Goal: Task Accomplishment & Management: Use online tool/utility

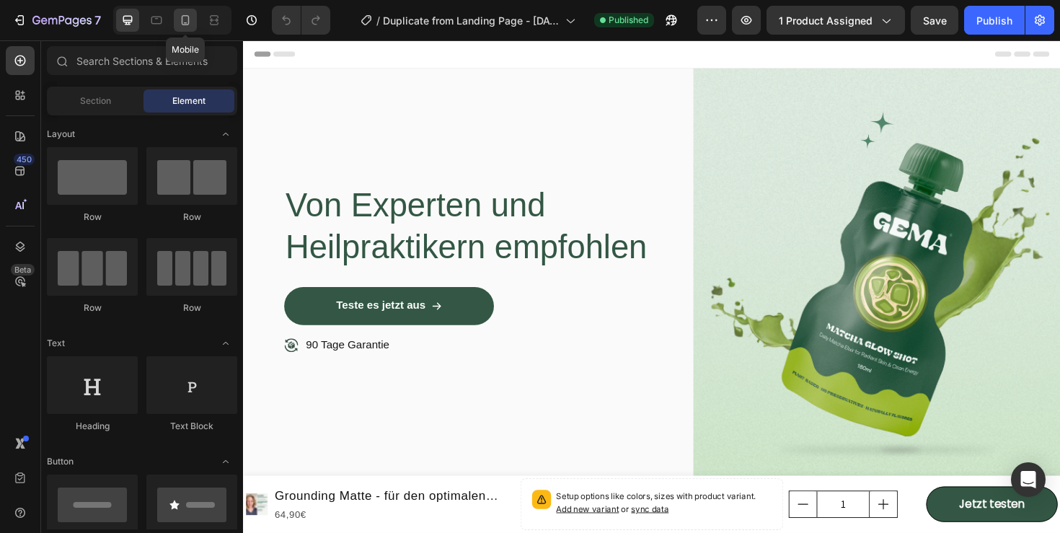
click at [184, 14] on icon at bounding box center [185, 20] width 14 height 14
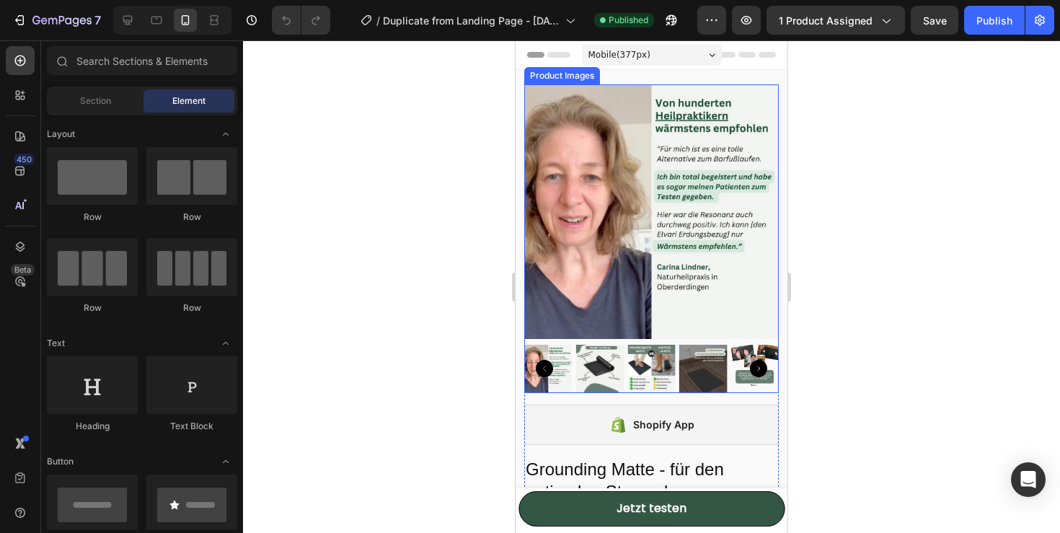
click at [669, 340] on div at bounding box center [651, 238] width 254 height 309
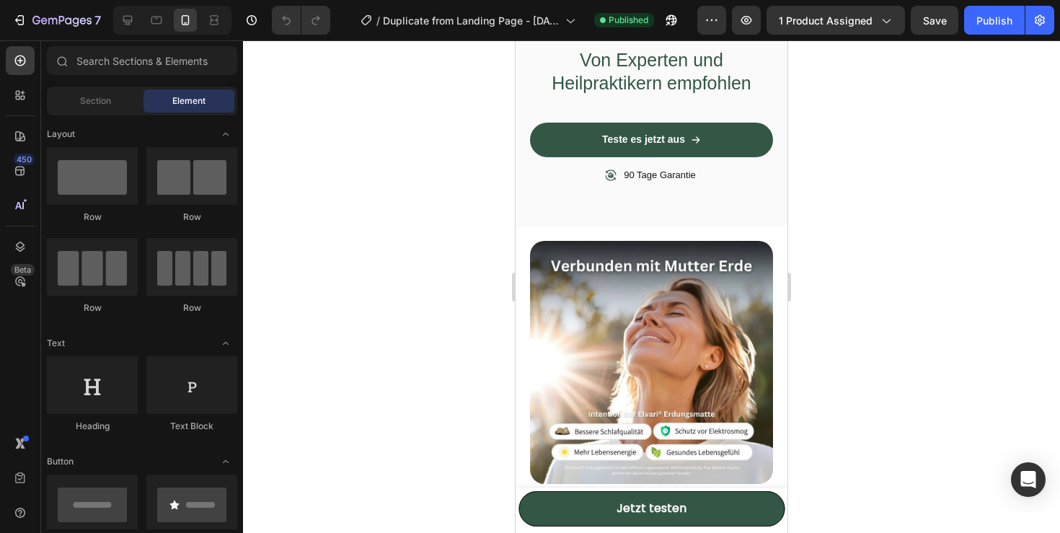
scroll to position [2297, 0]
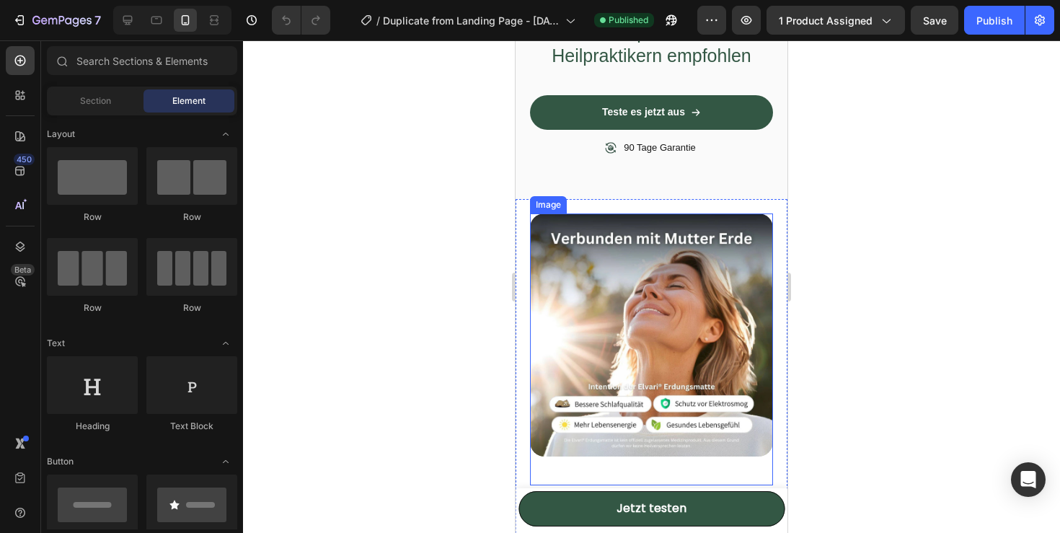
click at [649, 309] on img at bounding box center [651, 334] width 243 height 243
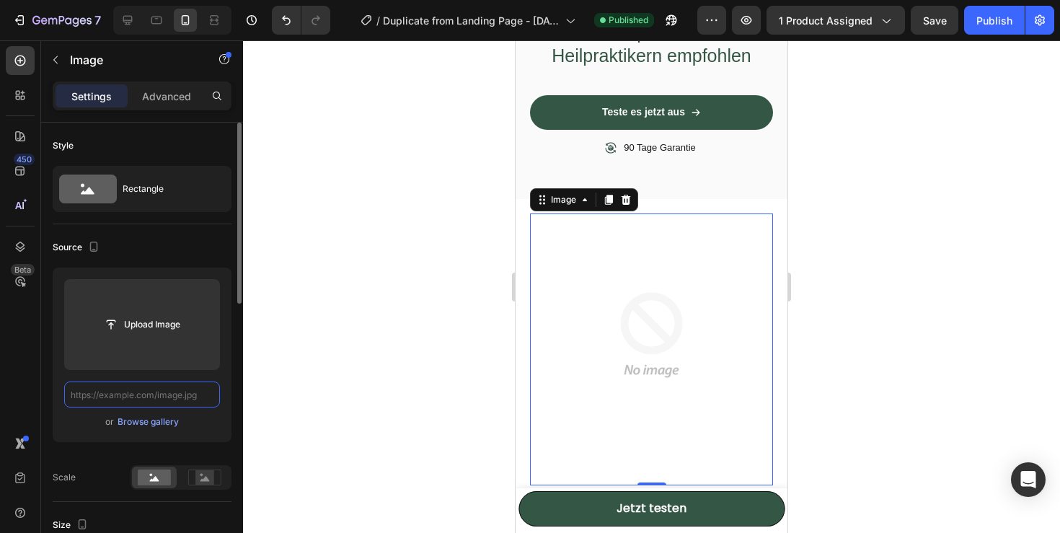
scroll to position [0, 0]
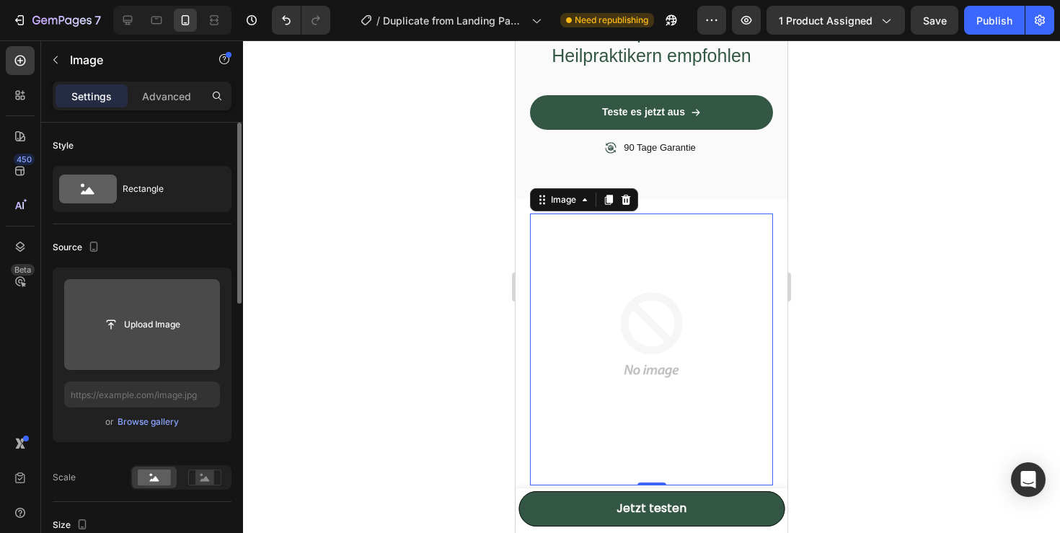
click at [152, 327] on input "file" at bounding box center [141, 324] width 99 height 25
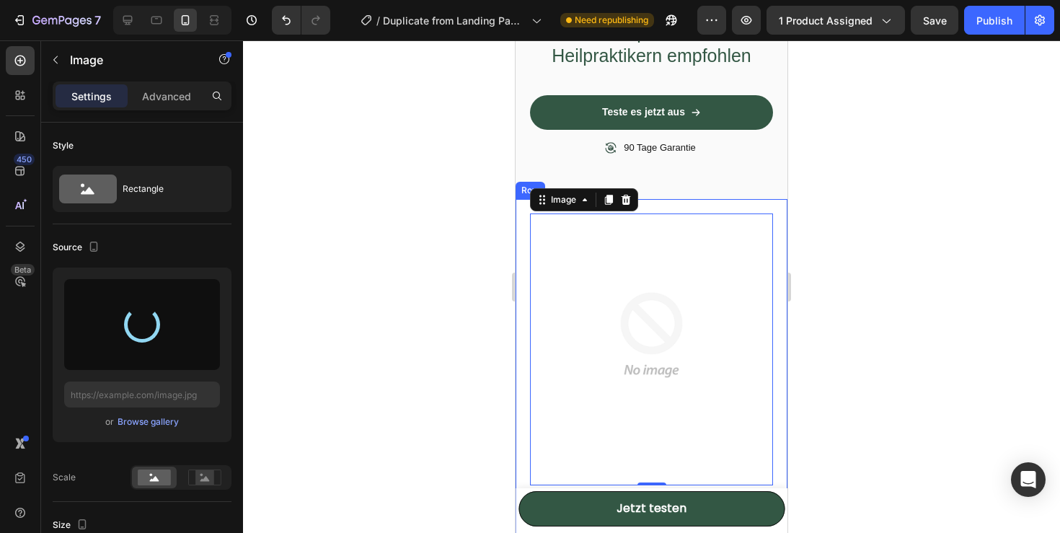
type input "https://cdn.shopify.com/s/files/1/0970/0242/2609/files/gempages_586274318212661…"
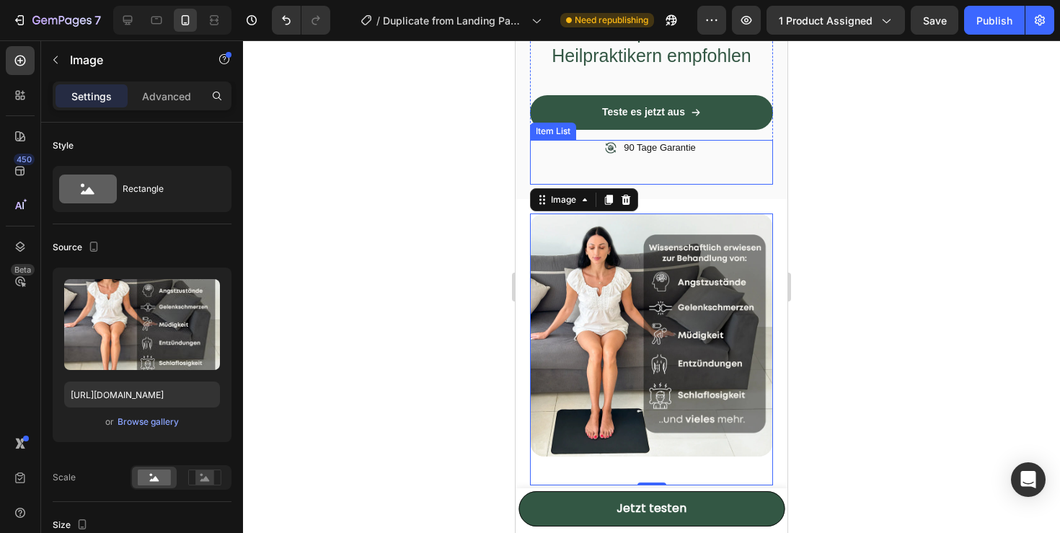
click at [677, 174] on div "90 Tage Garantie" at bounding box center [651, 162] width 243 height 45
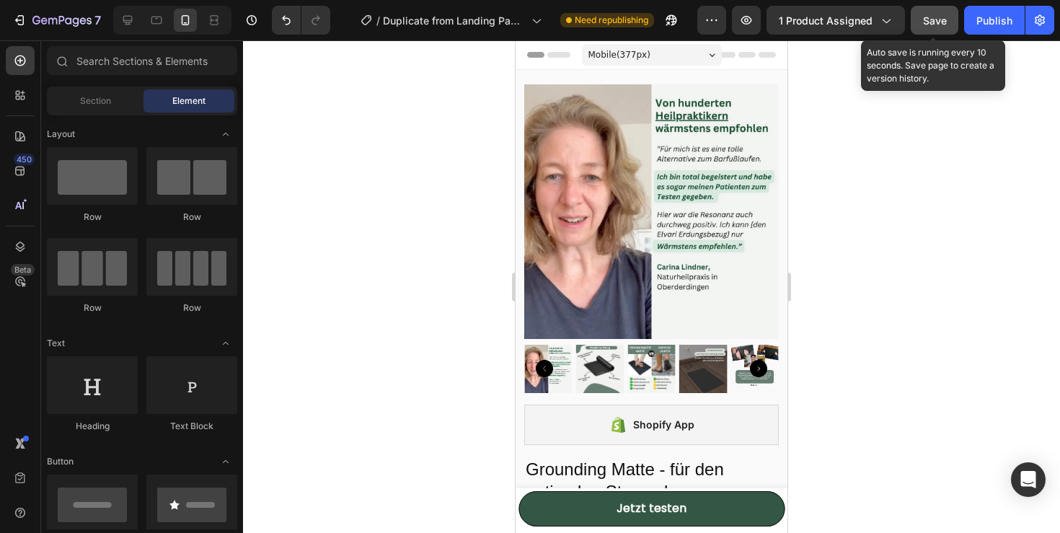
click at [920, 27] on button "Save" at bounding box center [934, 20] width 48 height 29
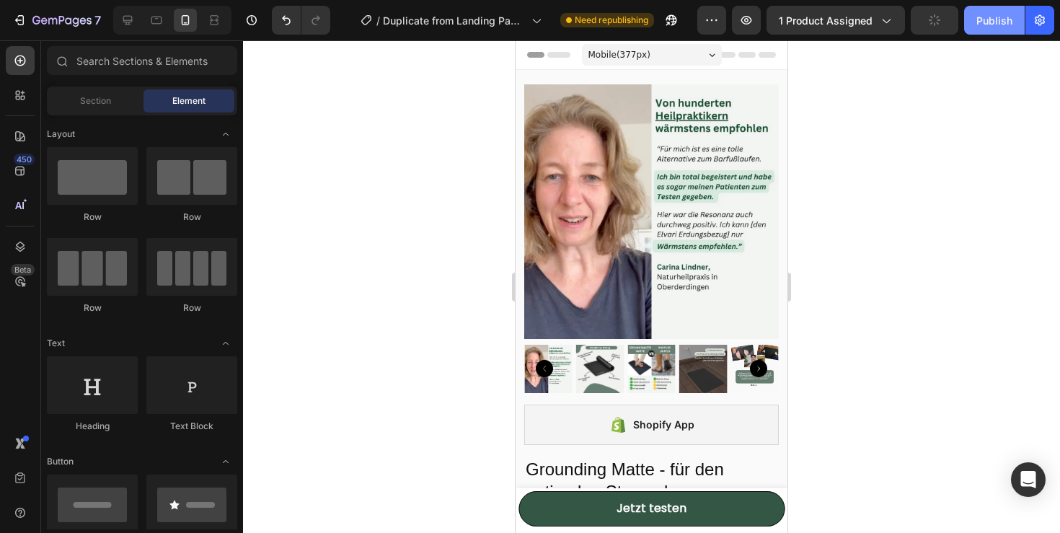
click at [990, 34] on button "Publish" at bounding box center [994, 20] width 61 height 29
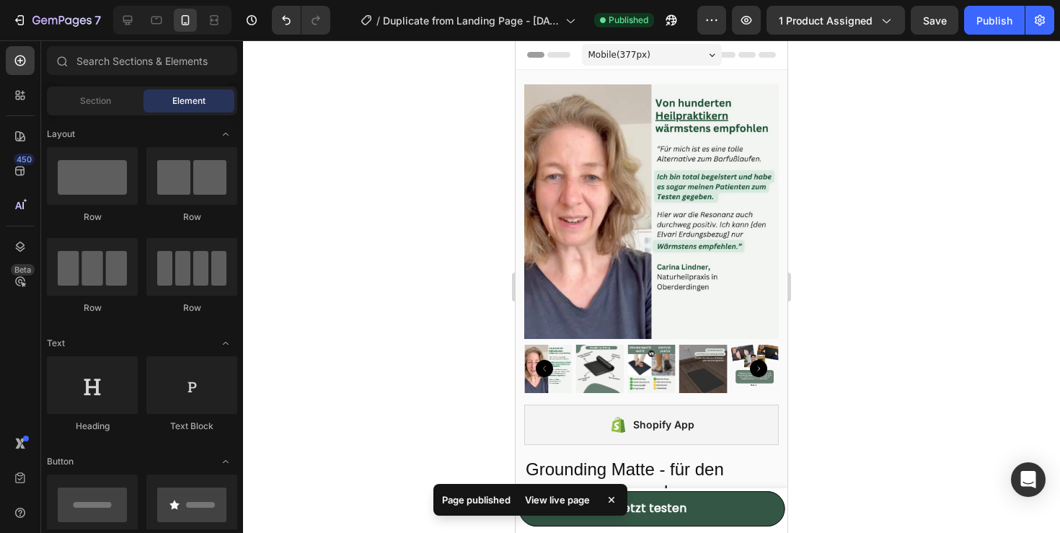
click at [956, 290] on div at bounding box center [651, 286] width 817 height 492
click at [19, 20] on icon "button" at bounding box center [18, 20] width 6 height 4
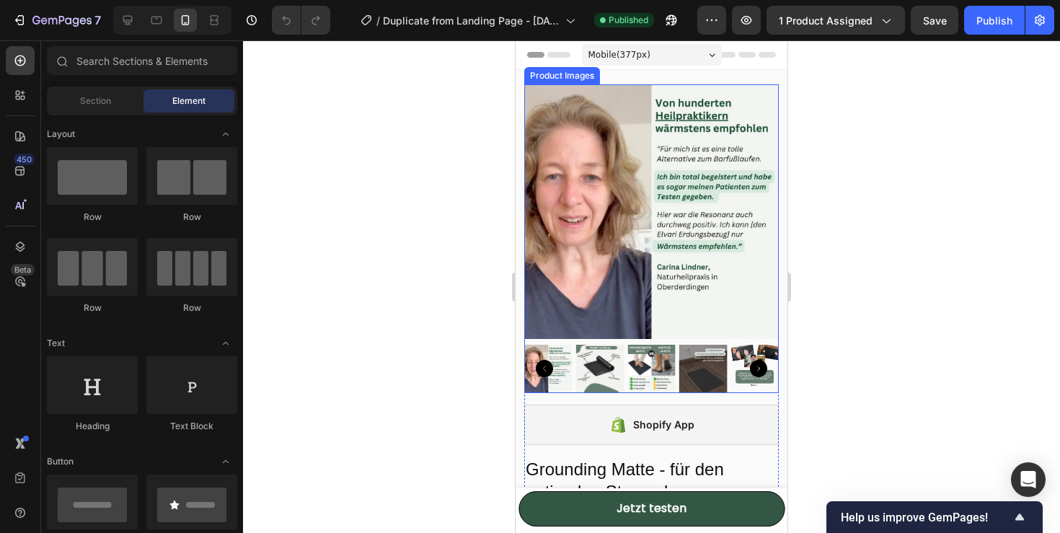
click at [679, 305] on img at bounding box center [651, 211] width 254 height 254
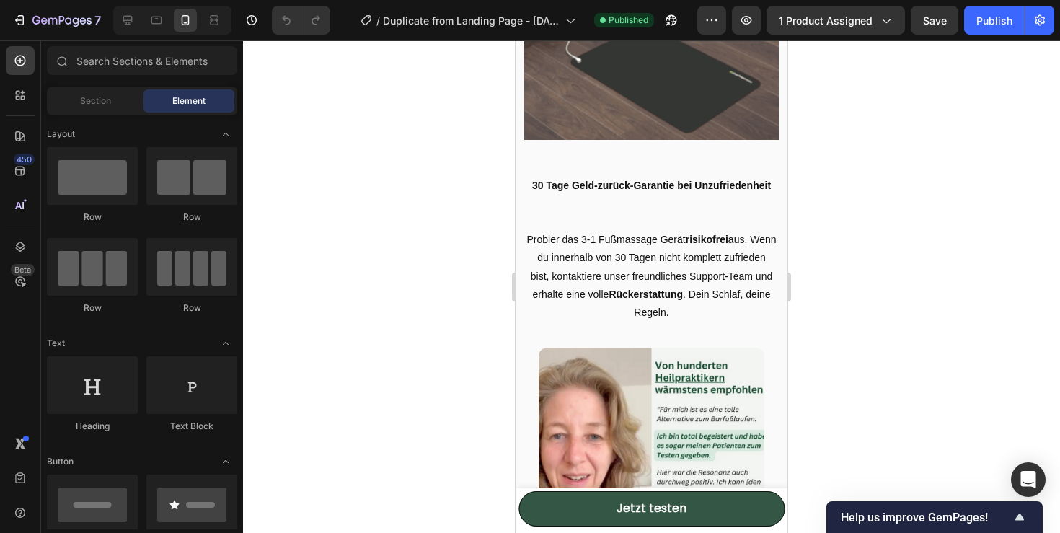
scroll to position [1782, 0]
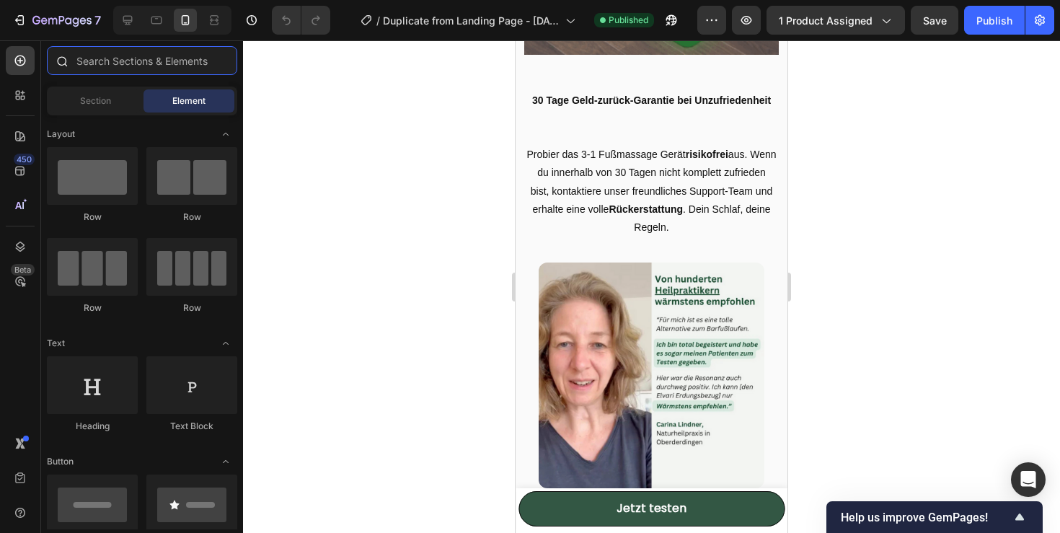
click at [101, 68] on input "text" at bounding box center [142, 60] width 190 height 29
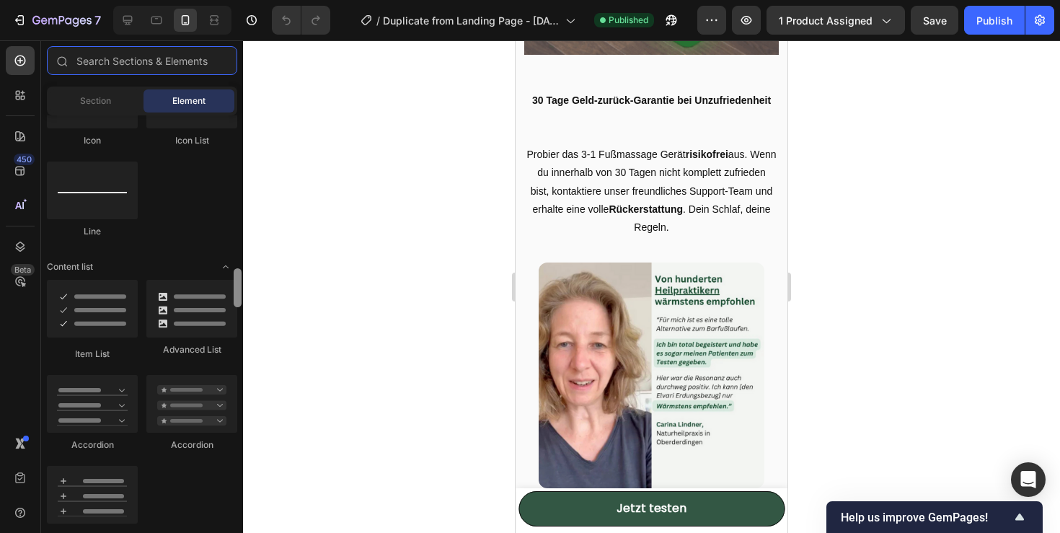
scroll to position [1065, 0]
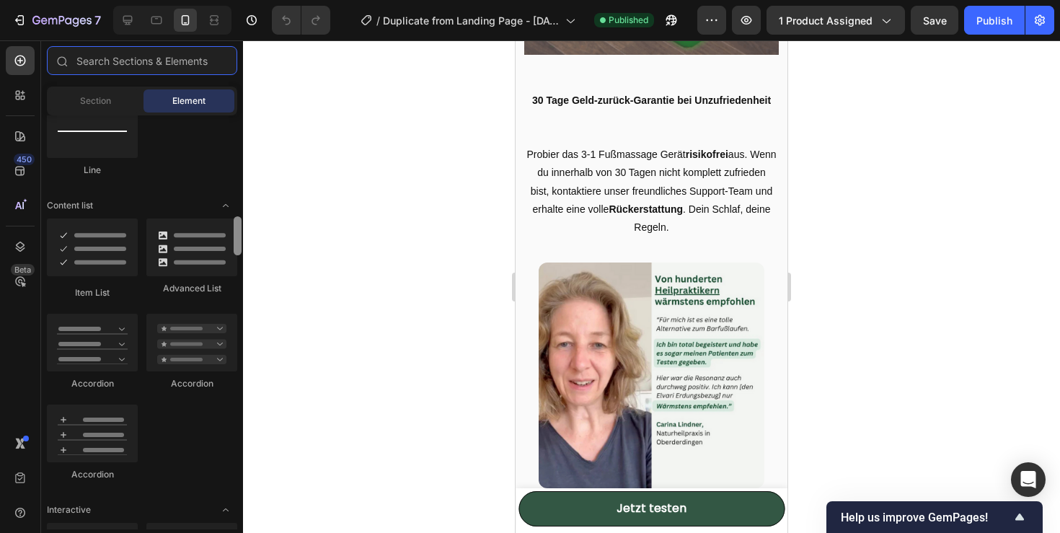
drag, startPoint x: 233, startPoint y: 132, endPoint x: 246, endPoint y: 233, distance: 101.7
click at [246, 0] on div "7 / Duplicate from Landing Page - [DATE] 14:32:35 Published Preview 1 product a…" at bounding box center [530, 0] width 1060 height 0
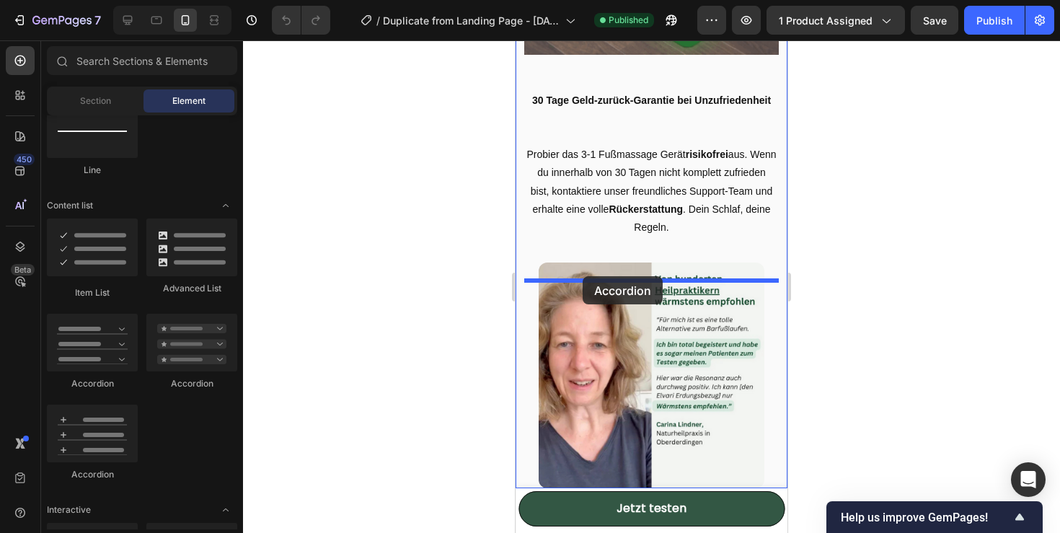
drag, startPoint x: 611, startPoint y: 386, endPoint x: 585, endPoint y: 273, distance: 115.9
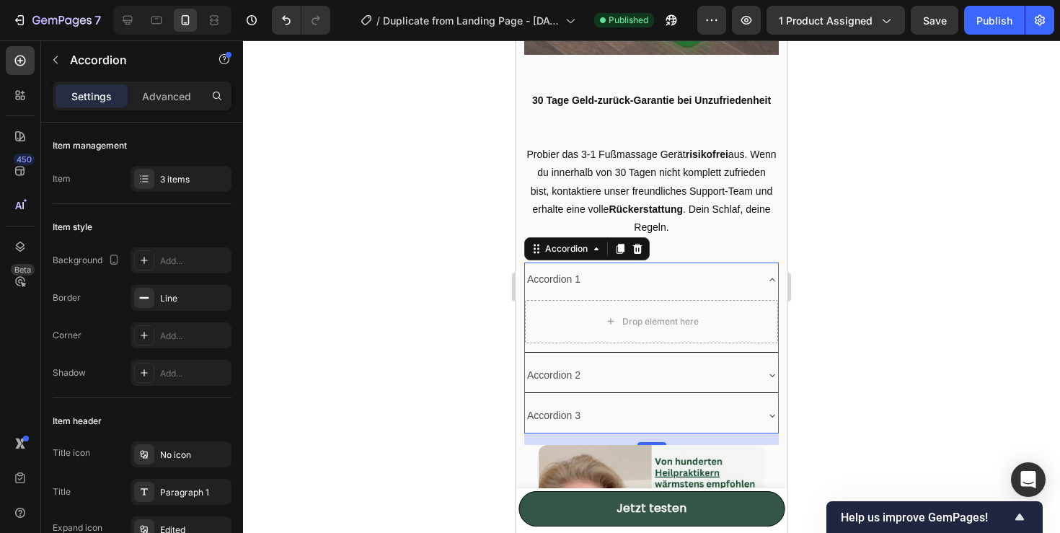
click at [590, 290] on div "Accordion 1" at bounding box center [640, 279] width 230 height 22
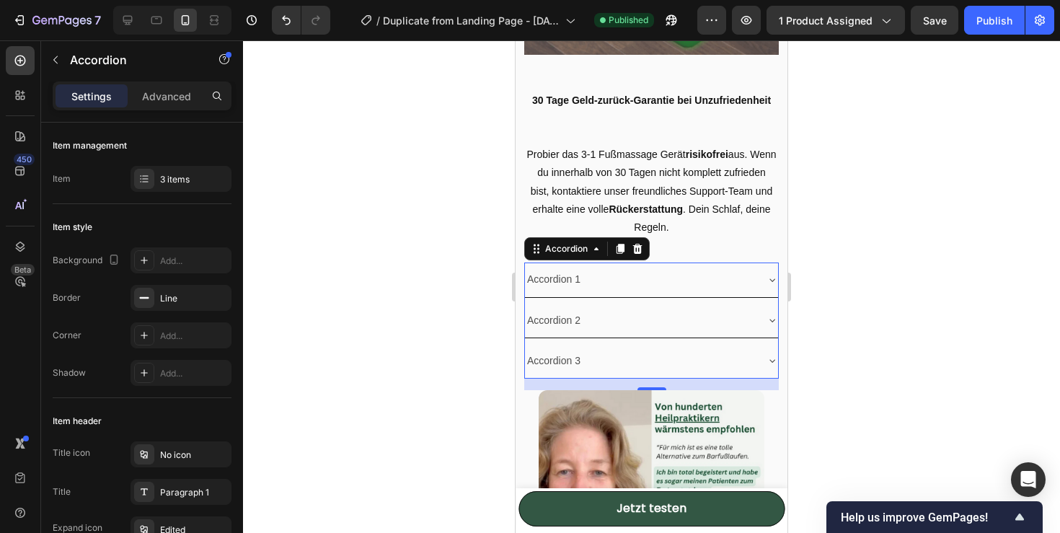
click at [590, 290] on div "Accordion 1" at bounding box center [640, 279] width 230 height 22
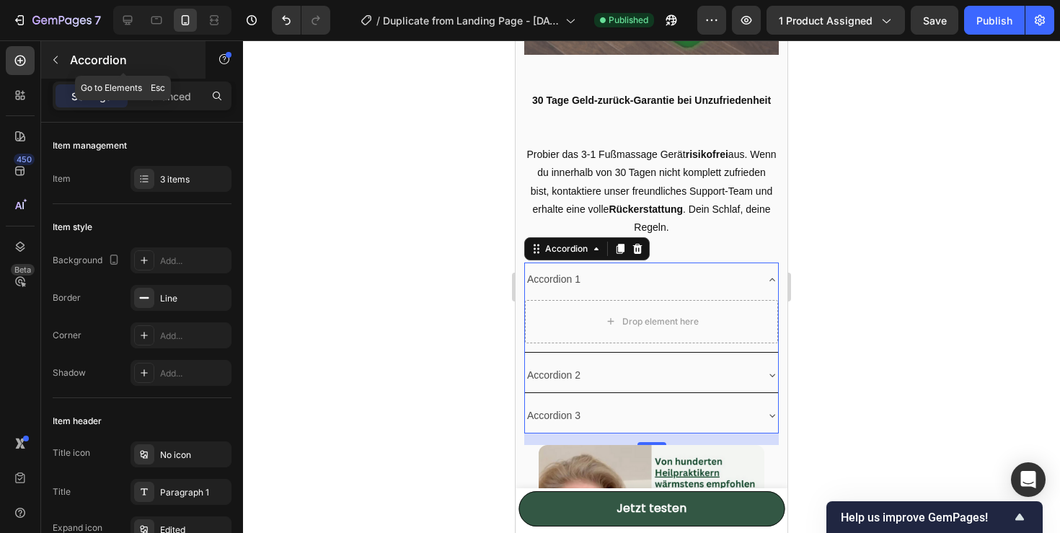
click at [58, 51] on button "button" at bounding box center [55, 59] width 23 height 23
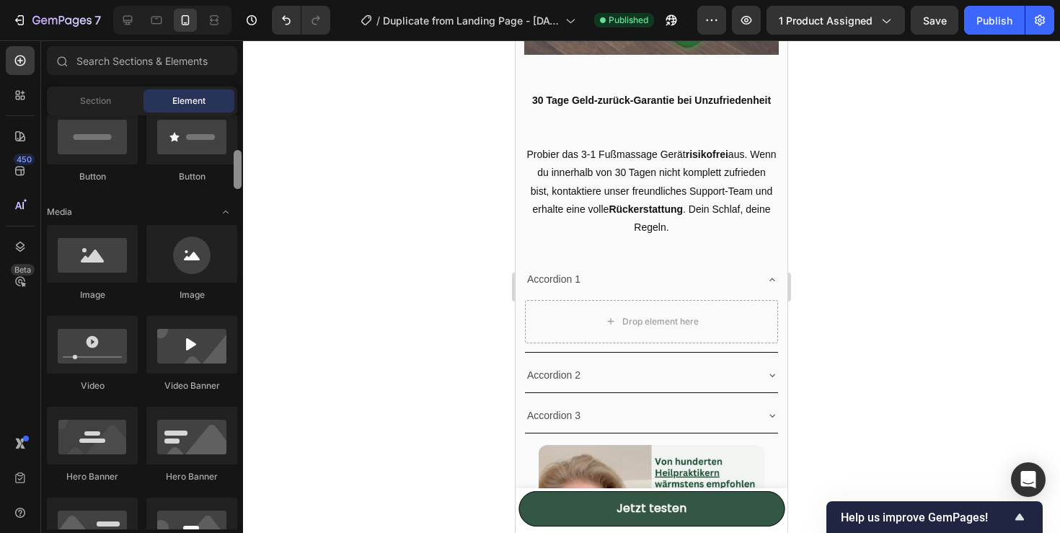
scroll to position [0, 0]
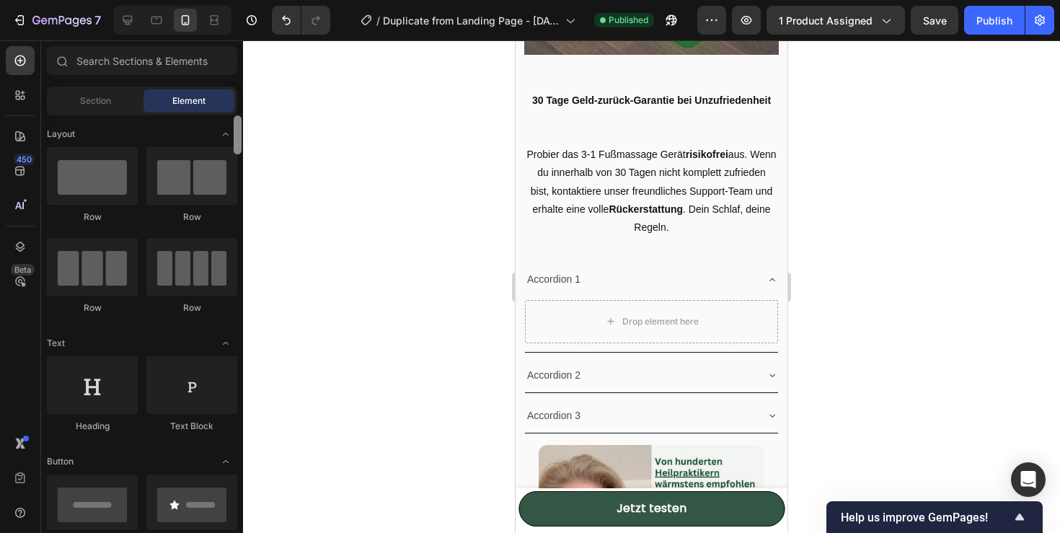
drag, startPoint x: 237, startPoint y: 219, endPoint x: 249, endPoint y: 88, distance: 131.7
click at [249, 0] on div "7 / Duplicate from Landing Page - [DATE] 14:32:35 Published Preview 1 product a…" at bounding box center [530, 0] width 1060 height 0
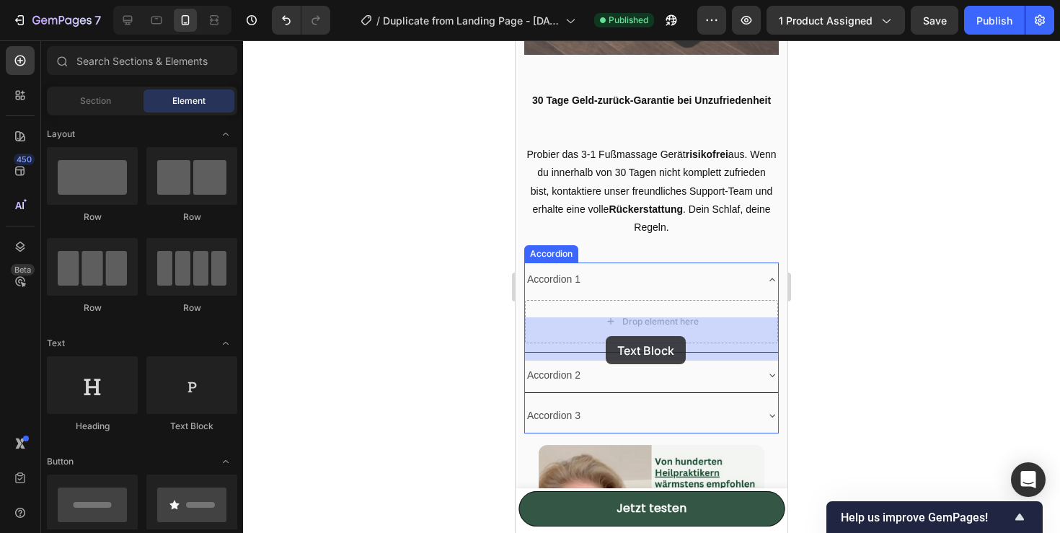
drag, startPoint x: 706, startPoint y: 440, endPoint x: 605, endPoint y: 336, distance: 144.3
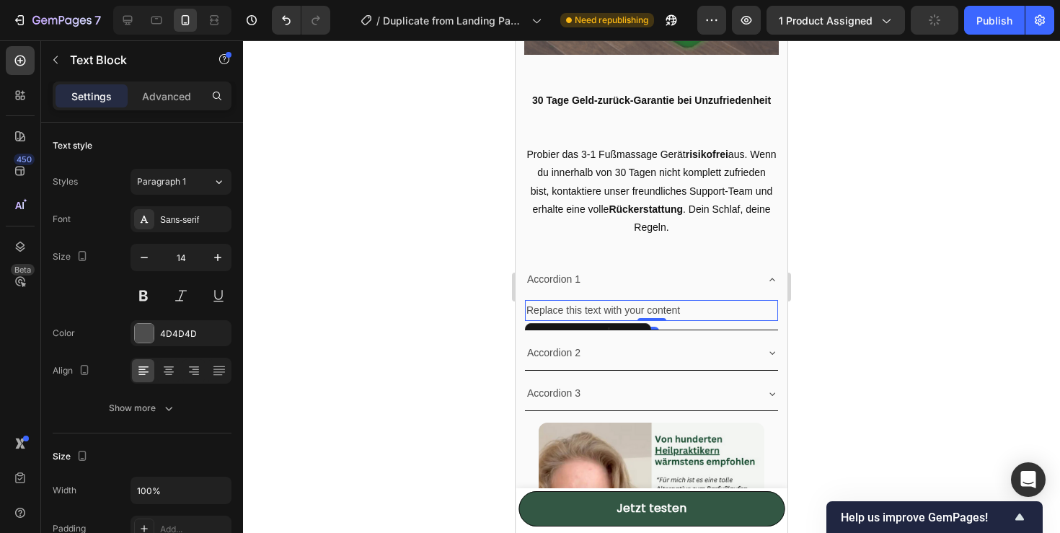
click at [679, 321] on div "Replace this text with your content" at bounding box center [651, 310] width 253 height 21
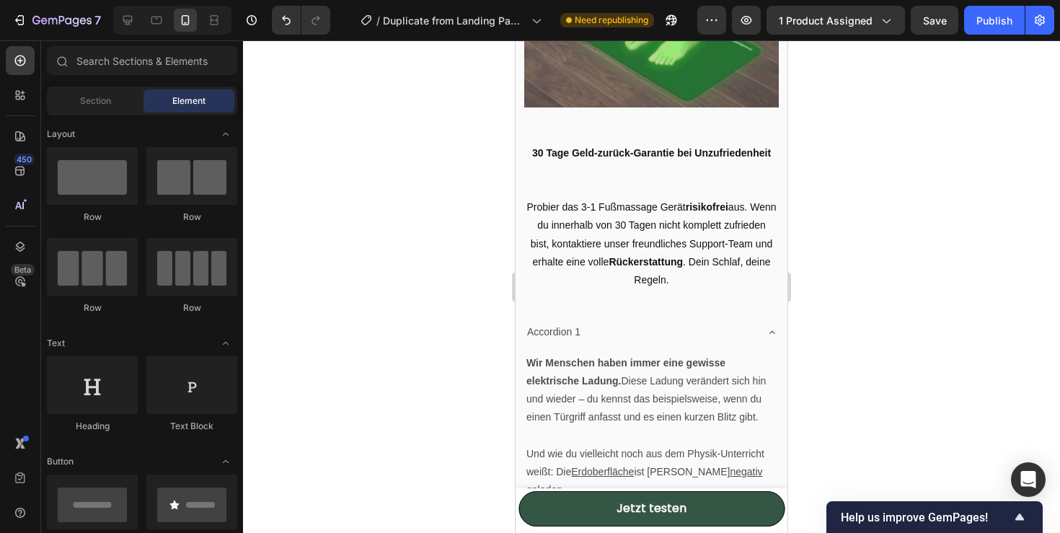
scroll to position [1770, 0]
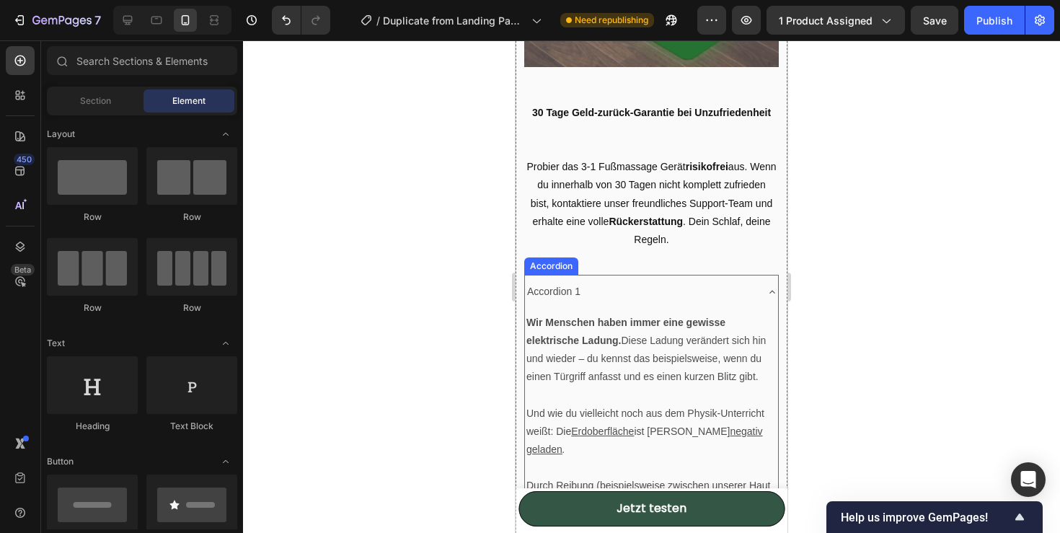
click at [602, 303] on div "Accordion 1" at bounding box center [640, 291] width 230 height 22
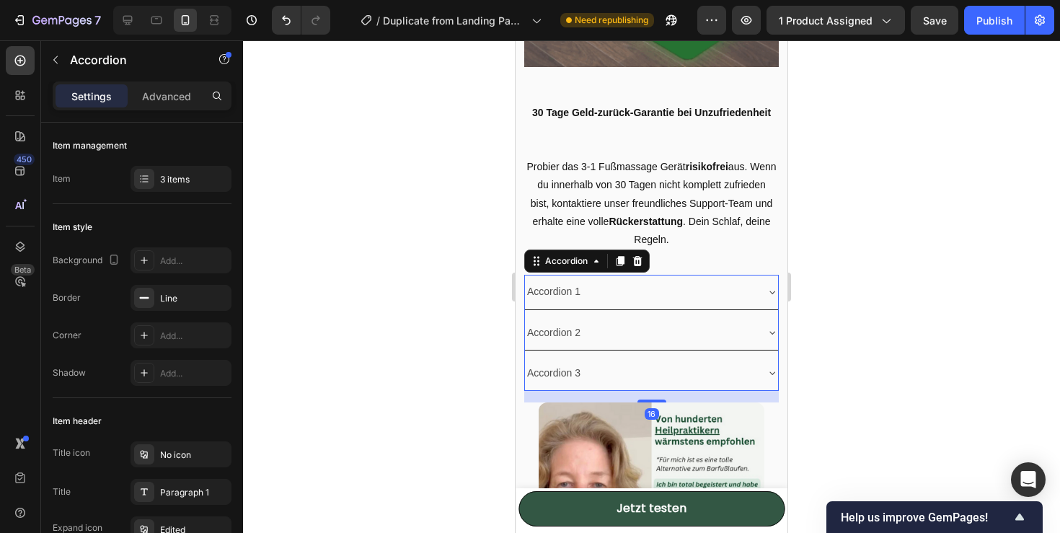
click at [585, 303] on div "Accordion 1" at bounding box center [640, 291] width 230 height 22
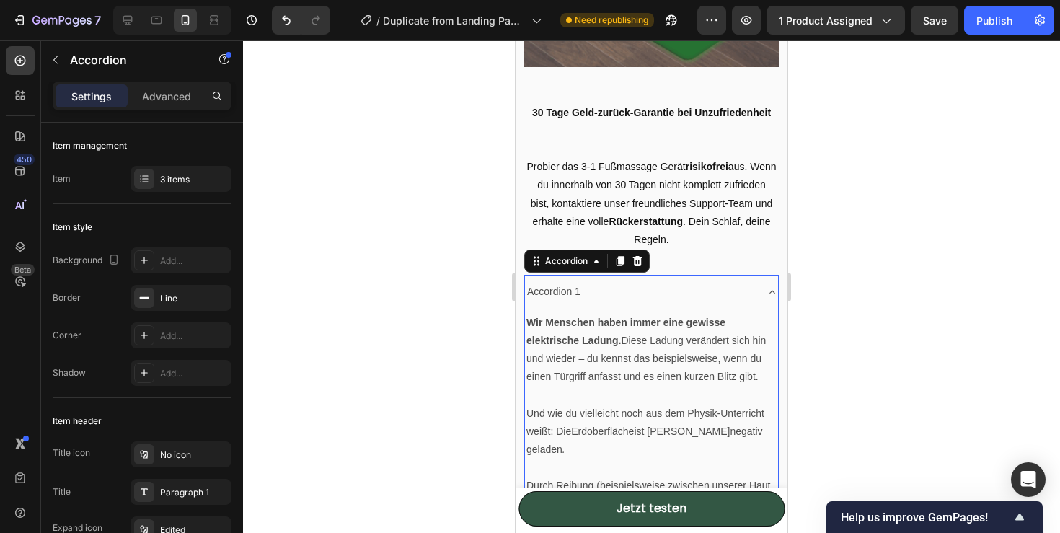
click at [577, 303] on div "Accordion 1" at bounding box center [554, 291] width 58 height 22
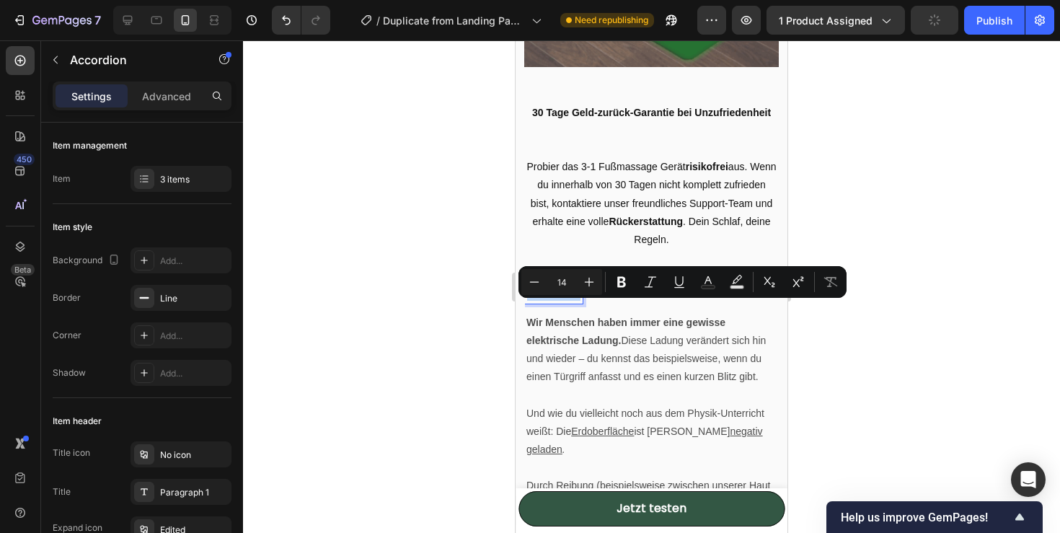
drag, startPoint x: 580, startPoint y: 308, endPoint x: 528, endPoint y: 311, distance: 51.3
click at [528, 301] on p "Accordion 1" at bounding box center [553, 292] width 53 height 18
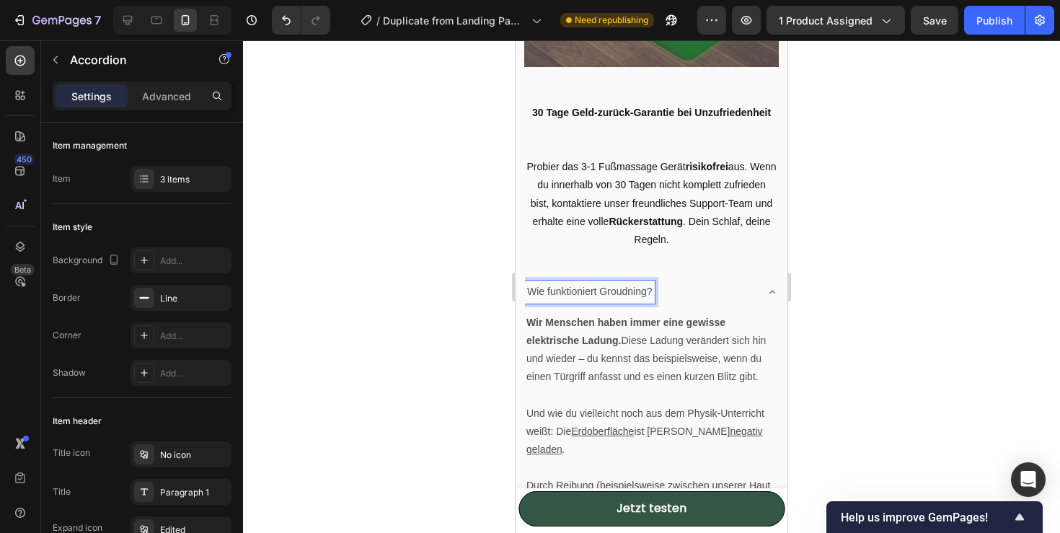
click at [717, 303] on div "Wie funktioniert Groudning?" at bounding box center [640, 291] width 230 height 22
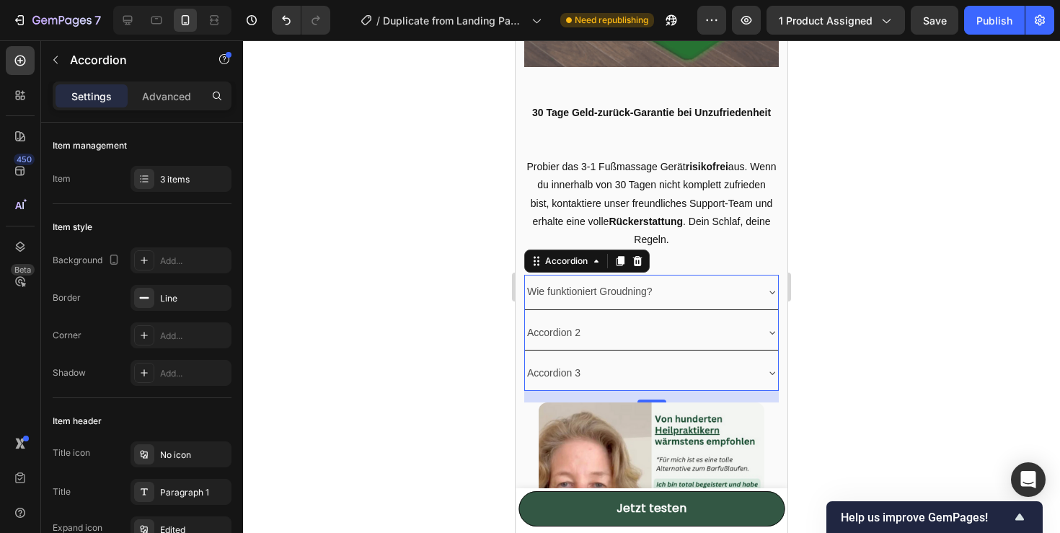
click at [640, 344] on div "Accordion 2" at bounding box center [640, 332] width 230 height 22
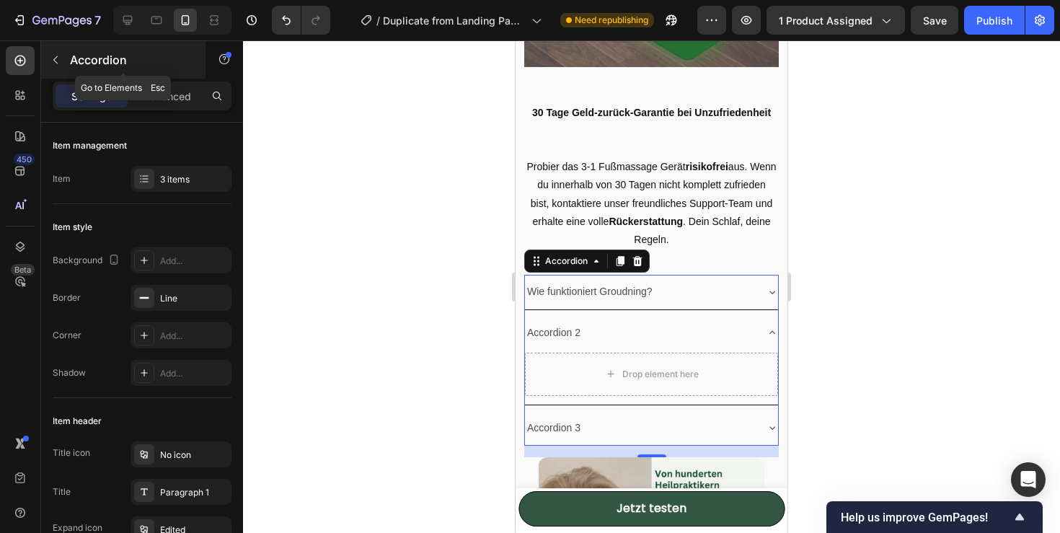
click at [55, 58] on icon "button" at bounding box center [55, 60] width 4 height 8
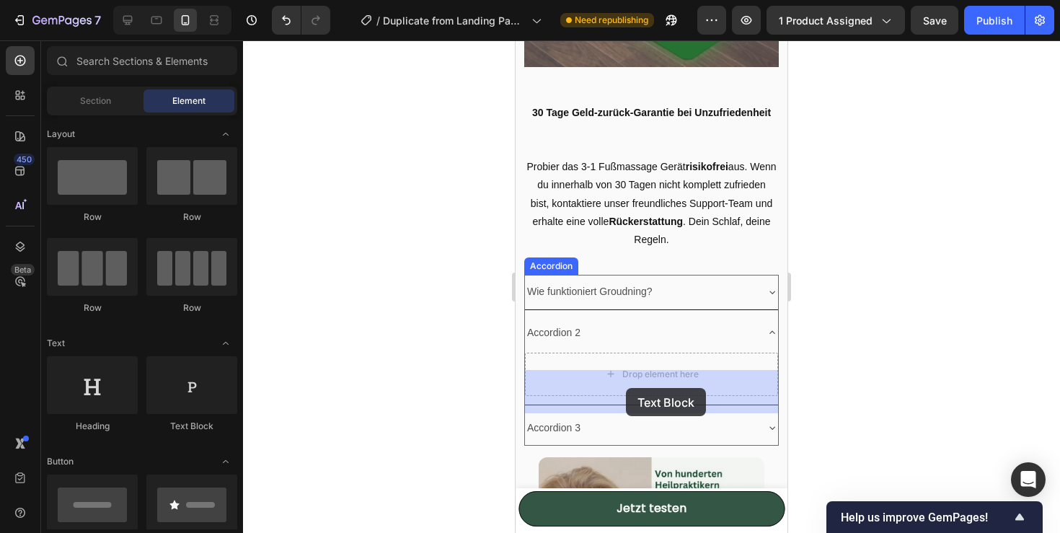
drag, startPoint x: 710, startPoint y: 415, endPoint x: 626, endPoint y: 388, distance: 88.7
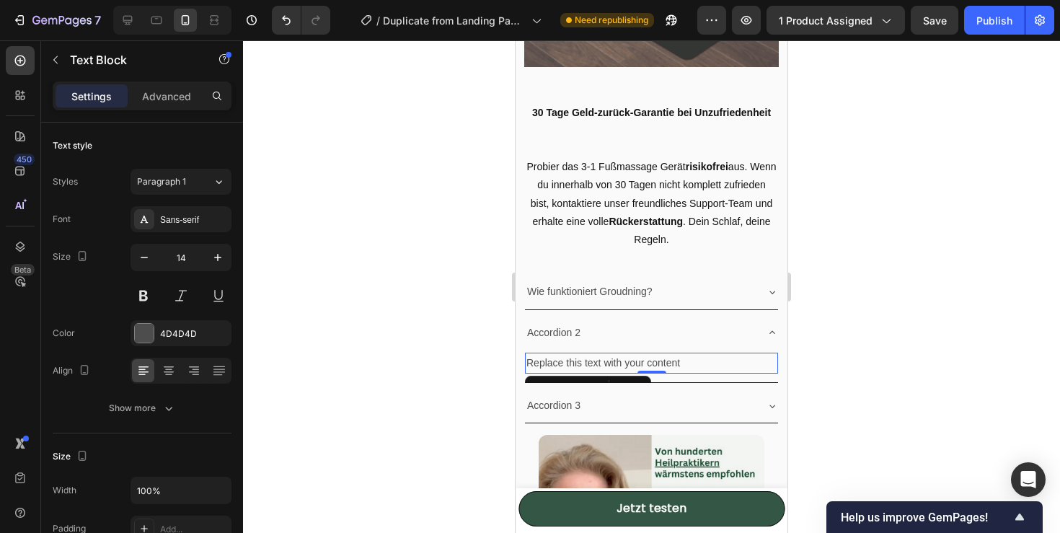
click at [594, 373] on div "Replace this text with your content" at bounding box center [651, 362] width 253 height 21
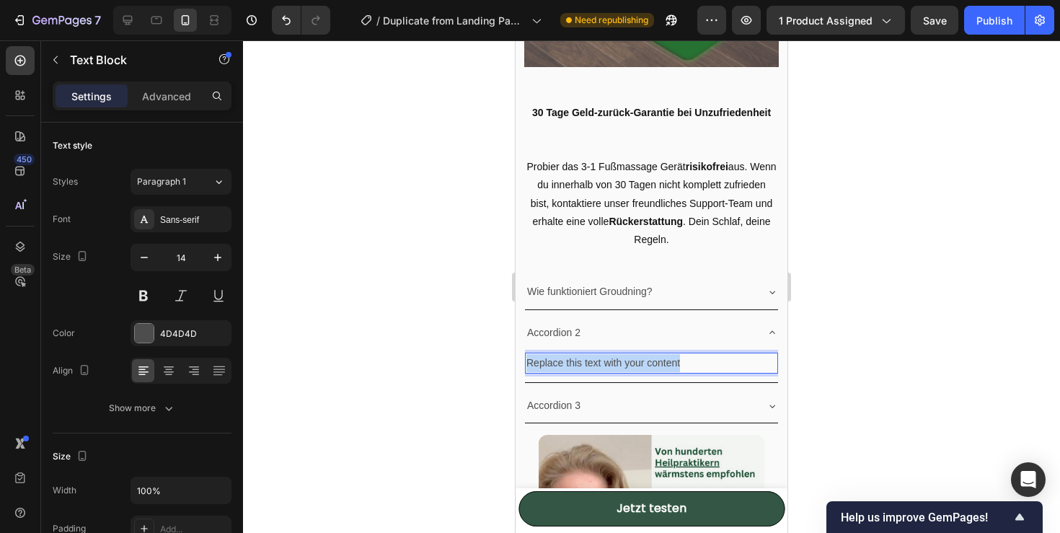
drag, startPoint x: 688, startPoint y: 376, endPoint x: 527, endPoint y: 374, distance: 160.8
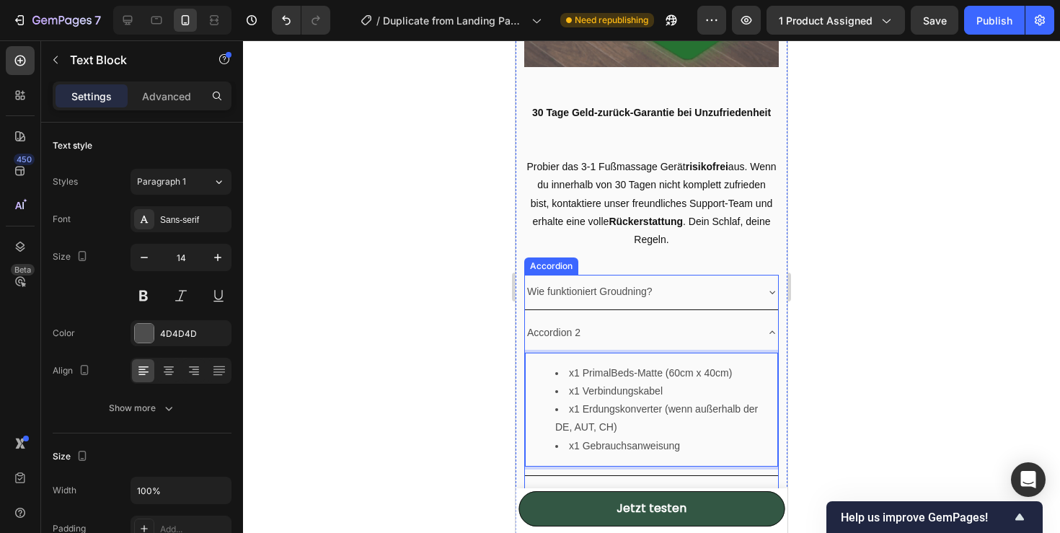
click at [580, 344] on div "Accordion 2" at bounding box center [554, 332] width 58 height 22
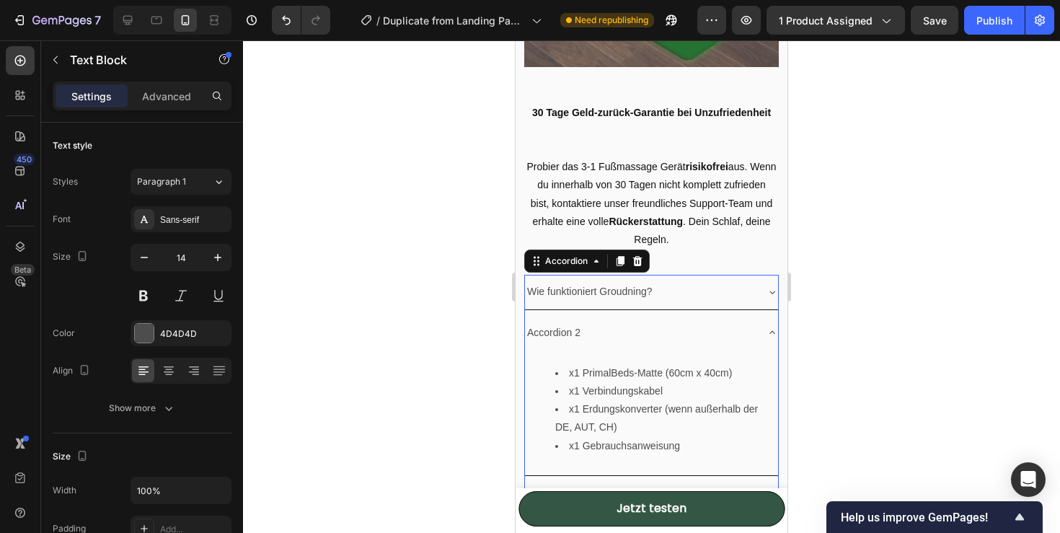
click at [580, 344] on div "Accordion 2" at bounding box center [554, 332] width 58 height 22
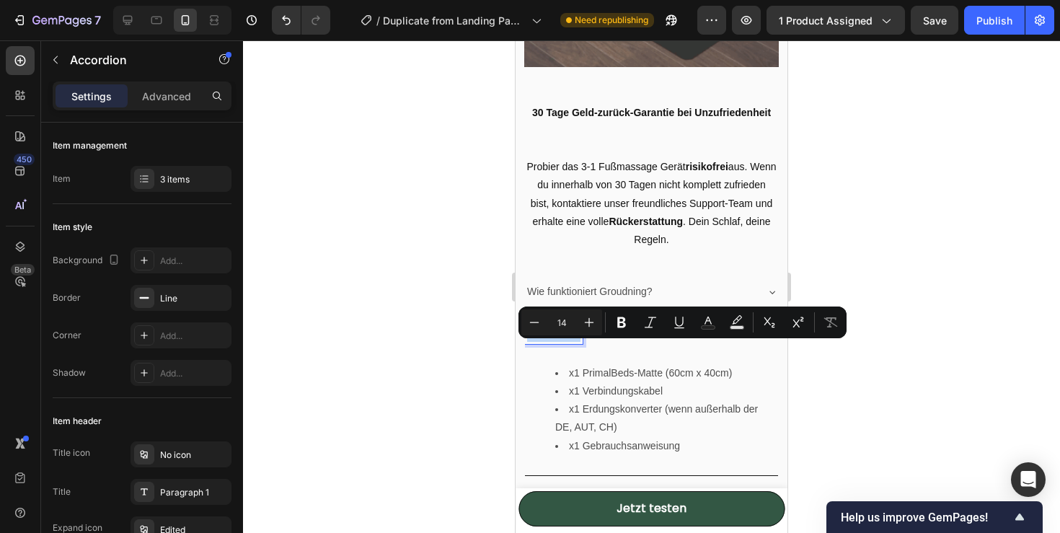
drag, startPoint x: 580, startPoint y: 354, endPoint x: 531, endPoint y: 354, distance: 49.7
click at [531, 344] on div "Accordion 2" at bounding box center [554, 332] width 58 height 22
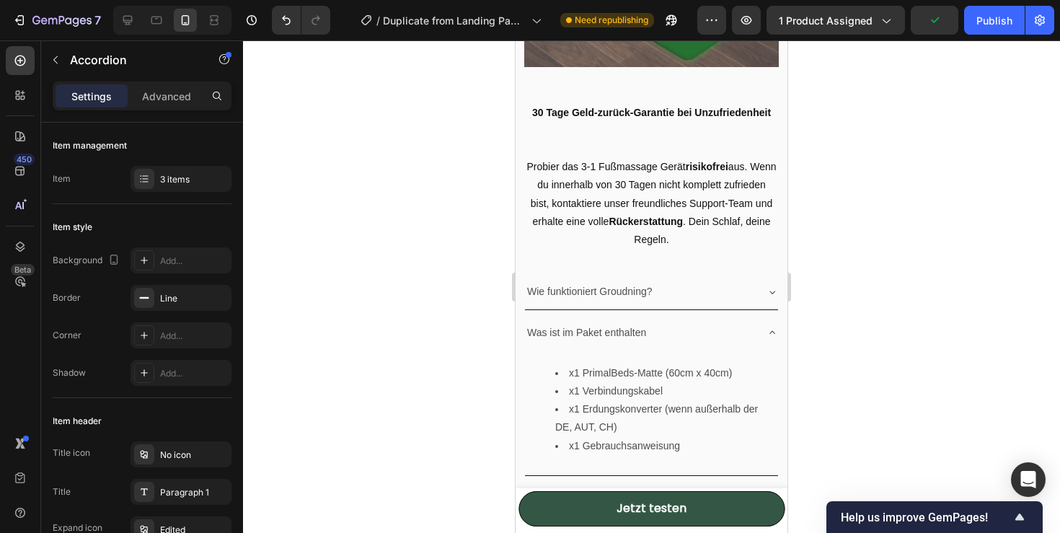
click at [748, 344] on div "Was ist im Paket enthalten" at bounding box center [640, 332] width 230 height 22
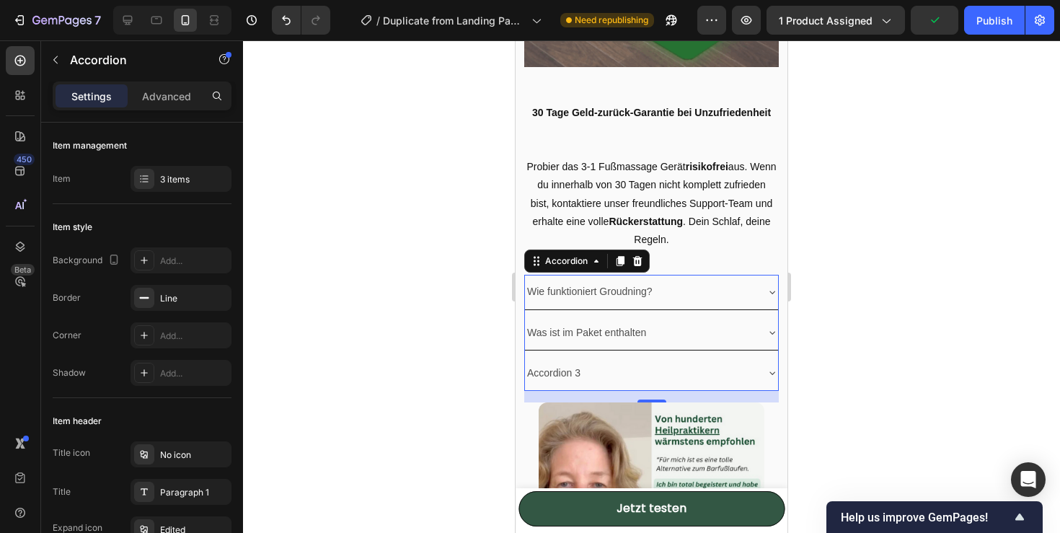
click at [722, 383] on div "Accordion 3" at bounding box center [640, 373] width 230 height 22
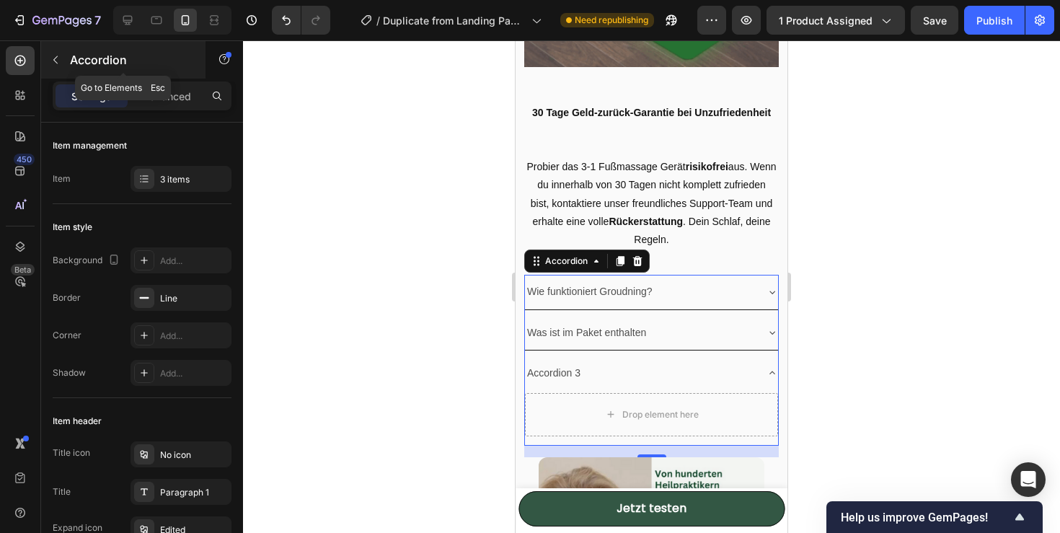
click at [60, 64] on icon "button" at bounding box center [56, 60] width 12 height 12
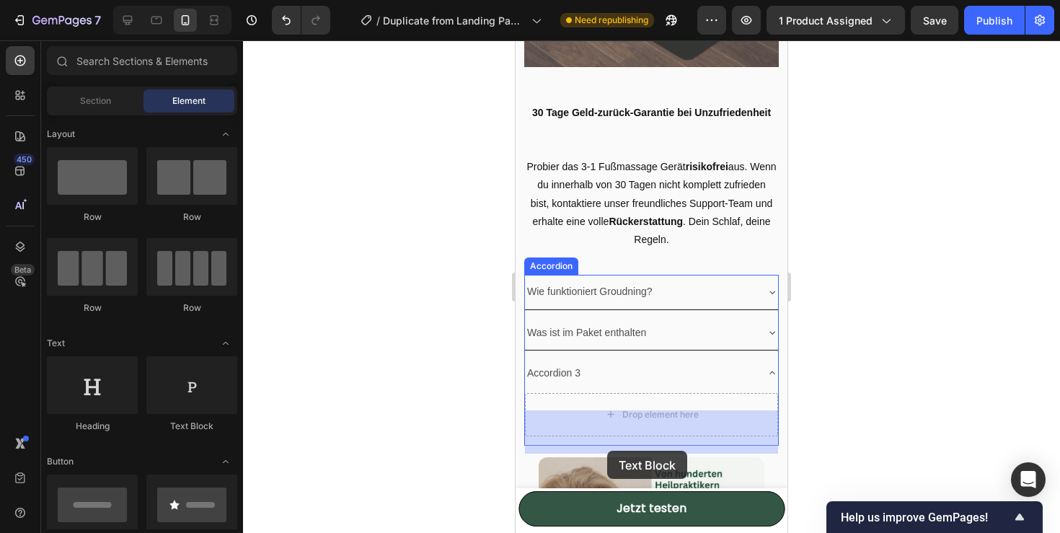
drag, startPoint x: 708, startPoint y: 438, endPoint x: 592, endPoint y: 443, distance: 116.2
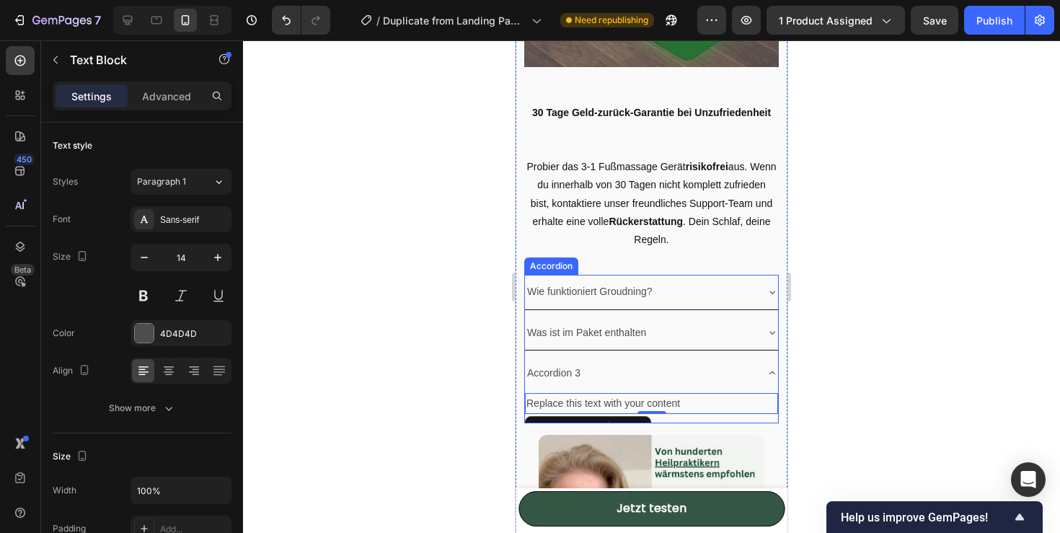
click at [591, 384] on div "Accordion 3" at bounding box center [640, 373] width 230 height 22
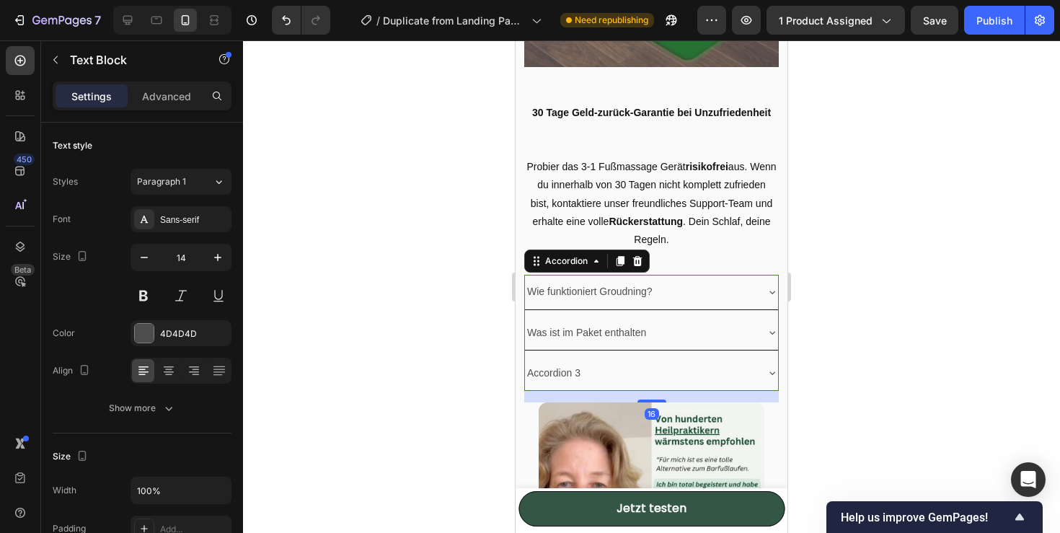
click at [591, 384] on div "Accordion 3" at bounding box center [640, 373] width 230 height 22
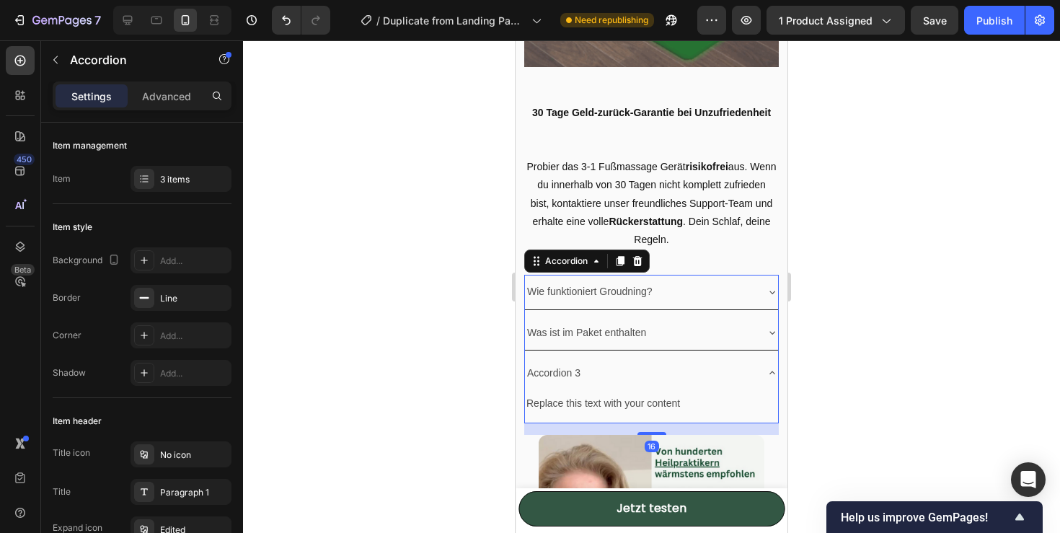
click at [585, 384] on div "Accordion 3" at bounding box center [640, 373] width 230 height 22
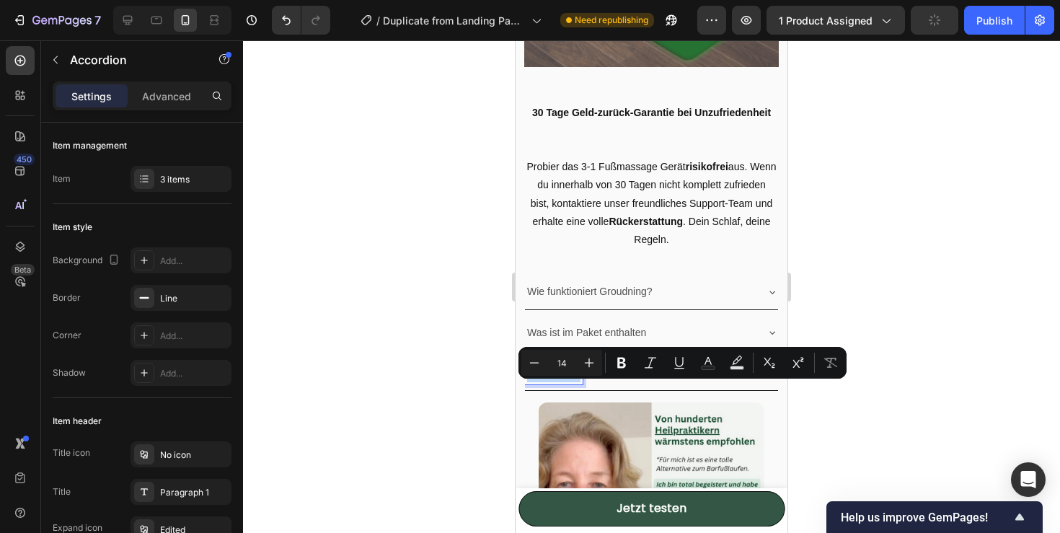
drag, startPoint x: 581, startPoint y: 391, endPoint x: 525, endPoint y: 394, distance: 55.5
click at [525, 384] on div "Accordion 3" at bounding box center [554, 373] width 58 height 22
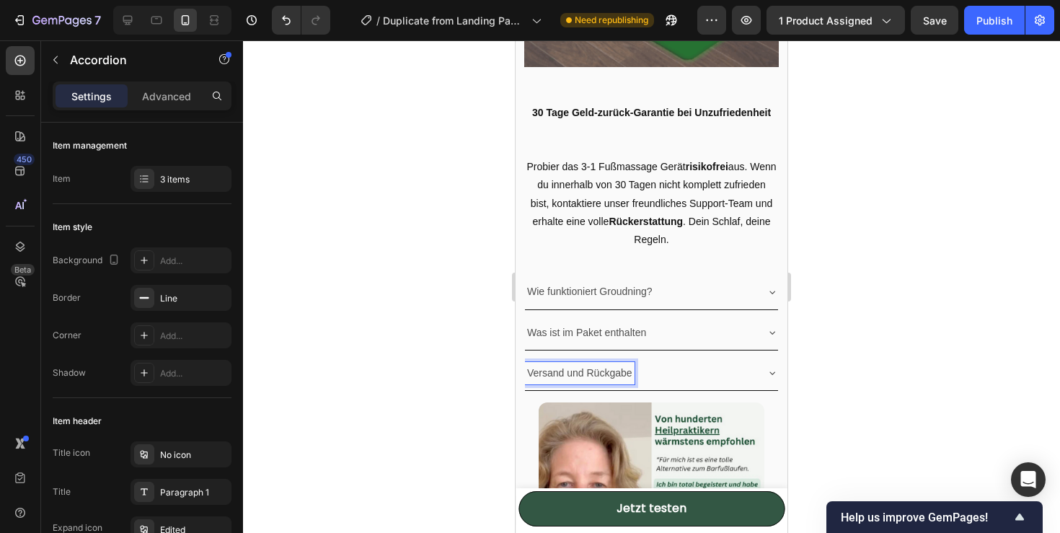
click at [688, 384] on div "Versand und Rückgabe" at bounding box center [640, 373] width 230 height 22
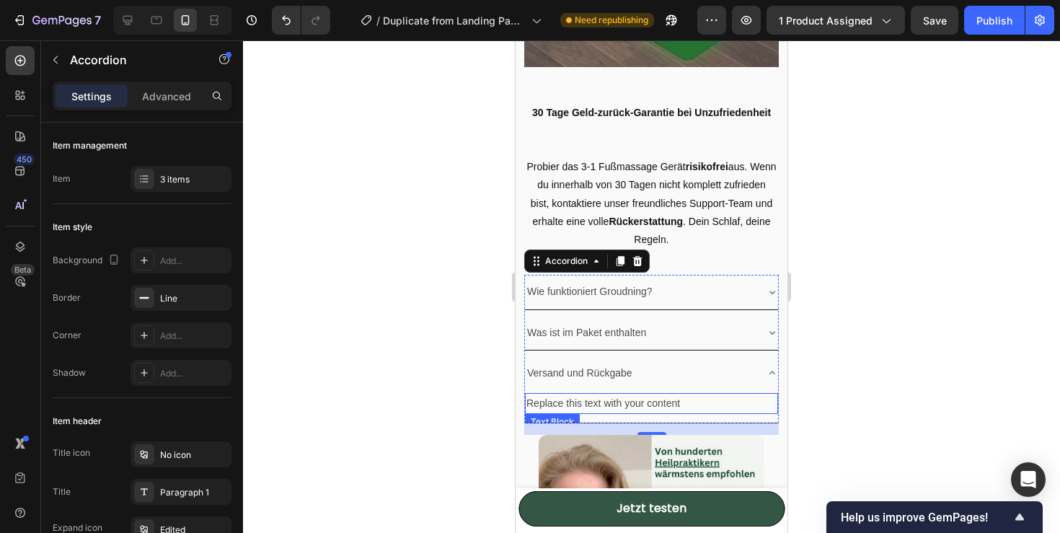
click at [560, 414] on div "Replace this text with your content" at bounding box center [651, 403] width 253 height 21
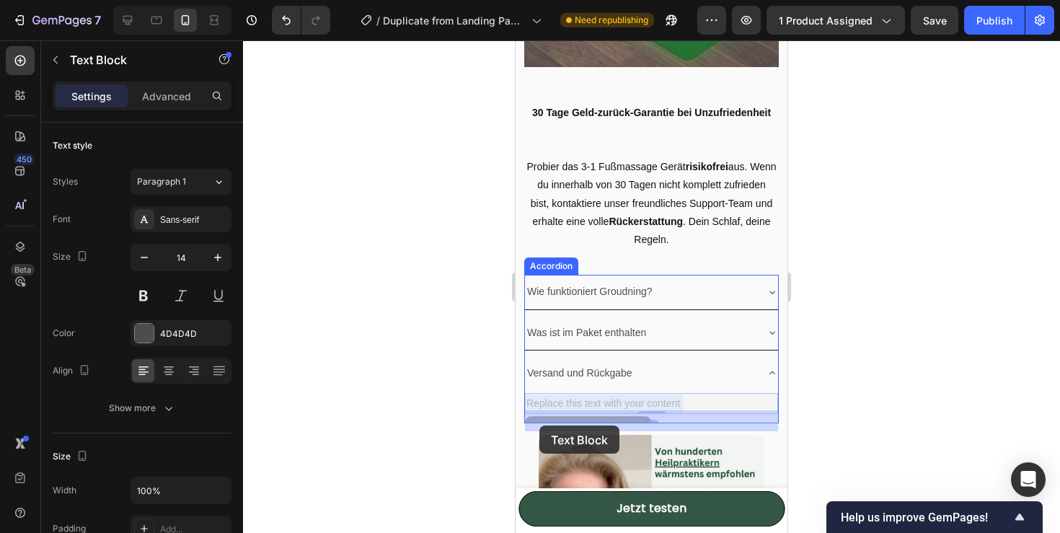
drag, startPoint x: 691, startPoint y: 420, endPoint x: 539, endPoint y: 425, distance: 151.5
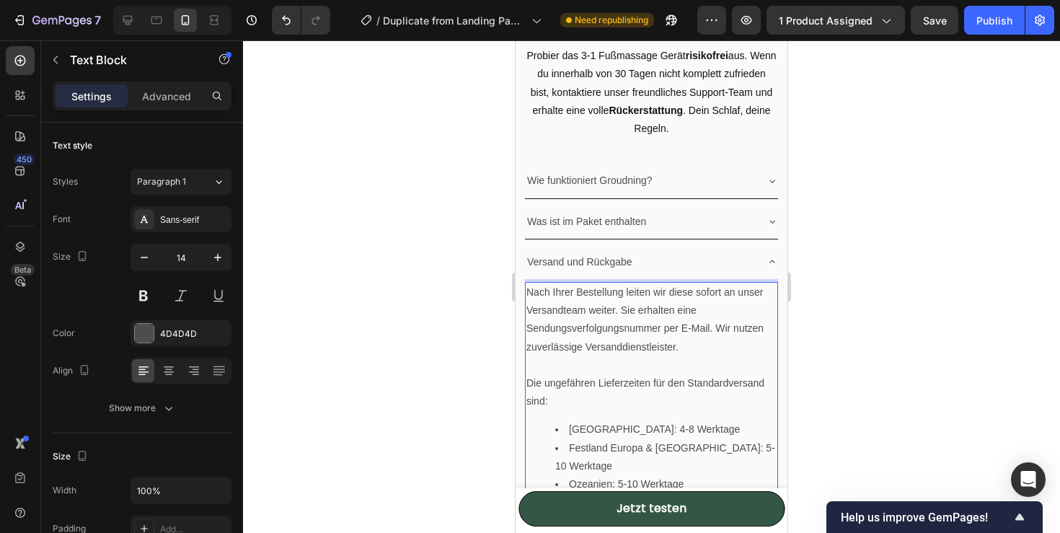
scroll to position [1888, 0]
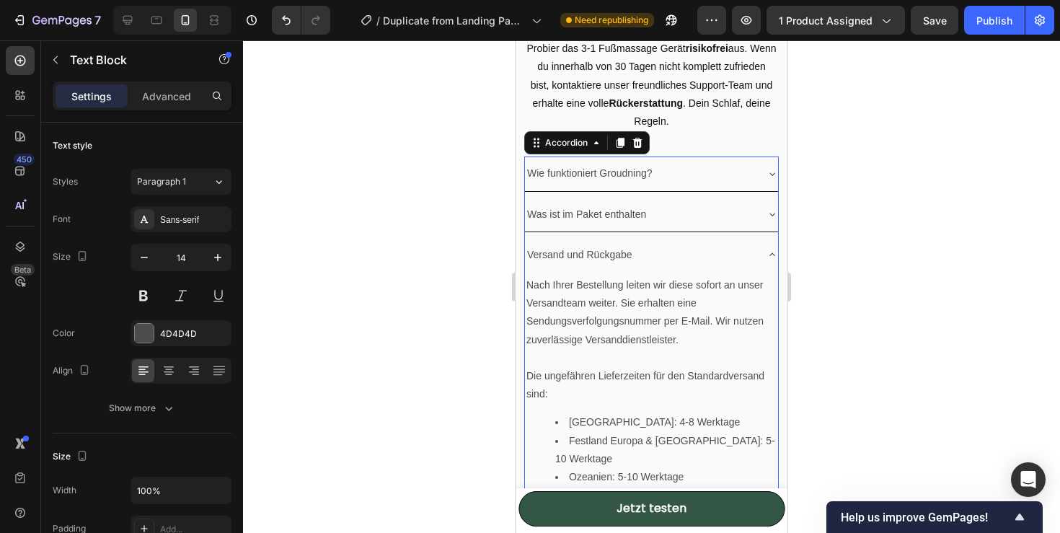
click at [740, 266] on div "Versand und Rückgabe" at bounding box center [640, 255] width 230 height 22
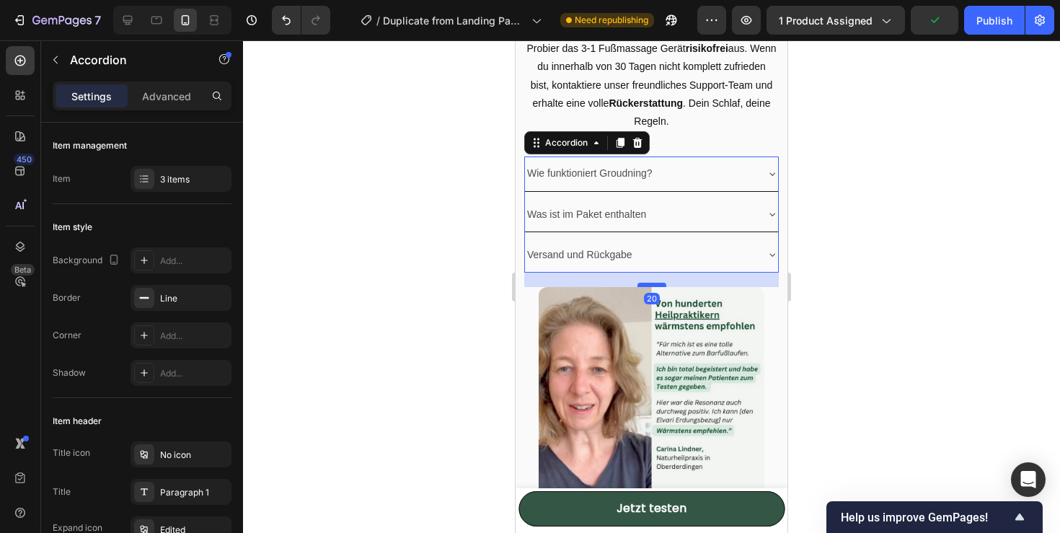
click at [654, 287] on div at bounding box center [651, 285] width 29 height 4
type input "100%"
type input "100"
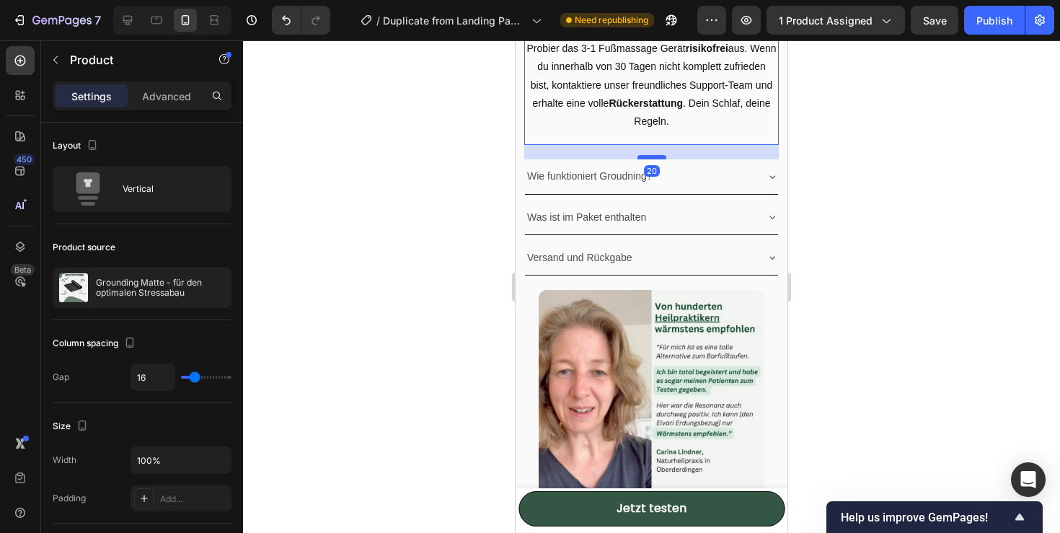
click at [656, 159] on div at bounding box center [651, 157] width 29 height 4
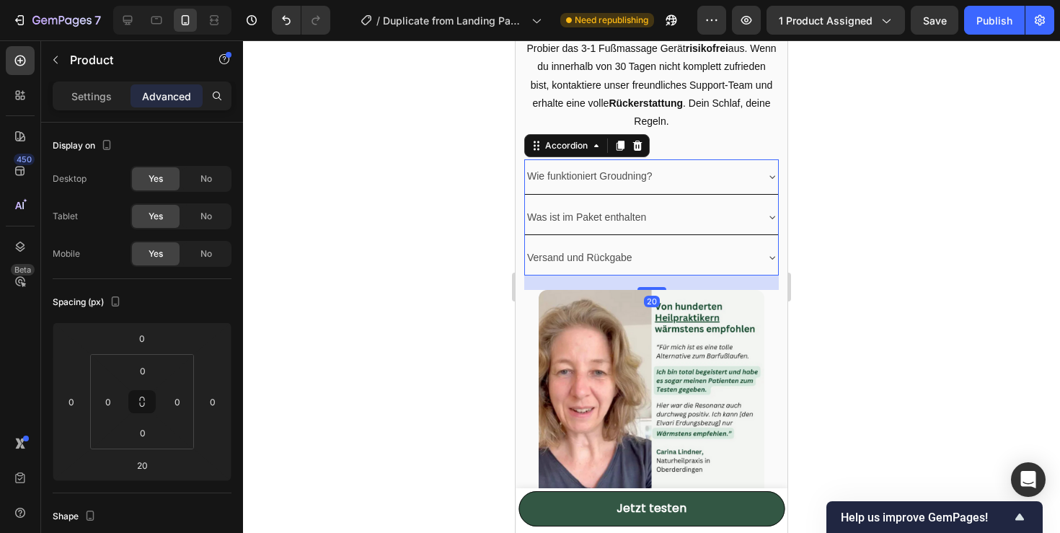
click at [686, 187] on div "Wie funktioniert Groudning?" at bounding box center [640, 176] width 230 height 22
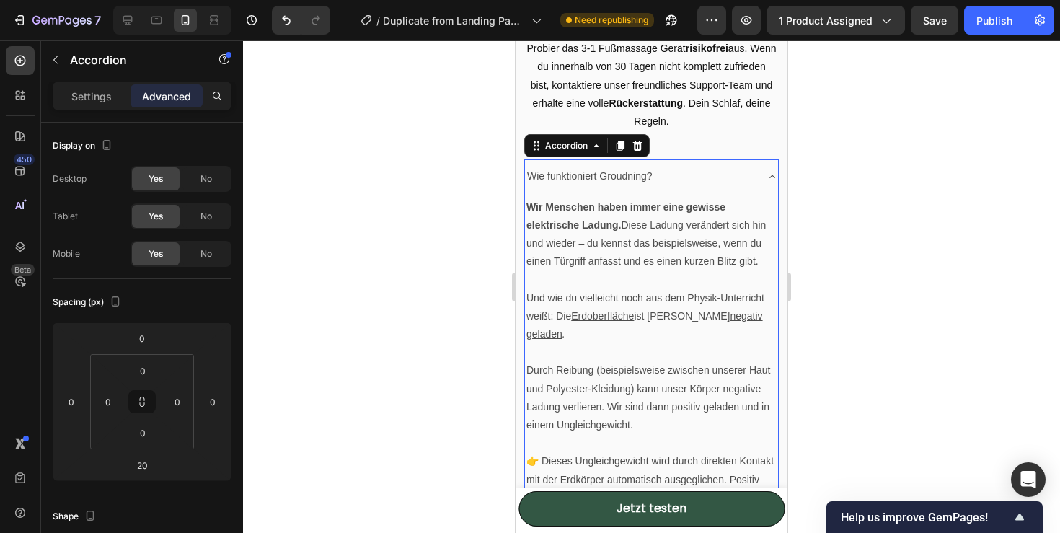
click at [687, 187] on div "Wie funktioniert Groudning?" at bounding box center [640, 176] width 230 height 22
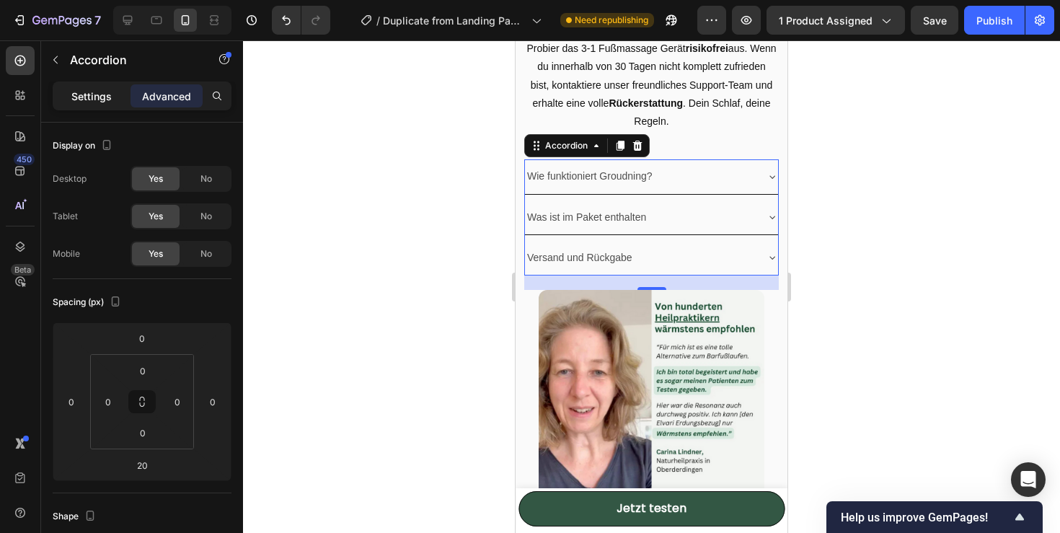
click at [94, 105] on div "Settings" at bounding box center [92, 95] width 72 height 23
type input "8"
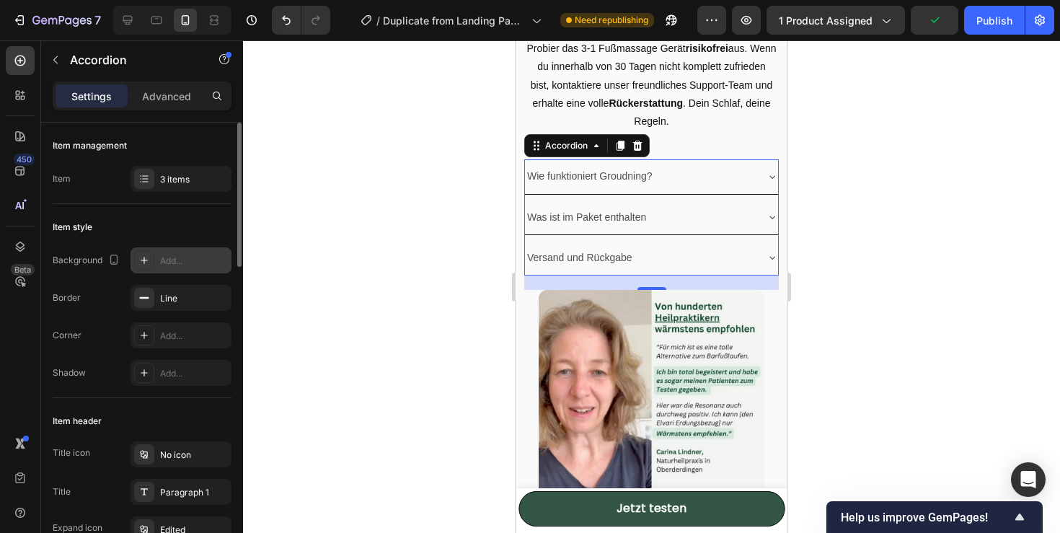
click at [158, 262] on div "Add..." at bounding box center [180, 260] width 101 height 26
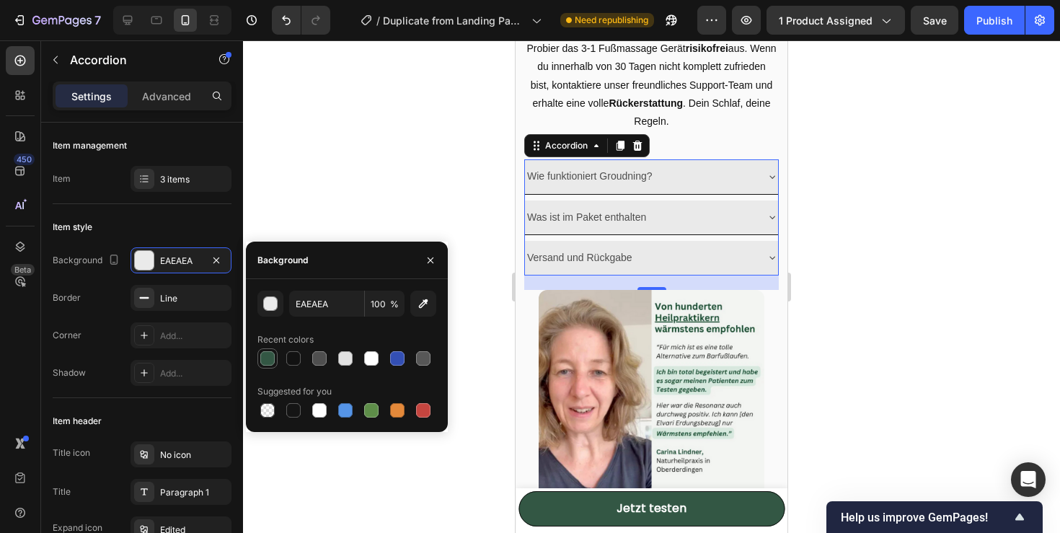
click at [267, 365] on div at bounding box center [267, 358] width 14 height 14
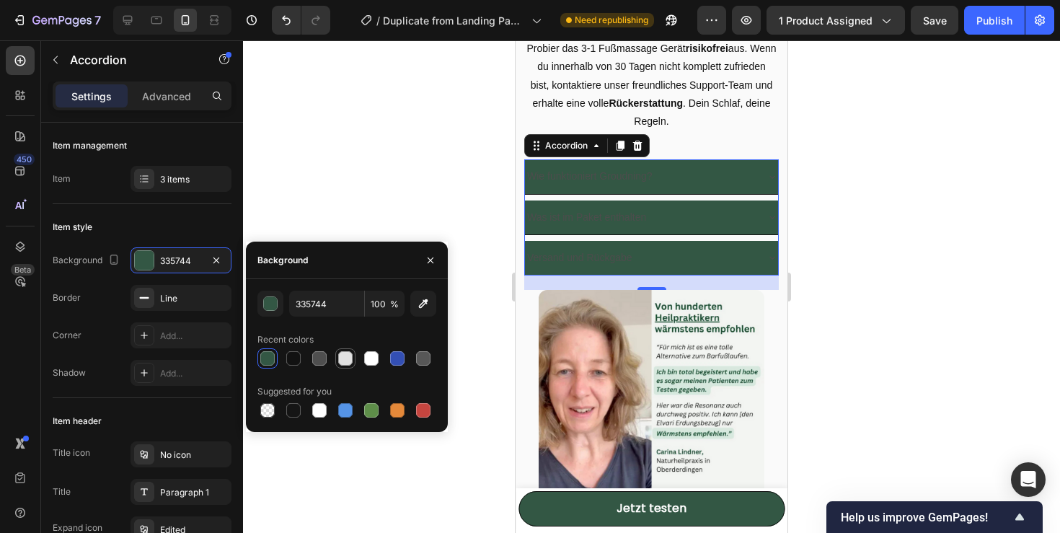
click at [347, 360] on div at bounding box center [345, 358] width 14 height 14
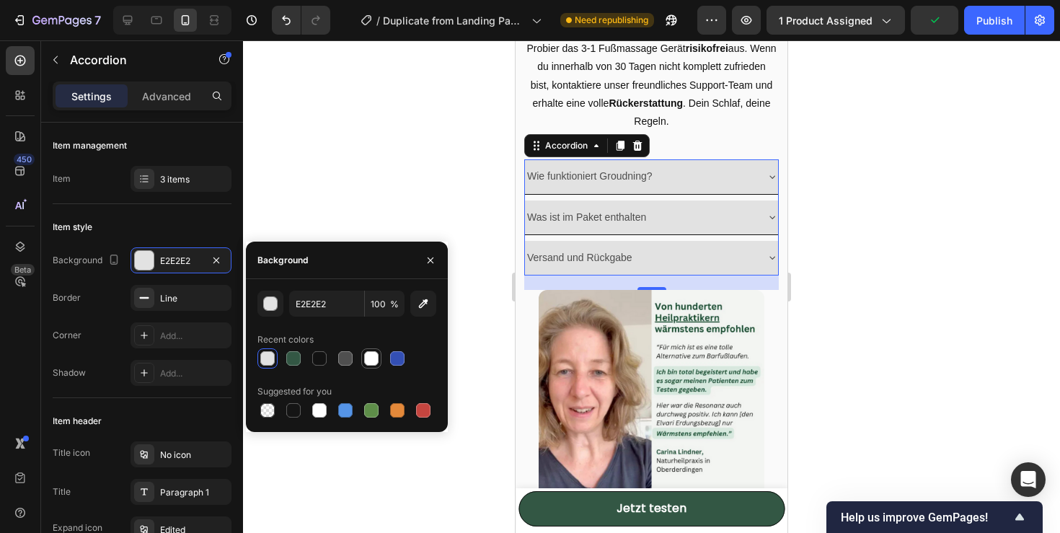
click at [373, 362] on div at bounding box center [371, 358] width 14 height 14
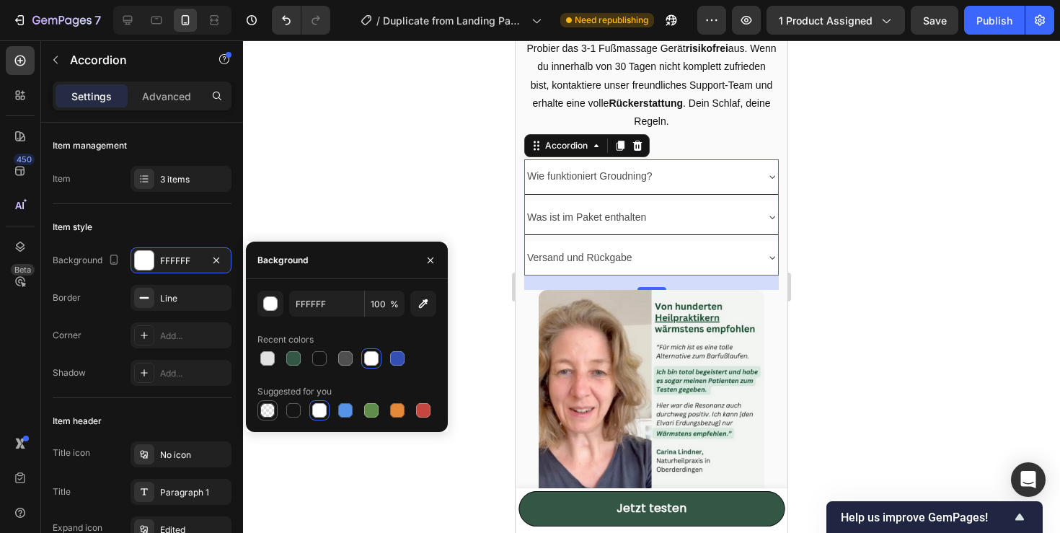
click at [267, 409] on div at bounding box center [267, 410] width 14 height 14
type input "000000"
type input "0"
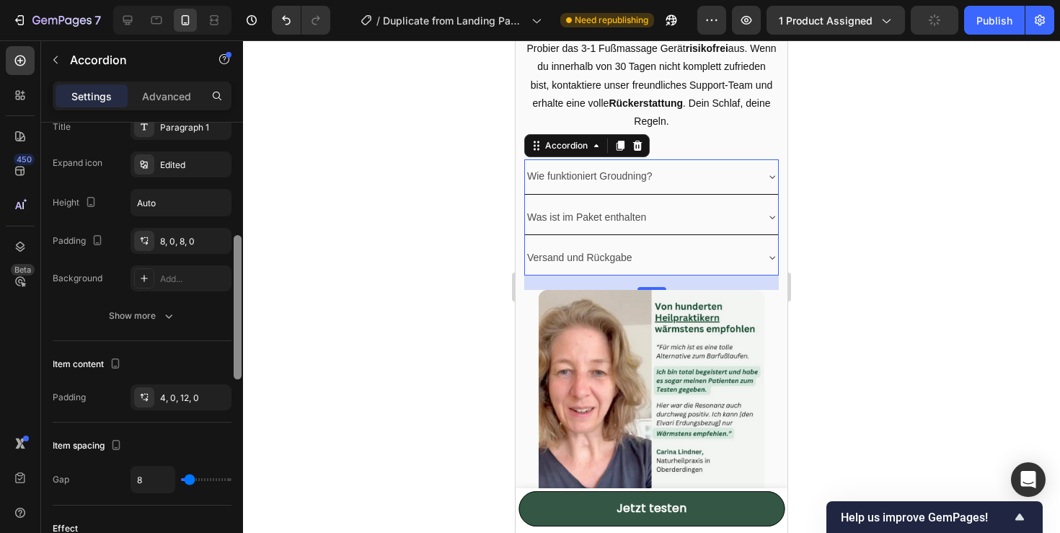
drag, startPoint x: 233, startPoint y: 233, endPoint x: 254, endPoint y: 348, distance: 117.3
click at [254, 0] on div "7 / Duplicate from Landing Page - [DATE] 14:32:35 Need republishing Preview 1 p…" at bounding box center [530, 0] width 1060 height 0
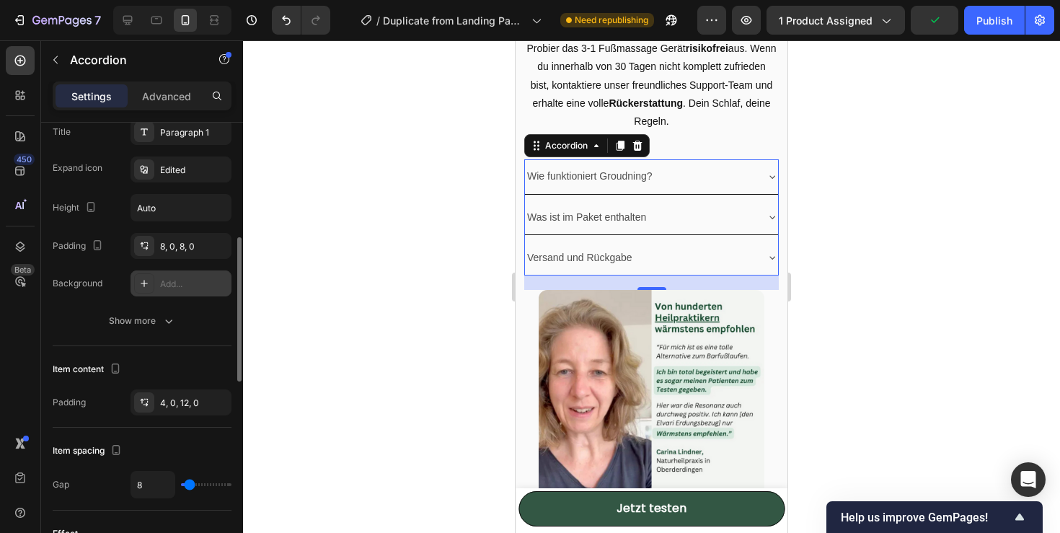
click at [138, 278] on icon at bounding box center [144, 284] width 12 height 12
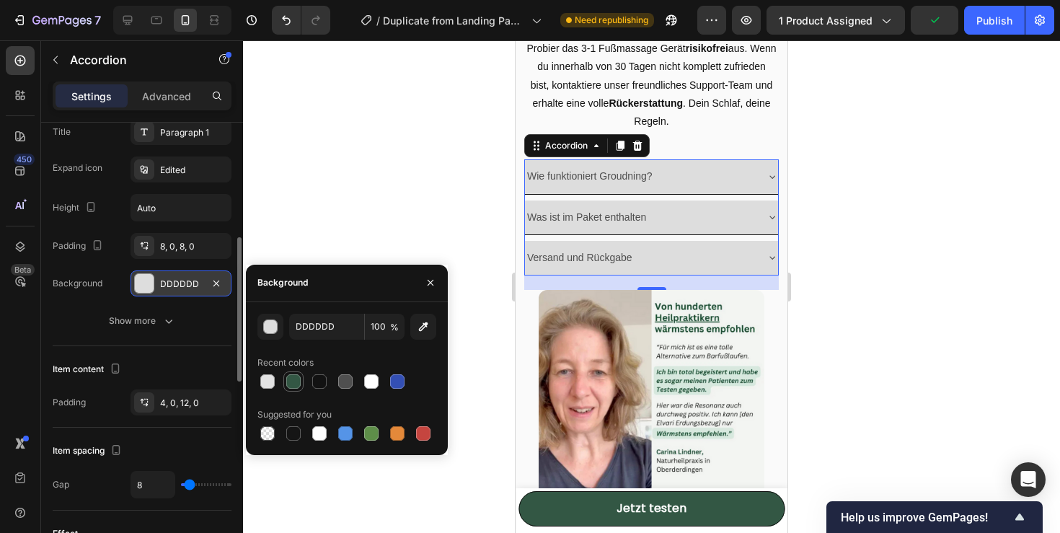
click at [289, 382] on div at bounding box center [293, 381] width 14 height 14
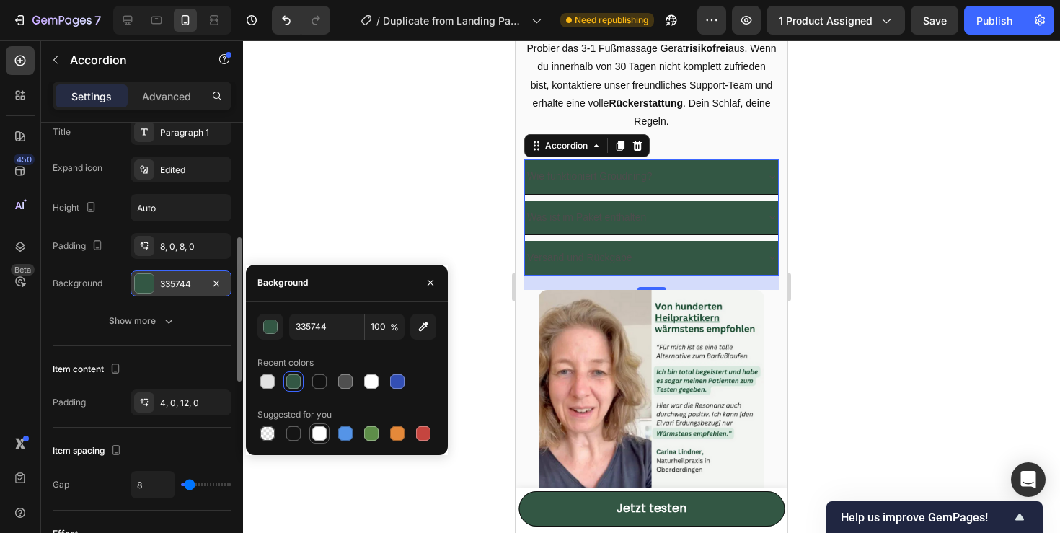
click at [325, 434] on div at bounding box center [319, 433] width 14 height 14
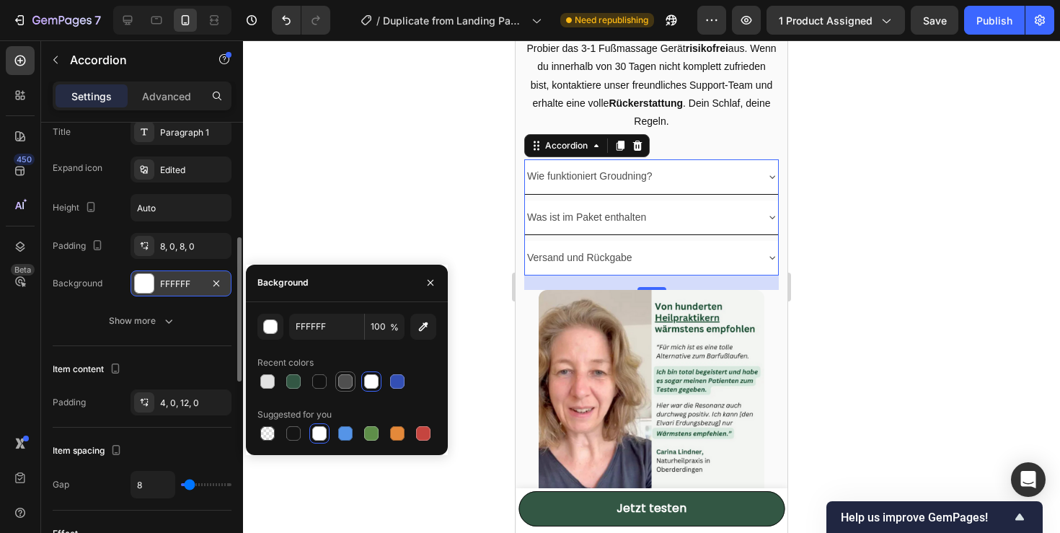
click at [339, 376] on div at bounding box center [345, 381] width 14 height 14
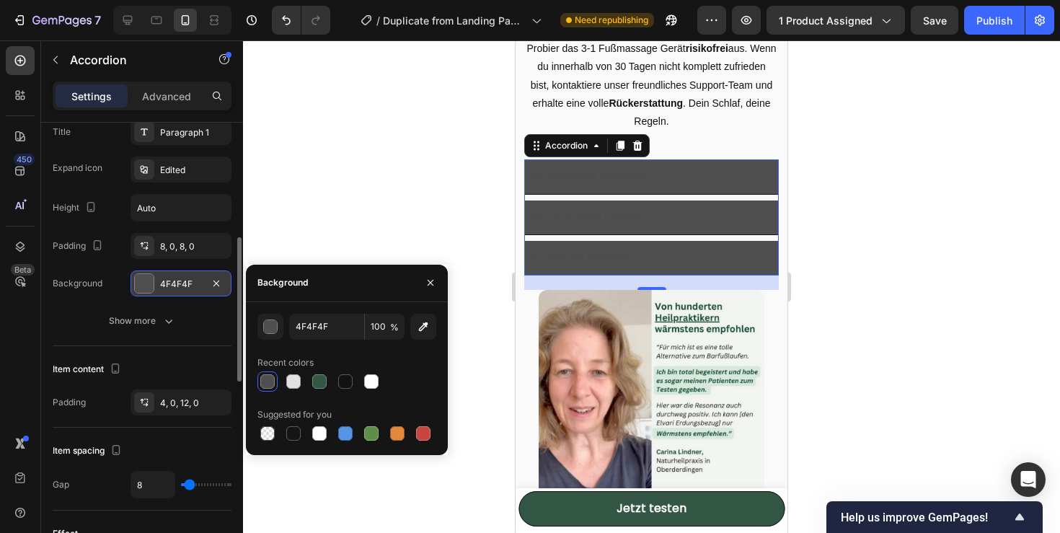
click at [177, 288] on div "4F4F4F" at bounding box center [181, 284] width 42 height 13
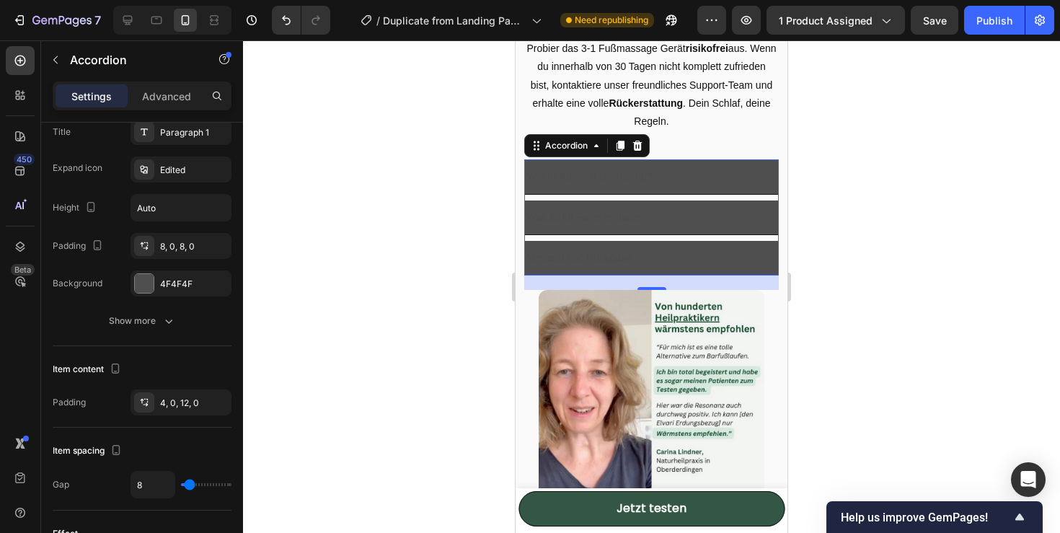
click at [136, 274] on div at bounding box center [144, 283] width 19 height 19
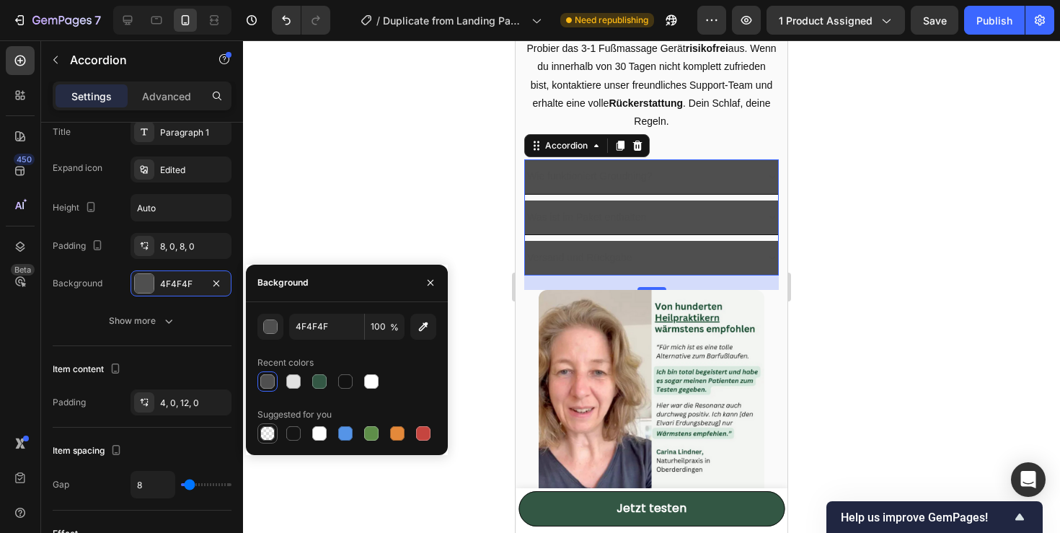
click at [268, 427] on div at bounding box center [267, 433] width 14 height 14
type input "000000"
type input "0"
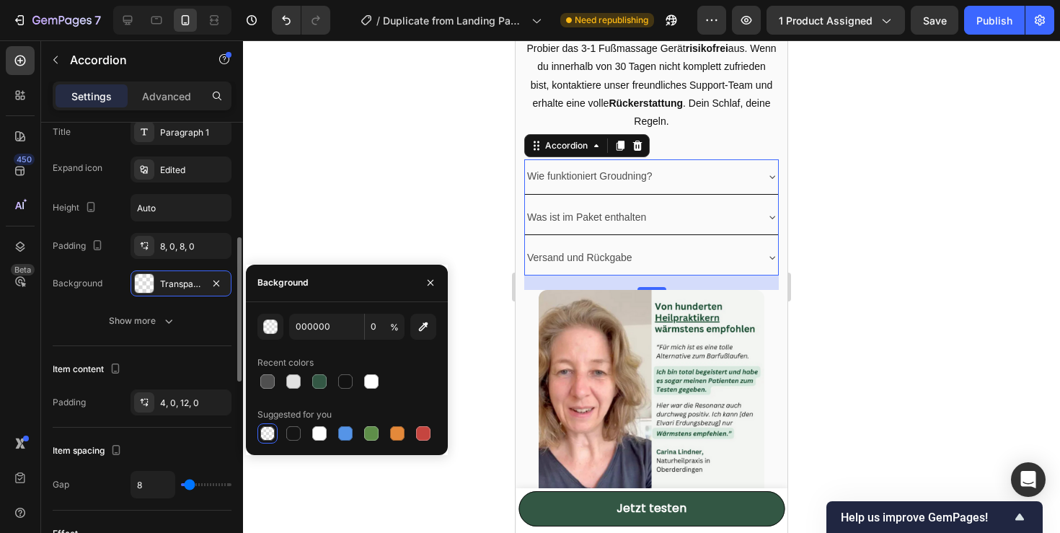
click at [179, 375] on div "Item content" at bounding box center [142, 369] width 179 height 23
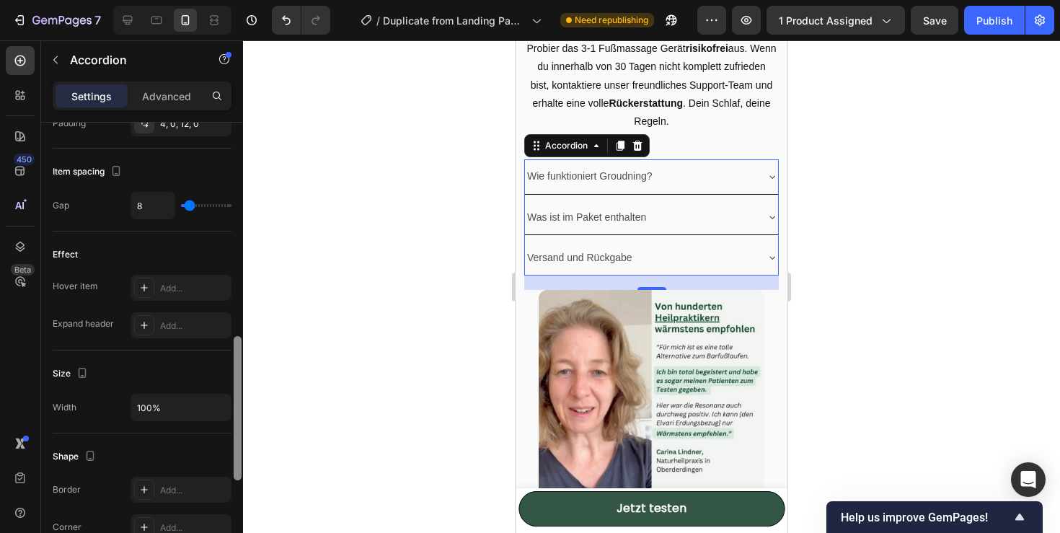
scroll to position [646, 0]
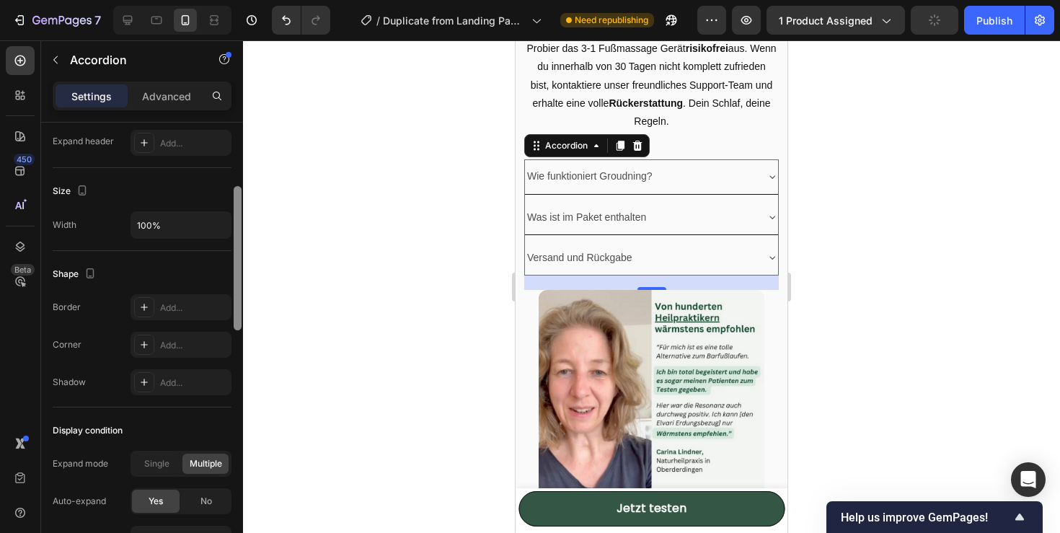
drag, startPoint x: 234, startPoint y: 338, endPoint x: 245, endPoint y: 486, distance: 148.2
click at [245, 0] on div "7 / Duplicate from Landing Page - [DATE] 14:32:35 Need republishing Preview 1 p…" at bounding box center [530, 0] width 1060 height 0
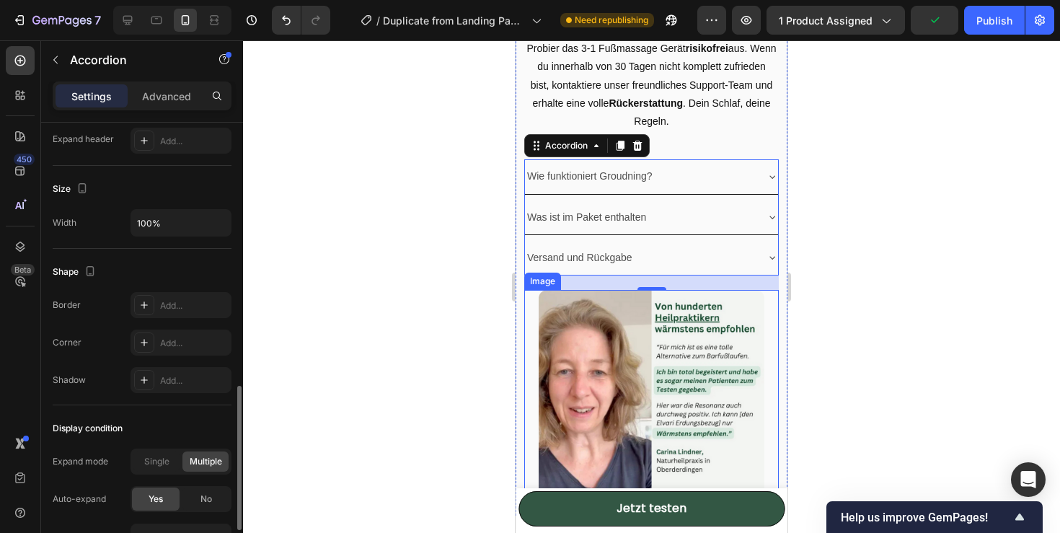
click at [708, 376] on img at bounding box center [651, 403] width 226 height 226
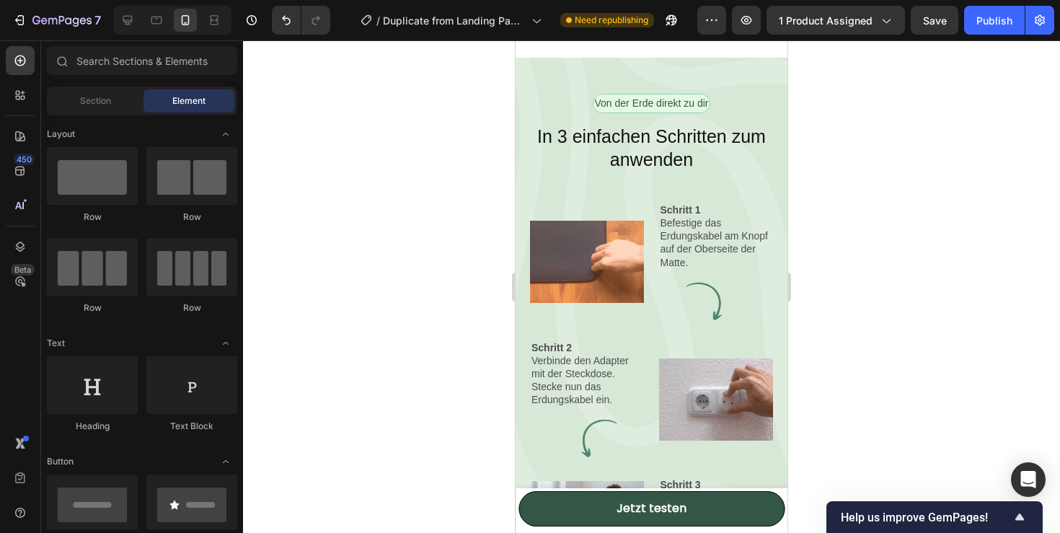
scroll to position [3265, 0]
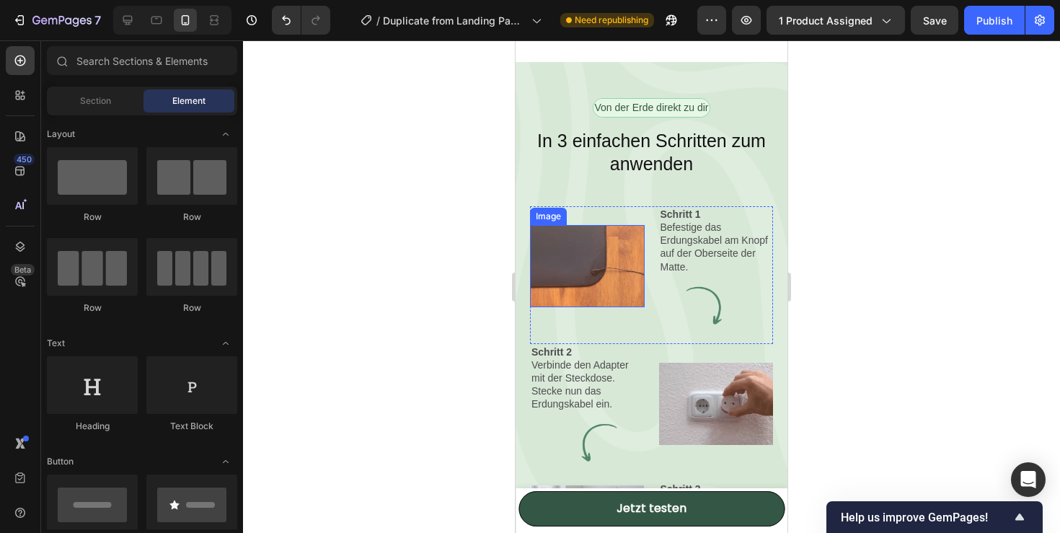
click at [562, 251] on img at bounding box center [587, 266] width 114 height 82
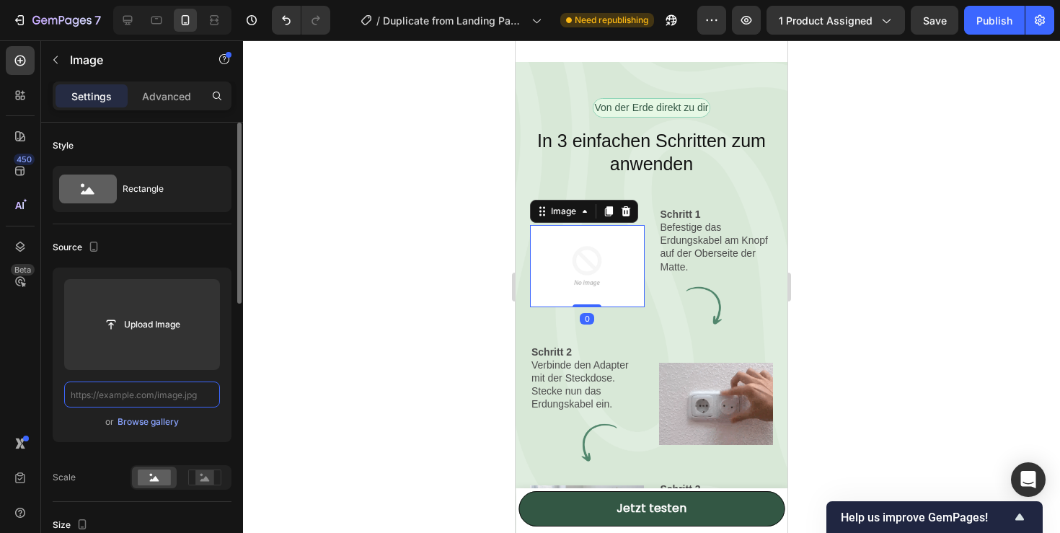
scroll to position [0, 0]
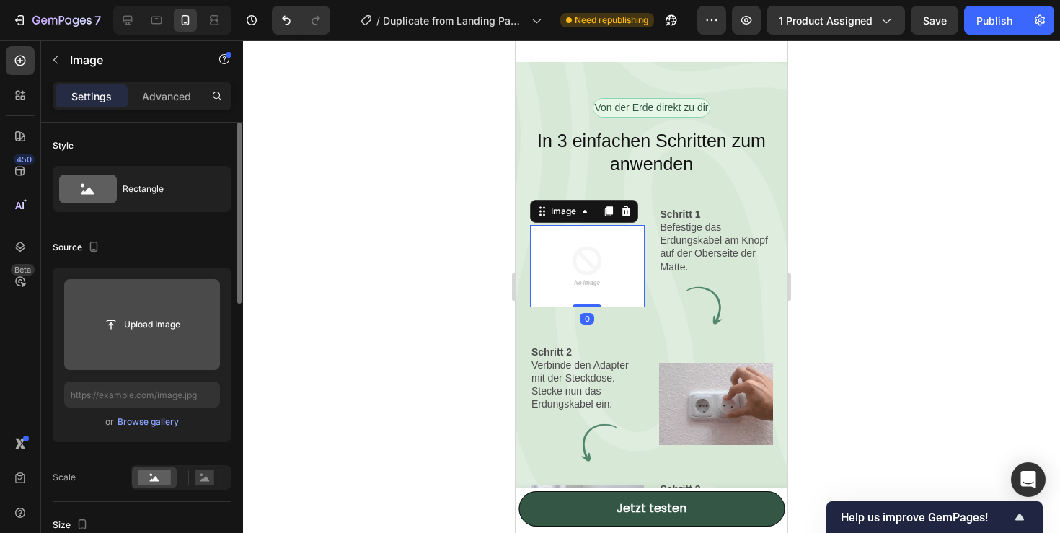
click at [169, 332] on input "file" at bounding box center [141, 324] width 99 height 25
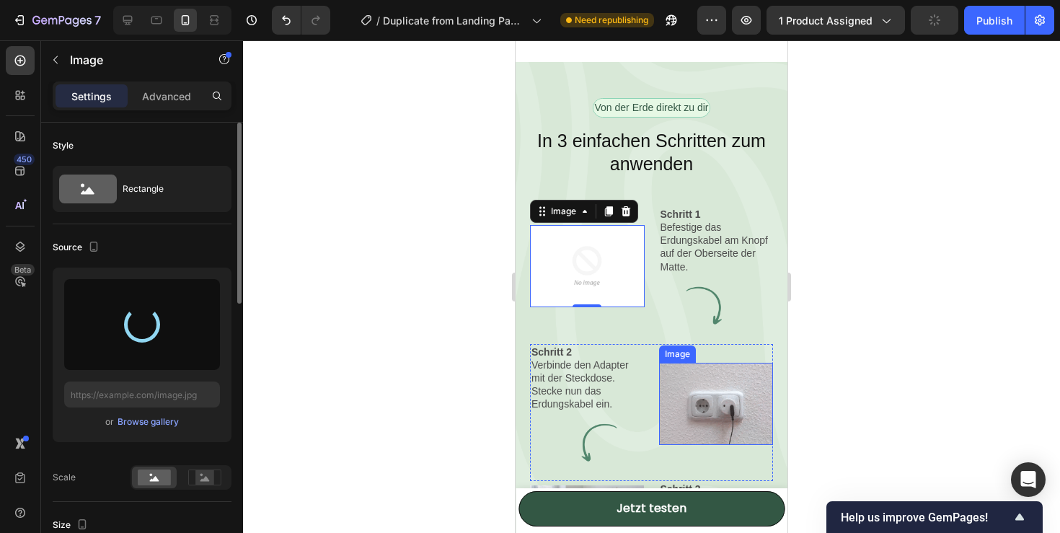
type input "https://cdn.shopify.com/s/files/1/0970/0242/2609/files/gempages_586274318212661…"
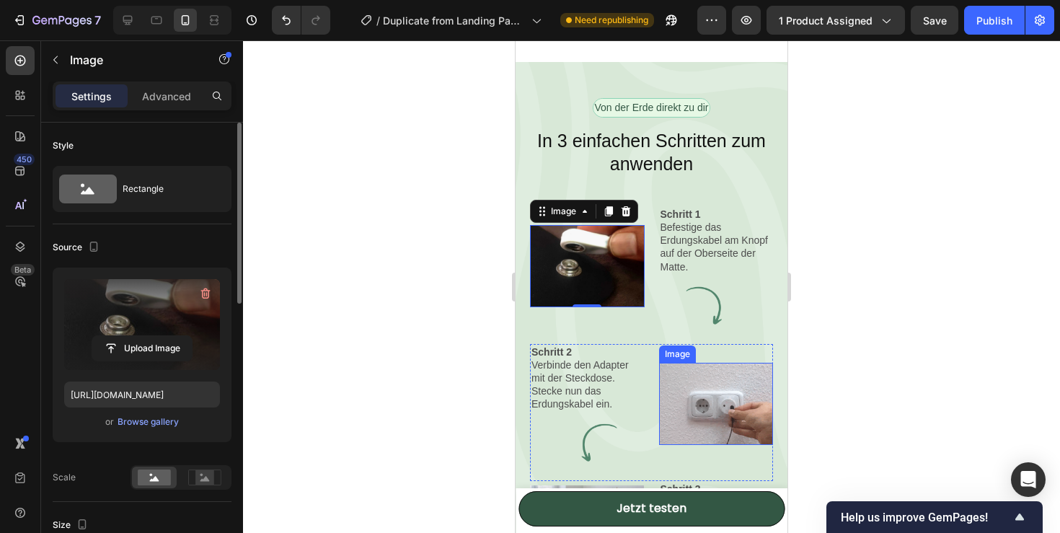
click at [734, 407] on img at bounding box center [716, 404] width 114 height 82
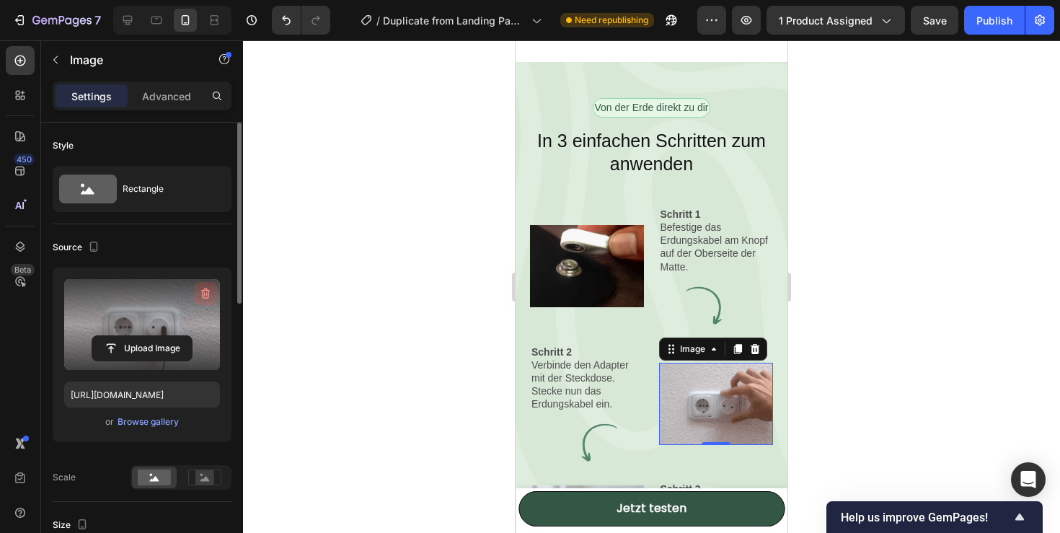
click at [203, 293] on icon "button" at bounding box center [205, 293] width 14 height 14
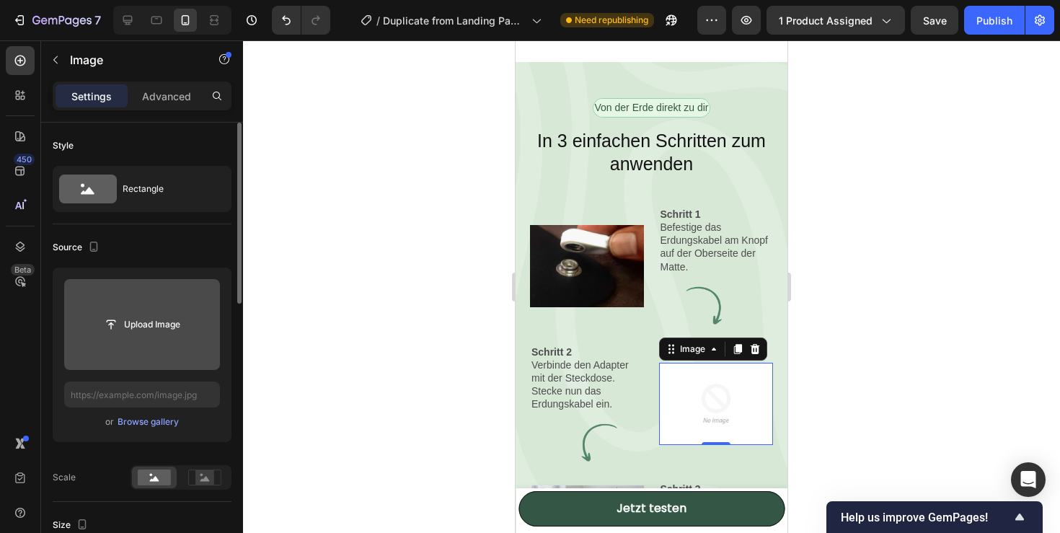
click at [164, 324] on input "file" at bounding box center [141, 324] width 99 height 25
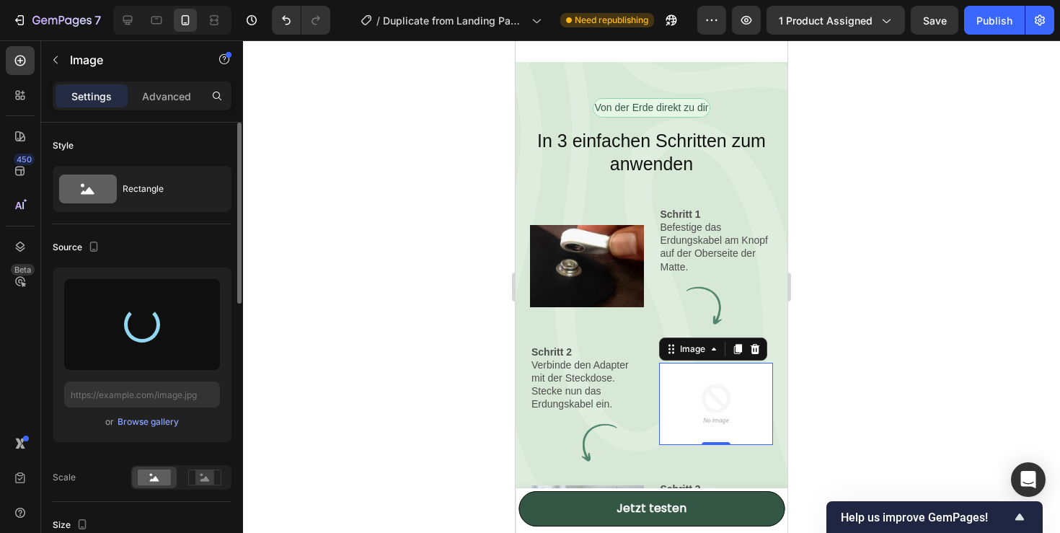
type input "https://cdn.shopify.com/s/files/1/0970/0242/2609/files/gempages_586274318212661…"
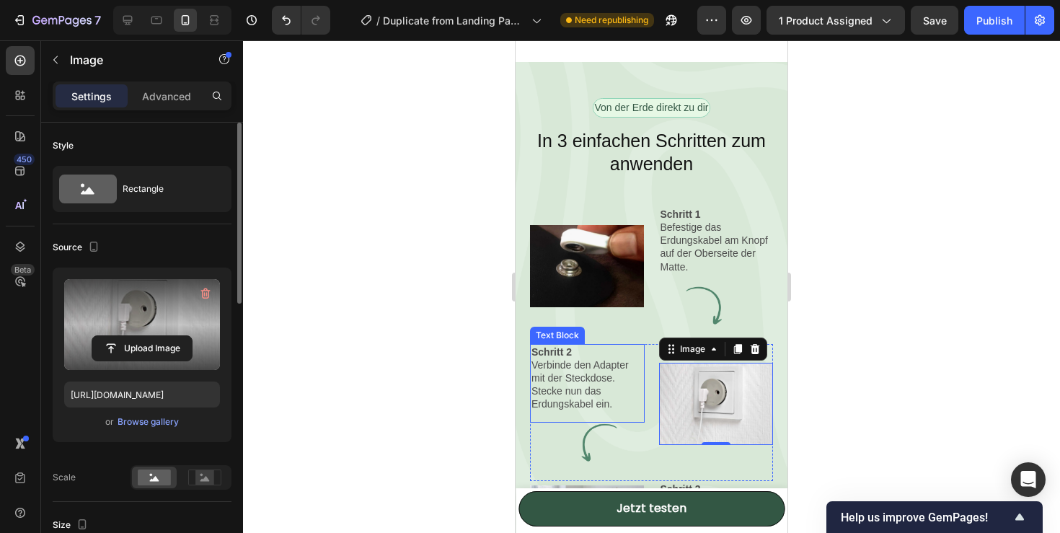
click at [628, 388] on p "Verbinde den Adapter mit der Steckdose. Stecke nun das Erdungskabel ein." at bounding box center [587, 384] width 112 height 53
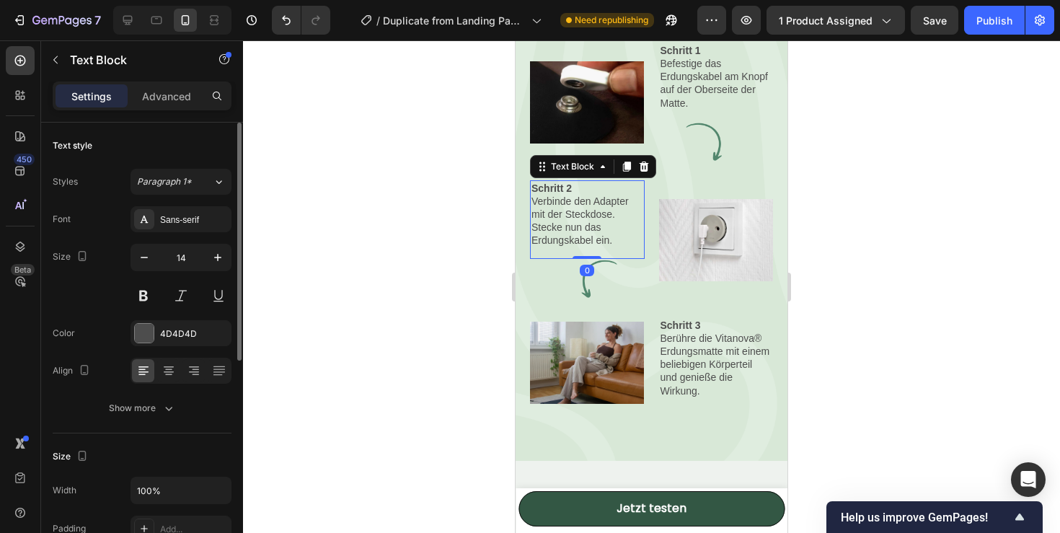
scroll to position [3438, 0]
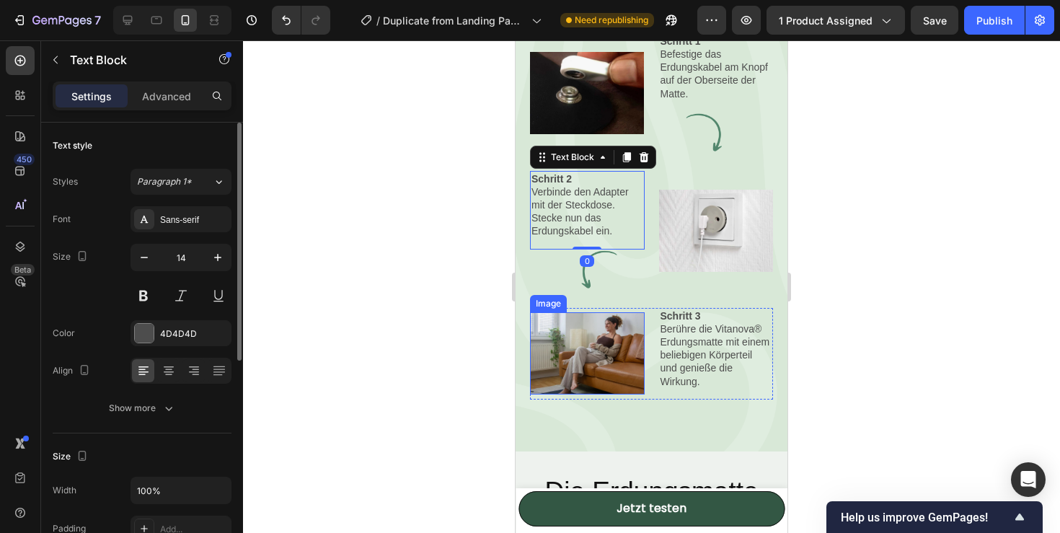
click at [612, 368] on img at bounding box center [587, 353] width 114 height 82
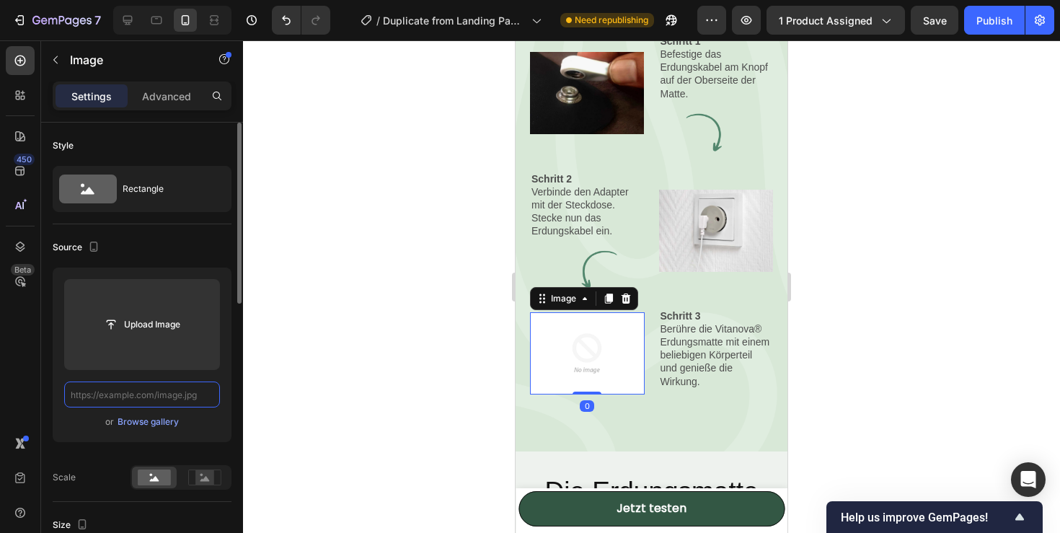
scroll to position [0, 0]
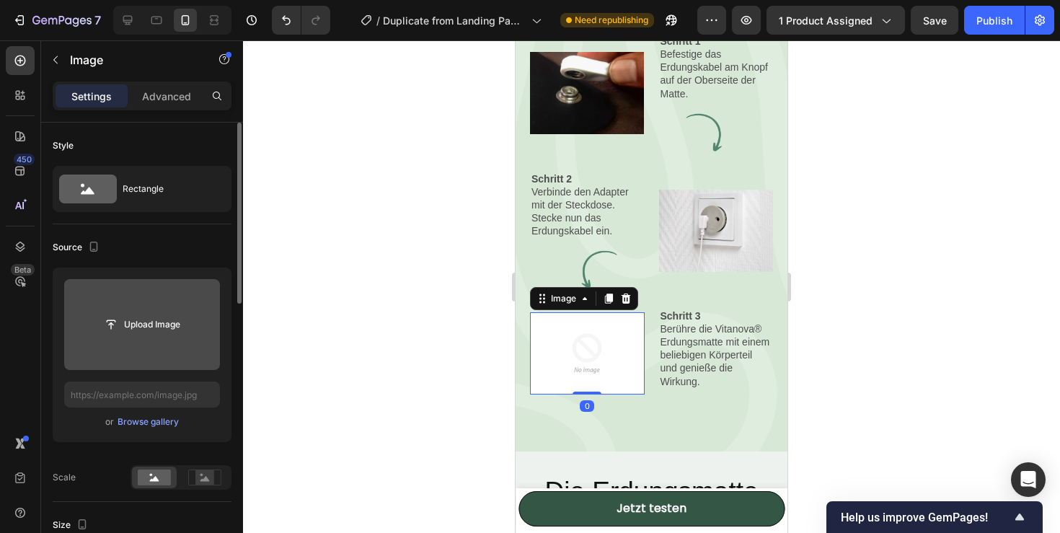
click at [185, 338] on input "file" at bounding box center [142, 324] width 156 height 91
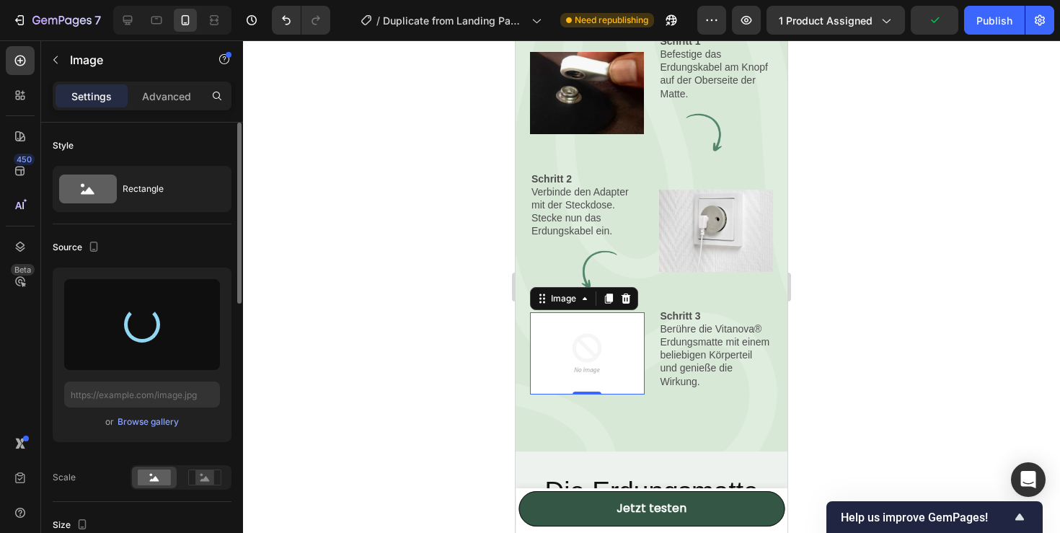
type input "https://cdn.shopify.com/s/files/1/0970/0242/2609/files/gempages_586274318212661…"
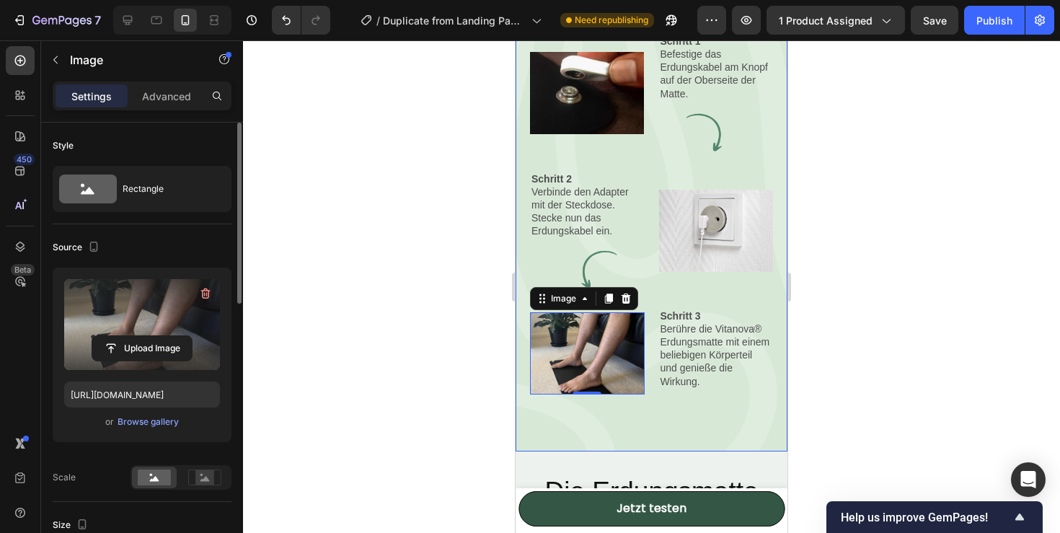
click at [688, 430] on div "Von der Erde direkt zu dir Text Block Row In 3 einfachen Schritten zum anwenden…" at bounding box center [651, 170] width 272 height 562
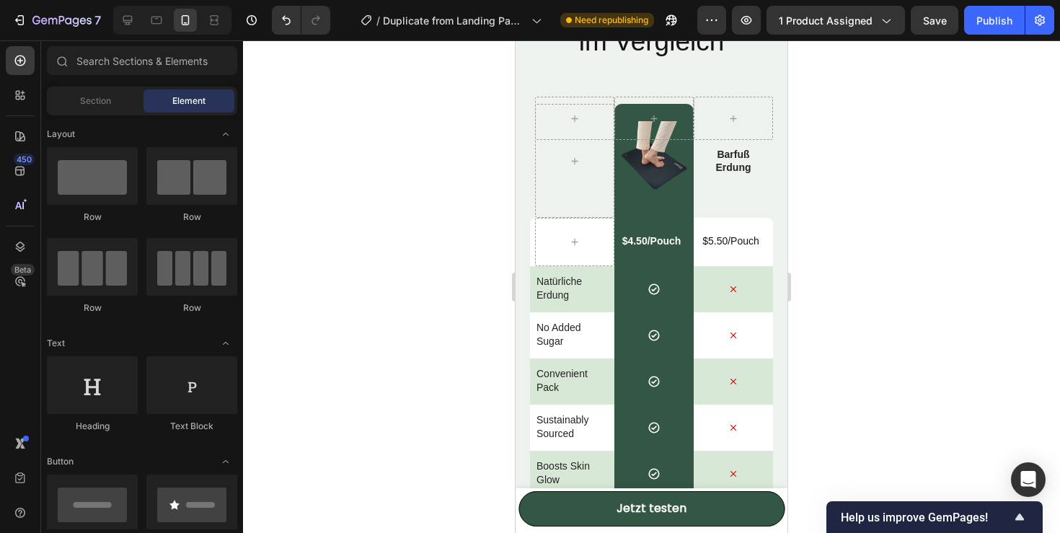
scroll to position [3907, 0]
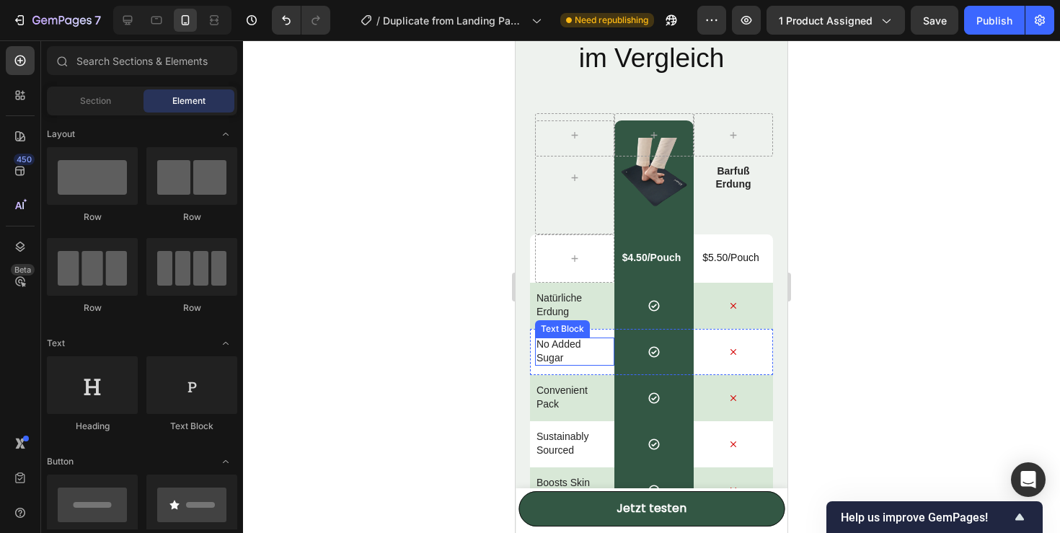
click at [562, 358] on p "No Added Sugar" at bounding box center [571, 350] width 71 height 26
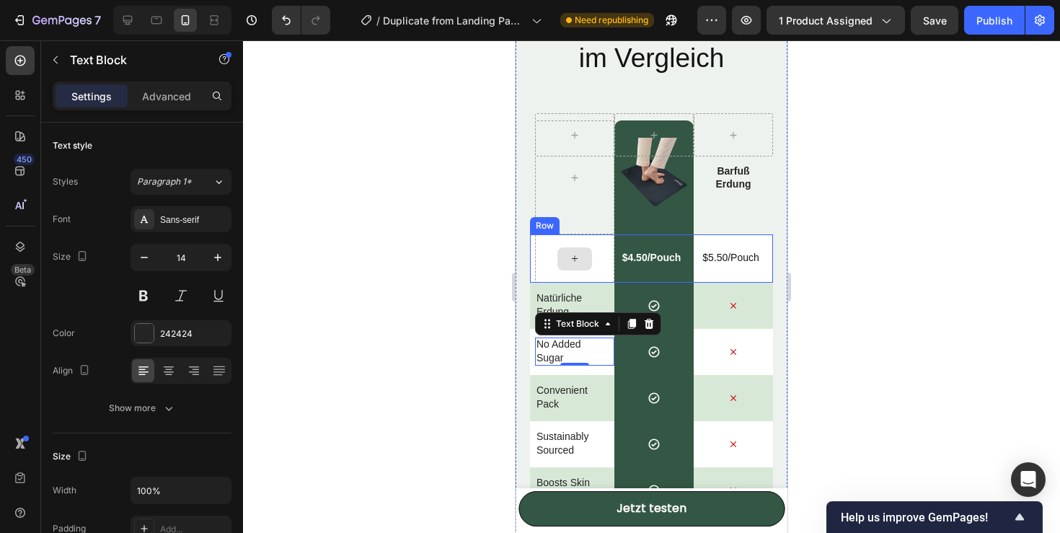
click at [619, 238] on div "$4.50/Pouch Text Block Row" at bounding box center [653, 258] width 79 height 48
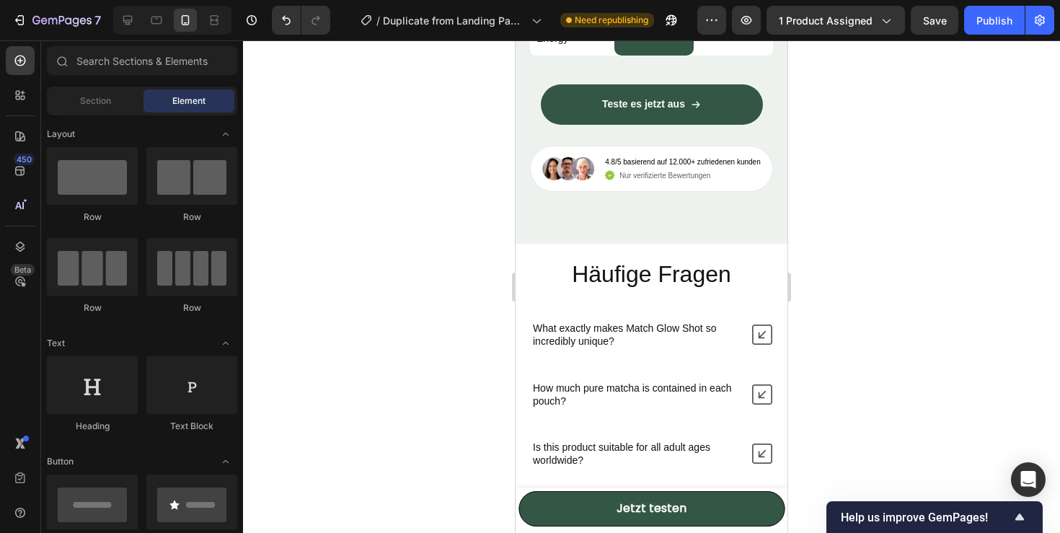
scroll to position [4398, 0]
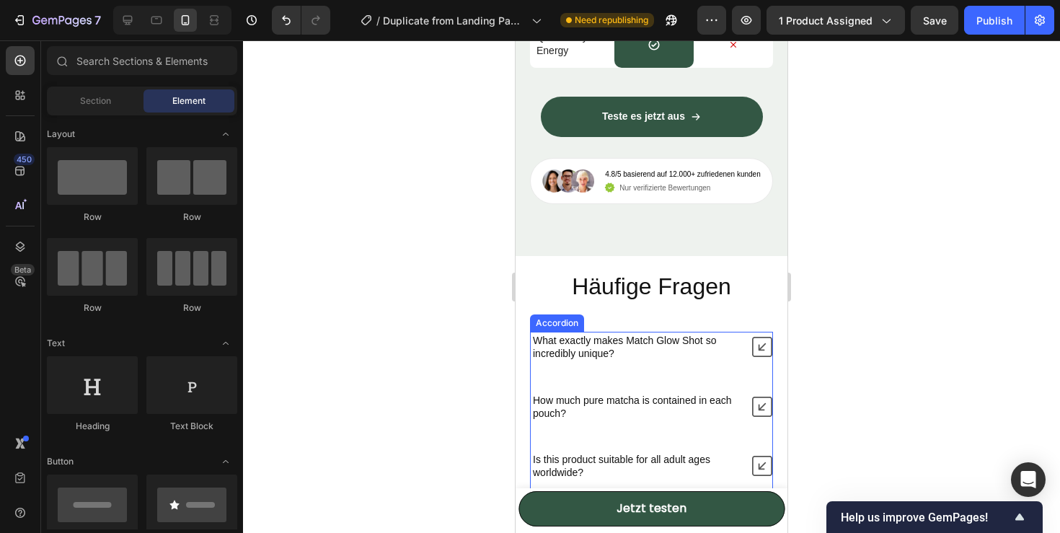
click at [695, 358] on p "What exactly makes Match Glow Shot so incredibly unique?" at bounding box center [635, 347] width 205 height 26
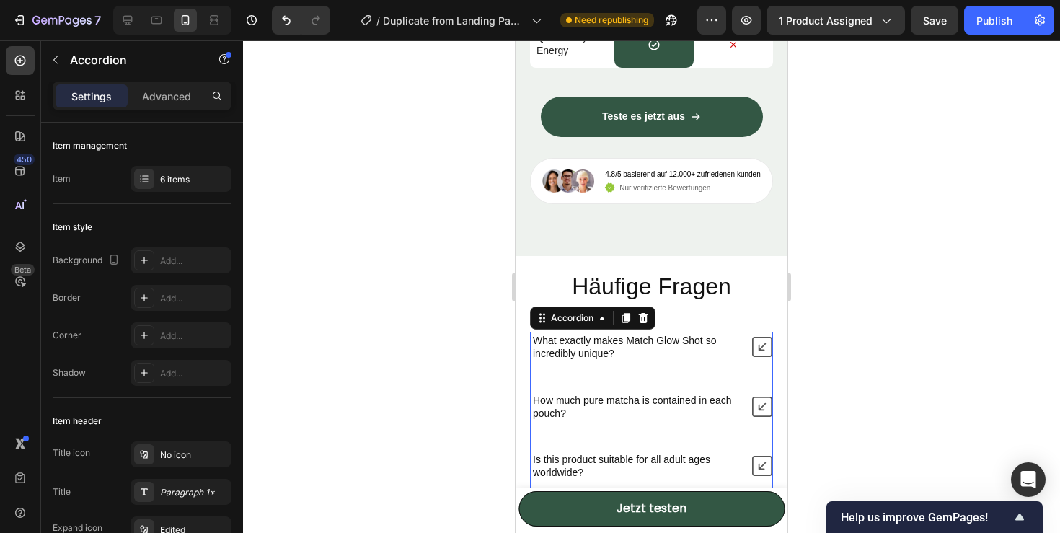
click at [760, 349] on icon at bounding box center [762, 347] width 20 height 20
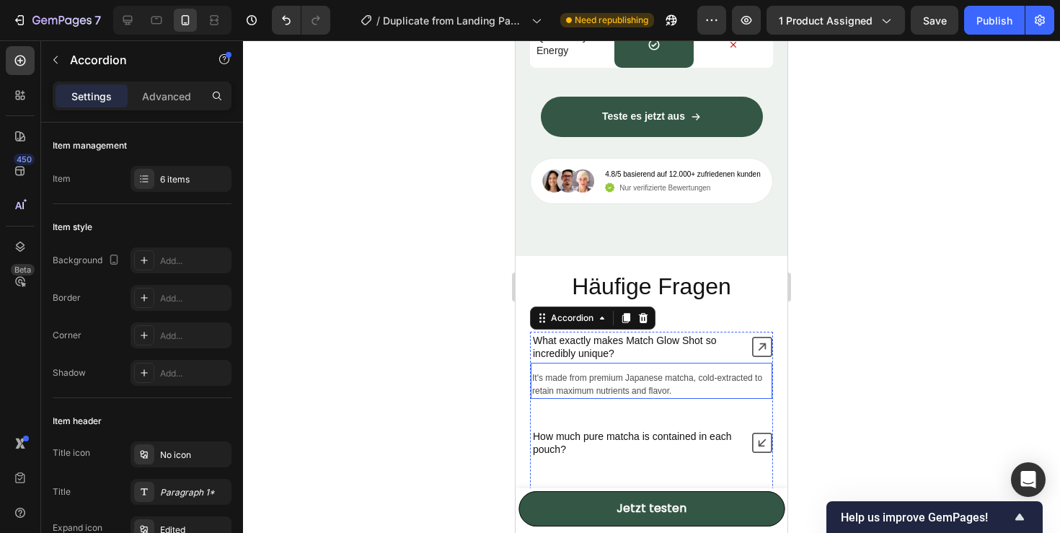
click at [597, 379] on p "It's made from premium Japanese matcha, cold-extracted to retain maximum nutrie…" at bounding box center [651, 384] width 239 height 26
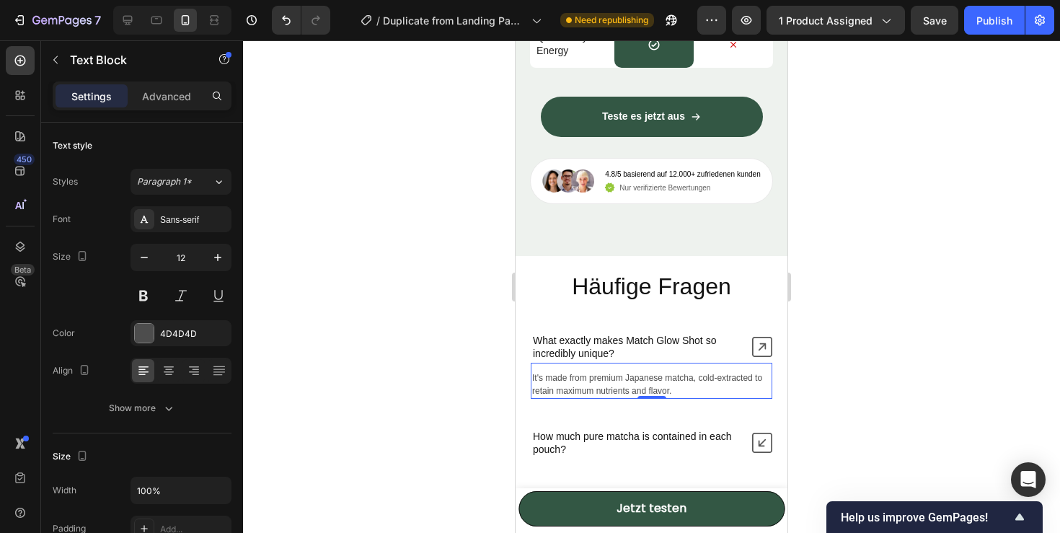
click at [675, 389] on p "It's made from premium Japanese matcha, cold-extracted to retain maximum nutrie…" at bounding box center [651, 384] width 239 height 26
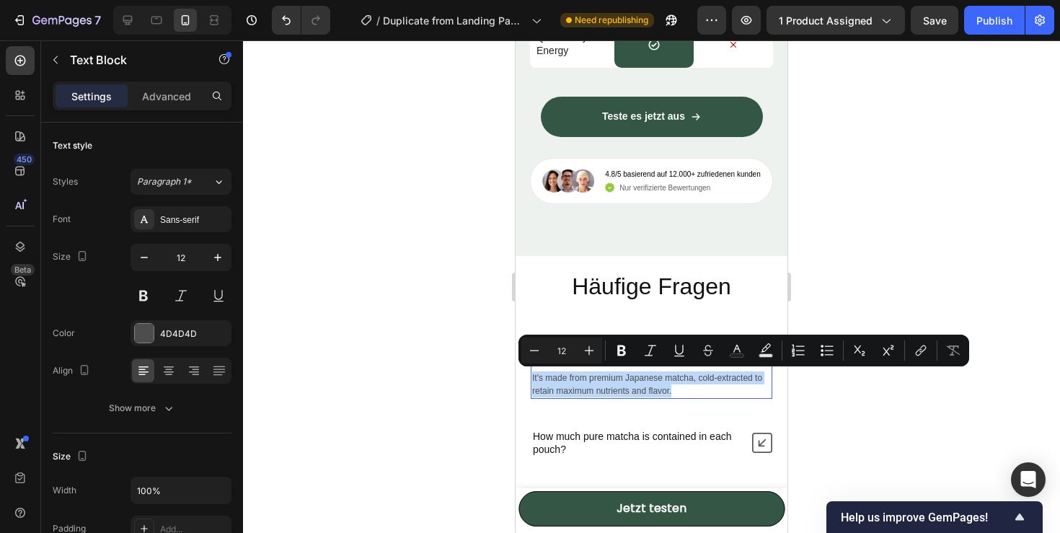
drag, startPoint x: 675, startPoint y: 389, endPoint x: 654, endPoint y: 389, distance: 21.6
click at [654, 389] on p "It's made from premium Japanese matcha, cold-extracted to retain maximum nutrie…" at bounding box center [651, 384] width 239 height 26
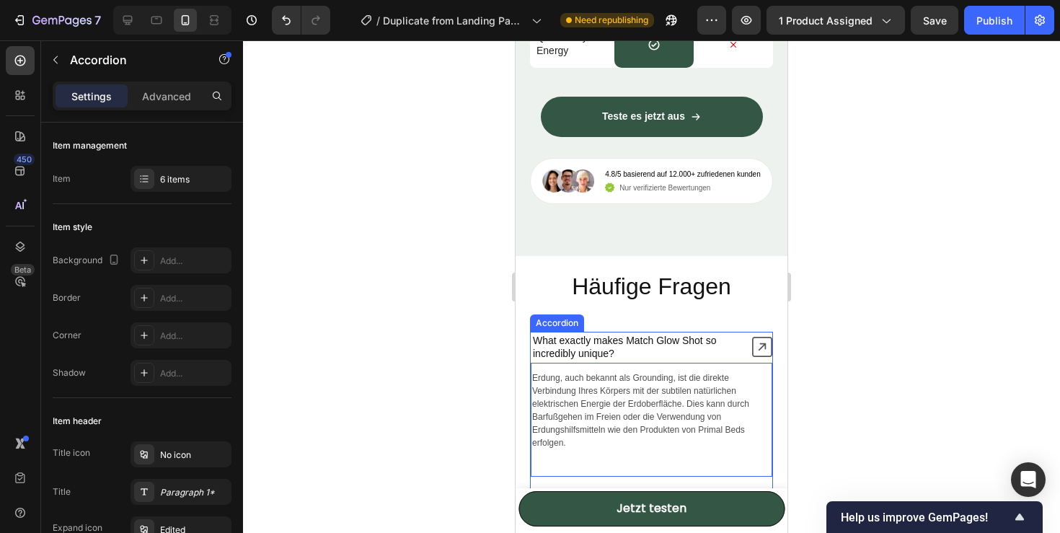
click at [605, 352] on p "What exactly makes Match Glow Shot so incredibly unique?" at bounding box center [635, 347] width 205 height 26
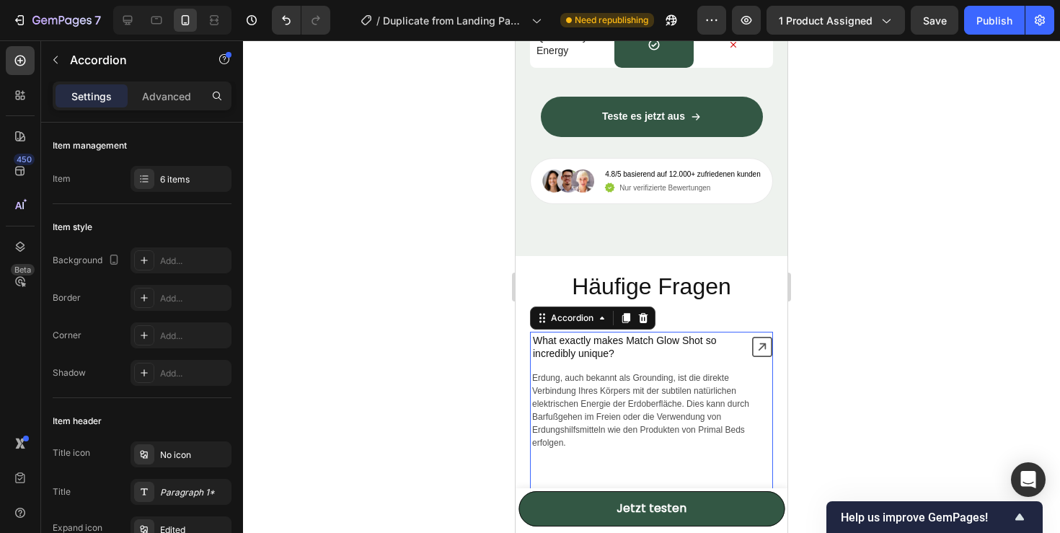
click at [605, 352] on p "What exactly makes Match Glow Shot so incredibly unique?" at bounding box center [635, 347] width 205 height 26
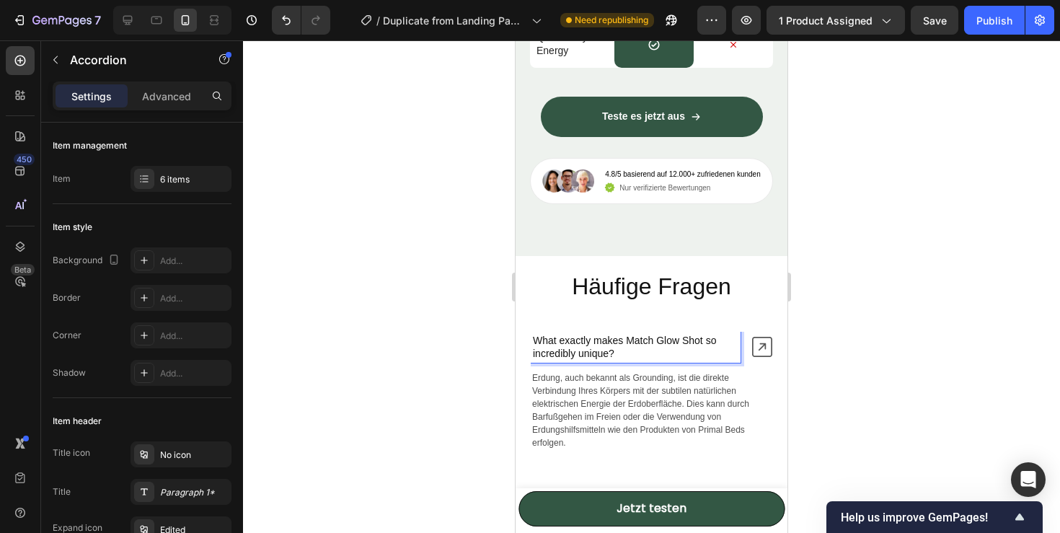
drag, startPoint x: 614, startPoint y: 353, endPoint x: 597, endPoint y: 353, distance: 17.3
click at [597, 353] on p "What exactly makes Match Glow Shot so incredibly unique?" at bounding box center [635, 347] width 205 height 26
click at [538, 341] on p "What exactly makes Match Glow Shot so incredibly unique?" at bounding box center [635, 347] width 205 height 26
click at [536, 341] on p "What exactly makes Match Glow Shot so incredibly unique?" at bounding box center [635, 347] width 205 height 26
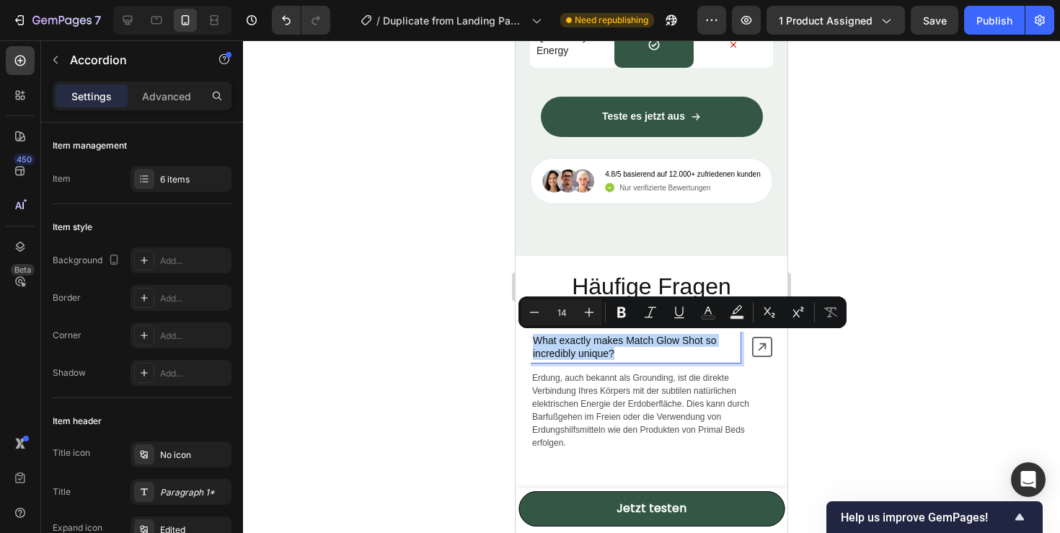
drag, startPoint x: 536, startPoint y: 341, endPoint x: 626, endPoint y: 355, distance: 90.4
click at [626, 355] on p "What exactly makes Match Glow Shot so incredibly unique?" at bounding box center [635, 347] width 205 height 26
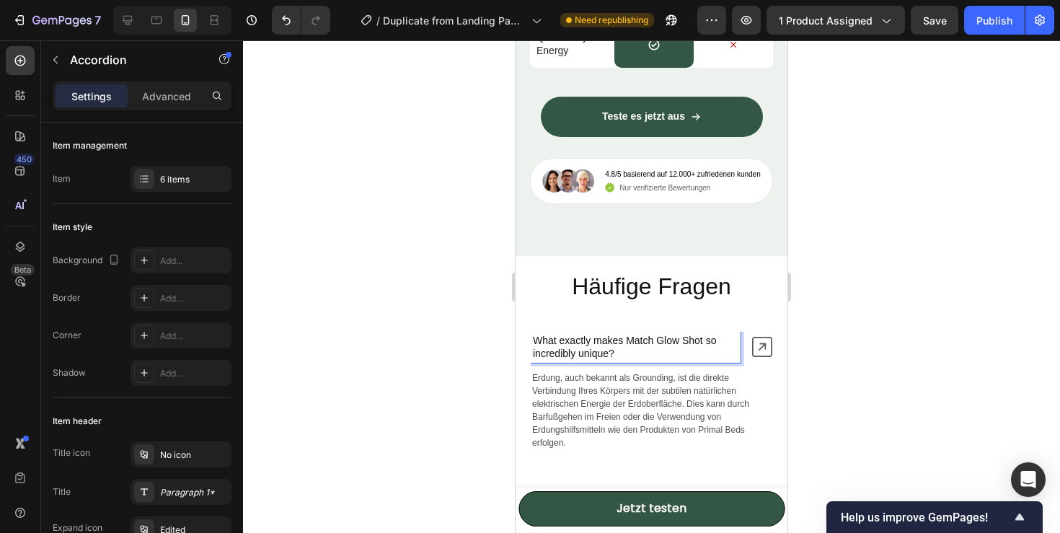
scroll to position [4400, 0]
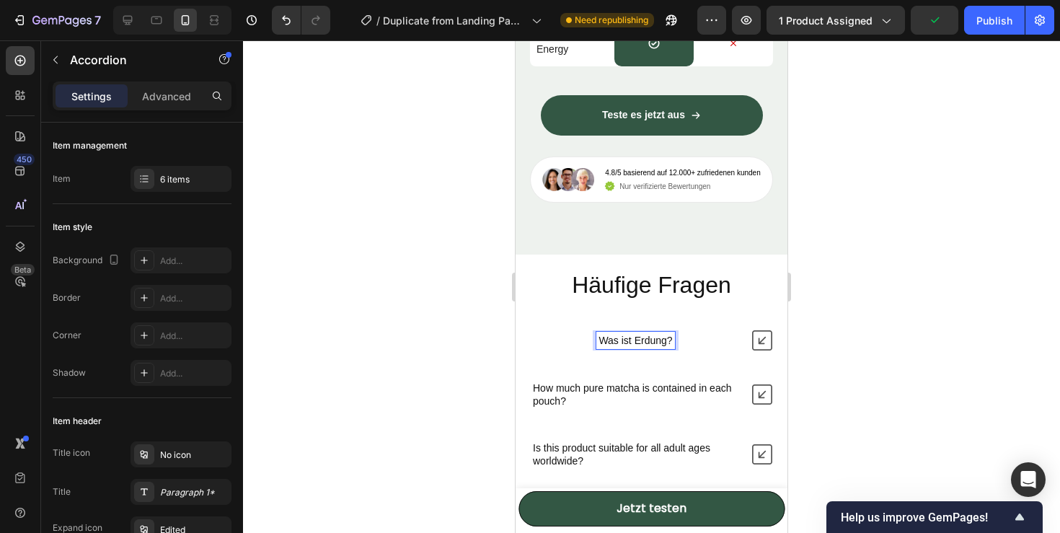
click at [763, 341] on icon at bounding box center [762, 340] width 20 height 20
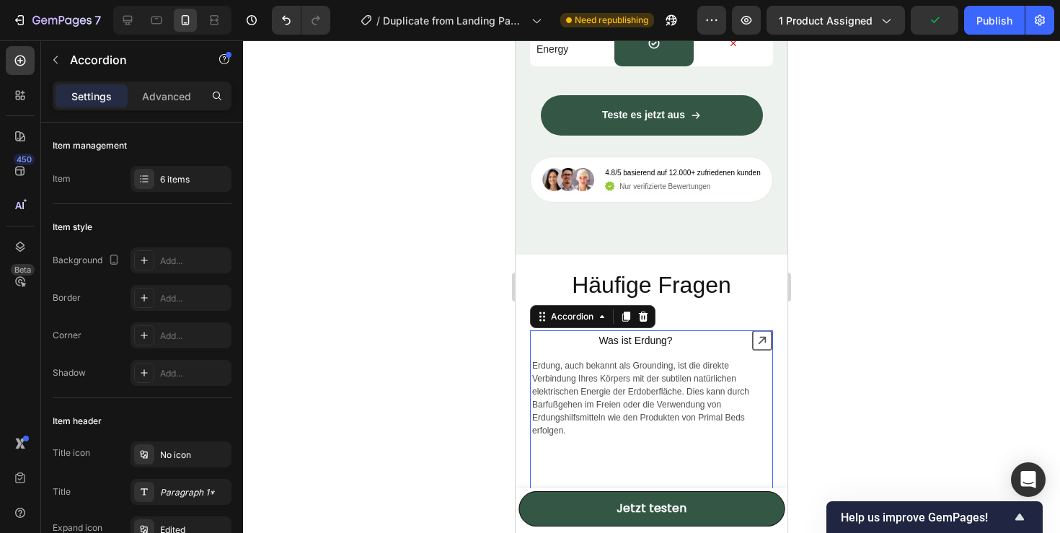
click at [763, 341] on icon at bounding box center [762, 340] width 20 height 20
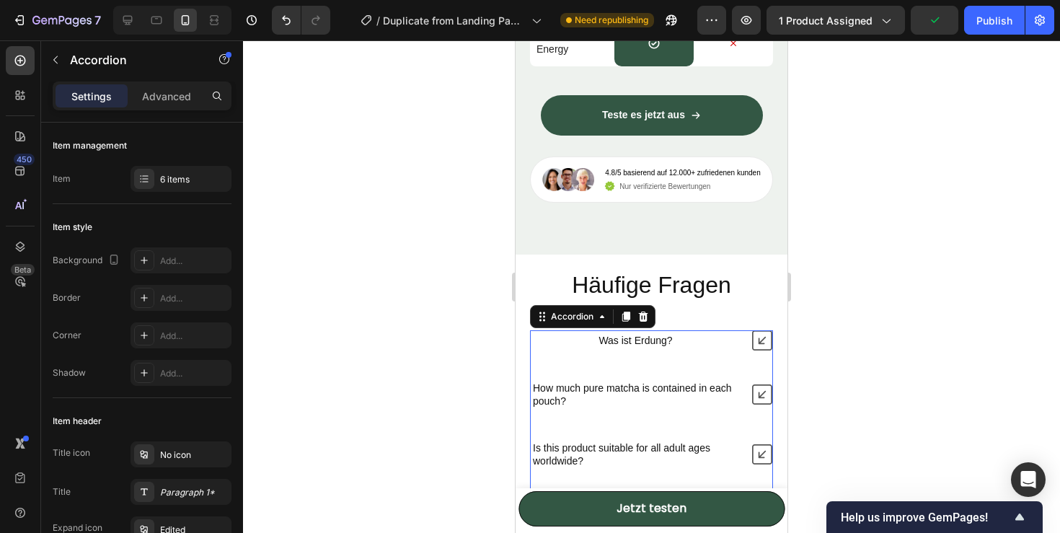
click at [664, 337] on p "Was ist Erdung?" at bounding box center [635, 340] width 74 height 13
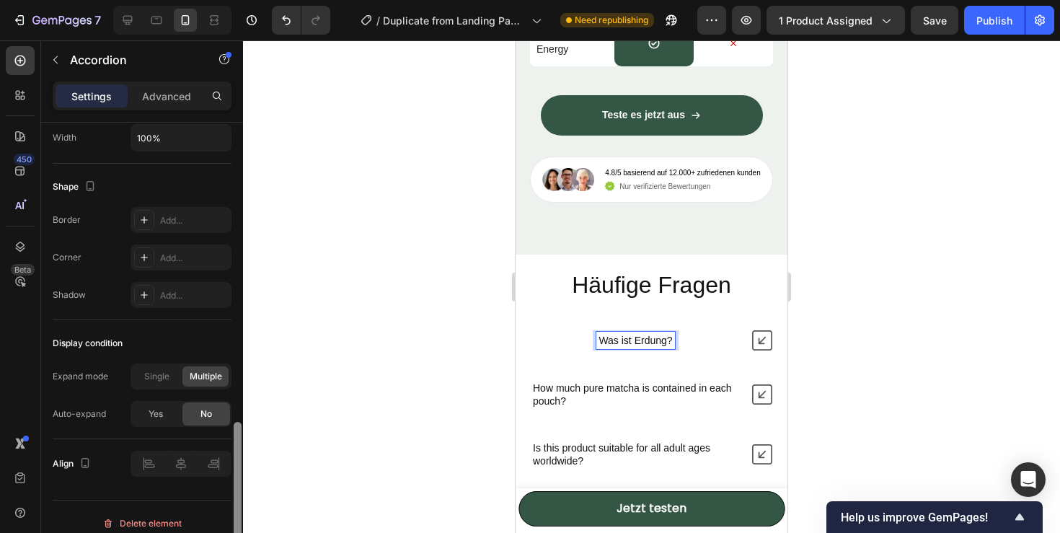
drag, startPoint x: 238, startPoint y: 241, endPoint x: 259, endPoint y: 543, distance: 303.5
click at [259, 0] on html "7 / Duplicate from Landing Page - Sep 27, 14:32:35 Need republishing Preview 1 …" at bounding box center [530, 0] width 1060 height 0
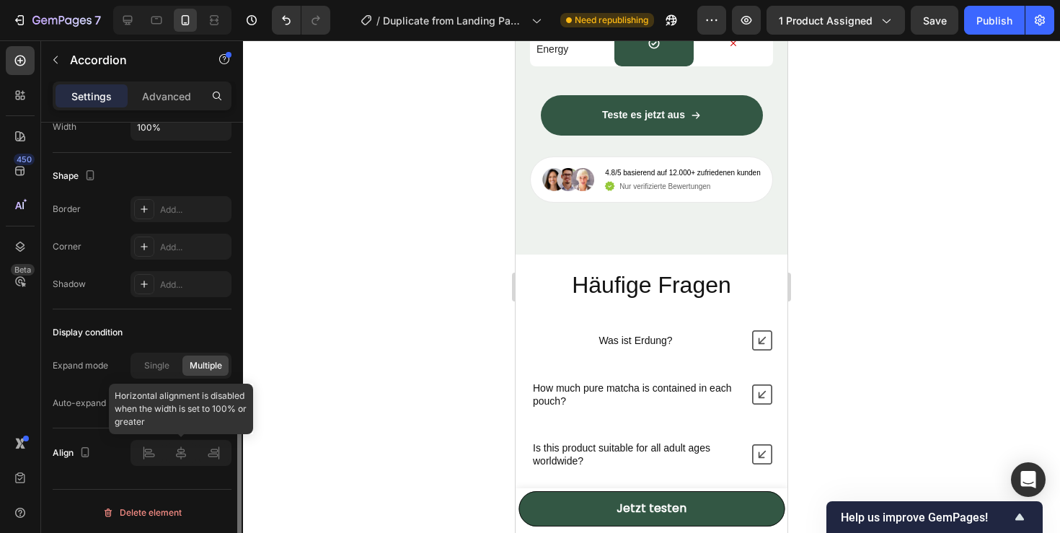
click at [154, 455] on div at bounding box center [180, 453] width 101 height 26
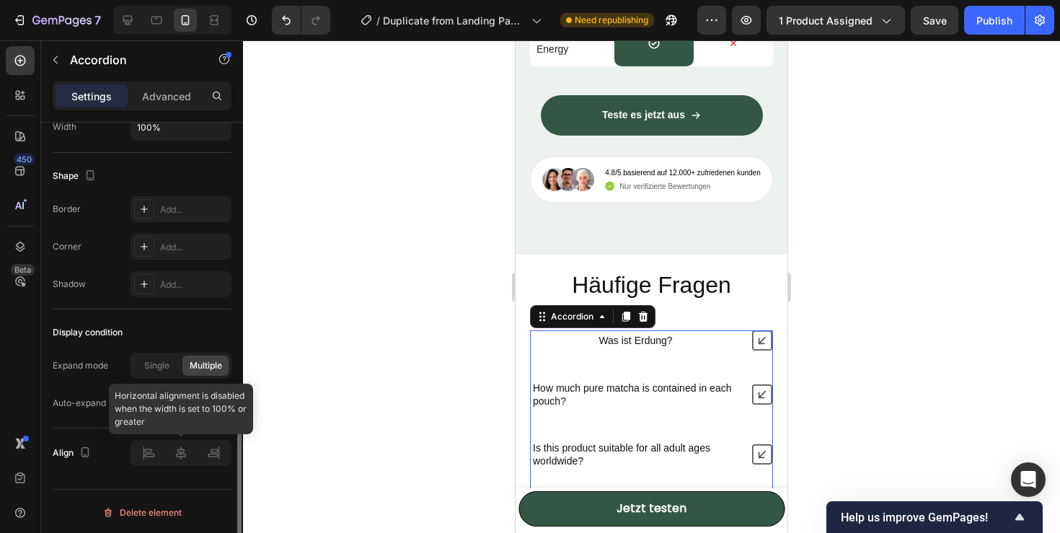
click at [147, 454] on div at bounding box center [180, 453] width 101 height 26
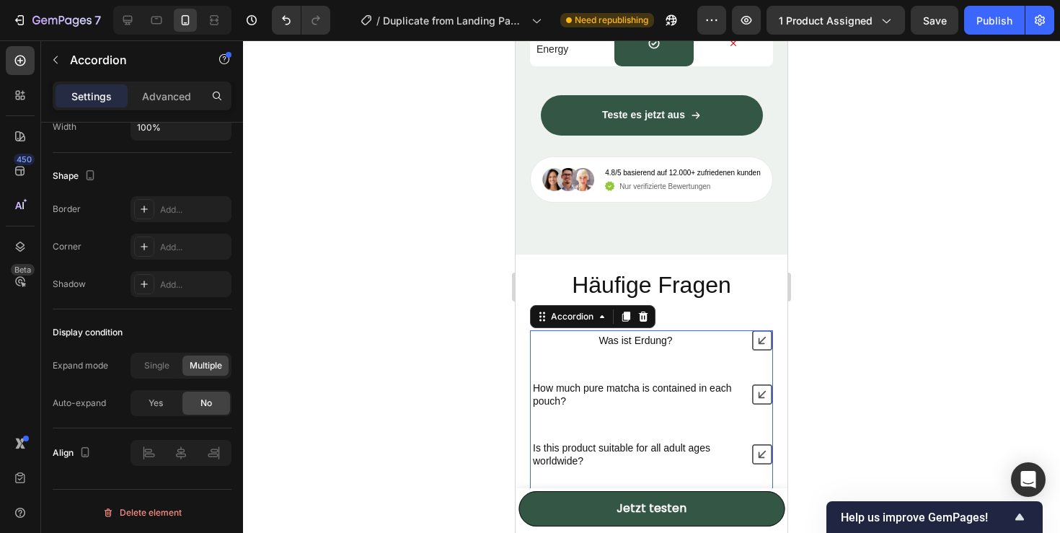
click at [757, 395] on icon at bounding box center [762, 394] width 20 height 20
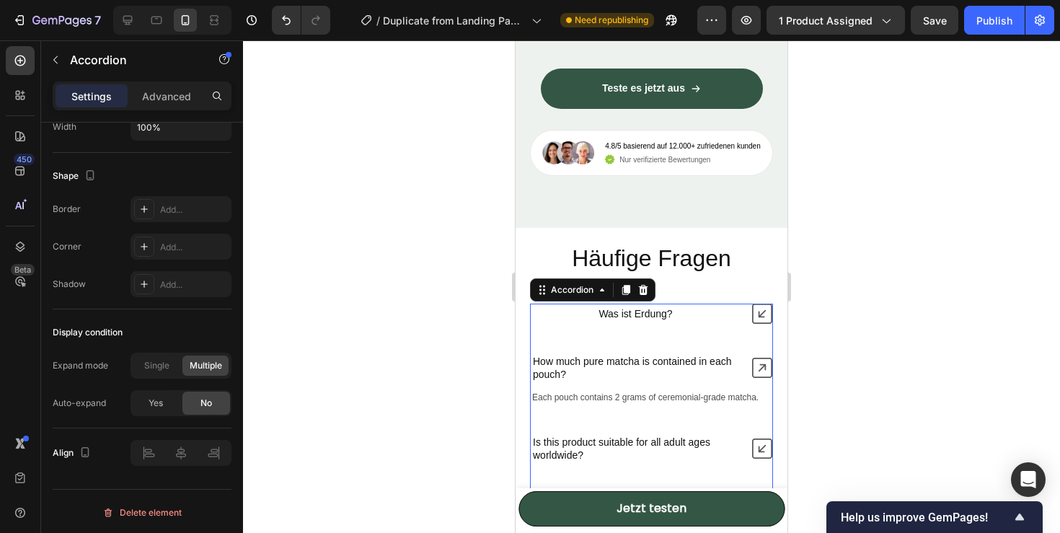
scroll to position [4429, 0]
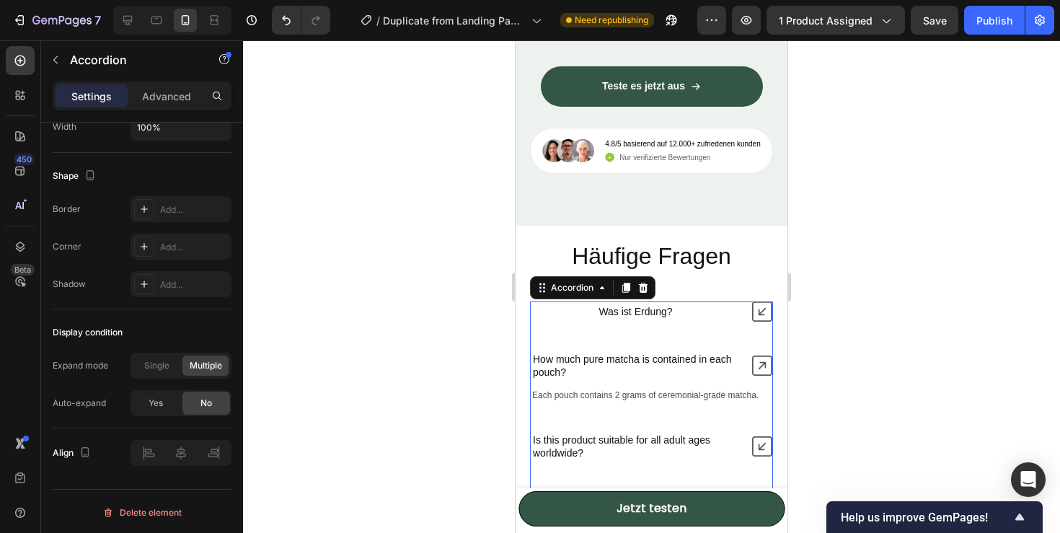
click at [760, 365] on icon at bounding box center [762, 365] width 20 height 20
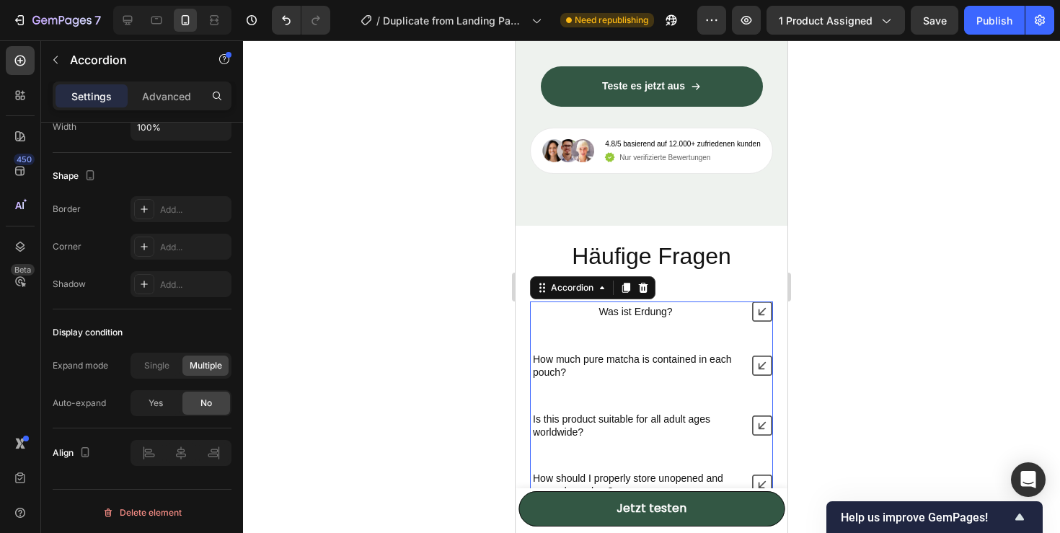
click at [760, 361] on icon at bounding box center [762, 365] width 20 height 20
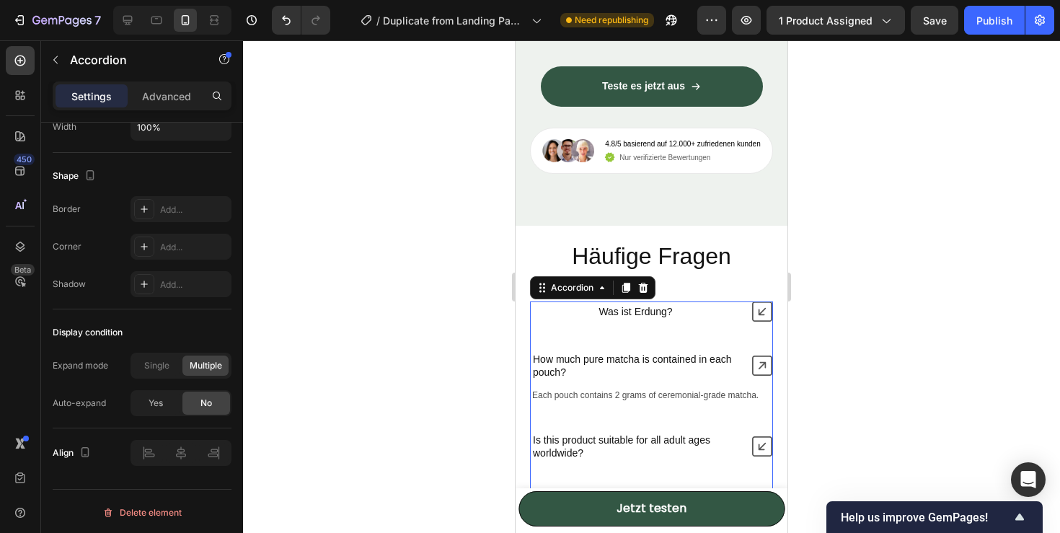
click at [703, 404] on div "Was ist Erdung? How much pure matcha is contained in each pouch? Each pouch con…" at bounding box center [651, 470] width 243 height 339
click at [714, 391] on p "Each pouch contains 2 grams of ceremonial-grade matcha." at bounding box center [651, 396] width 239 height 12
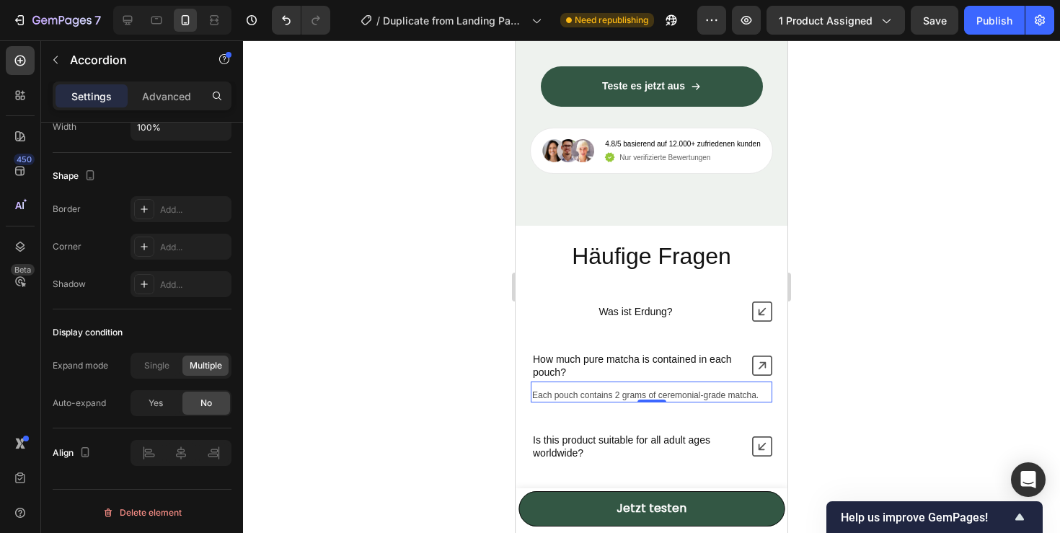
scroll to position [0, 0]
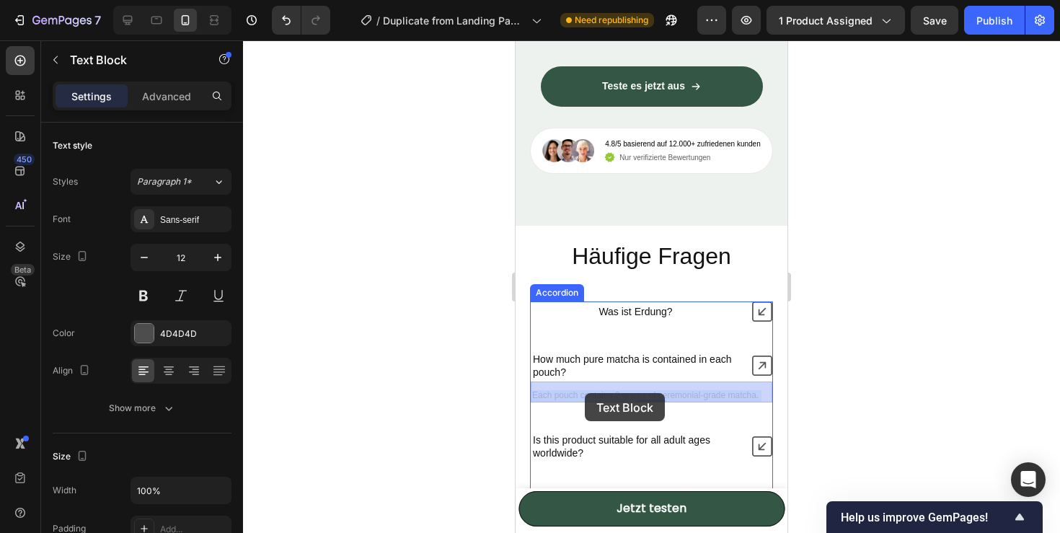
drag, startPoint x: 757, startPoint y: 394, endPoint x: 585, endPoint y: 393, distance: 172.3
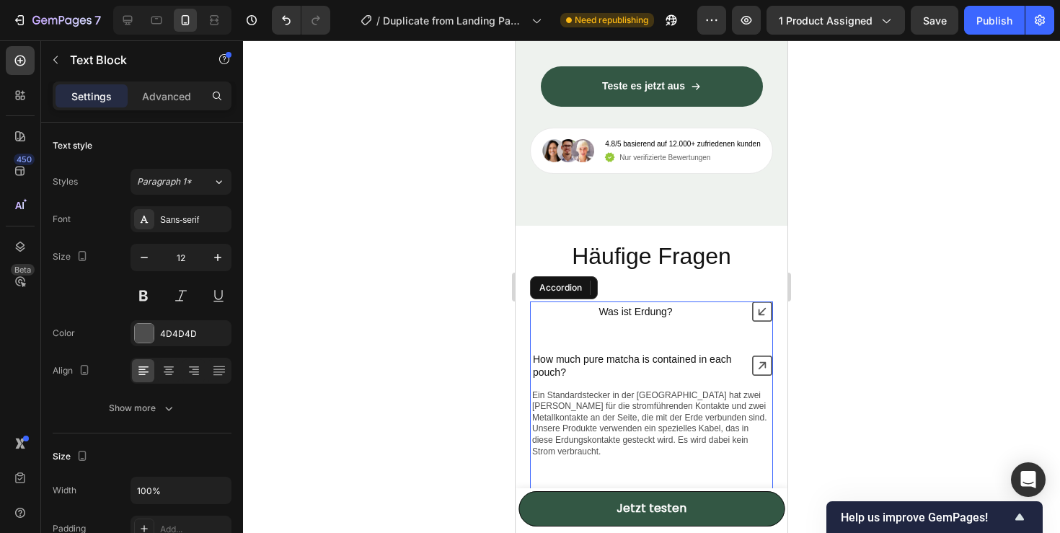
click at [574, 368] on p "How much pure matcha is contained in each pouch?" at bounding box center [635, 365] width 205 height 26
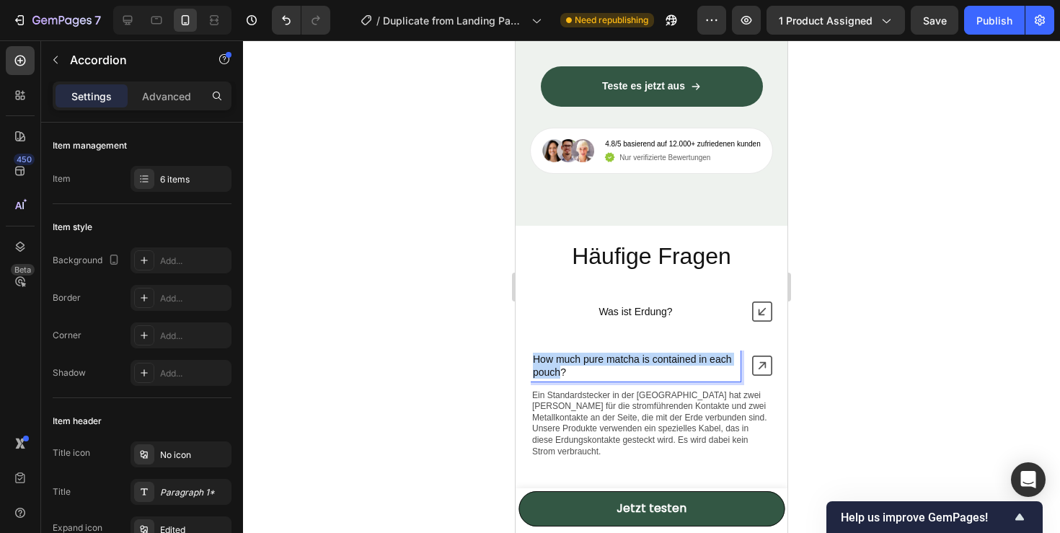
drag, startPoint x: 561, startPoint y: 370, endPoint x: 533, endPoint y: 361, distance: 28.7
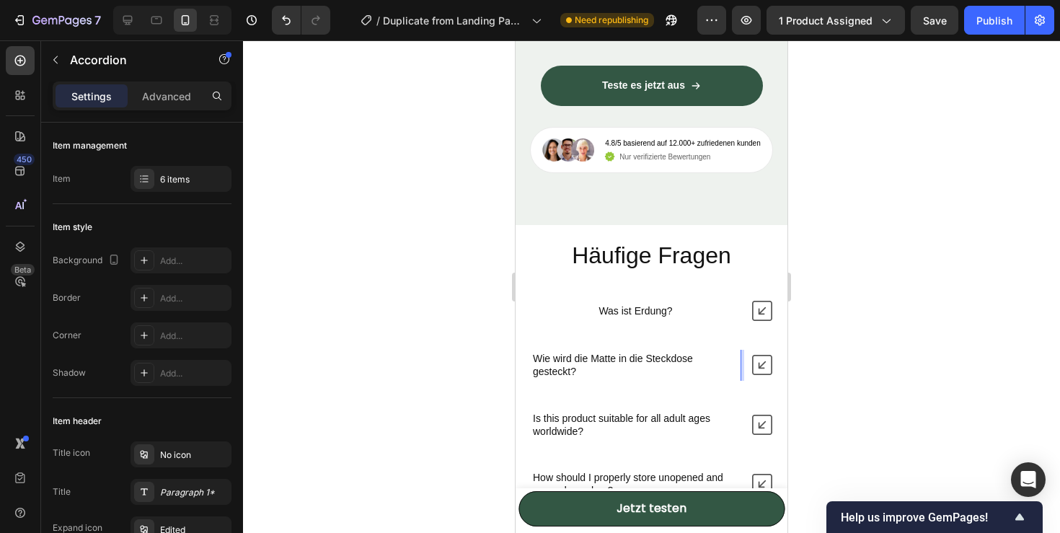
scroll to position [4429, 0]
click at [756, 370] on icon at bounding box center [762, 365] width 20 height 20
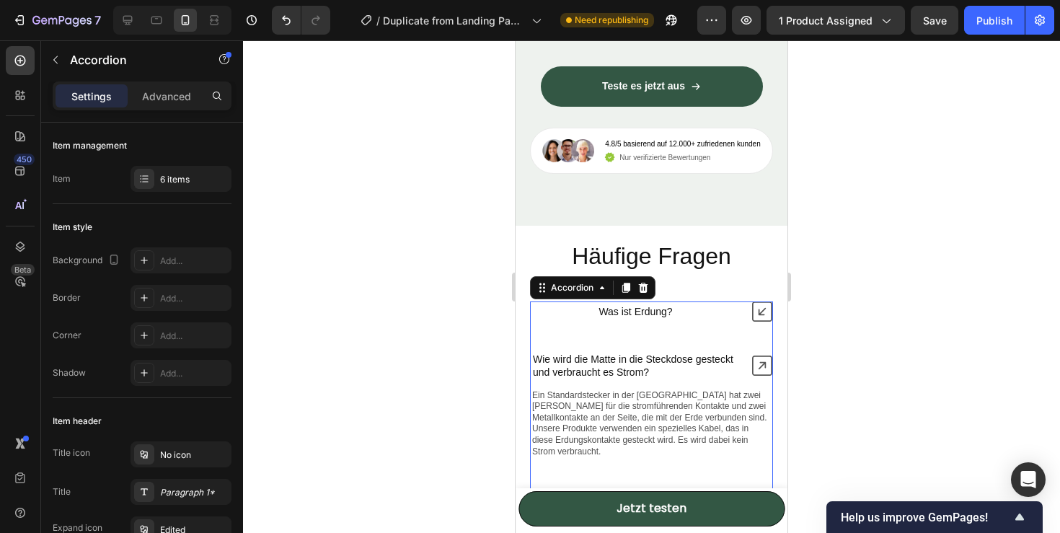
click at [756, 370] on icon at bounding box center [762, 365] width 20 height 20
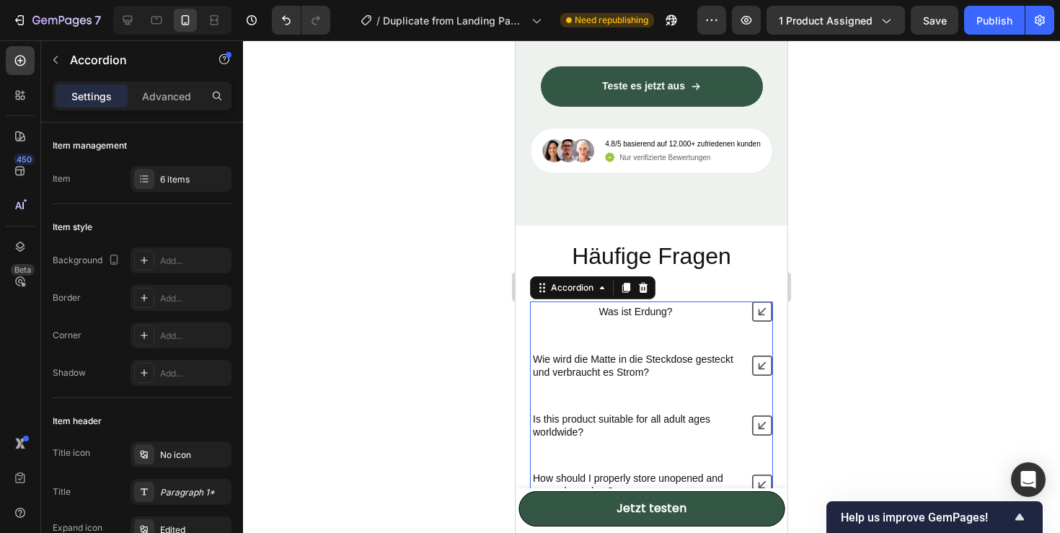
click at [670, 316] on p "Was ist Erdung?" at bounding box center [635, 311] width 74 height 13
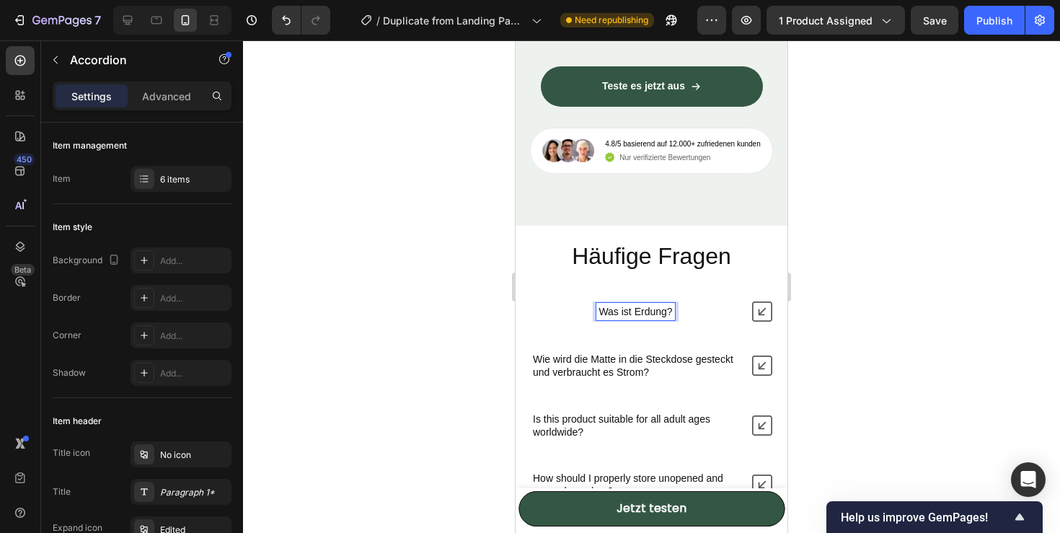
click at [667, 316] on p "Was ist Erdung?" at bounding box center [635, 311] width 74 height 13
click at [758, 425] on icon at bounding box center [762, 425] width 20 height 20
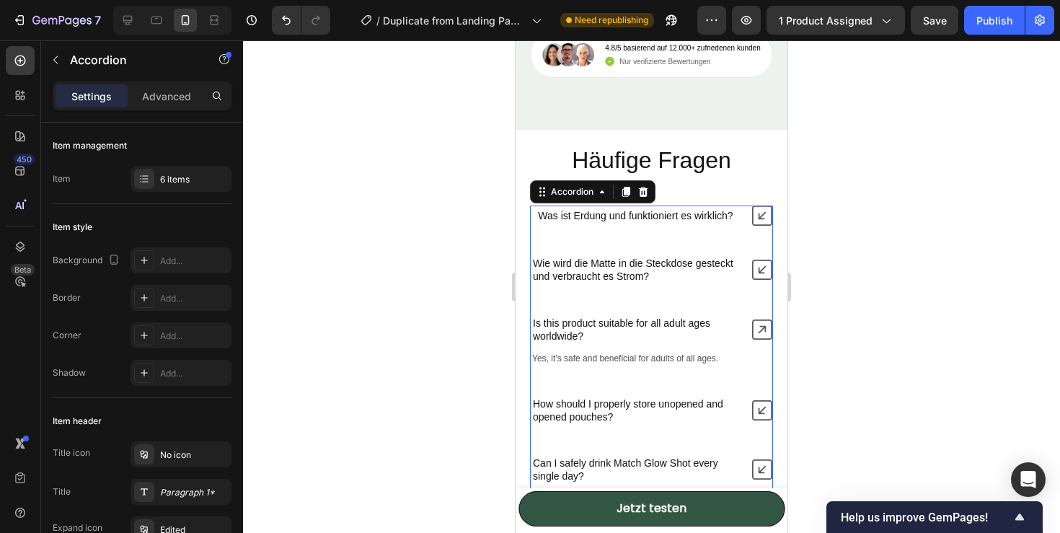
scroll to position [4573, 0]
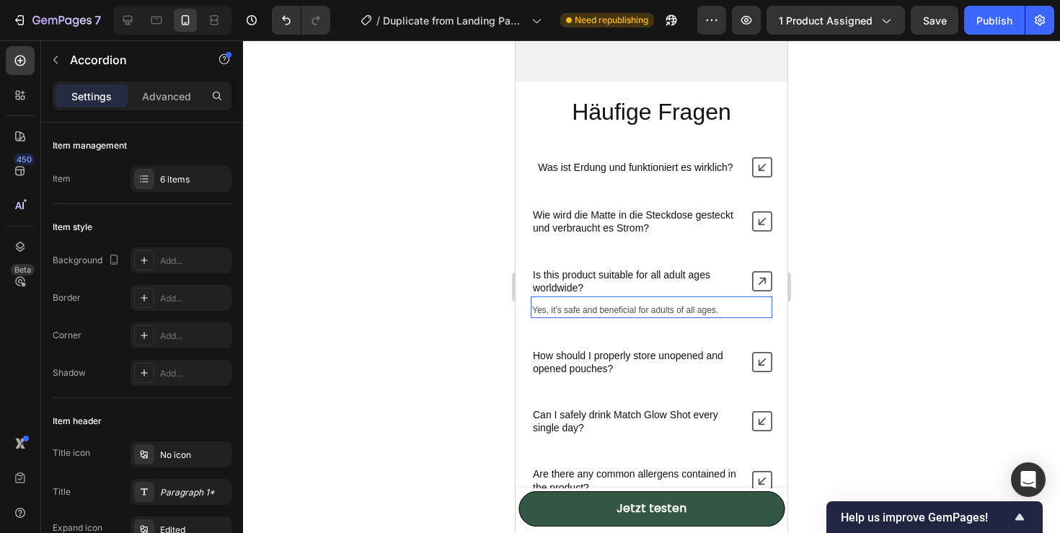
click at [652, 305] on p "Yes, it’s safe and beneficial for adults of all ages." at bounding box center [651, 311] width 239 height 12
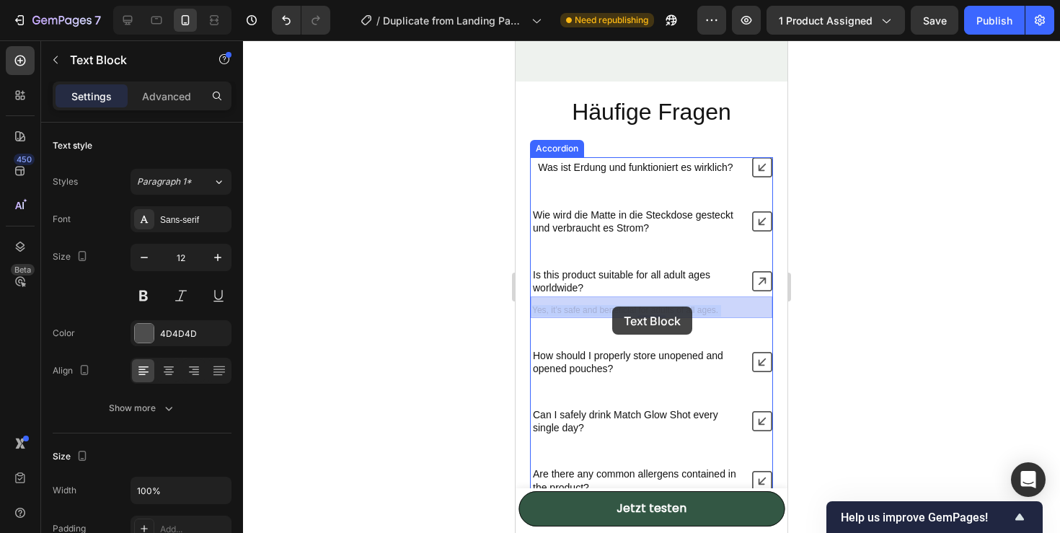
drag, startPoint x: 719, startPoint y: 311, endPoint x: 614, endPoint y: 306, distance: 105.4
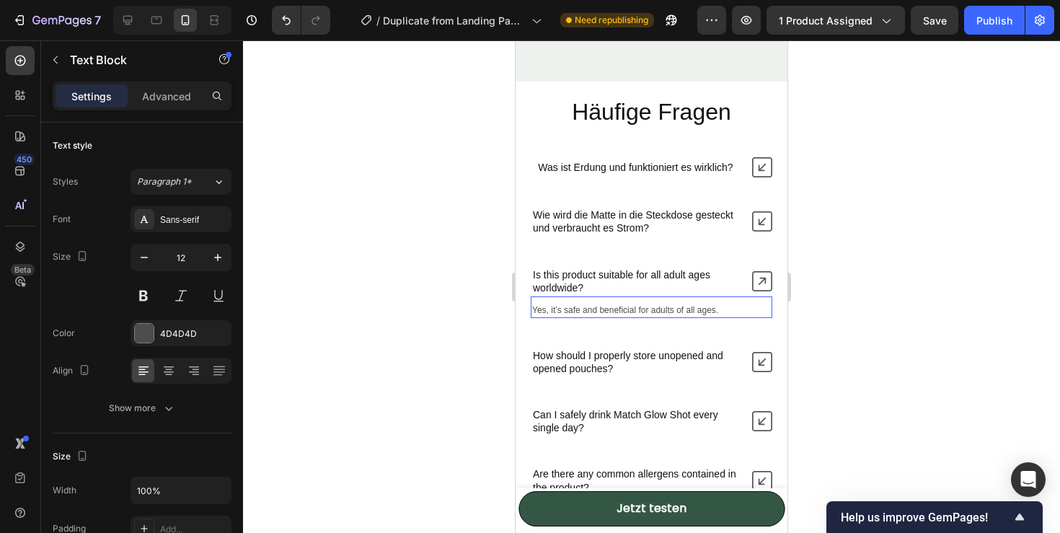
click at [716, 309] on p "Yes, it’s safe and beneficial for adults of all ages." at bounding box center [651, 311] width 239 height 12
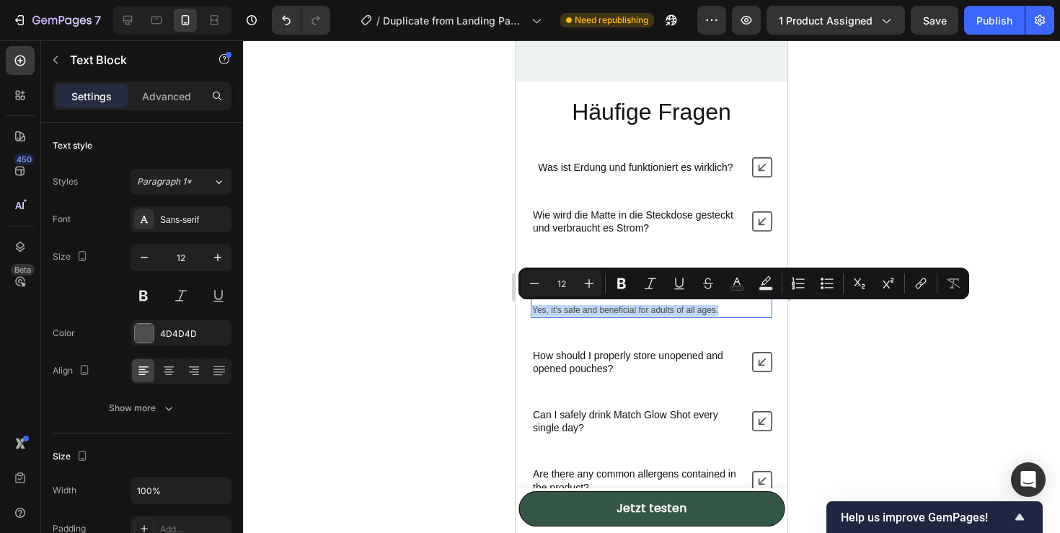
click at [716, 309] on p "Yes, it’s safe and beneficial for adults of all ages." at bounding box center [651, 311] width 239 height 12
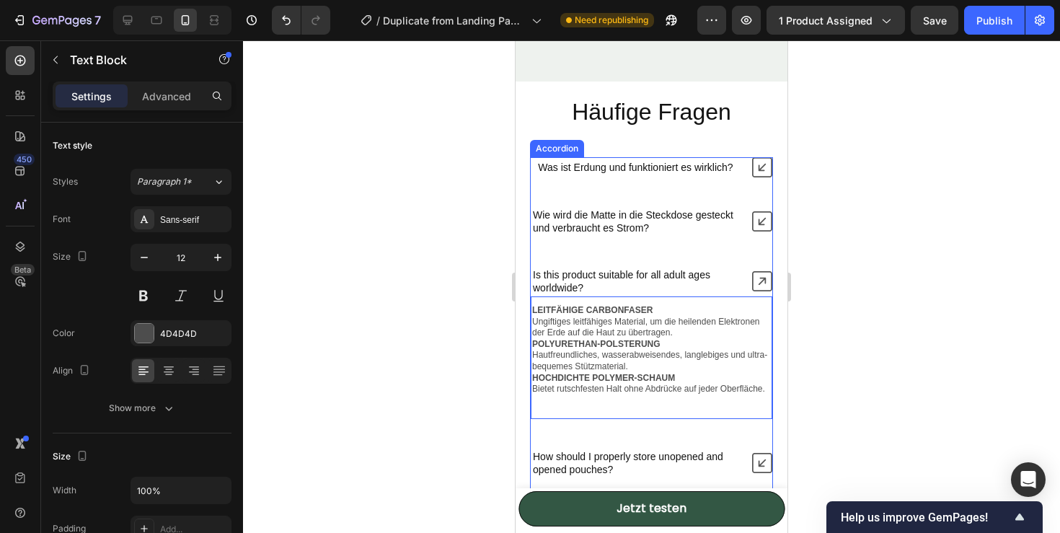
click at [590, 282] on p "Is this product suitable for all adult ages worldwide?" at bounding box center [635, 281] width 205 height 26
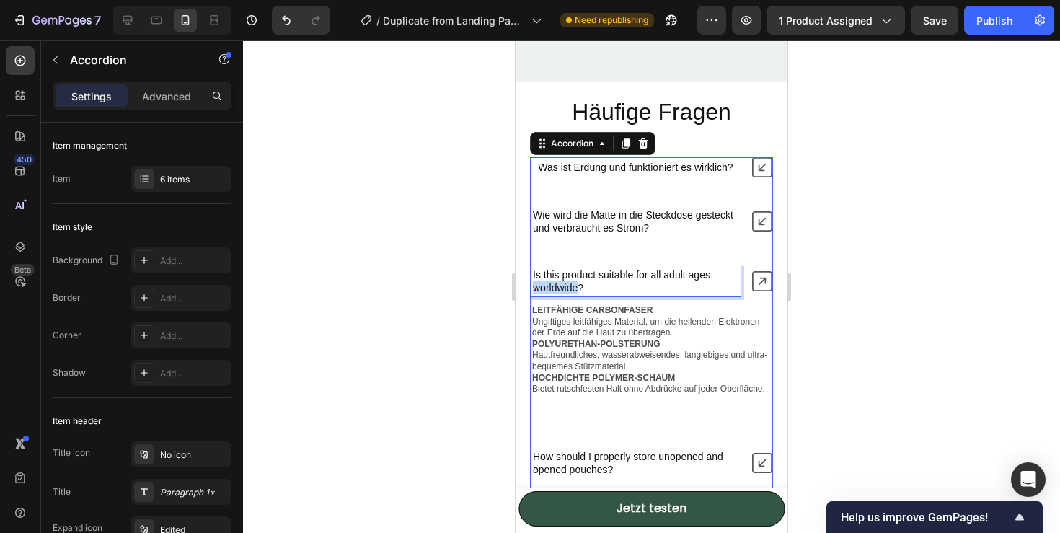
click at [572, 283] on p "Is this product suitable for all adult ages worldwide?" at bounding box center [635, 281] width 205 height 26
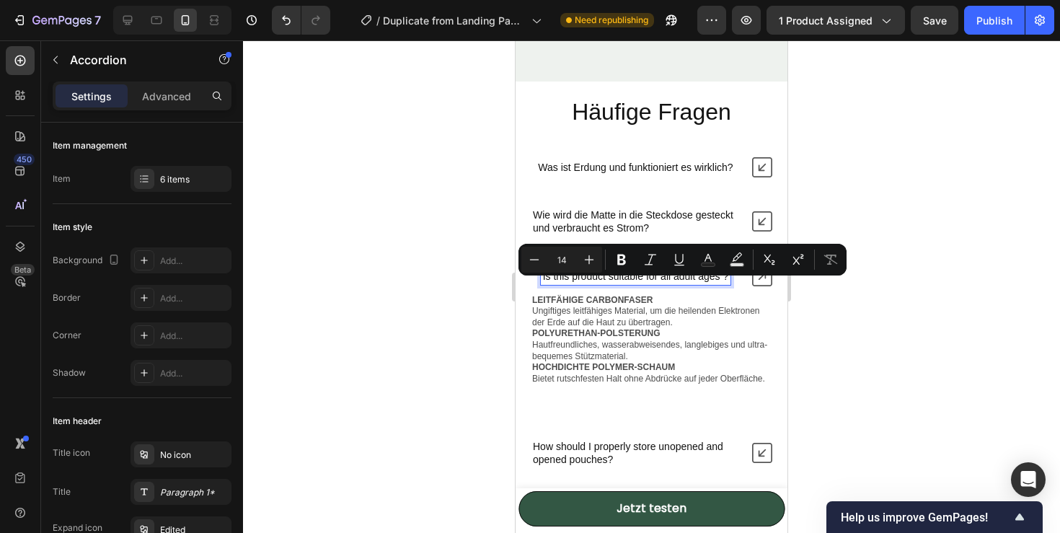
scroll to position [4574, 0]
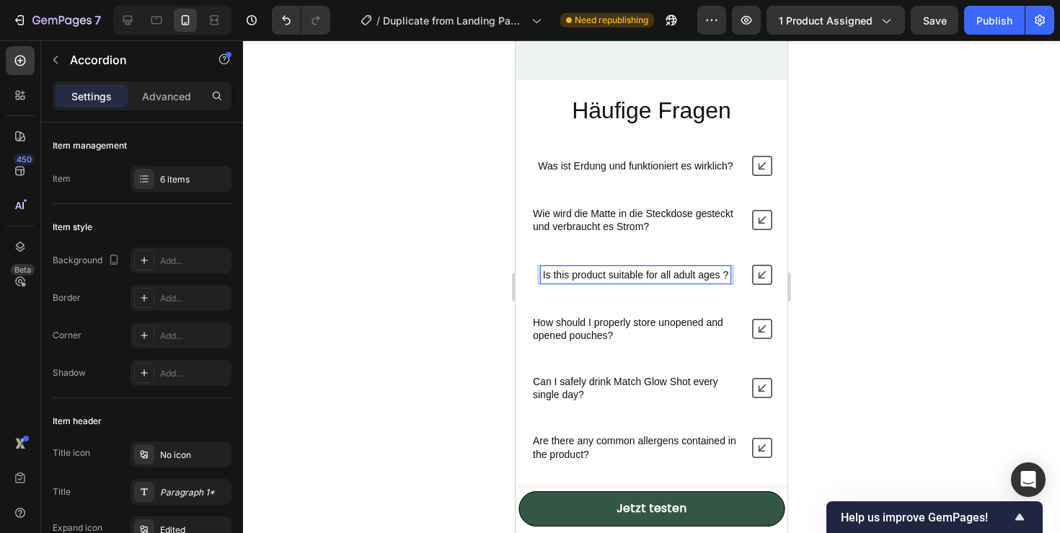
click at [541, 274] on div "Is this product suitable for all adult ages ?" at bounding box center [636, 274] width 190 height 17
drag, startPoint x: 541, startPoint y: 274, endPoint x: 565, endPoint y: 274, distance: 23.8
click at [565, 274] on div "Is this product suitable for all adult ages ?" at bounding box center [636, 274] width 190 height 17
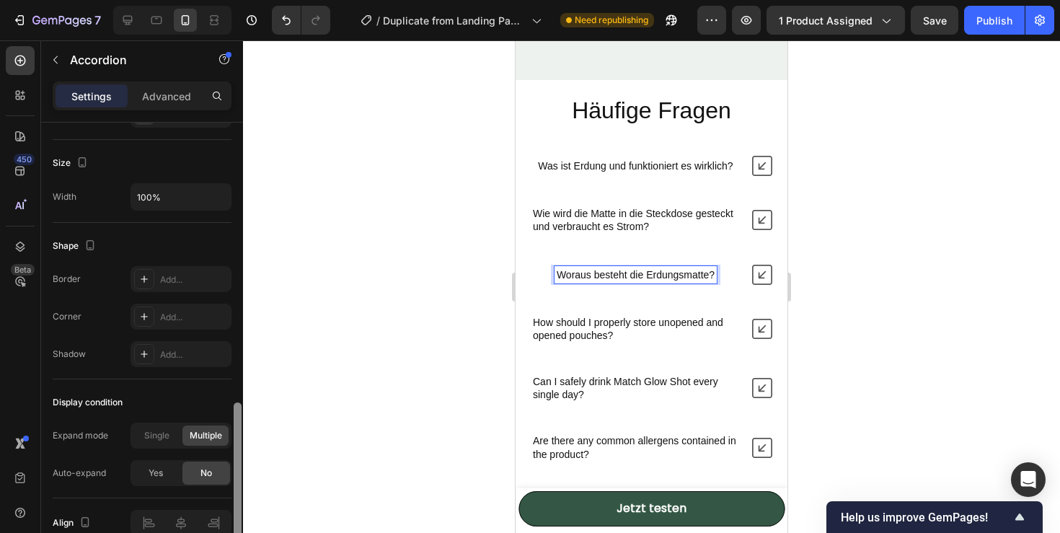
drag, startPoint x: 236, startPoint y: 172, endPoint x: 259, endPoint y: 450, distance: 279.2
click at [259, 0] on div "7 / Duplicate from Landing Page - [DATE] 14:32:35 Need republishing Preview 1 p…" at bounding box center [530, 0] width 1060 height 0
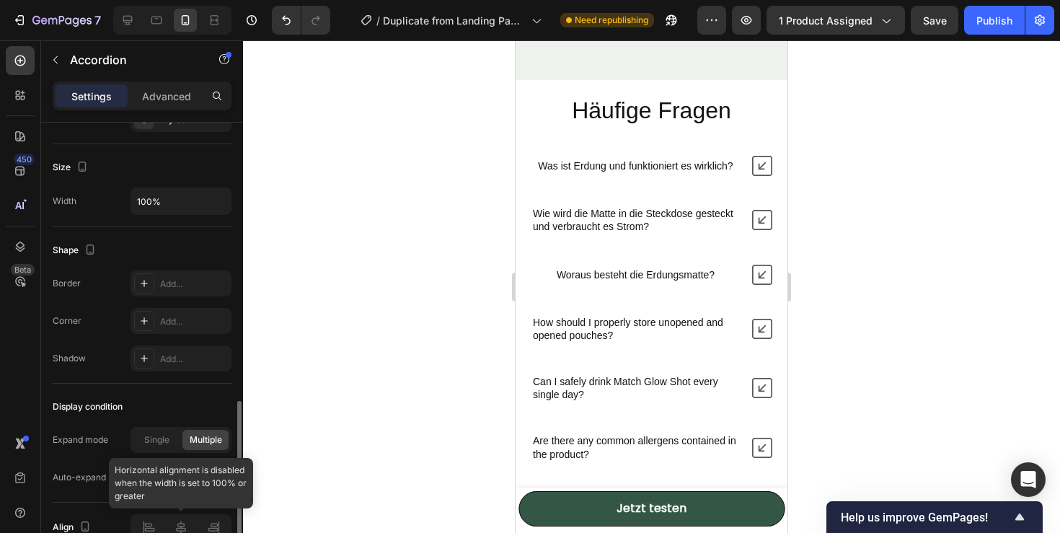
click at [147, 525] on div at bounding box center [180, 527] width 101 height 26
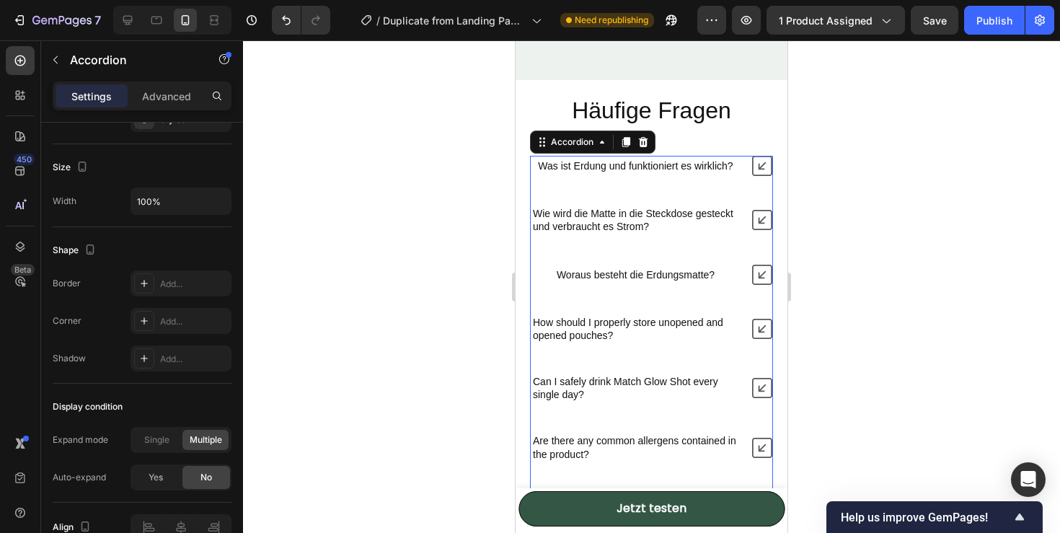
click at [629, 265] on div "Woraus besteht die Erdungsmatte?" at bounding box center [651, 275] width 241 height 20
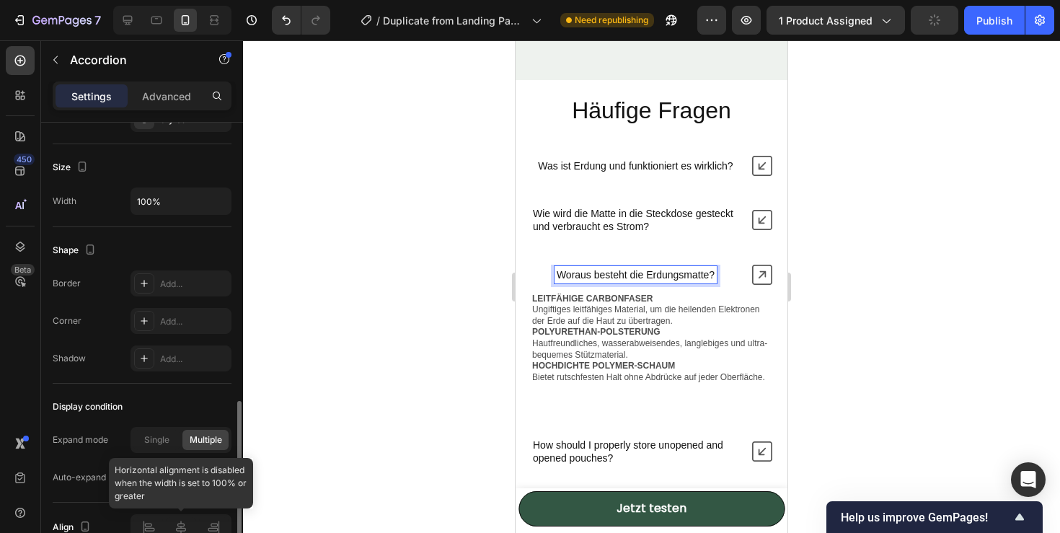
click at [155, 521] on div at bounding box center [180, 527] width 101 height 26
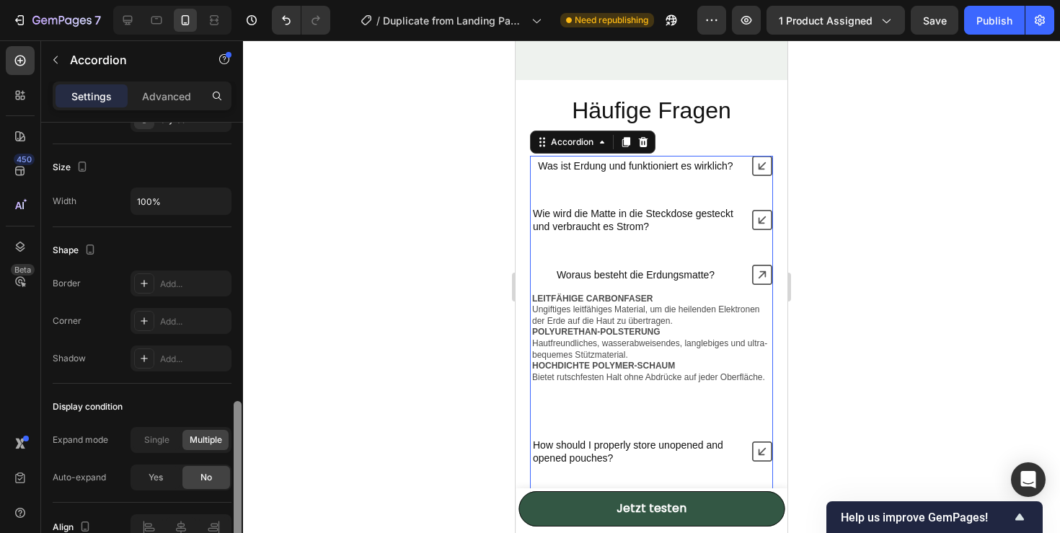
scroll to position [0, 0]
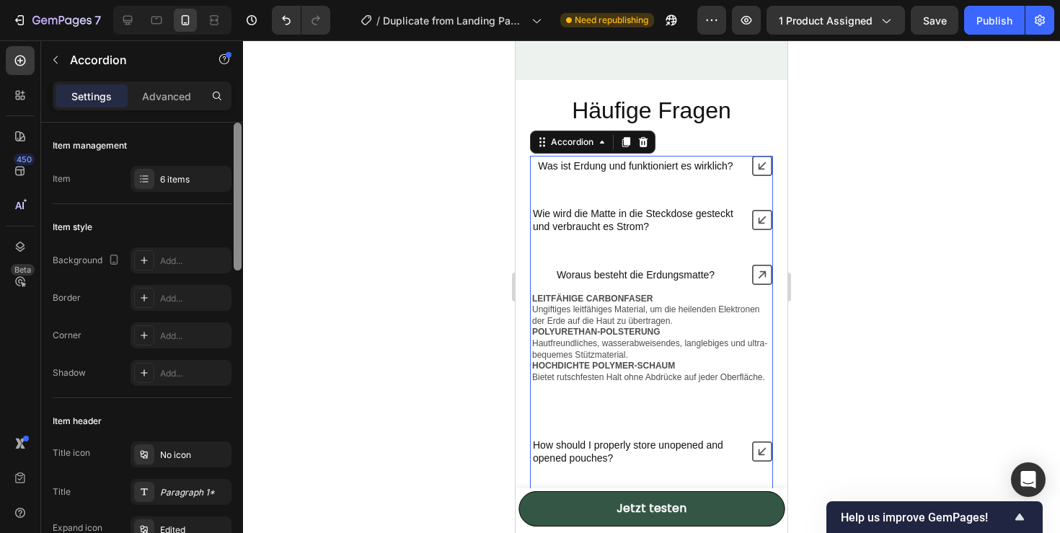
drag, startPoint x: 234, startPoint y: 437, endPoint x: 244, endPoint y: 116, distance: 320.9
click at [244, 0] on div "7 / Duplicate from Landing Page - [DATE] 14:32:35 Need republishing Preview 1 p…" at bounding box center [530, 0] width 1060 height 0
click at [183, 91] on p "Advanced" at bounding box center [166, 96] width 49 height 15
type input "100%"
type input "100"
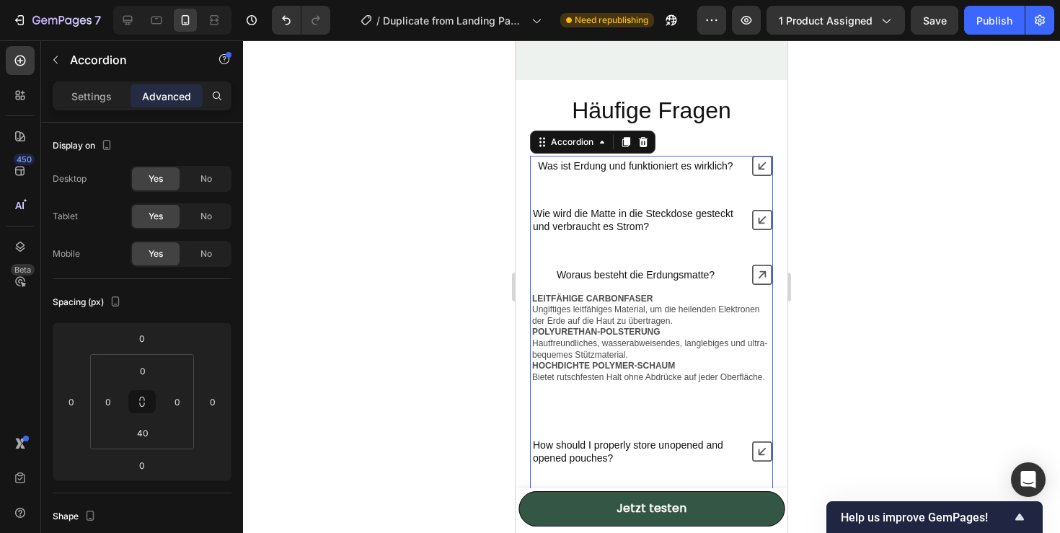
drag, startPoint x: 236, startPoint y: 170, endPoint x: 249, endPoint y: -10, distance: 180.7
click at [249, 0] on html "7 / Duplicate from Landing Page - Sep 27, 14:32:35 Need republishing Preview 1 …" at bounding box center [530, 0] width 1060 height 0
click at [766, 272] on icon at bounding box center [762, 275] width 20 height 20
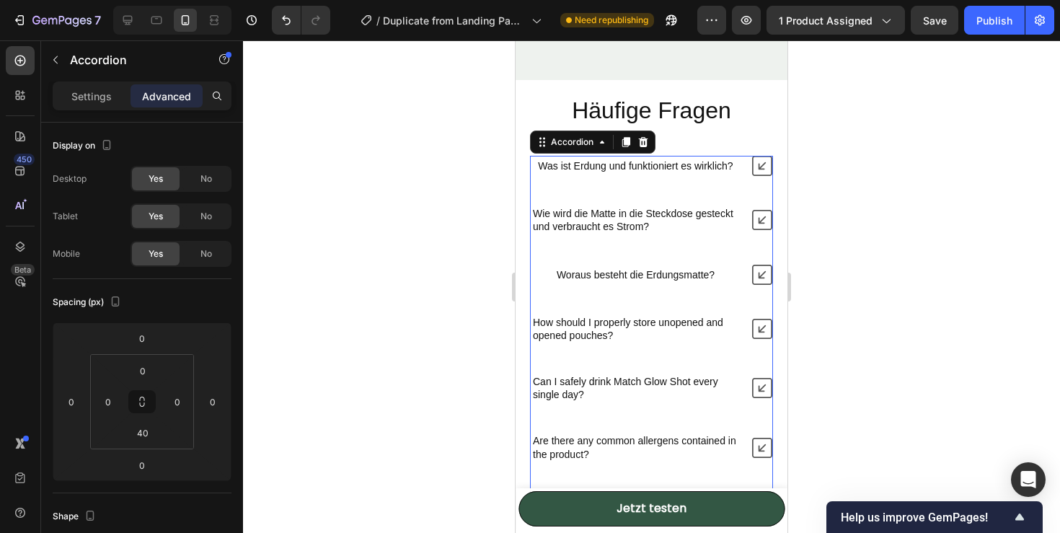
click at [541, 189] on div "Was ist Erdung und funktioniert es wirklich? Wie wird die Matte in die Steckdos…" at bounding box center [651, 309] width 243 height 307
click at [90, 98] on p "Settings" at bounding box center [91, 96] width 40 height 15
type input "40"
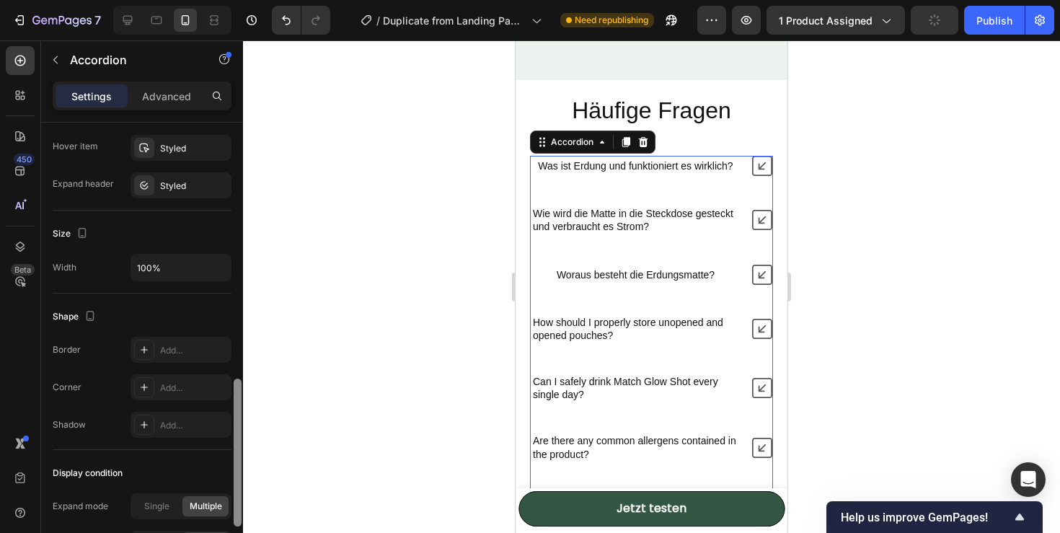
scroll to position [763, 0]
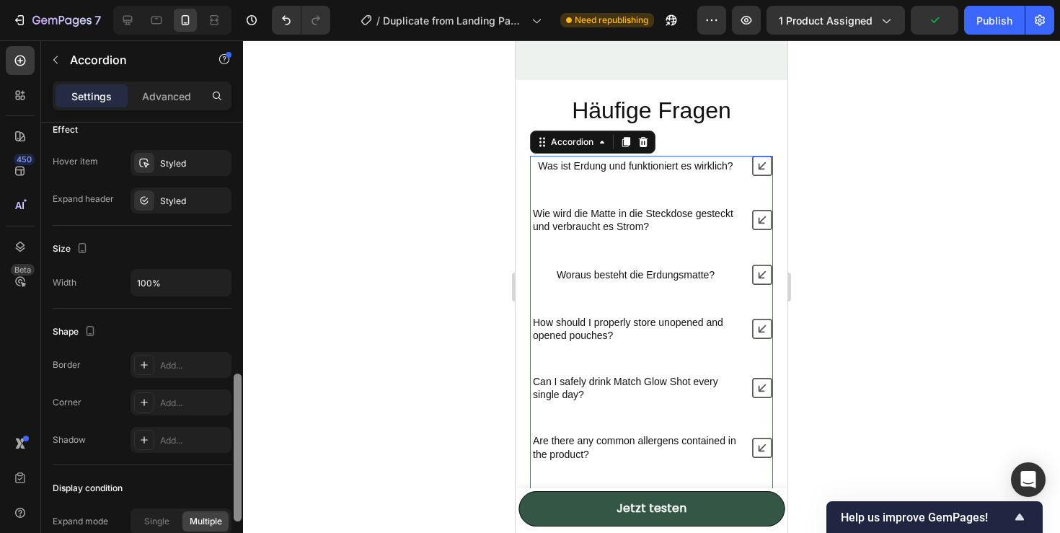
drag, startPoint x: 238, startPoint y: 167, endPoint x: 248, endPoint y: 419, distance: 251.8
click at [248, 0] on div "7 / Duplicate from Landing Page - [DATE] 14:32:35 Need republishing Preview 1 p…" at bounding box center [530, 0] width 1060 height 0
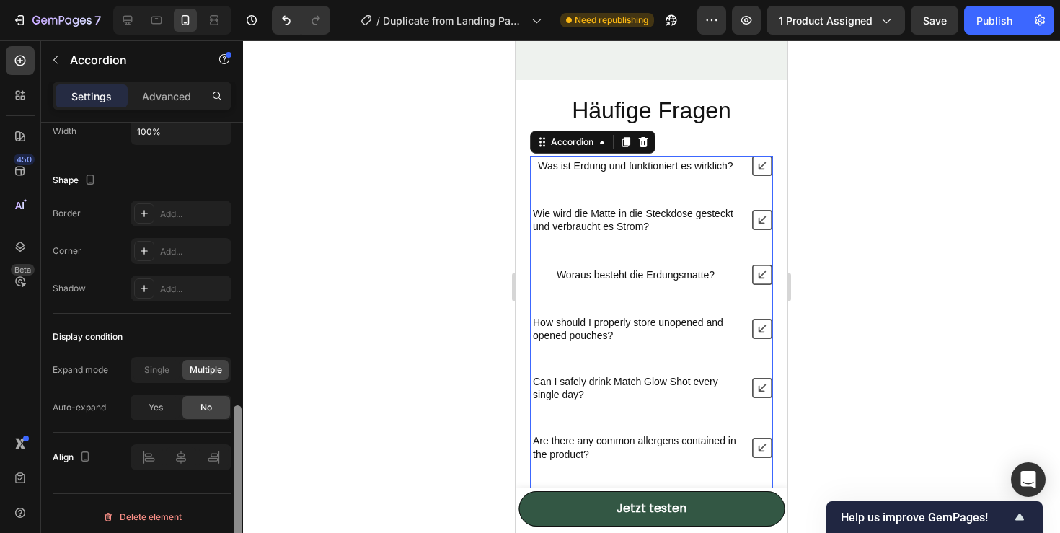
scroll to position [921, 0]
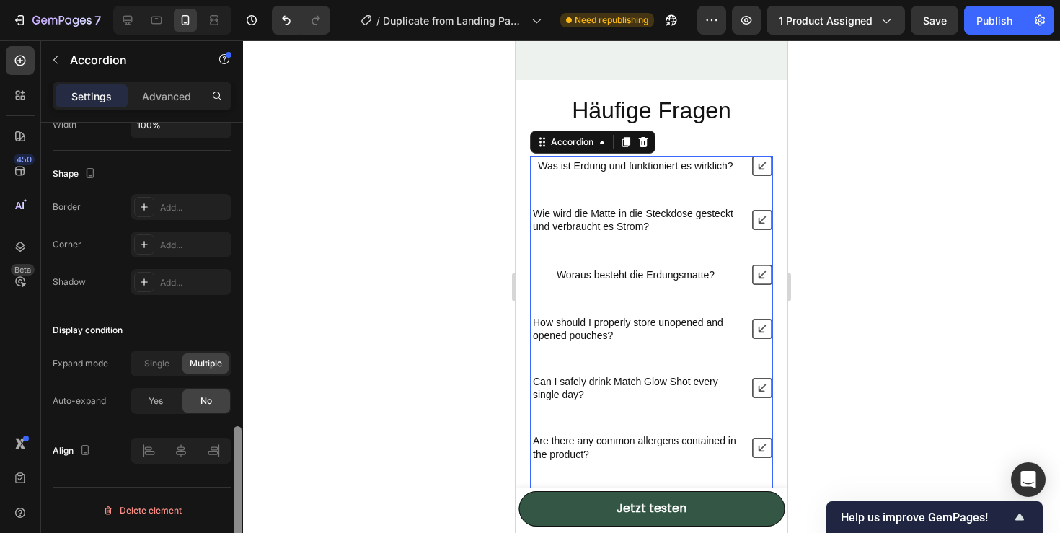
drag, startPoint x: 240, startPoint y: 387, endPoint x: 241, endPoint y: 454, distance: 67.0
click at [241, 454] on div at bounding box center [238, 500] width 8 height 148
click at [161, 365] on span "Single" at bounding box center [156, 363] width 25 height 13
click at [198, 363] on span "Multiple" at bounding box center [206, 363] width 32 height 13
click at [156, 400] on span "Yes" at bounding box center [155, 400] width 14 height 13
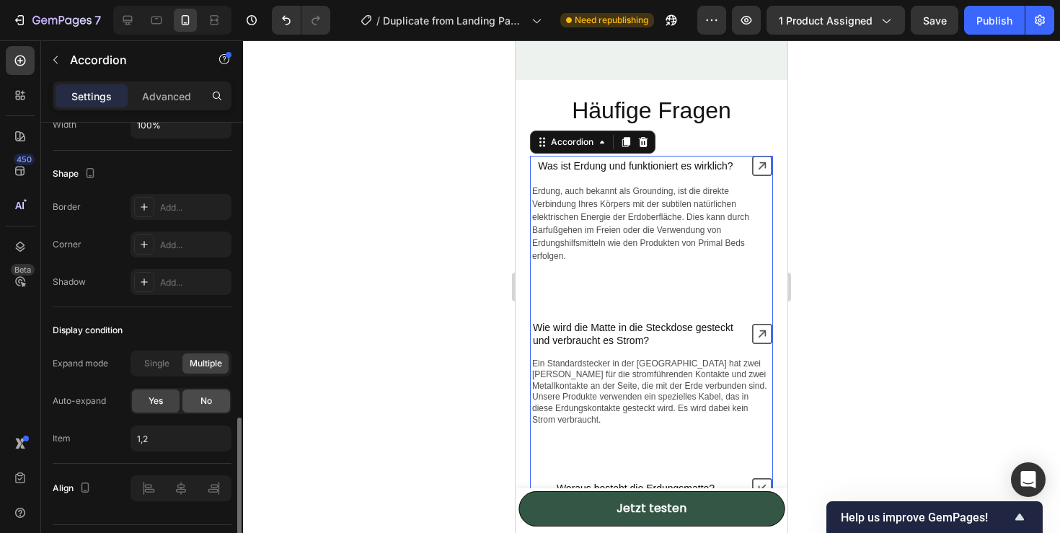
click at [198, 396] on div "No" at bounding box center [206, 400] width 48 height 23
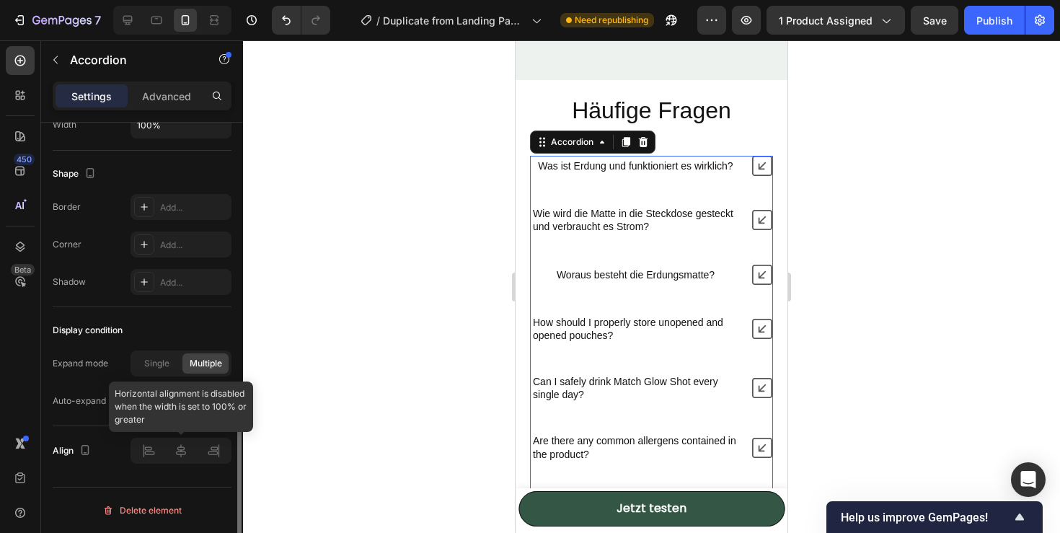
click at [141, 456] on div at bounding box center [180, 451] width 101 height 26
click at [182, 453] on div at bounding box center [180, 451] width 101 height 26
click at [199, 453] on div at bounding box center [180, 451] width 101 height 26
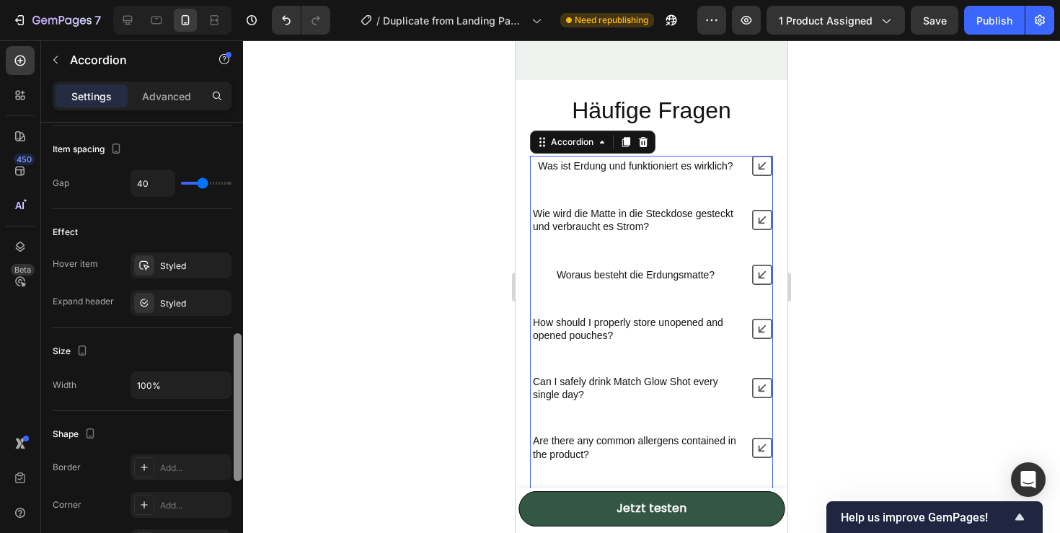
scroll to position [656, 0]
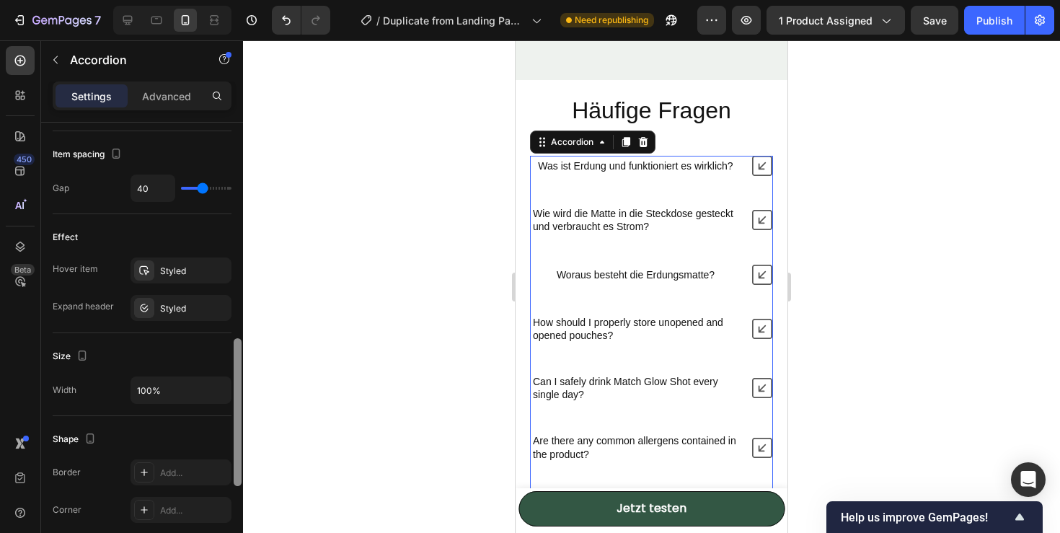
drag, startPoint x: 237, startPoint y: 469, endPoint x: 237, endPoint y: 381, distance: 87.2
click at [237, 381] on div at bounding box center [238, 412] width 8 height 148
click at [197, 391] on input "100%" at bounding box center [180, 390] width 99 height 26
click at [224, 391] on icon "button" at bounding box center [217, 390] width 14 height 14
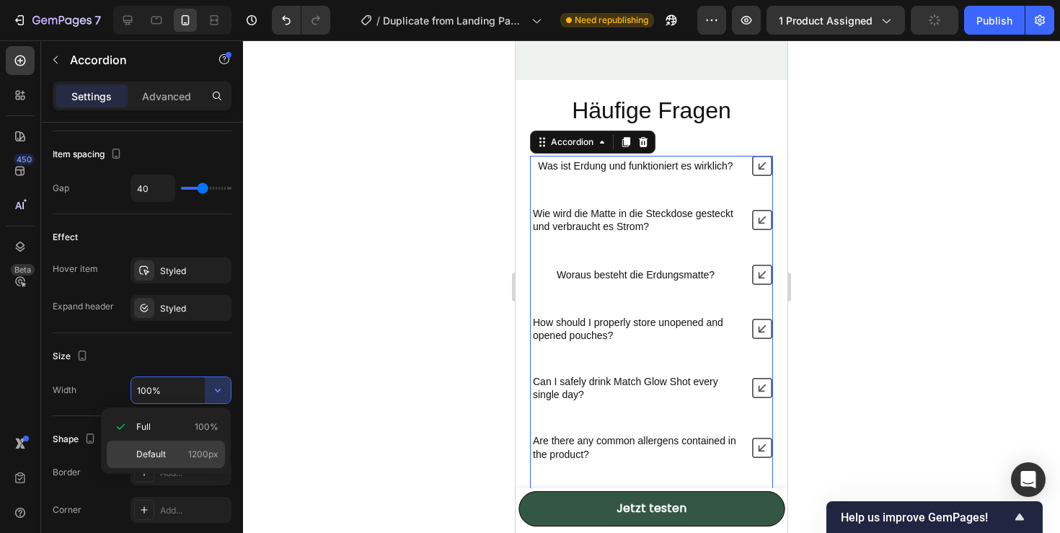
click at [168, 449] on p "Default 1200px" at bounding box center [177, 454] width 82 height 13
type input "1200"
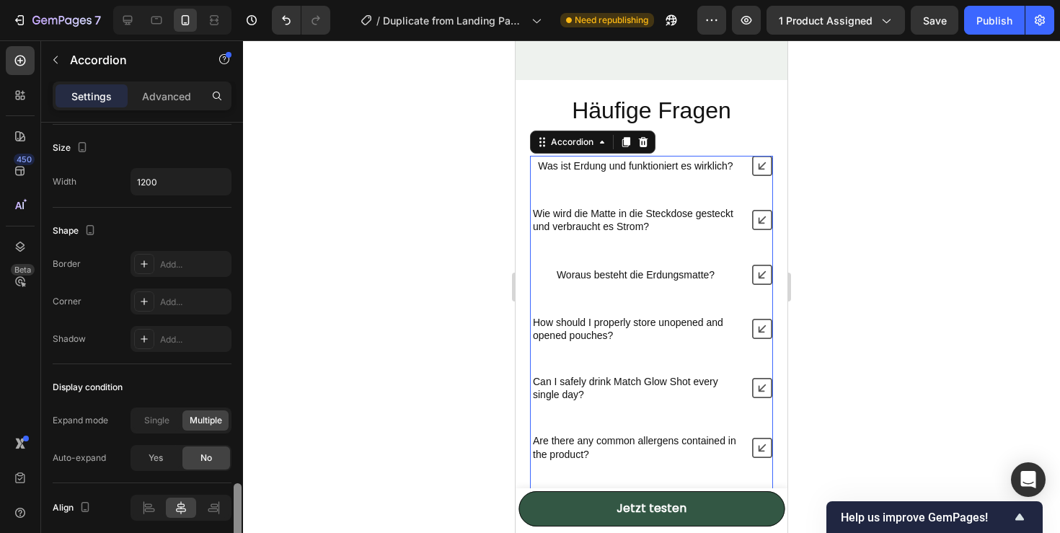
scroll to position [921, 0]
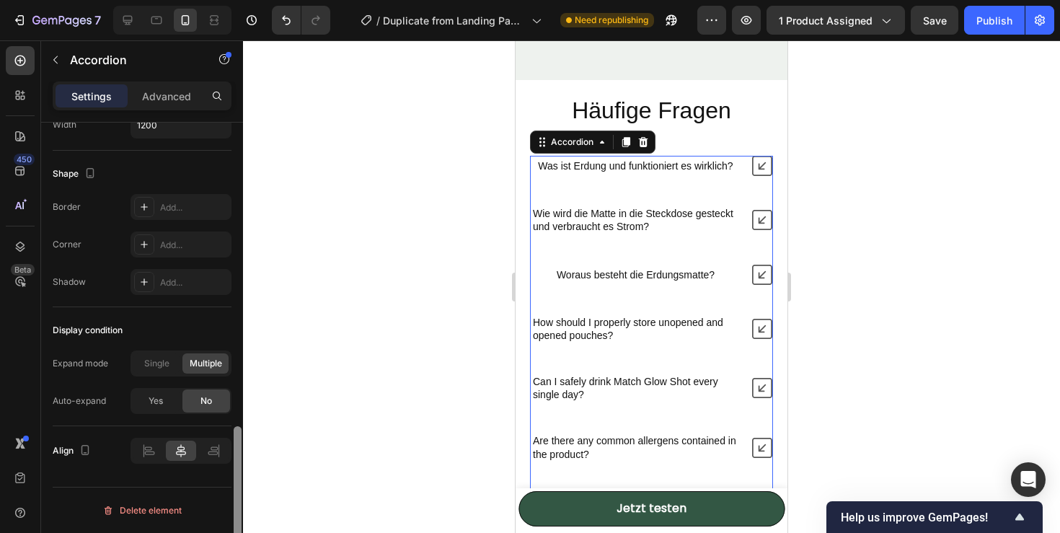
drag, startPoint x: 239, startPoint y: 361, endPoint x: 239, endPoint y: 470, distance: 108.8
click at [239, 470] on div at bounding box center [238, 500] width 8 height 148
click at [154, 450] on icon at bounding box center [148, 450] width 14 height 14
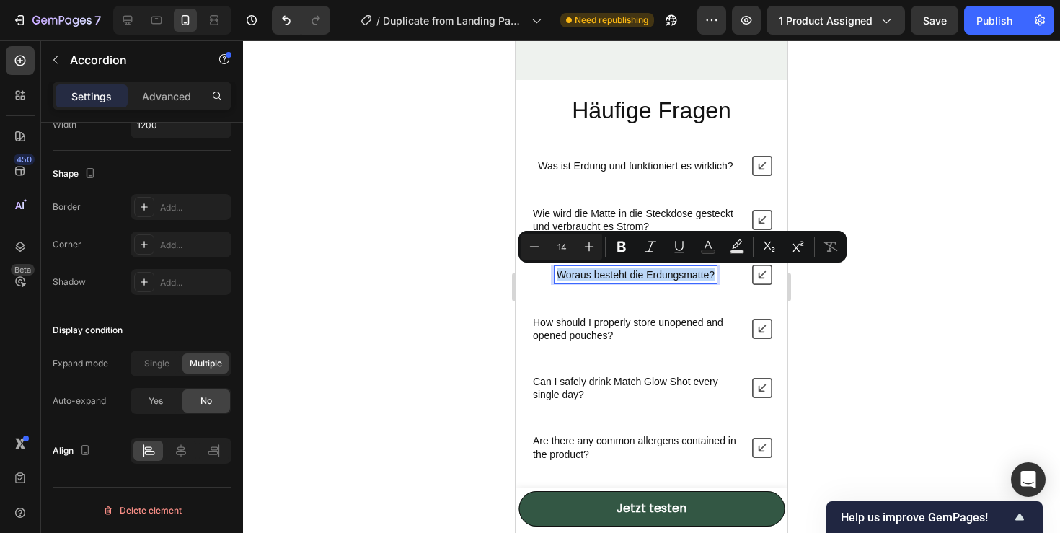
drag, startPoint x: 558, startPoint y: 274, endPoint x: 716, endPoint y: 277, distance: 157.9
click at [715, 277] on div "Woraus besteht die Erdungsmatte?" at bounding box center [635, 274] width 162 height 17
click at [775, 246] on icon "Editor contextual toolbar" at bounding box center [769, 246] width 14 height 14
click at [801, 246] on icon "Editor contextual toolbar" at bounding box center [798, 246] width 14 height 14
click at [774, 247] on icon "Editor contextual toolbar" at bounding box center [769, 246] width 14 height 14
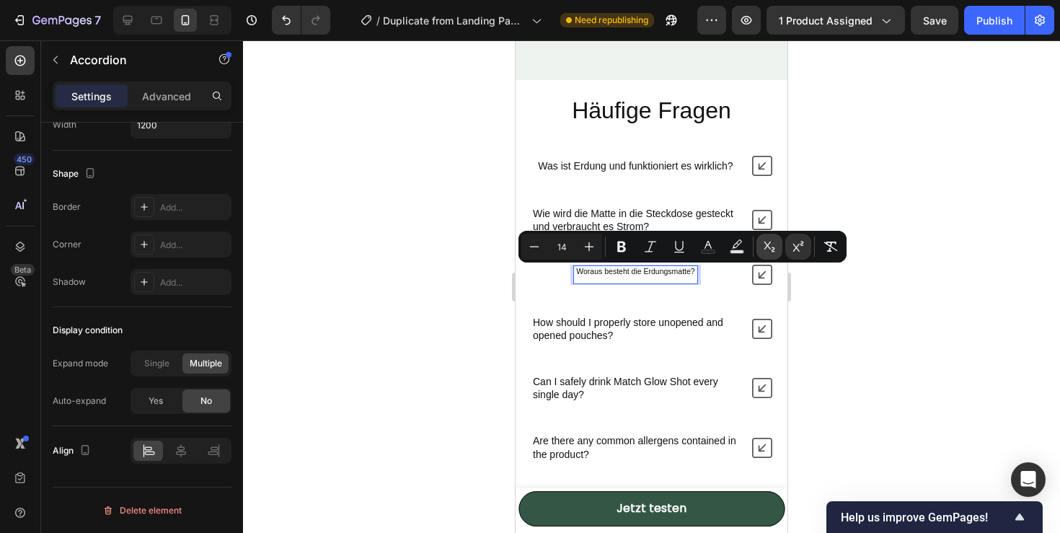
click at [774, 247] on icon "Editor contextual toolbar" at bounding box center [769, 246] width 14 height 14
click at [794, 248] on icon "Editor contextual toolbar" at bounding box center [798, 246] width 14 height 14
click at [717, 323] on p "How should I properly store unopened and opened pouches?" at bounding box center [635, 329] width 205 height 26
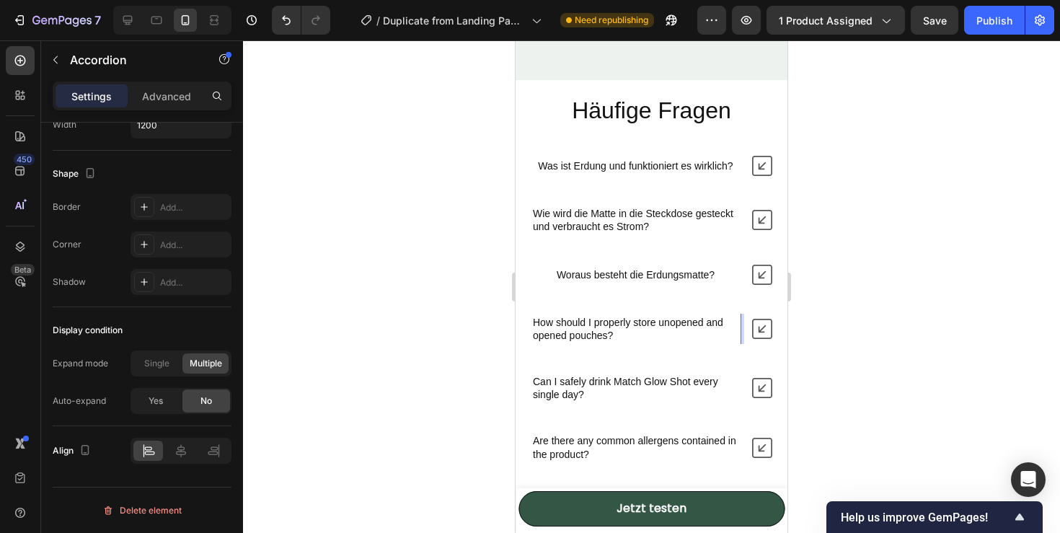
click at [762, 320] on icon at bounding box center [762, 329] width 20 height 20
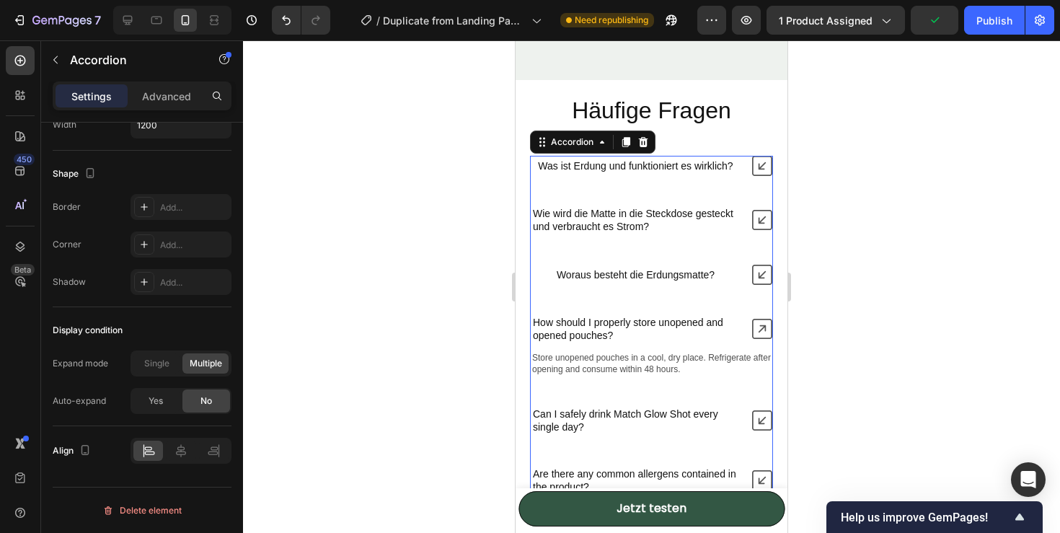
click at [763, 160] on icon at bounding box center [762, 166] width 20 height 20
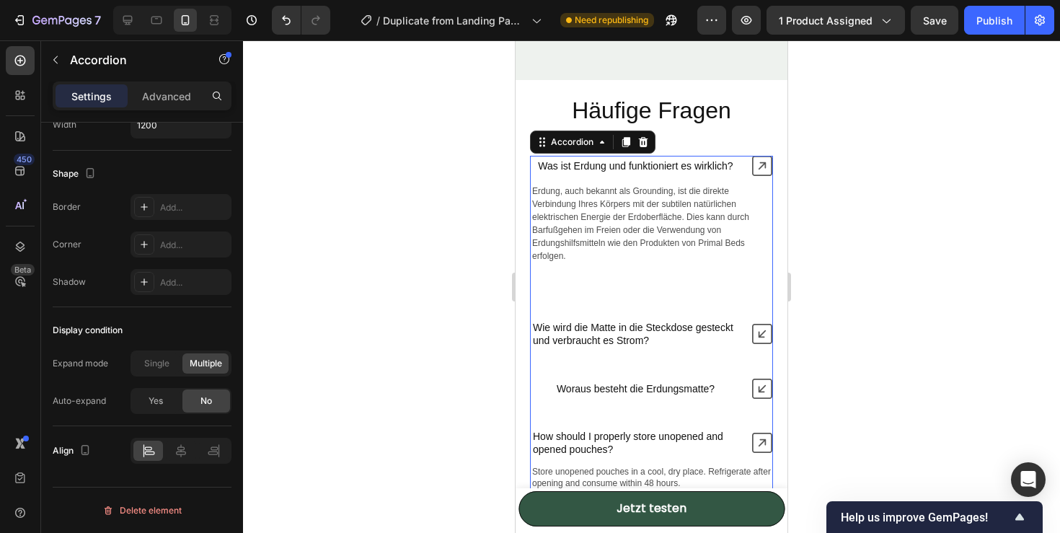
click at [761, 161] on icon at bounding box center [762, 166] width 20 height 20
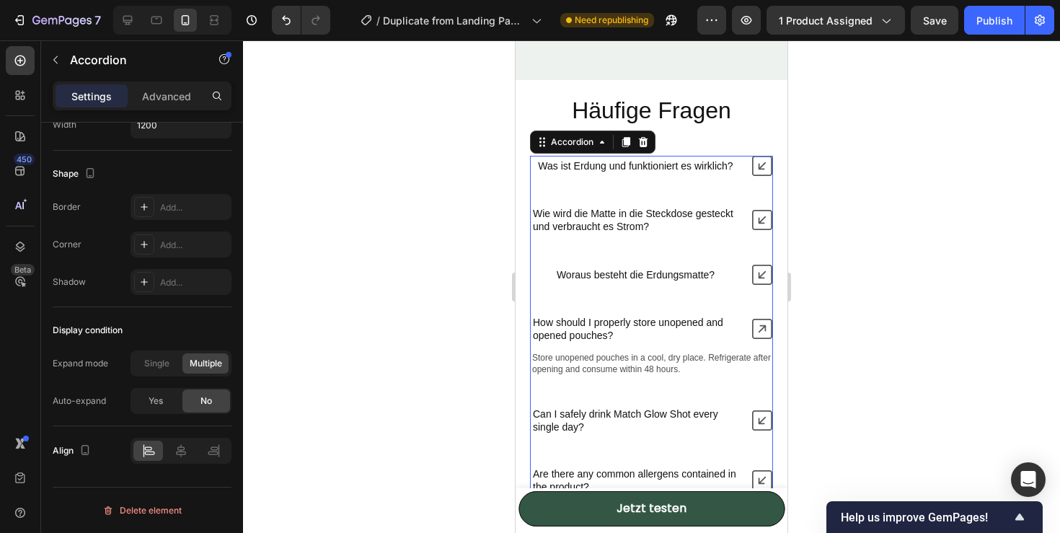
click at [763, 224] on icon at bounding box center [762, 220] width 20 height 20
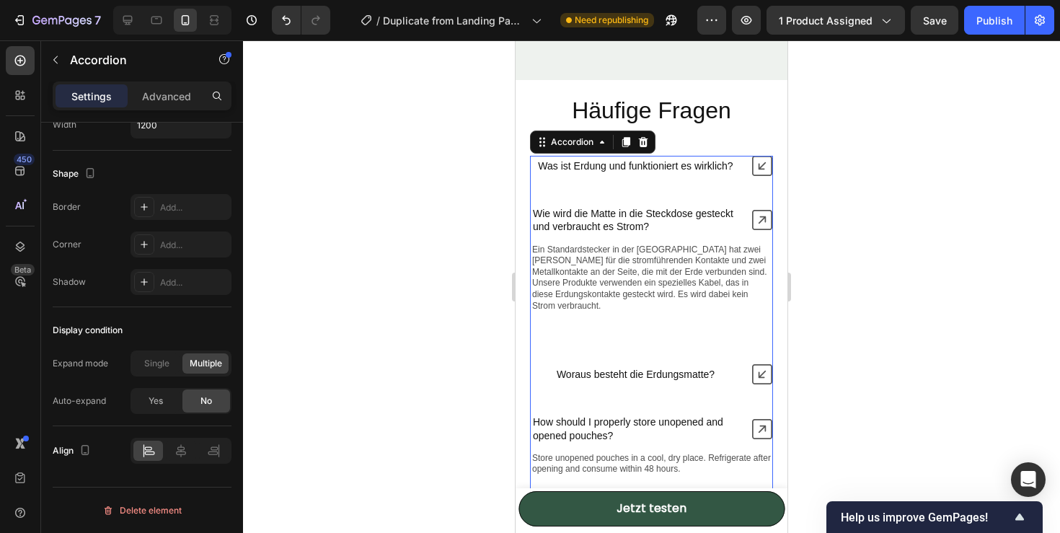
click at [763, 224] on icon at bounding box center [762, 220] width 20 height 20
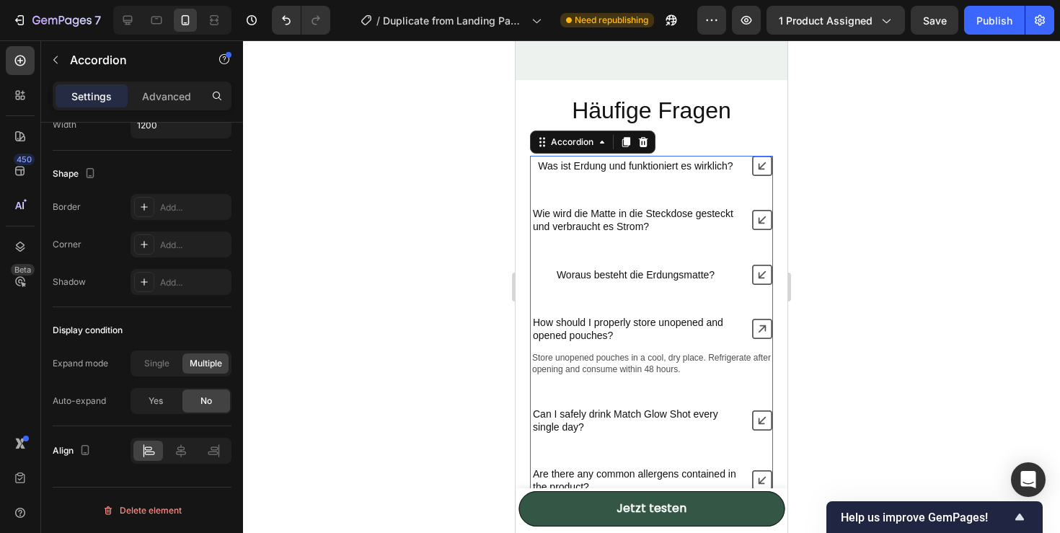
click at [755, 324] on icon at bounding box center [762, 329] width 20 height 20
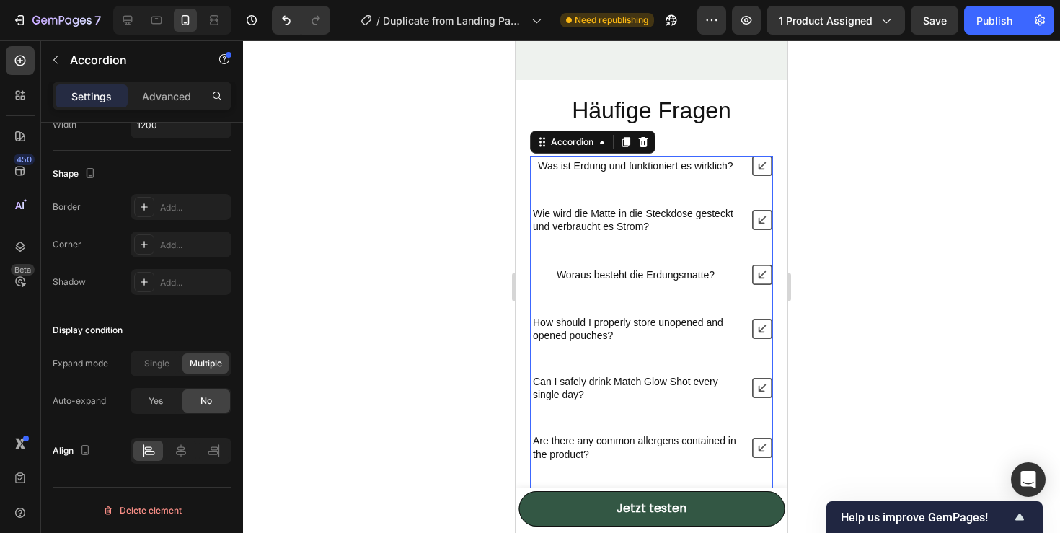
click at [755, 324] on icon at bounding box center [762, 329] width 20 height 20
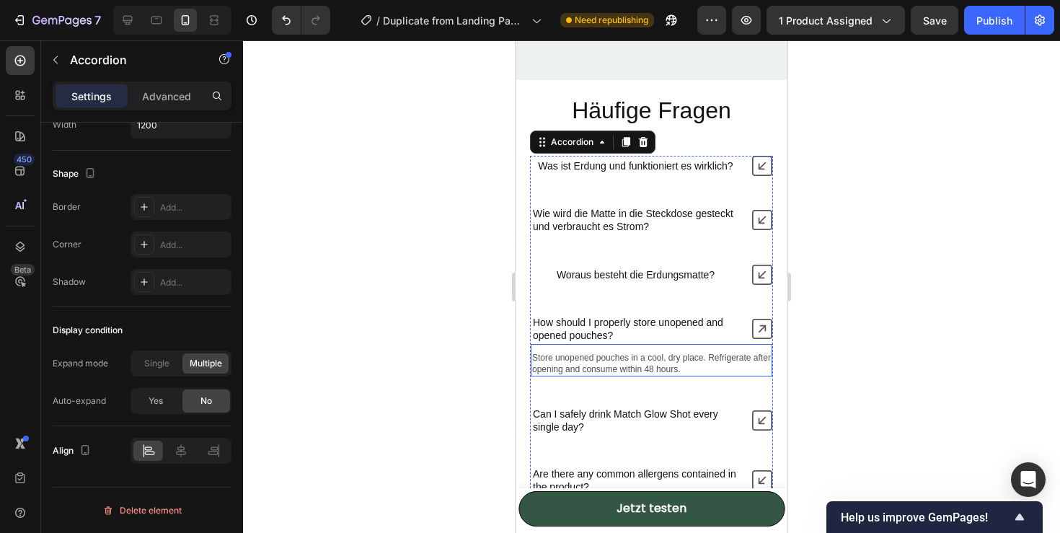
click at [626, 357] on p "Store unopened pouches in a cool, dry place. Refrigerate after opening and cons…" at bounding box center [651, 363] width 239 height 22
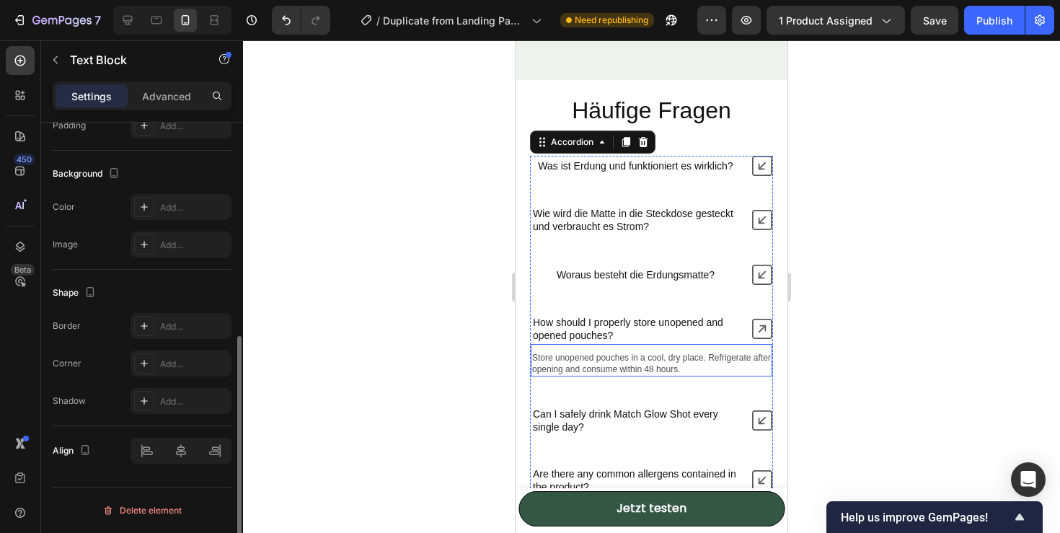
scroll to position [0, 0]
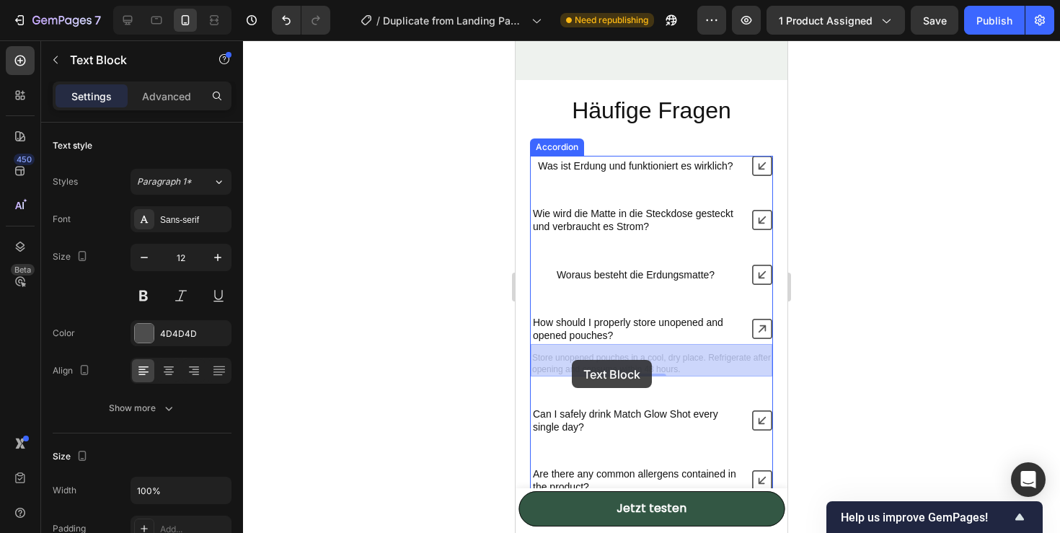
drag, startPoint x: 533, startPoint y: 357, endPoint x: 572, endPoint y: 359, distance: 38.3
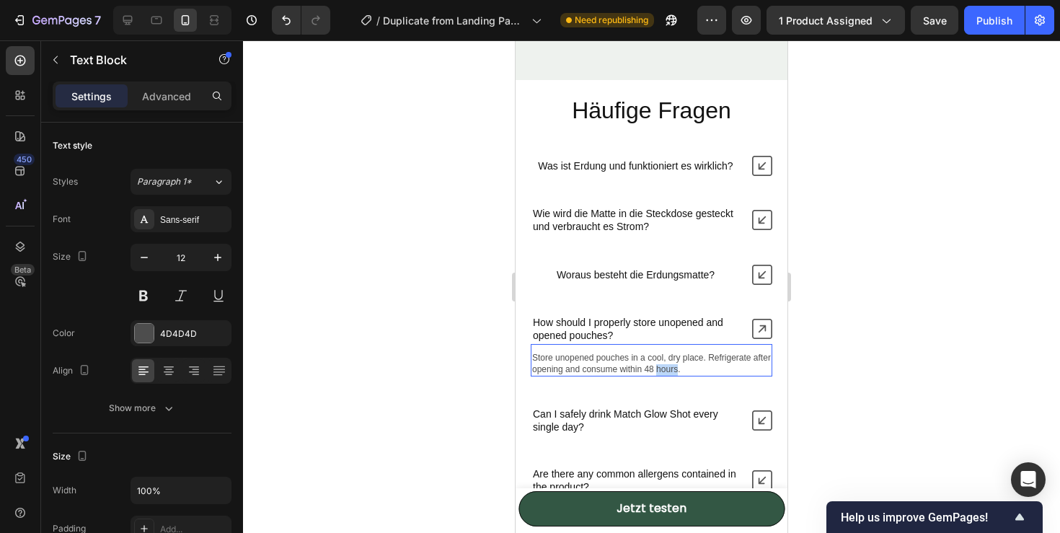
click at [673, 370] on p "Store unopened pouches in a cool, dry place. Refrigerate after opening and cons…" at bounding box center [651, 363] width 239 height 22
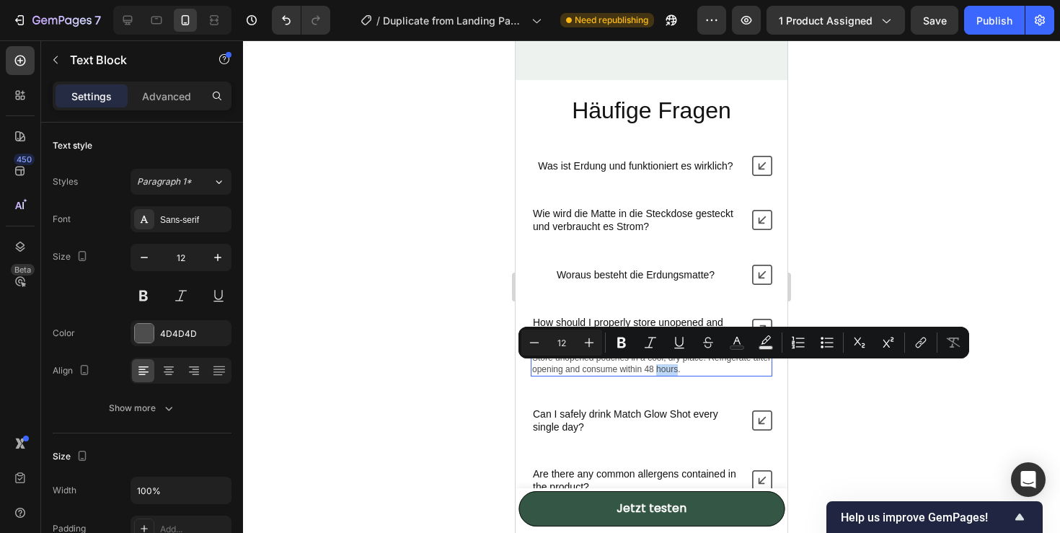
click at [675, 370] on p "Store unopened pouches in a cool, dry place. Refrigerate after opening and cons…" at bounding box center [651, 363] width 239 height 22
click at [682, 370] on p "Store unopened pouches in a cool, dry place. Refrigerate after opening and cons…" at bounding box center [651, 363] width 239 height 22
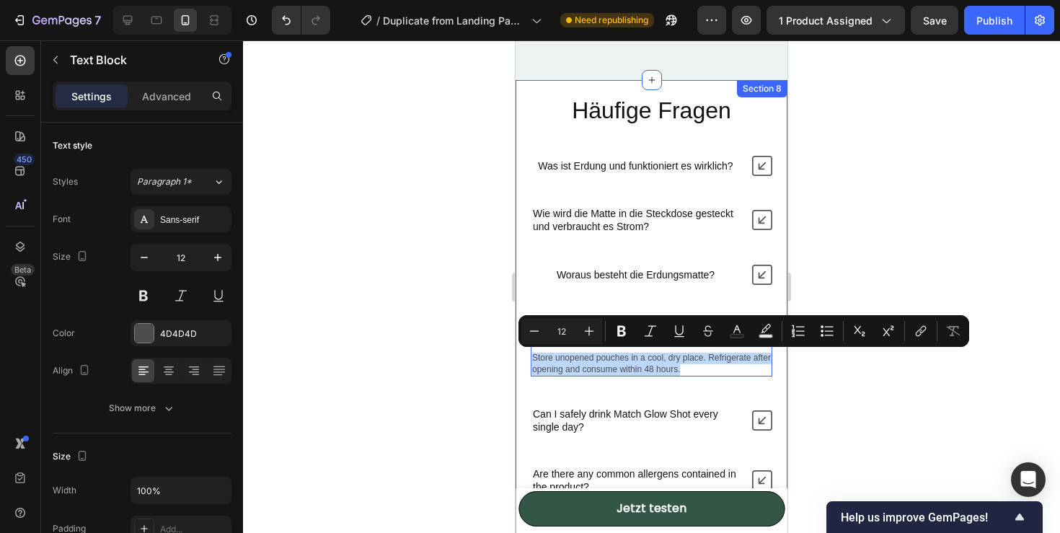
drag, startPoint x: 680, startPoint y: 370, endPoint x: 530, endPoint y: 360, distance: 150.2
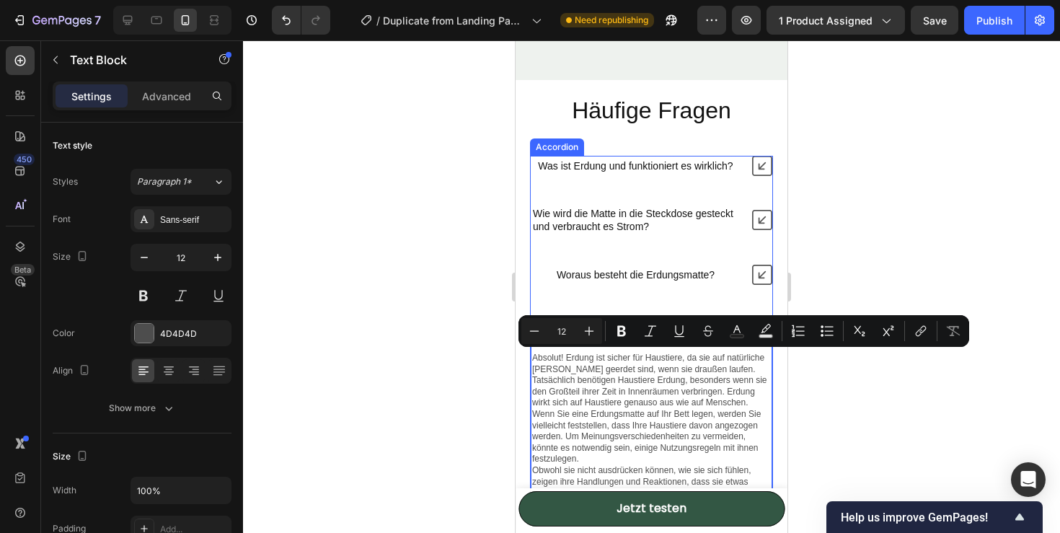
scroll to position [4577, 0]
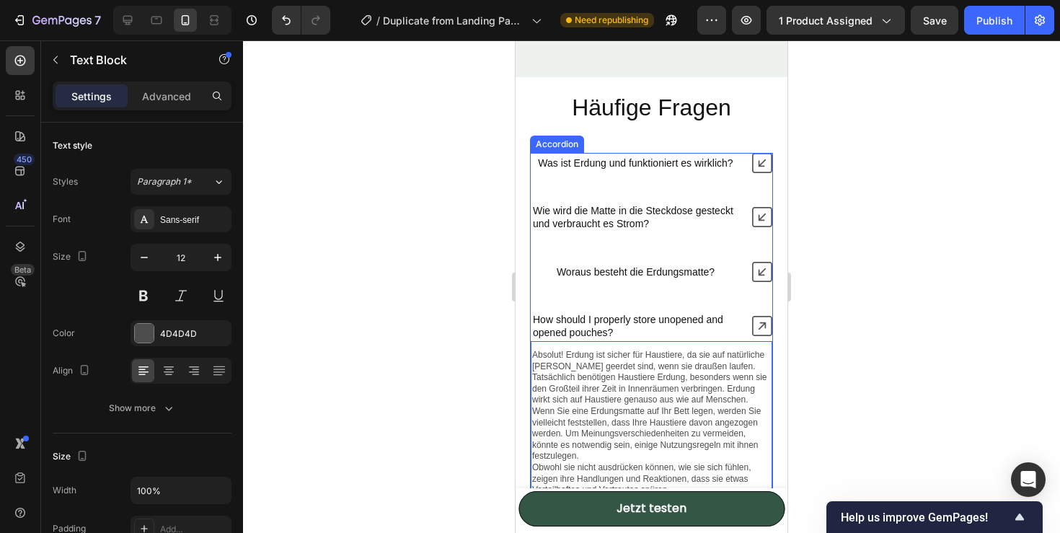
click at [591, 332] on p "How should I properly store unopened and opened pouches?" at bounding box center [635, 326] width 205 height 26
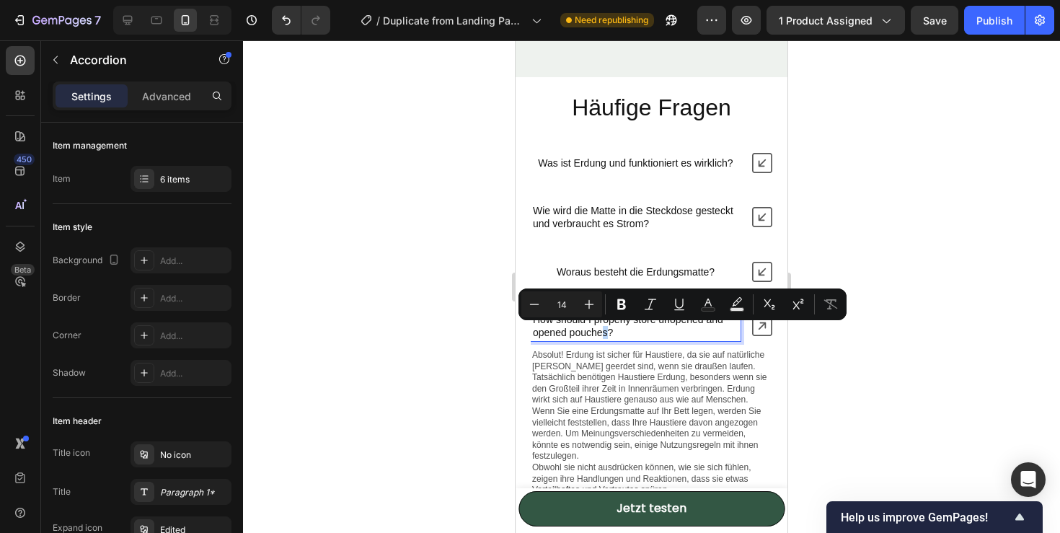
click at [603, 334] on p "How should I properly store unopened and opened pouches?" at bounding box center [635, 326] width 205 height 26
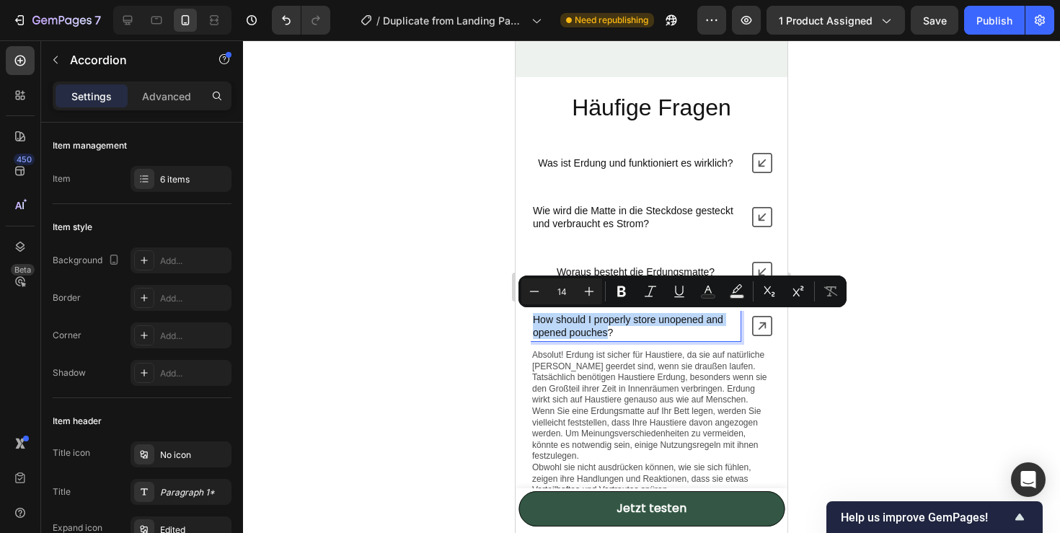
drag, startPoint x: 605, startPoint y: 333, endPoint x: 530, endPoint y: 322, distance: 76.5
click at [530, 322] on div "Was ist Erdung und funktioniert es wirklich? Wie wird die Matte in die Steckdos…" at bounding box center [651, 396] width 243 height 486
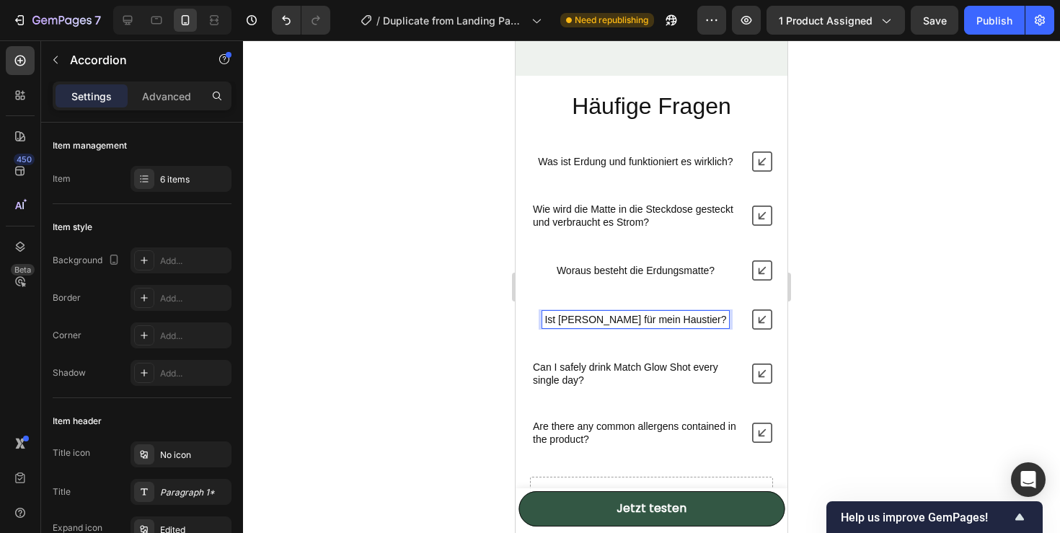
click at [754, 377] on icon at bounding box center [762, 373] width 20 height 20
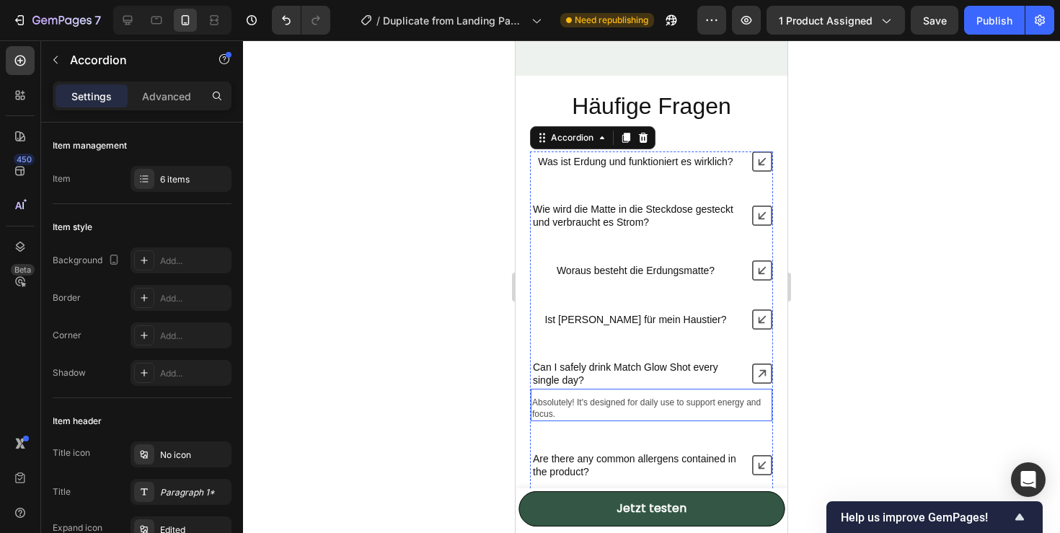
click at [623, 402] on p "Absolutely! It's designed for daily use to support energy and focus." at bounding box center [651, 408] width 239 height 22
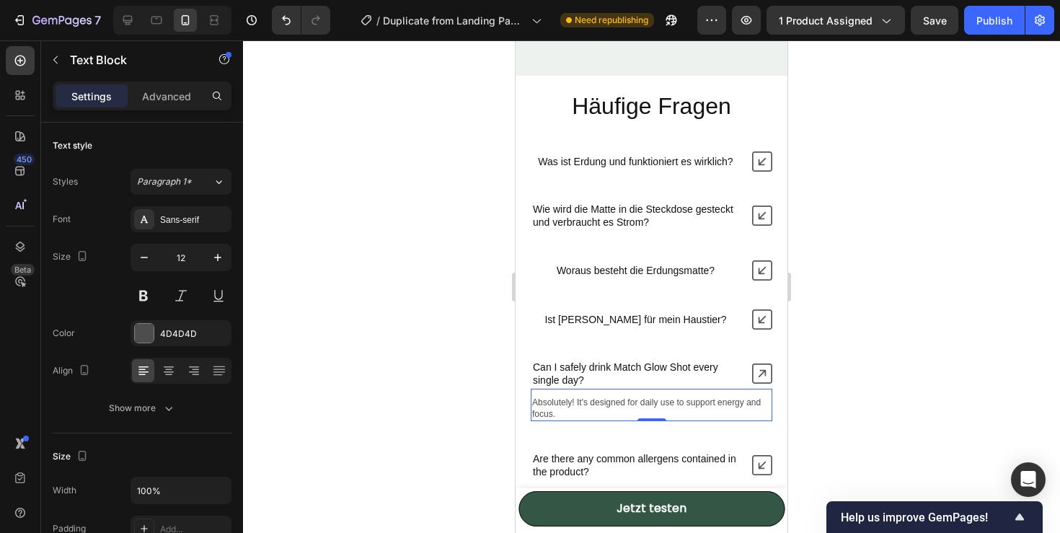
click at [562, 418] on p "Absolutely! It's designed for daily use to support energy and focus." at bounding box center [651, 408] width 239 height 22
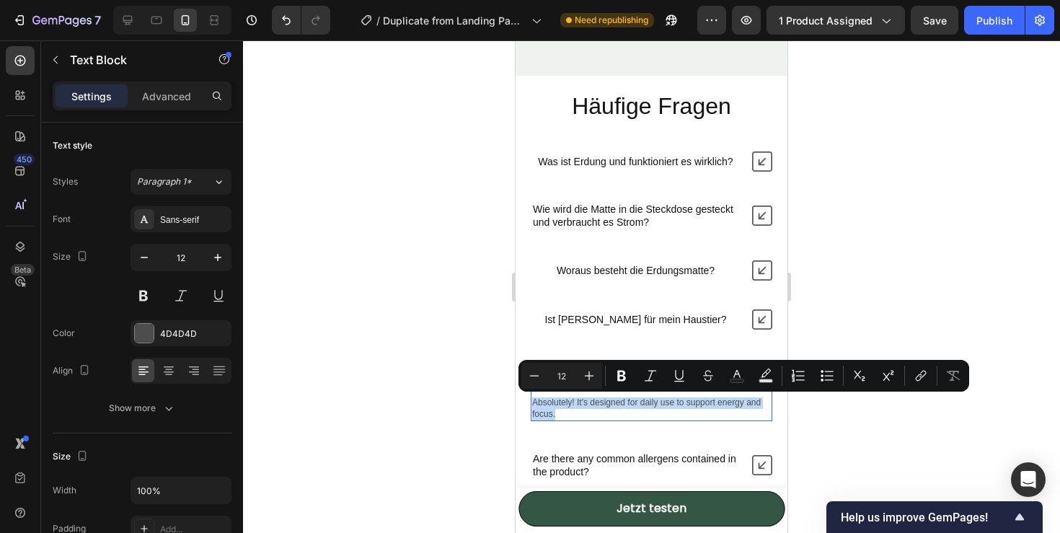
click at [533, 404] on p "Absolutely! It's designed for daily use to support energy and focus." at bounding box center [651, 408] width 239 height 22
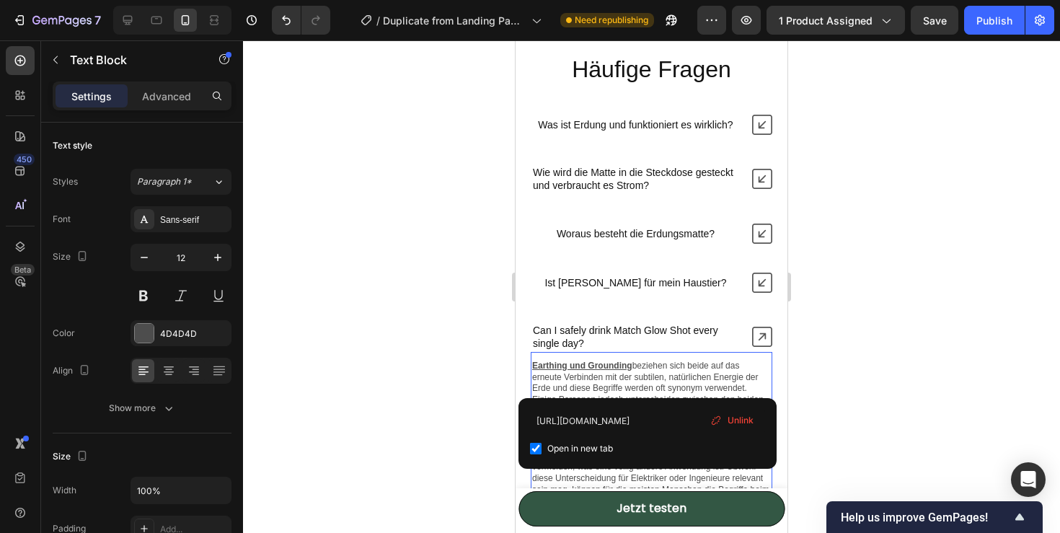
scroll to position [4704, 0]
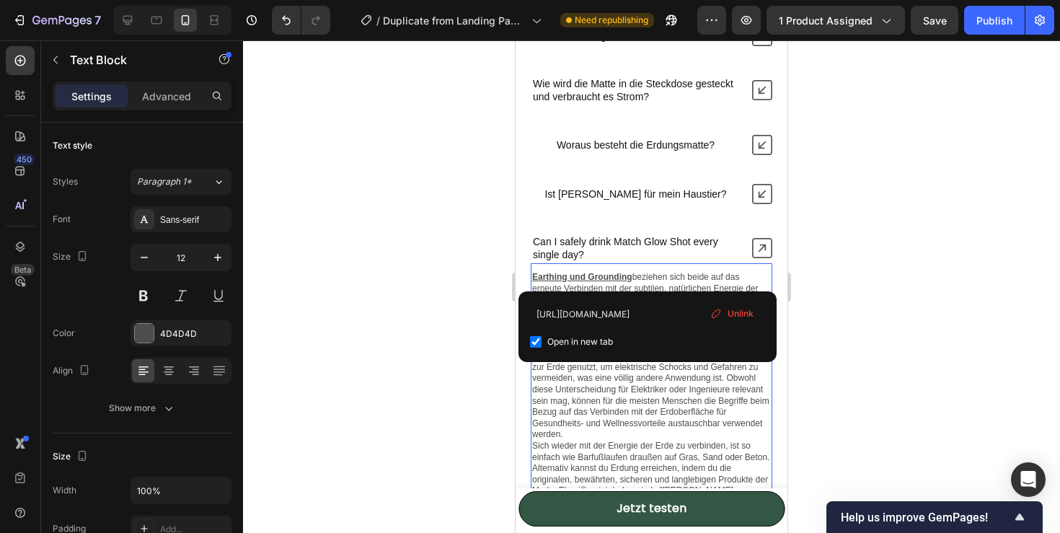
click at [737, 313] on span "Unlink" at bounding box center [740, 313] width 26 height 13
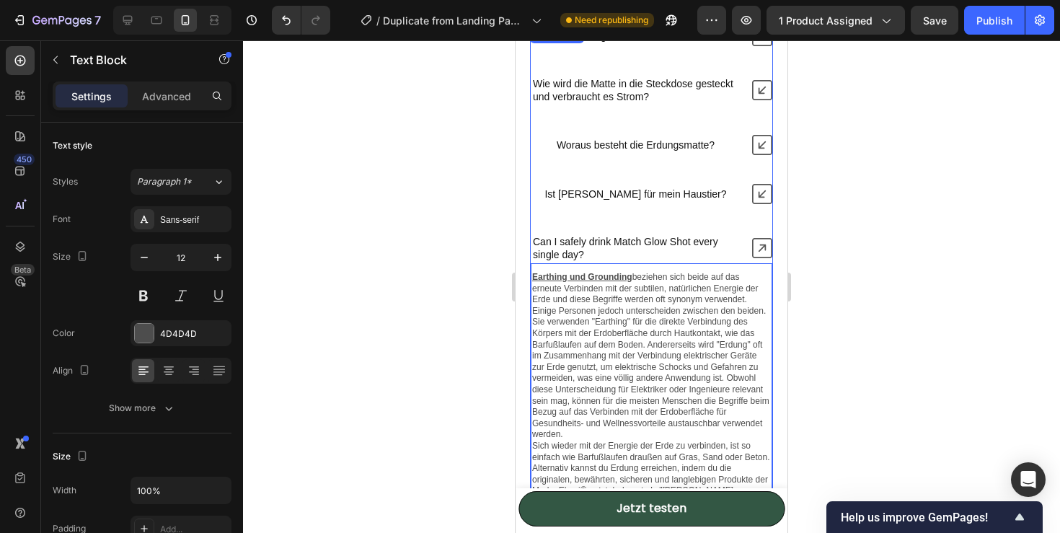
click at [611, 252] on p "Can I safely drink Match Glow Shot every single day?" at bounding box center [635, 248] width 205 height 26
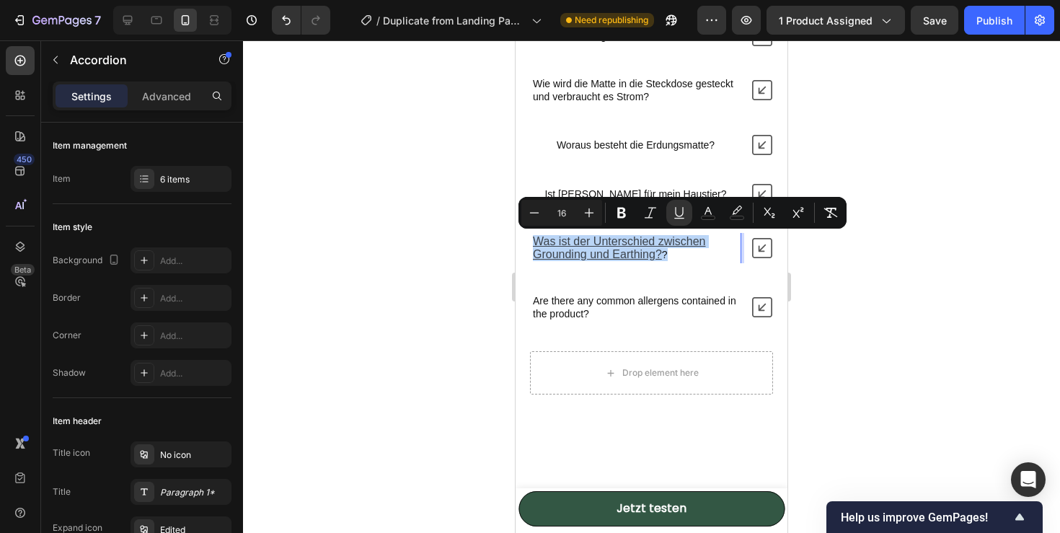
drag, startPoint x: 532, startPoint y: 242, endPoint x: 665, endPoint y: 259, distance: 133.8
click at [665, 259] on div "Was ist der Unterschied zwischen Grounding und Earthing? ?" at bounding box center [636, 248] width 210 height 30
click at [678, 218] on icon "Editor contextual toolbar" at bounding box center [679, 218] width 10 height 1
click at [673, 258] on p "Was ist der Unterschied zwischen Grounding und Earthing? ?" at bounding box center [635, 248] width 205 height 26
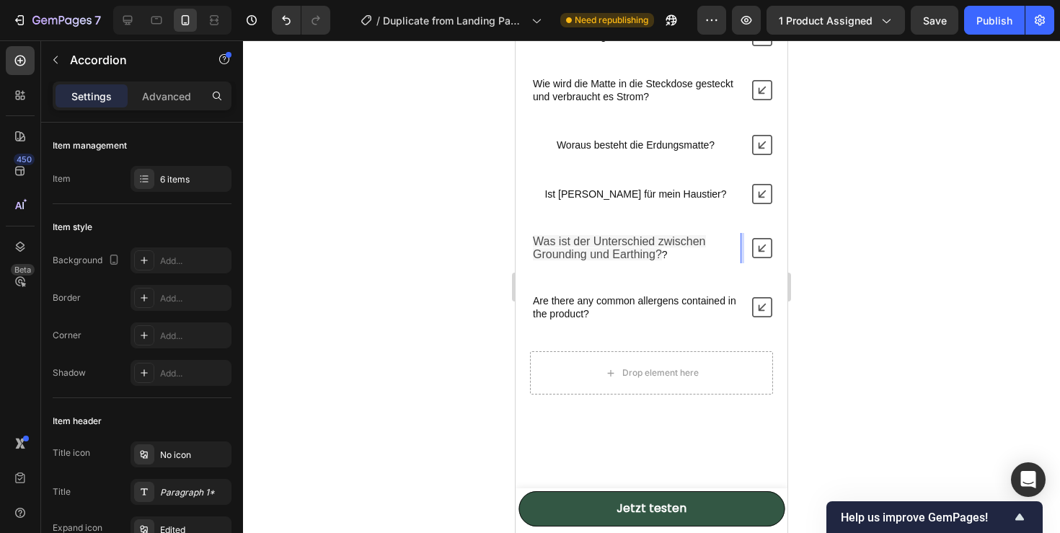
click at [607, 193] on p "Ist es sicher für mein Haustier?" at bounding box center [635, 193] width 182 height 13
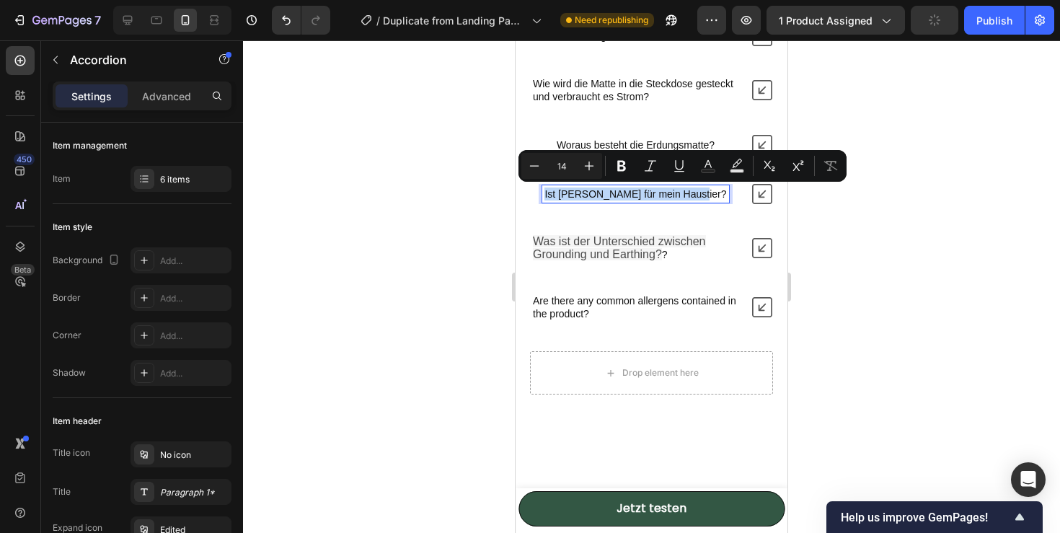
drag, startPoint x: 564, startPoint y: 193, endPoint x: 693, endPoint y: 200, distance: 129.2
click at [695, 201] on div "Ist es sicher für mein Haustier?" at bounding box center [635, 193] width 186 height 17
click at [665, 256] on p "Was ist der Unterschied zwischen Grounding und Earthing? ?" at bounding box center [635, 248] width 205 height 26
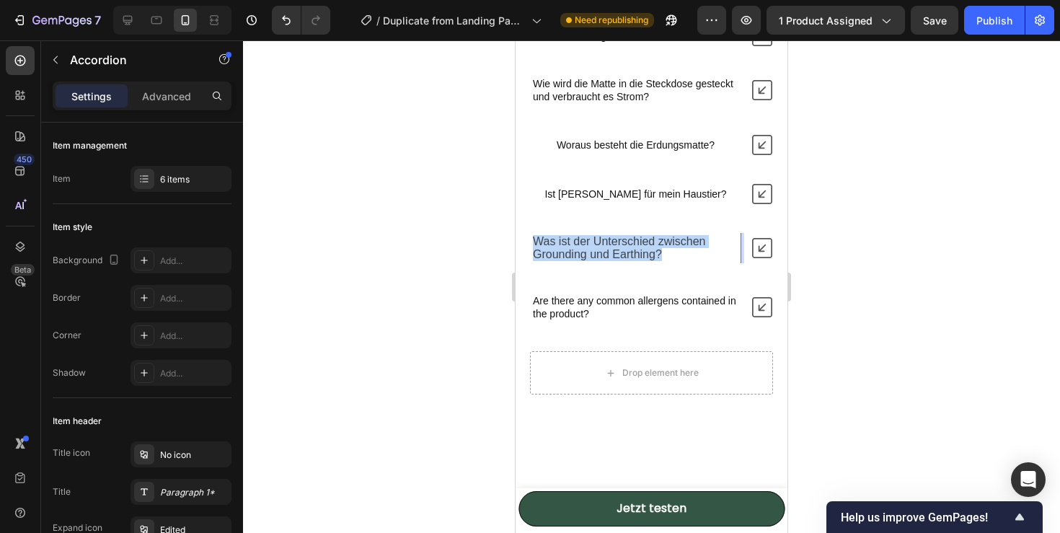
drag, startPoint x: 665, startPoint y: 256, endPoint x: 534, endPoint y: 241, distance: 132.0
click at [533, 241] on p "Was ist der Unterschied zwischen Grounding und Earthing?" at bounding box center [635, 248] width 205 height 26
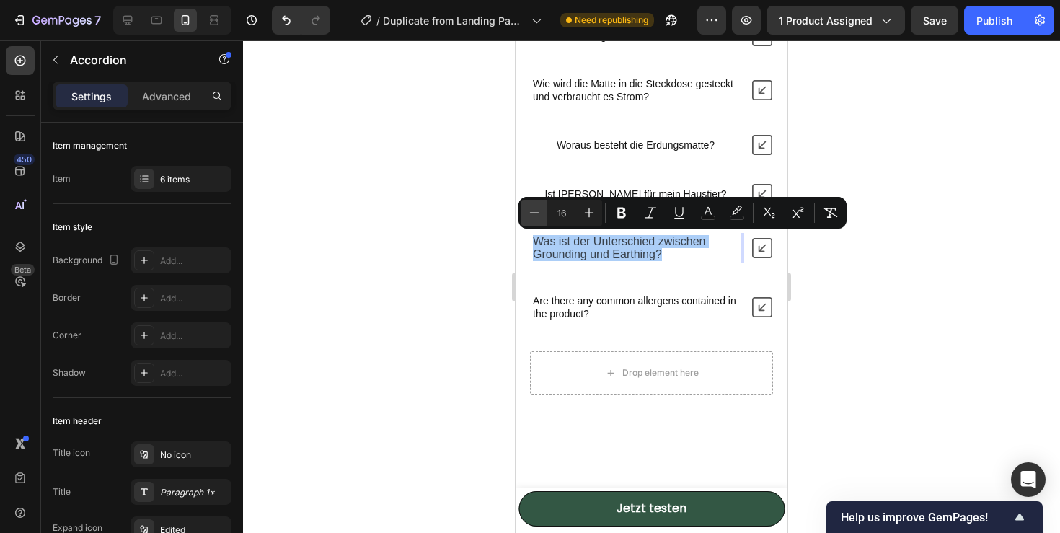
click at [529, 214] on icon "Editor contextual toolbar" at bounding box center [534, 212] width 14 height 14
type input "14"
click at [723, 271] on div "Was ist Erdung und funktioniert es wirklich? Wie wird die Matte in die Steckdos…" at bounding box center [651, 174] width 243 height 296
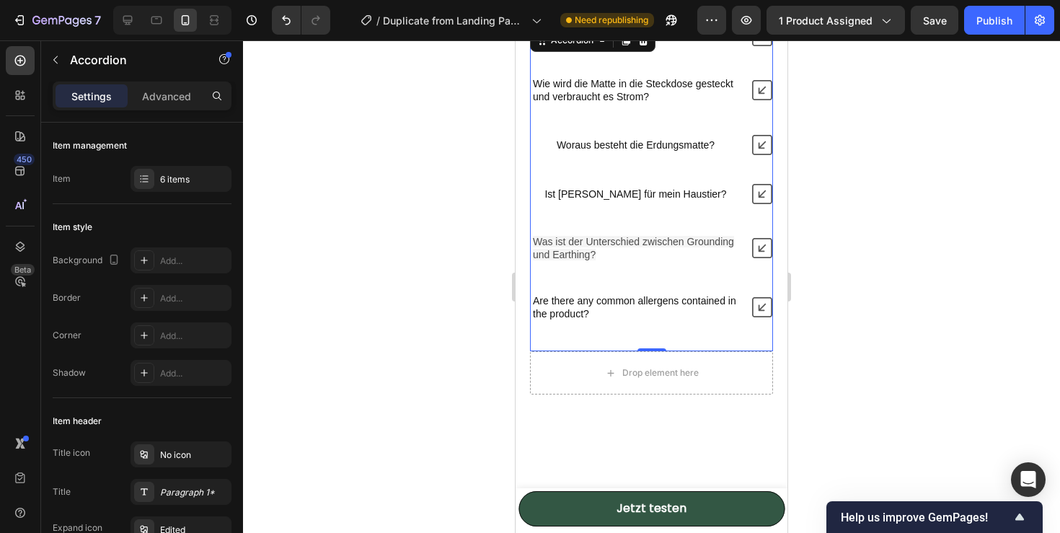
click at [764, 246] on icon at bounding box center [762, 248] width 20 height 20
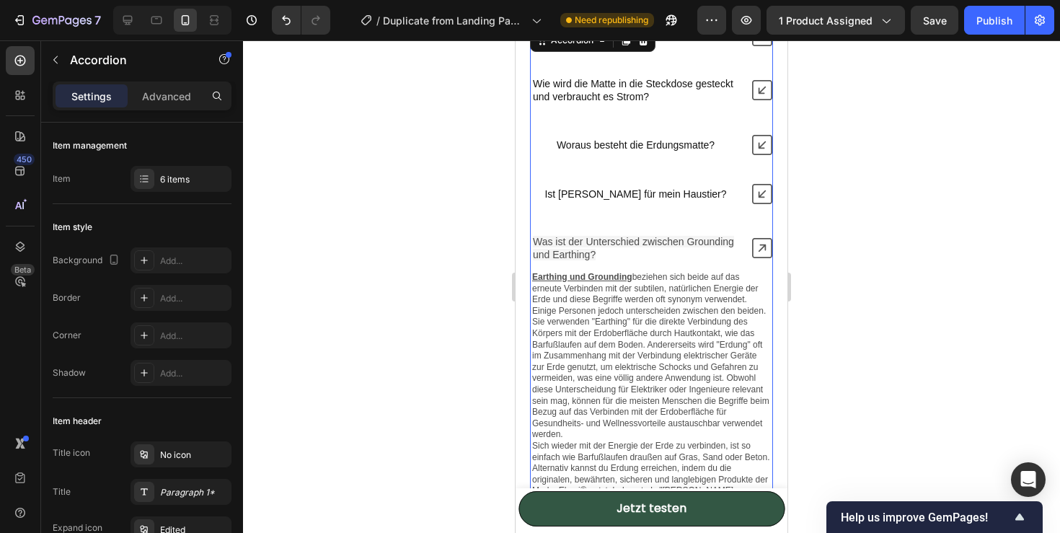
click at [764, 246] on icon at bounding box center [762, 248] width 20 height 20
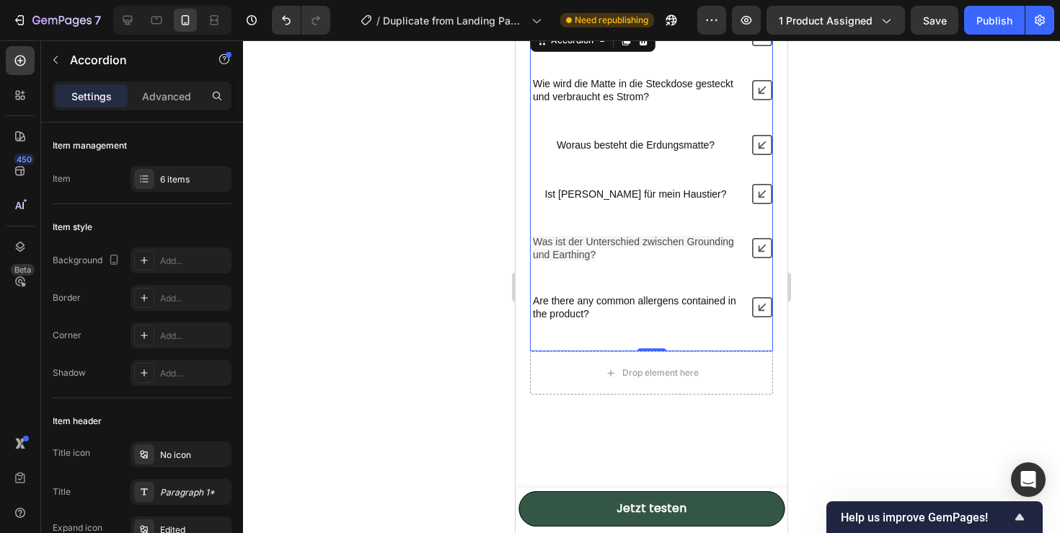
click at [724, 195] on div "Ist es sicher für mein Haustier?" at bounding box center [636, 193] width 210 height 17
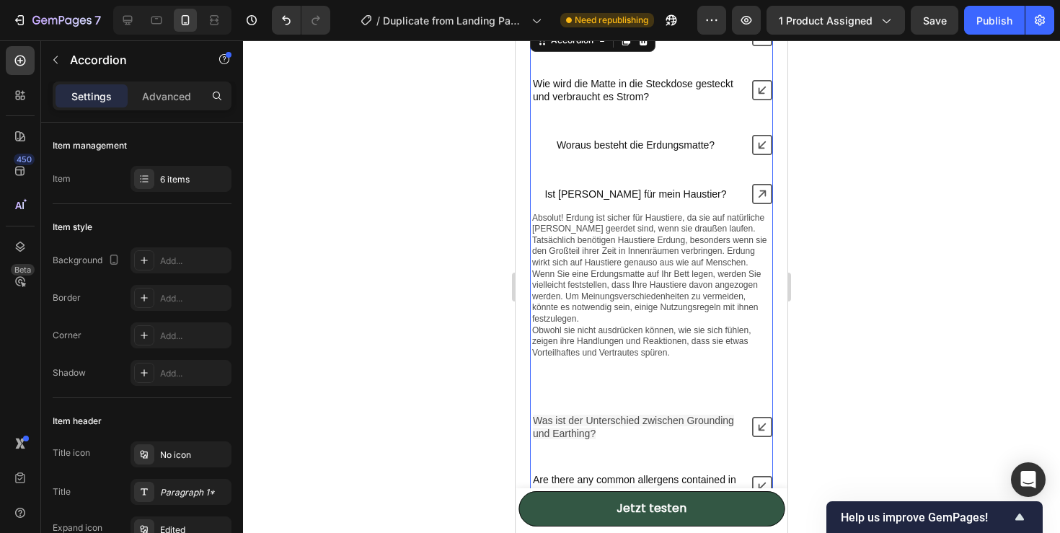
click at [706, 193] on div "Ist es sicher für mein Haustier?" at bounding box center [635, 193] width 186 height 17
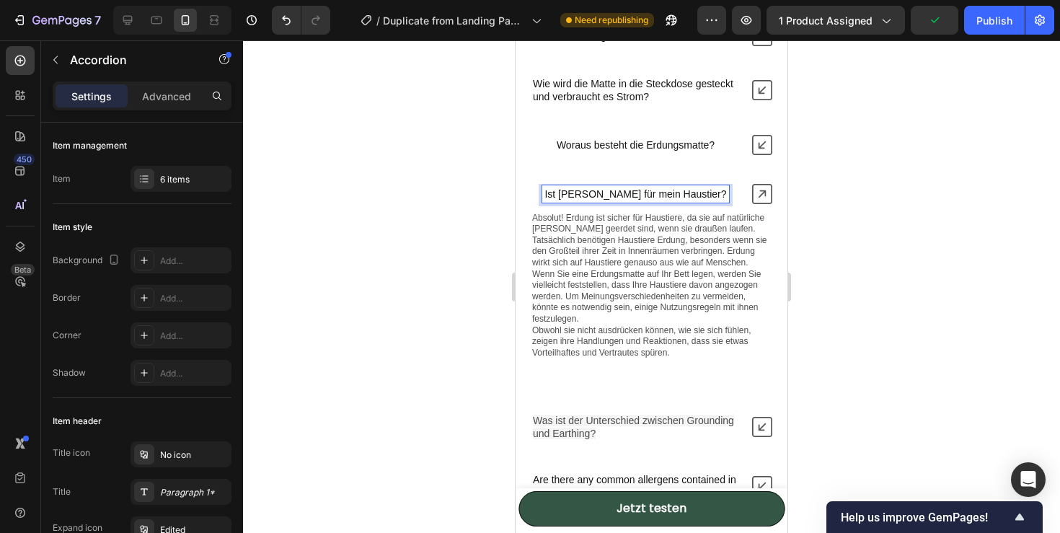
click at [755, 195] on icon at bounding box center [762, 194] width 20 height 20
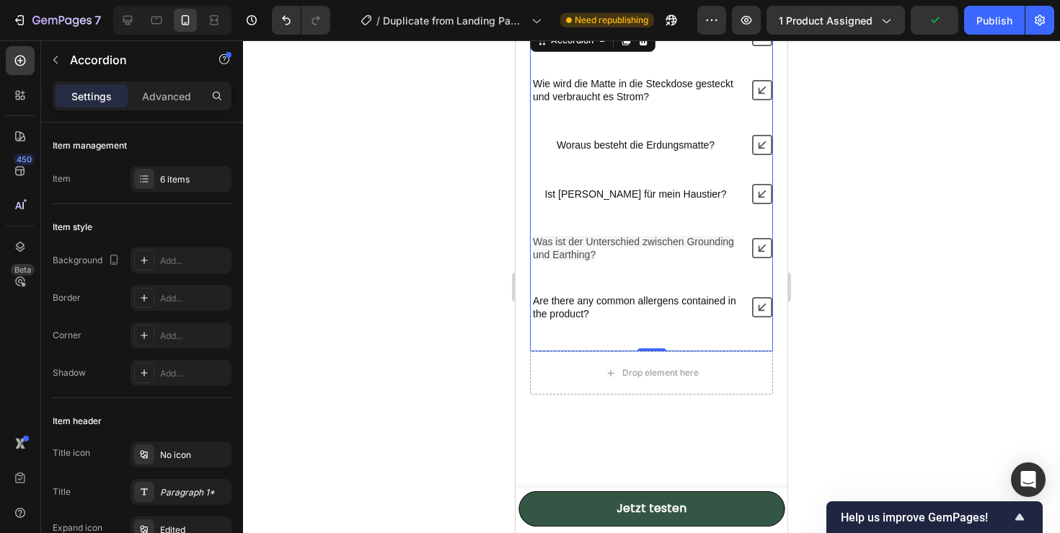
drag, startPoint x: 563, startPoint y: 195, endPoint x: 603, endPoint y: 197, distance: 40.4
click at [603, 197] on div "Ist es sicher für mein Haustier?" at bounding box center [636, 193] width 210 height 17
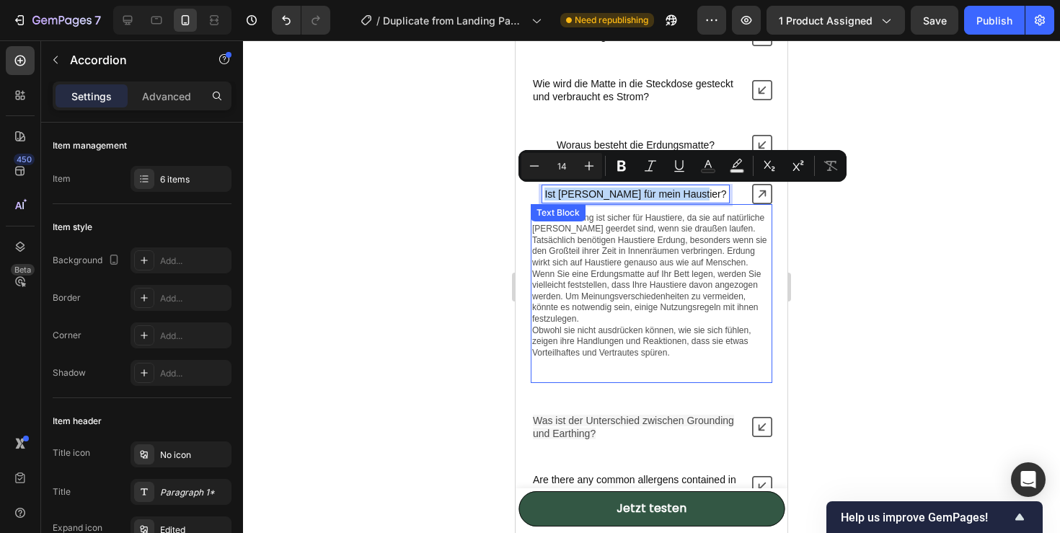
drag, startPoint x: 565, startPoint y: 195, endPoint x: 700, endPoint y: 203, distance: 135.0
click at [700, 203] on div "Ist es sicher für mein Haustier?" at bounding box center [651, 194] width 241 height 20
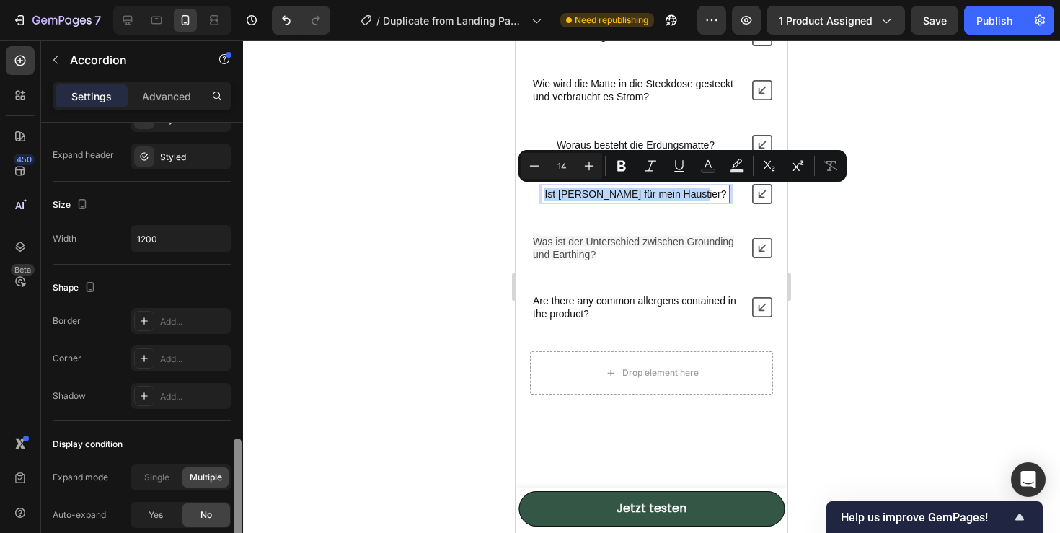
scroll to position [847, 0]
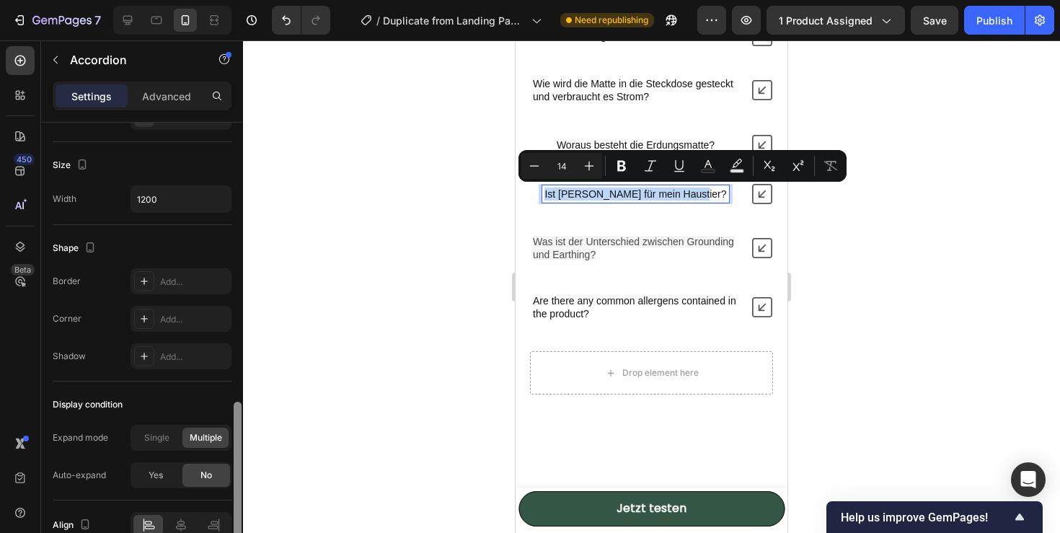
drag, startPoint x: 234, startPoint y: 257, endPoint x: 232, endPoint y: 536, distance: 279.0
click at [232, 0] on html "7 / Duplicate from Landing Page - Sep 27, 14:32:35 Need republishing Preview 1 …" at bounding box center [530, 0] width 1060 height 0
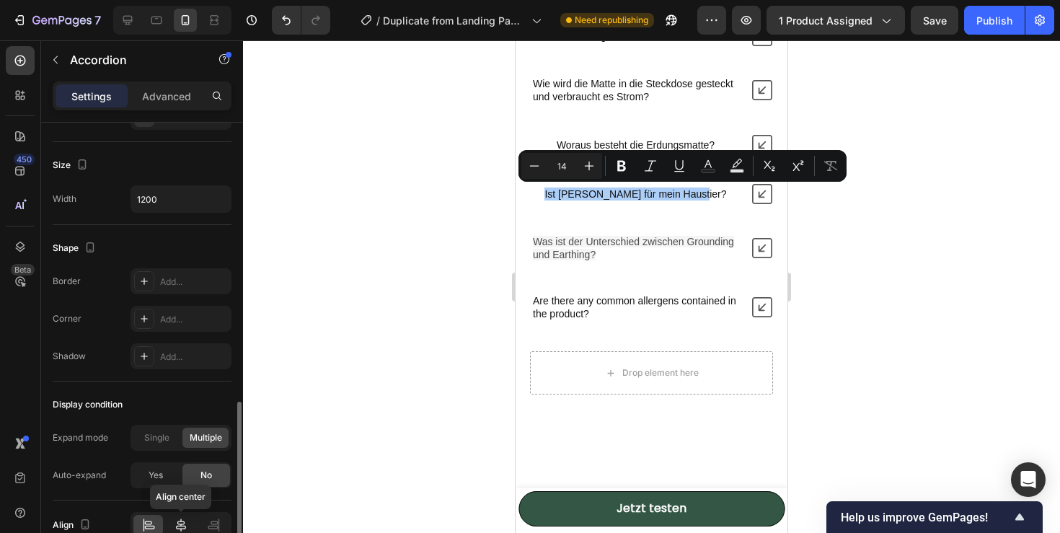
click at [187, 518] on icon at bounding box center [181, 525] width 14 height 14
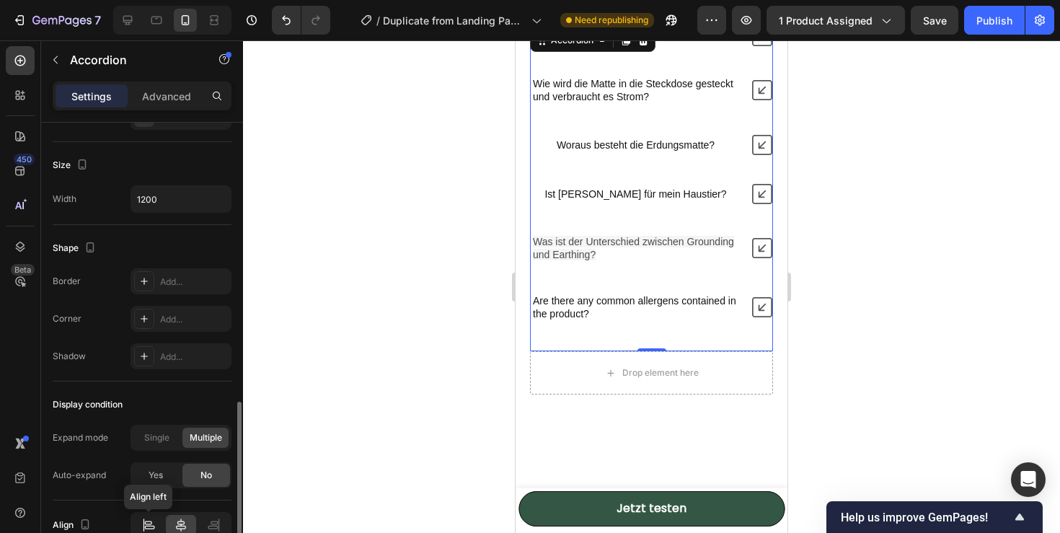
click at [151, 520] on icon at bounding box center [148, 525] width 14 height 14
click at [592, 267] on div "Was ist Erdung und funktioniert es wirklich? Wie wird die Matte in die Steckdos…" at bounding box center [651, 174] width 243 height 296
click at [592, 247] on span "Was ist der Unterschied zwischen Grounding und Earthing?" at bounding box center [633, 248] width 201 height 25
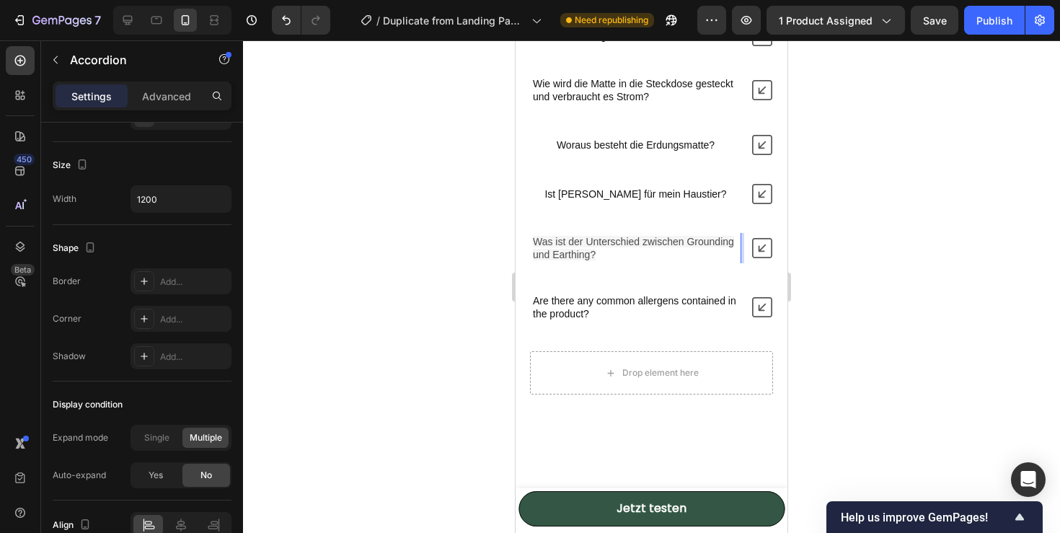
click at [688, 208] on div "Was ist Erdung und funktioniert es wirklich? Wie wird die Matte in die Steckdos…" at bounding box center [651, 174] width 243 height 296
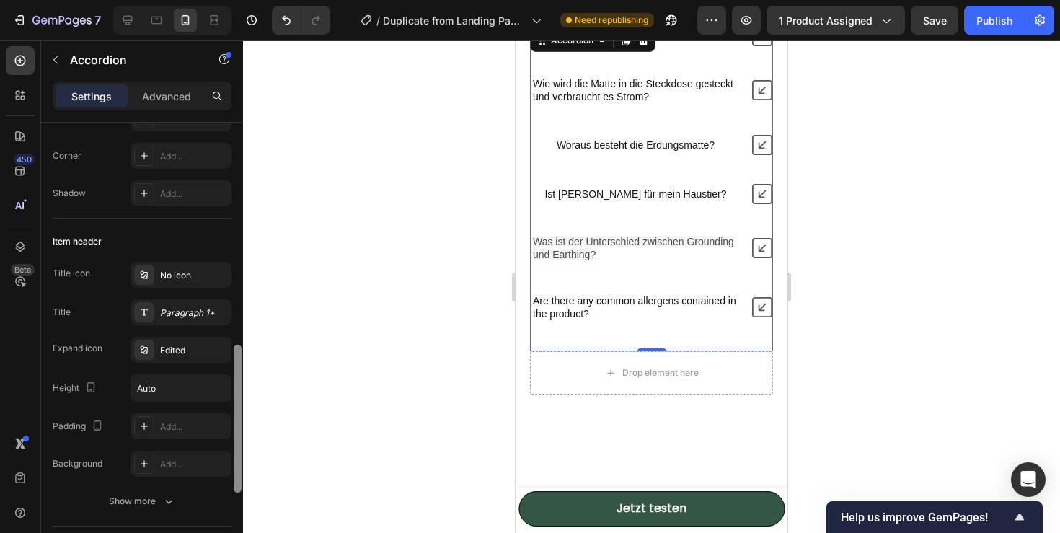
scroll to position [0, 0]
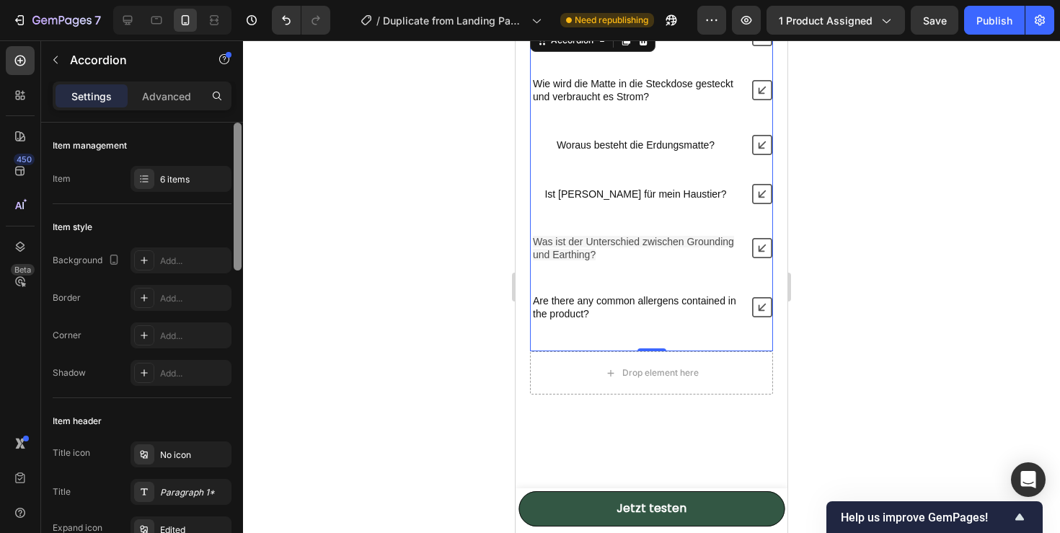
drag, startPoint x: 237, startPoint y: 421, endPoint x: 265, endPoint y: 80, distance: 342.1
click at [265, 0] on div "7 / Duplicate from Landing Page - [DATE] 14:32:35 Need republishing Preview 1 p…" at bounding box center [530, 0] width 1060 height 0
click at [172, 95] on p "Advanced" at bounding box center [166, 96] width 49 height 15
type input "100%"
type input "100"
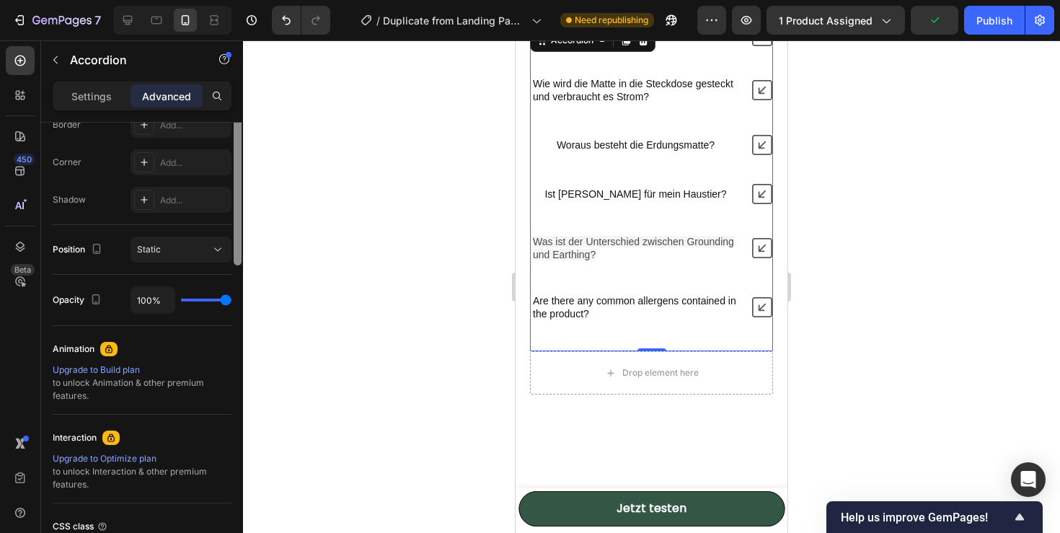
scroll to position [549, 0]
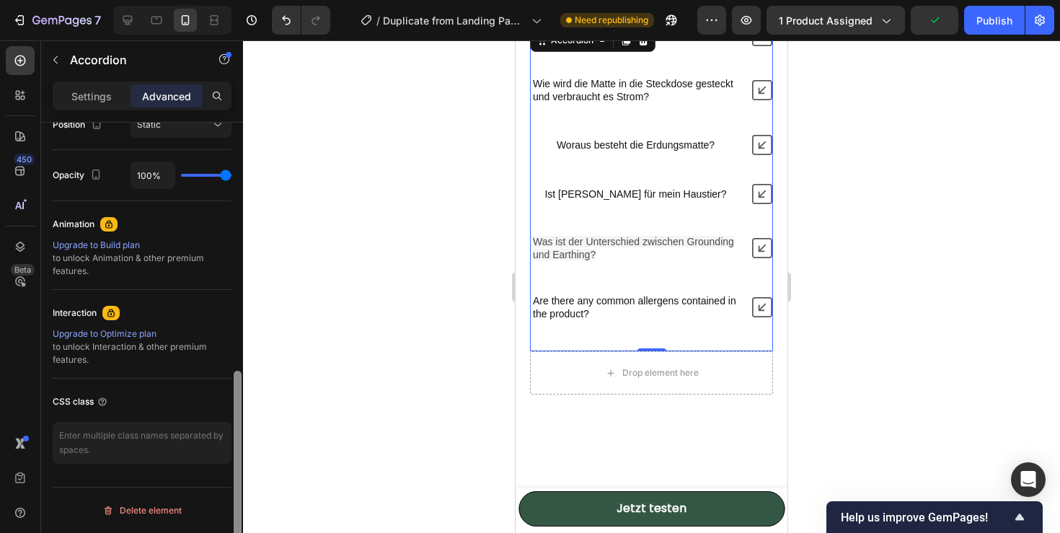
drag, startPoint x: 236, startPoint y: 300, endPoint x: 239, endPoint y: 523, distance: 223.5
click at [239, 523] on div at bounding box center [238, 471] width 8 height 203
click at [554, 417] on div "Häufige Fragen Heading Was ist Erdung und funktioniert es wirklich? Wie wird di…" at bounding box center [651, 198] width 272 height 497
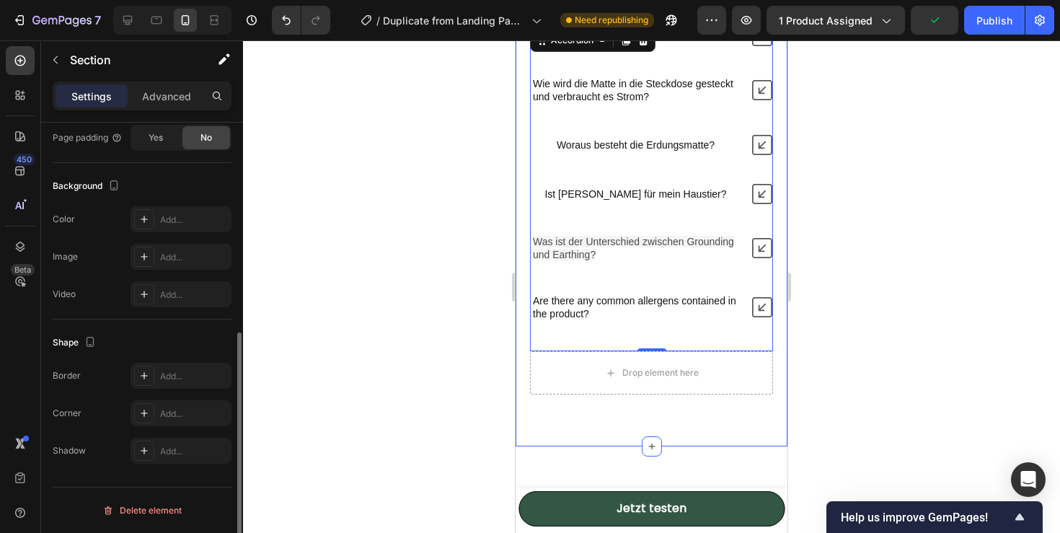
scroll to position [0, 0]
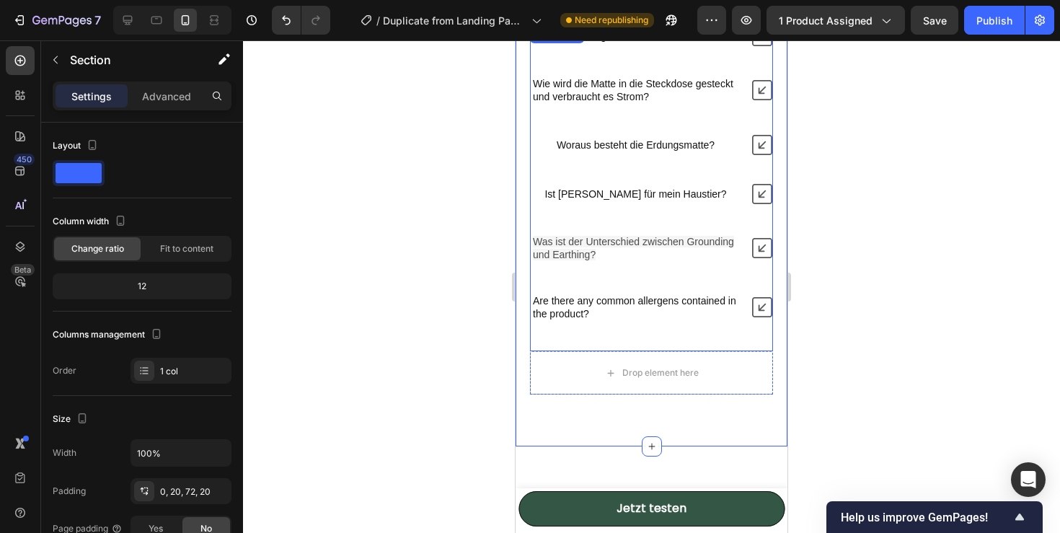
click at [761, 304] on icon at bounding box center [762, 307] width 20 height 20
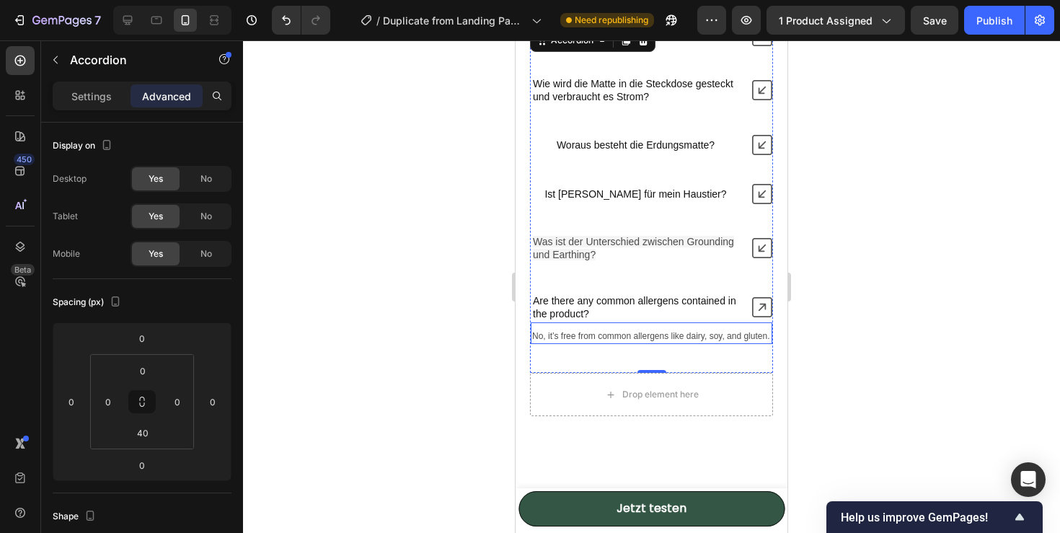
click at [662, 337] on p "No, it’s free from common allergens like dairy, soy, and gluten." at bounding box center [651, 337] width 239 height 12
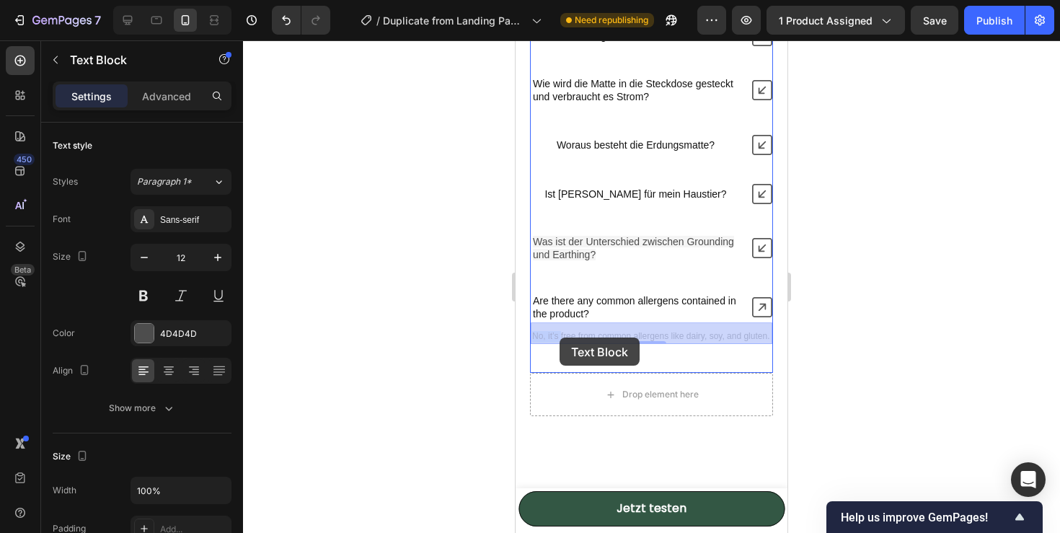
drag, startPoint x: 531, startPoint y: 336, endPoint x: 560, endPoint y: 337, distance: 28.9
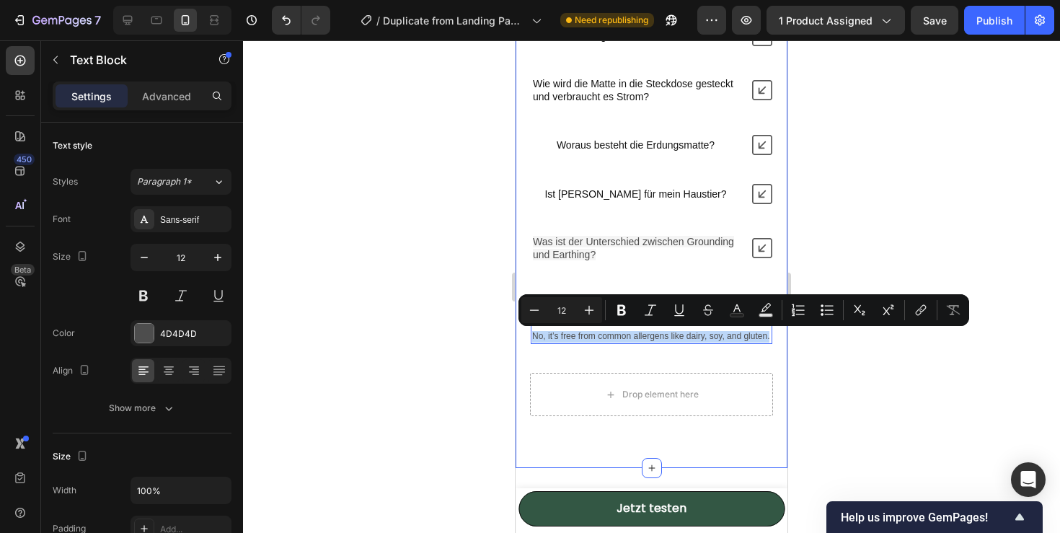
drag, startPoint x: 534, startPoint y: 337, endPoint x: 773, endPoint y: 338, distance: 238.6
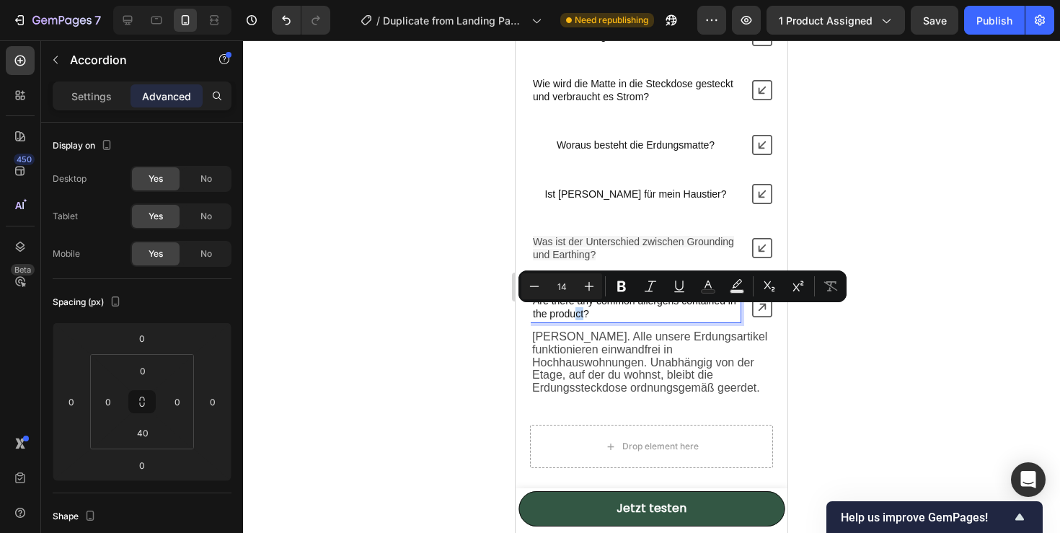
click at [575, 316] on p "Are there any common allergens contained in the product?" at bounding box center [635, 307] width 205 height 26
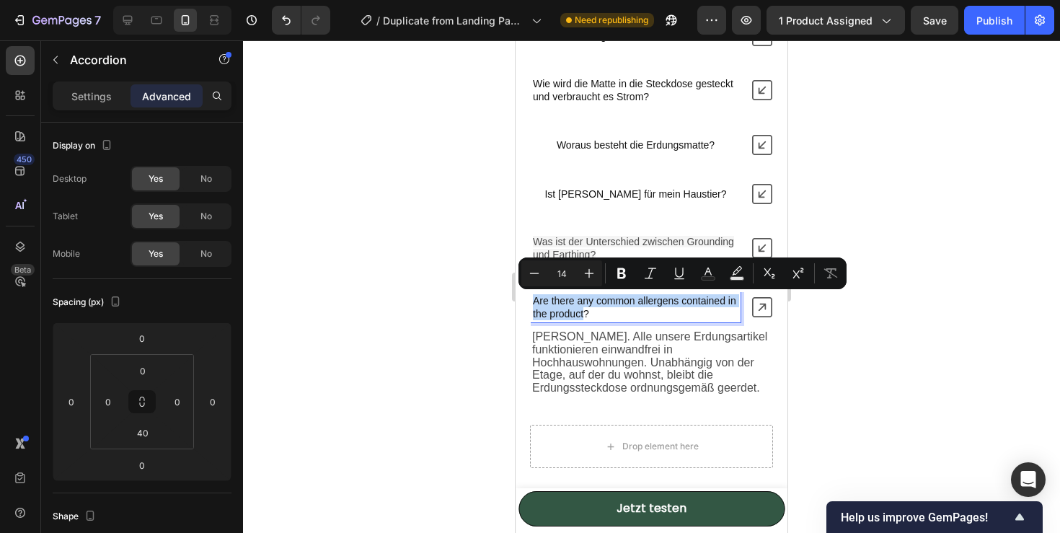
drag, startPoint x: 534, startPoint y: 302, endPoint x: 583, endPoint y: 317, distance: 51.3
click at [583, 317] on p "Are there any common allergens contained in the product?" at bounding box center [635, 307] width 205 height 26
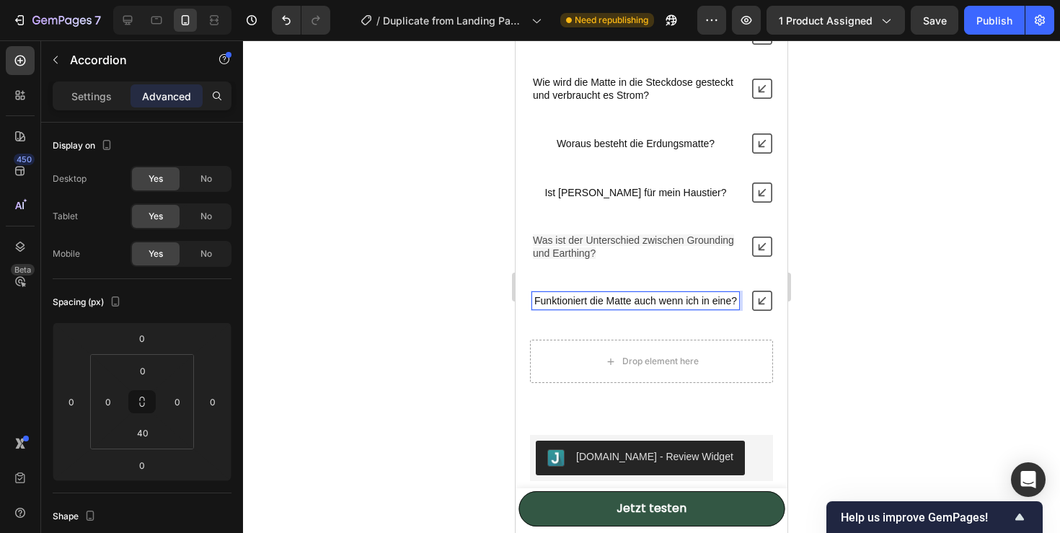
scroll to position [4704, 0]
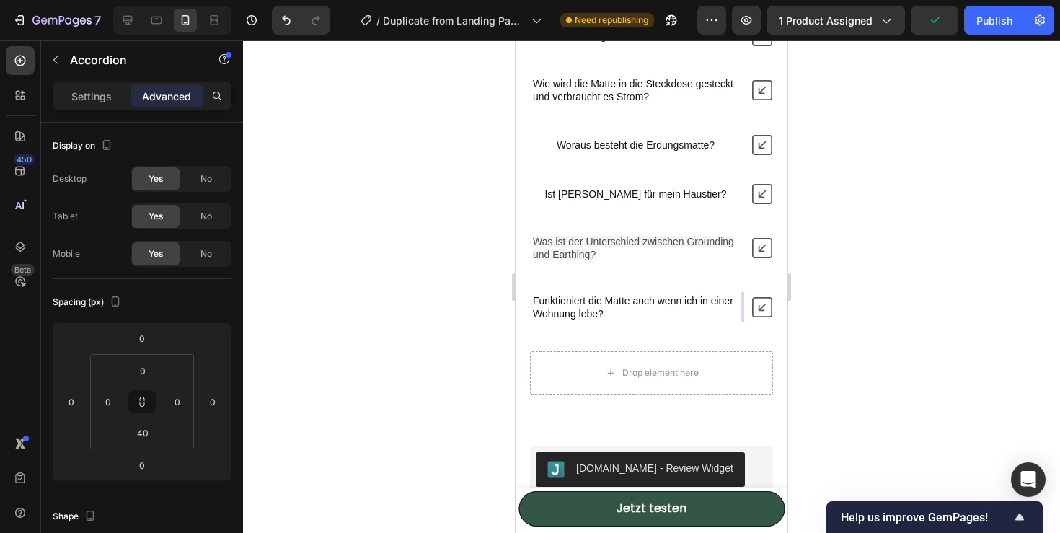
click at [606, 197] on p "Ist es sicher für mein Haustier?" at bounding box center [635, 193] width 182 height 13
click at [760, 193] on icon at bounding box center [762, 194] width 20 height 20
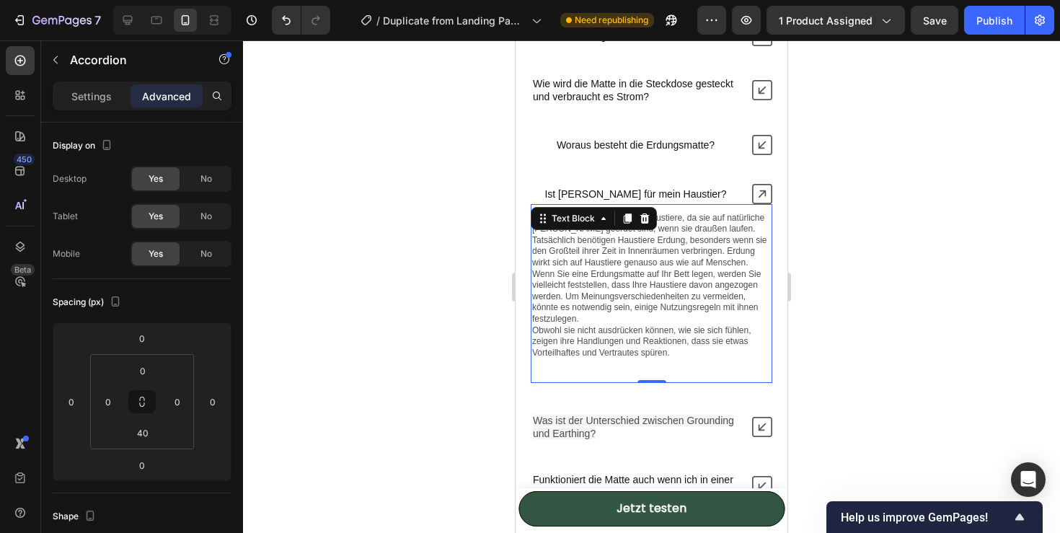
click at [639, 228] on div "Absolut! Erdung ist sicher für Haustiere, da sie auf natürliche Weise geerdet s…" at bounding box center [651, 293] width 241 height 179
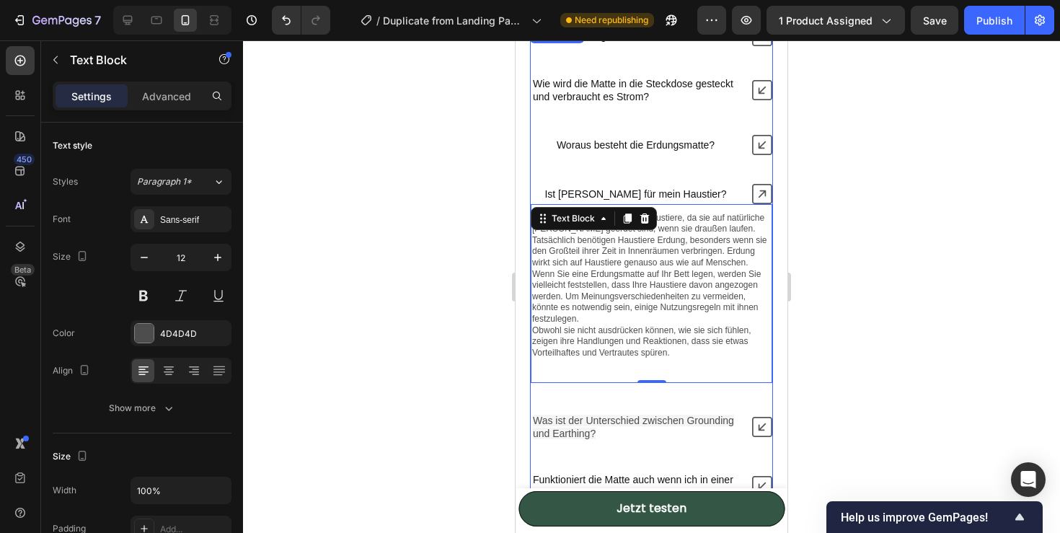
click at [764, 426] on icon at bounding box center [762, 427] width 20 height 20
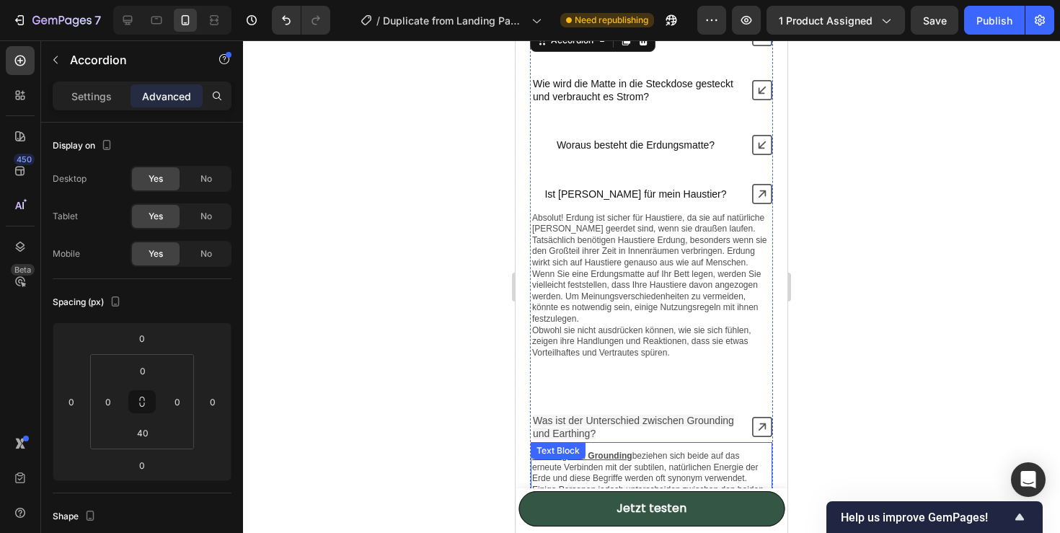
click at [605, 462] on p "Earthing und Grounding beziehen sich beide auf das erneute Verbinden mit der su…" at bounding box center [651, 467] width 239 height 34
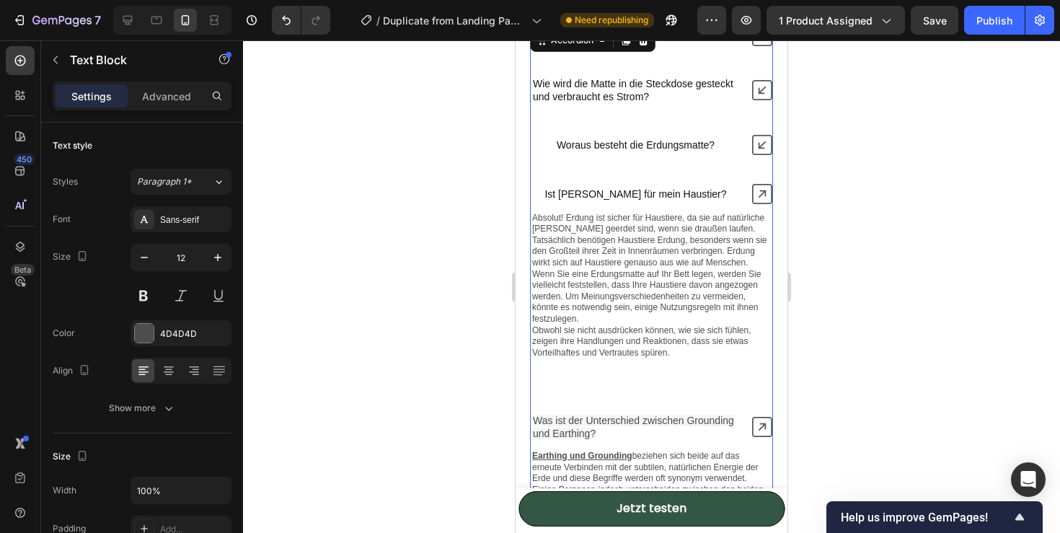
click at [676, 386] on div "Was ist Erdung und funktioniert es wirklich? Wie wird die Matte in die Steckdos…" at bounding box center [651, 392] width 243 height 732
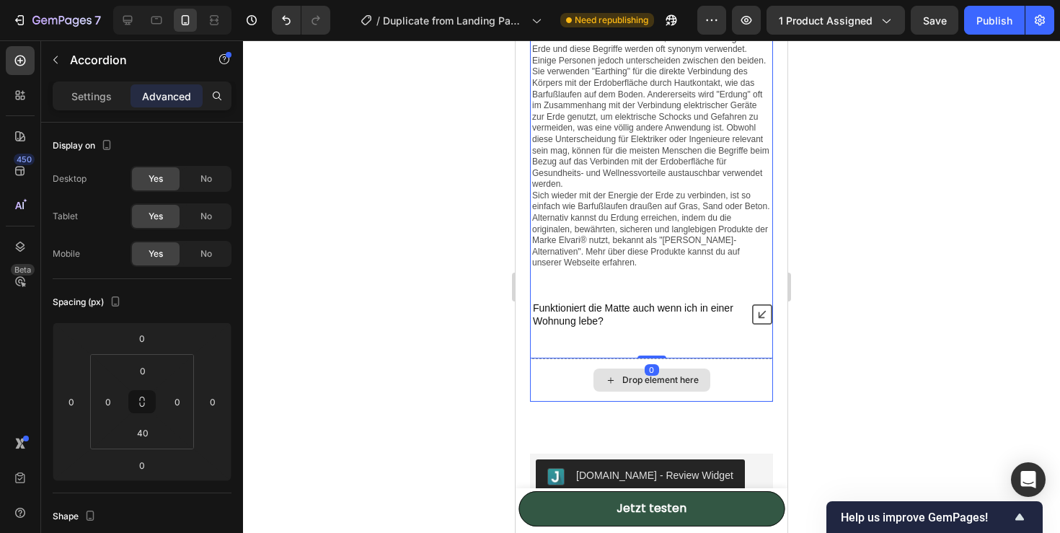
scroll to position [5136, 0]
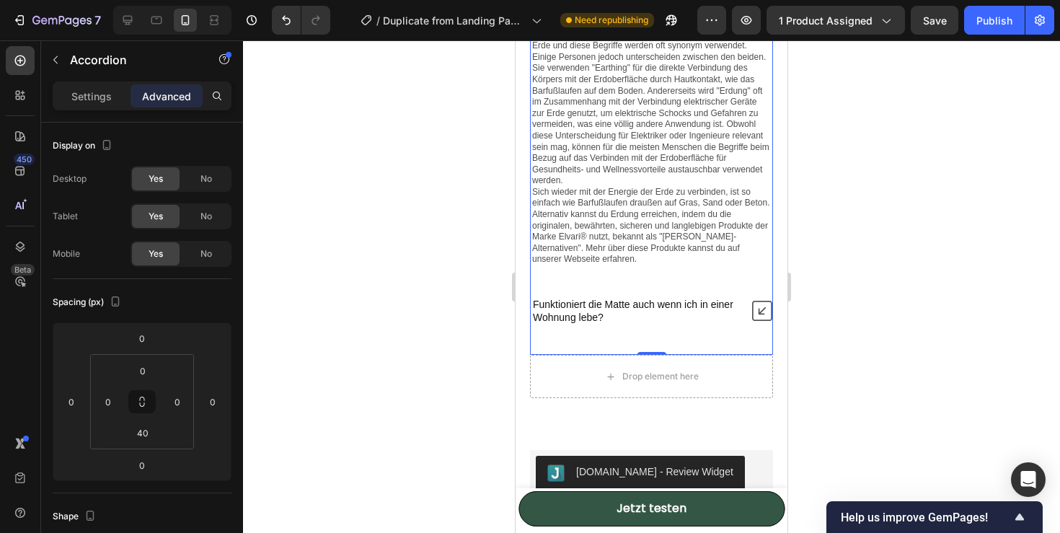
click at [765, 311] on icon at bounding box center [762, 311] width 20 height 20
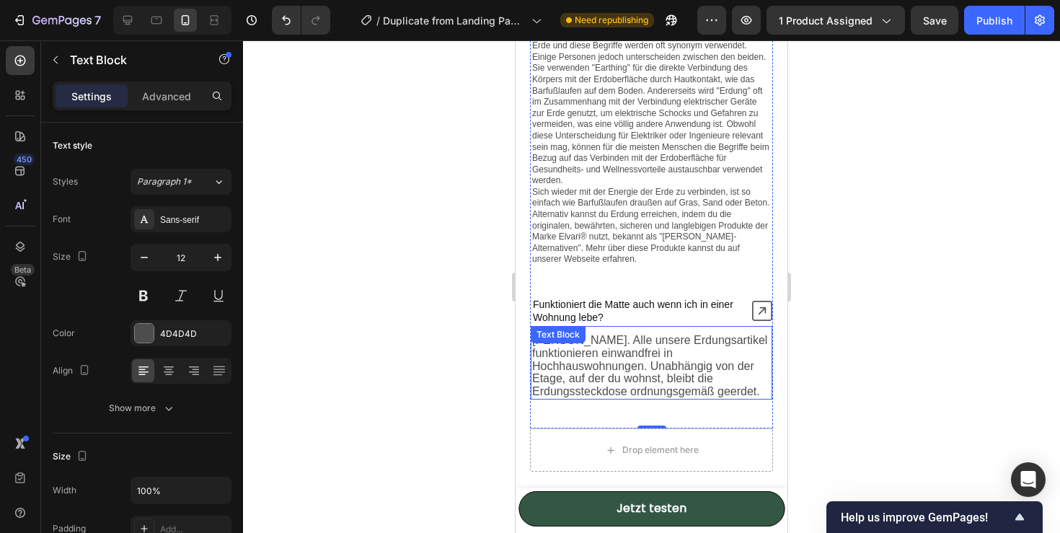
click at [666, 366] on span "Ja. Alle unsere Erdungsartikel funktionieren einwandfrei in Hochhauswohnungen. …" at bounding box center [649, 365] width 235 height 63
click at [603, 387] on p "Ja. Alle unsere Erdungsartikel funktionieren einwandfrei in Hochhauswohnungen. …" at bounding box center [651, 365] width 239 height 63
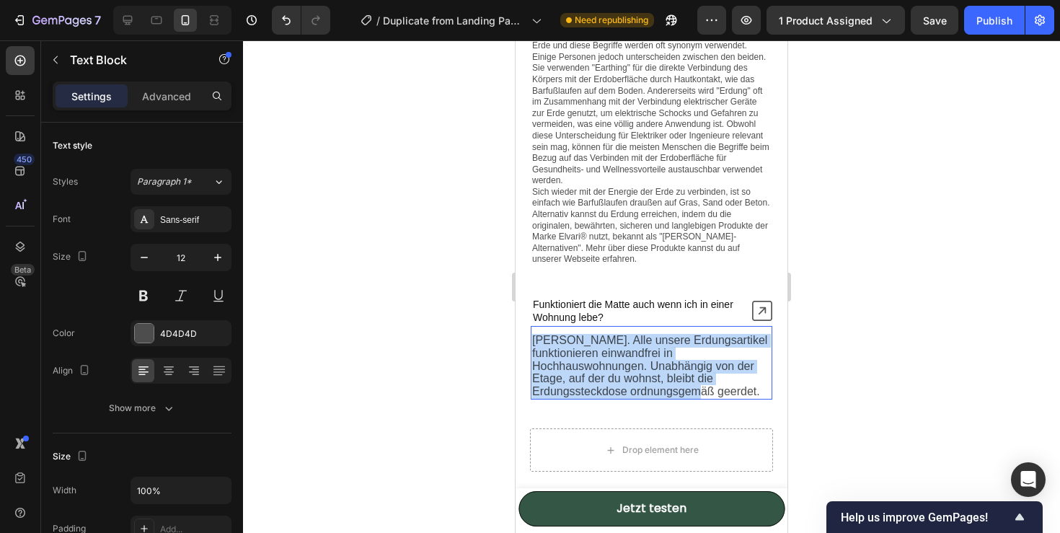
drag, startPoint x: 577, startPoint y: 391, endPoint x: 532, endPoint y: 342, distance: 66.9
click at [532, 342] on p "Ja. Alle unsere Erdungsartikel funktionieren einwandfrei in Hochhauswohnungen. …" at bounding box center [651, 365] width 239 height 63
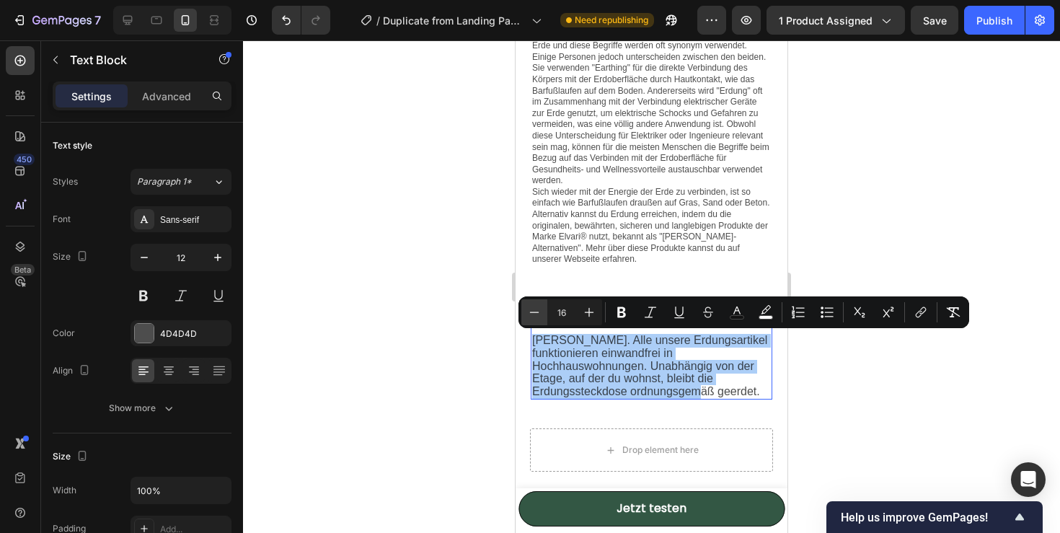
click at [533, 310] on icon "Editor contextual toolbar" at bounding box center [534, 312] width 14 height 14
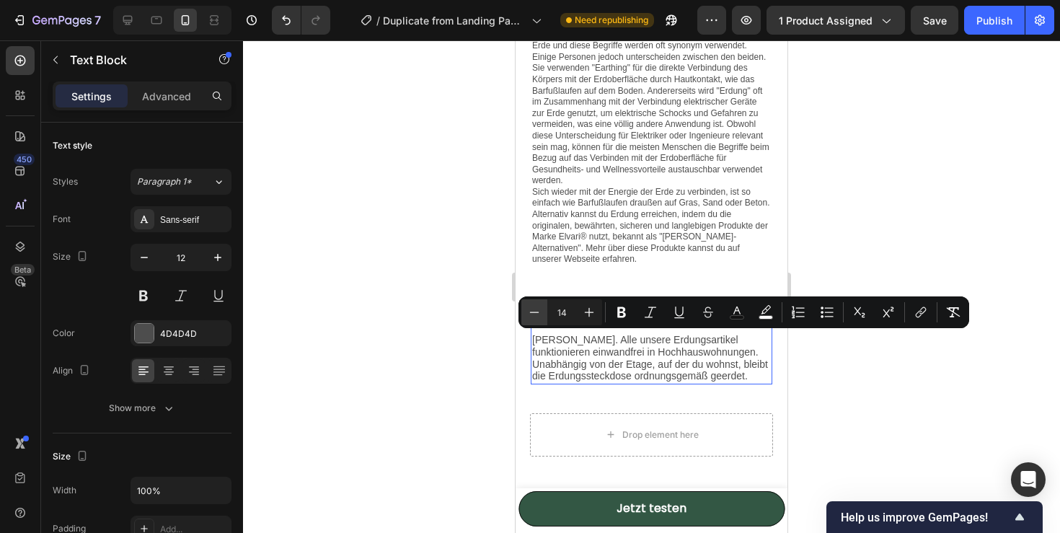
click at [533, 310] on icon "Editor contextual toolbar" at bounding box center [534, 312] width 14 height 14
click at [588, 311] on icon "Editor contextual toolbar" at bounding box center [589, 312] width 14 height 14
type input "14"
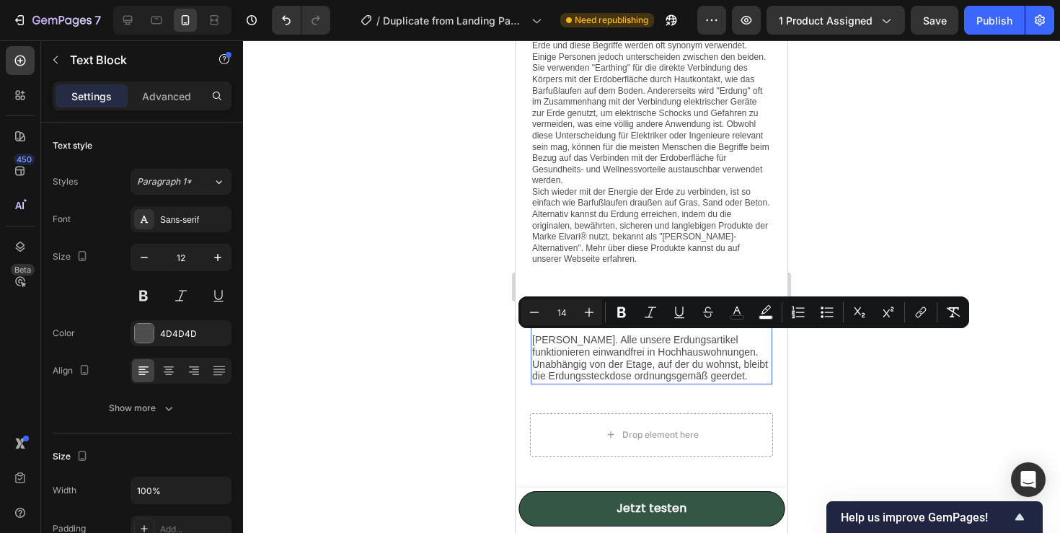
click at [612, 252] on p "Alternativ kannst du Erdung erreichen, indem du die originalen, bewährten, sich…" at bounding box center [651, 237] width 239 height 56
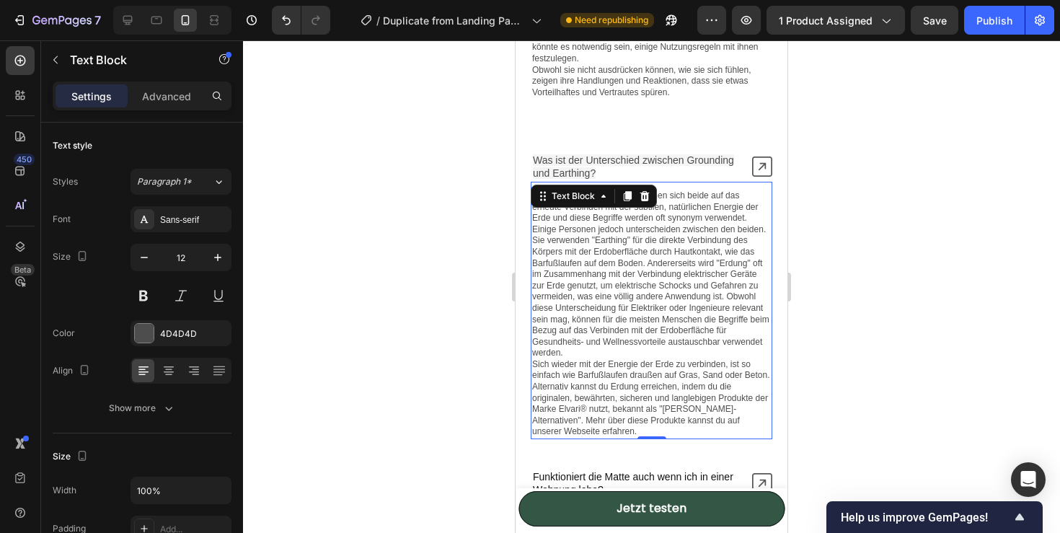
scroll to position [4963, 0]
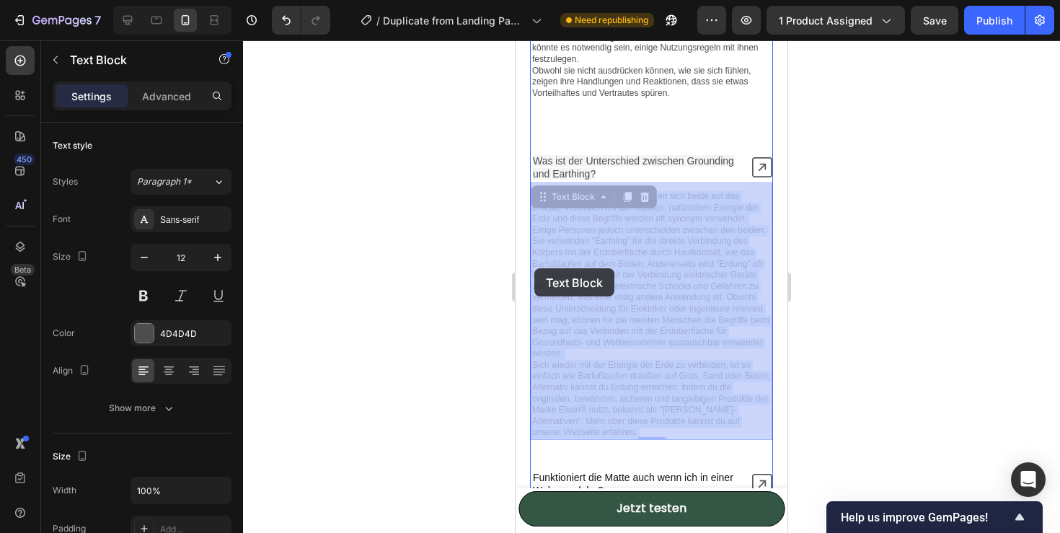
drag, startPoint x: 574, startPoint y: 429, endPoint x: 534, endPoint y: 269, distance: 164.9
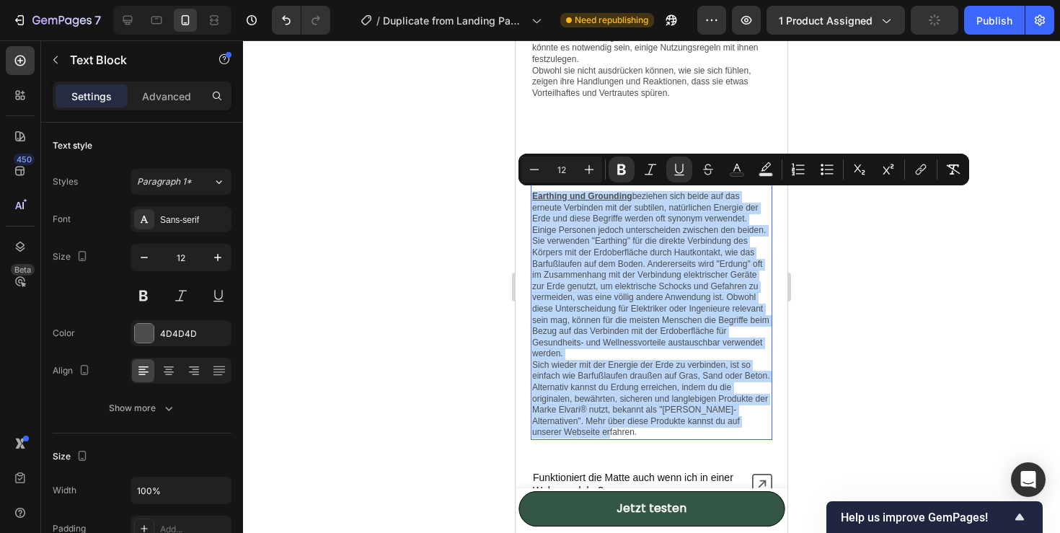
drag, startPoint x: 531, startPoint y: 196, endPoint x: 626, endPoint y: 430, distance: 251.9
click at [626, 430] on div "Earthing und Grounding beziehen sich beide auf das erneute Verbinden mit der su…" at bounding box center [651, 315] width 241 height 250
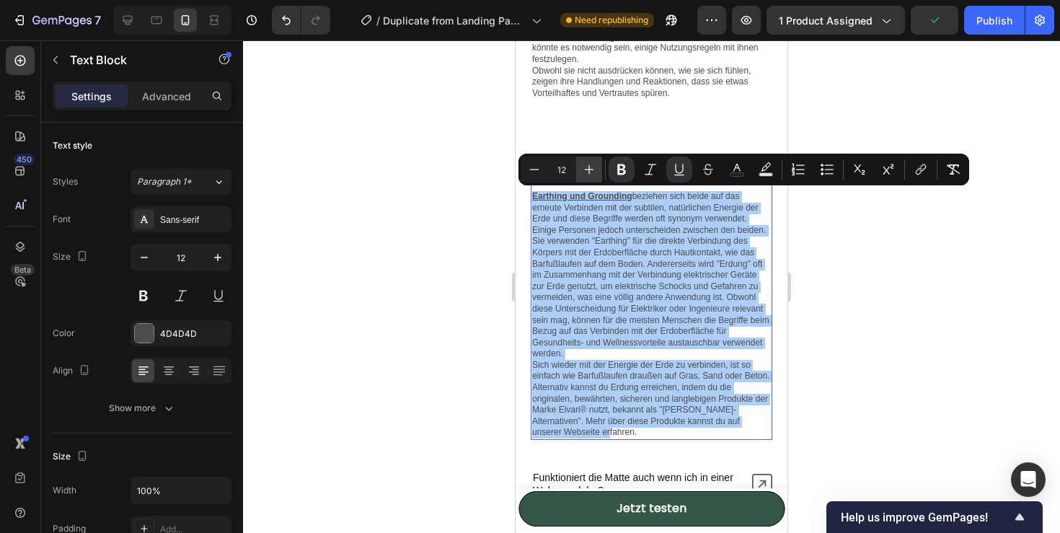
click at [590, 169] on icon "Editor contextual toolbar" at bounding box center [589, 169] width 9 height 9
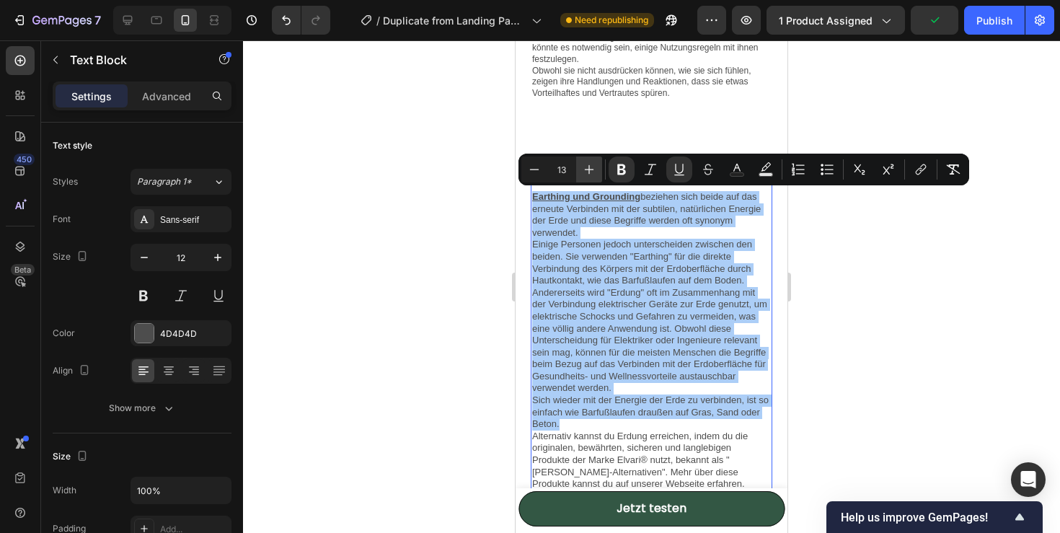
click at [590, 169] on icon "Editor contextual toolbar" at bounding box center [589, 169] width 9 height 9
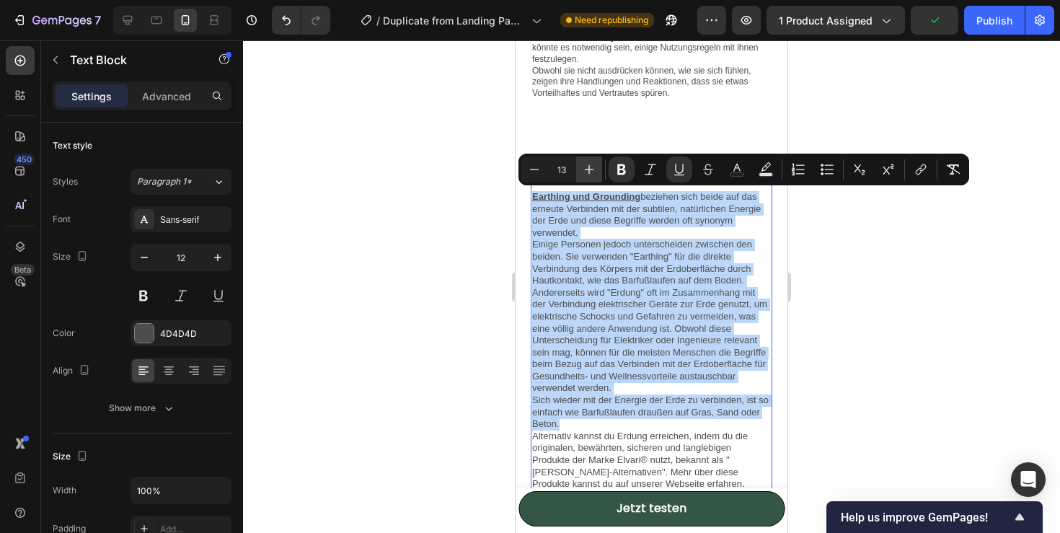
type input "14"
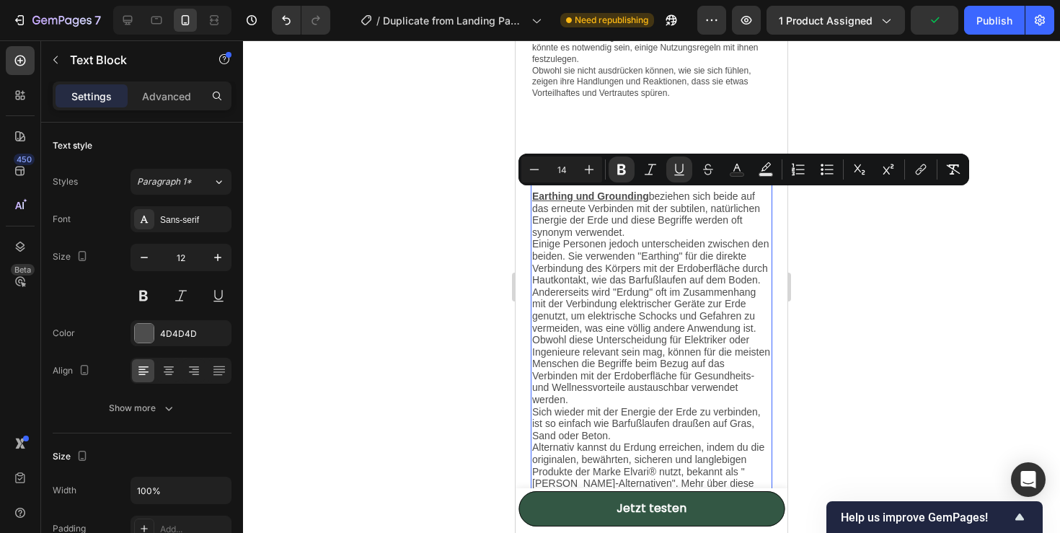
click at [607, 258] on span "Einige Personen jedoch unterscheiden zwischen den beiden. Sie verwenden "Earthi…" at bounding box center [651, 321] width 238 height 167
click at [553, 208] on span "Earthing und Grounding beziehen sich beide auf das erneute Verbinden mit der su…" at bounding box center [646, 214] width 228 height 48
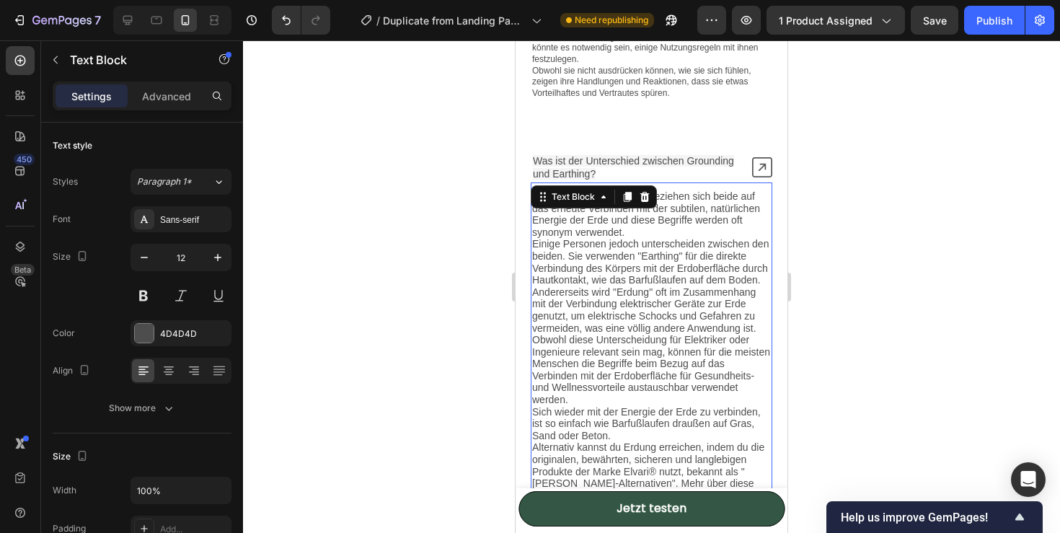
click at [540, 182] on div "Earthing und Grounding beziehen sich beide auf das erneute Verbinden mit der su…" at bounding box center [651, 342] width 241 height 321
click at [758, 169] on icon at bounding box center [762, 167] width 20 height 20
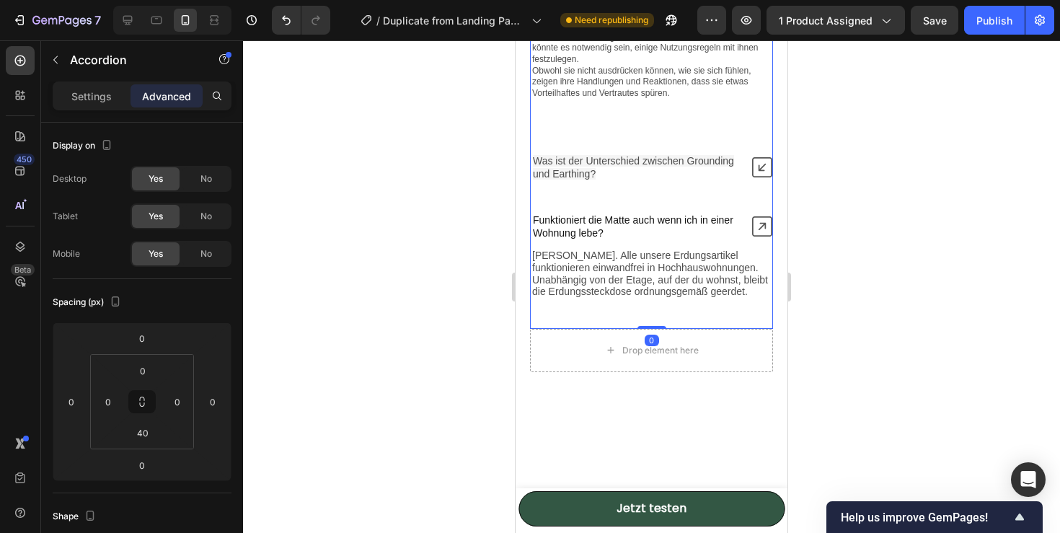
click at [758, 226] on icon at bounding box center [762, 226] width 20 height 20
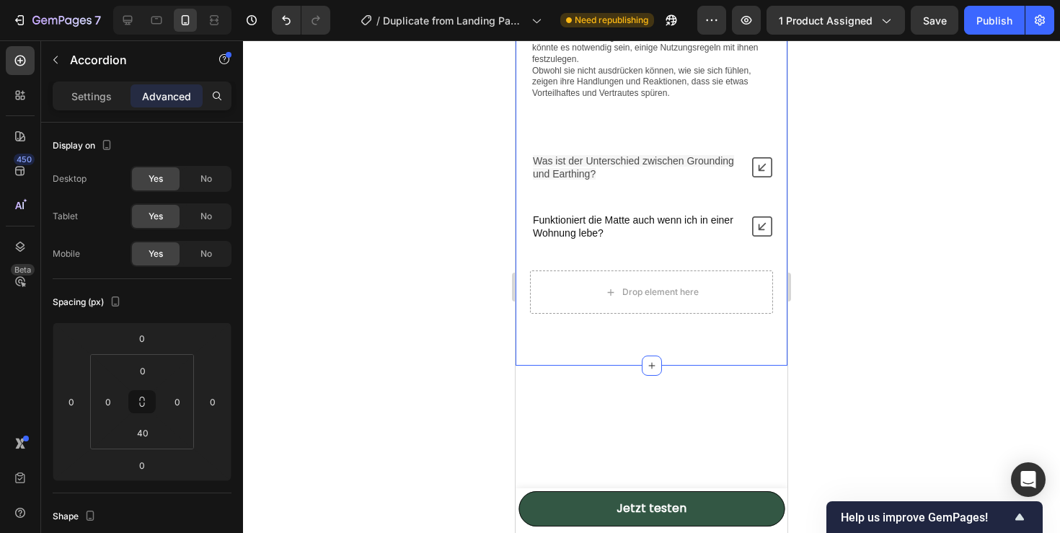
click at [755, 354] on div "Häufige Fragen Heading Was ist Erdung und funktioniert es wirklich? Wie wird di…" at bounding box center [651, 28] width 272 height 675
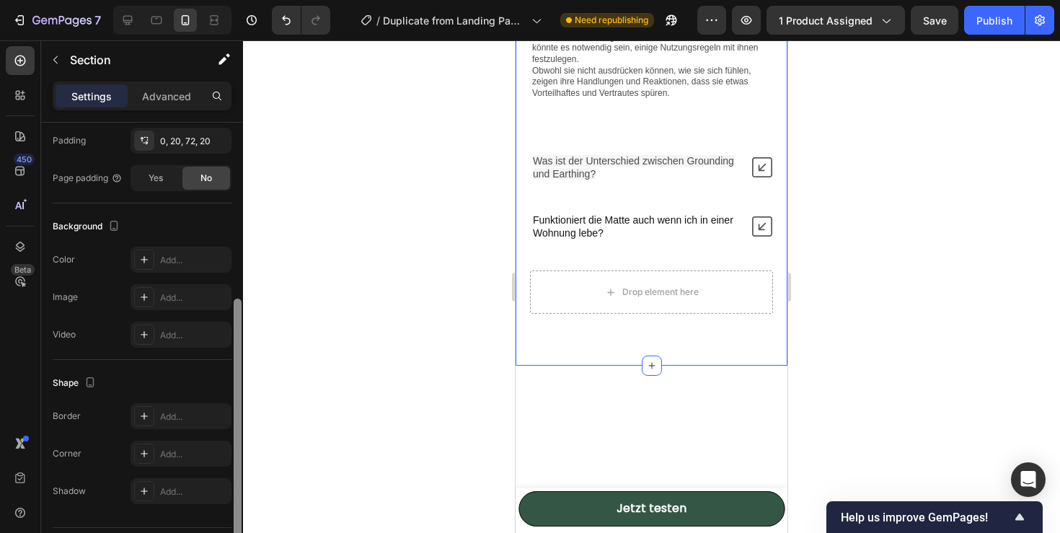
scroll to position [391, 0]
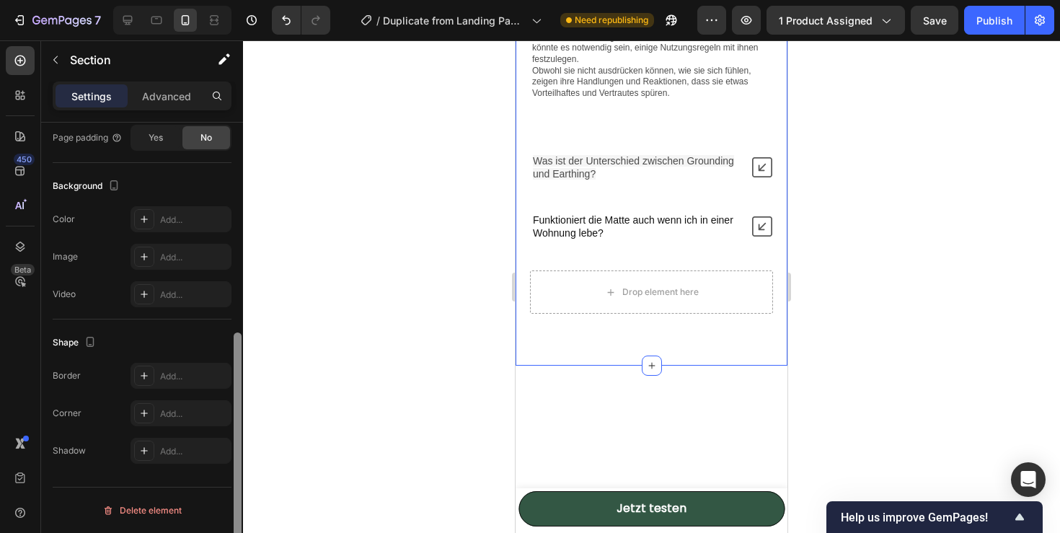
drag, startPoint x: 234, startPoint y: 223, endPoint x: 247, endPoint y: 484, distance: 261.2
click at [247, 0] on div "7 / Duplicate from Landing Page - [DATE] 14:32:35 Need republishing Preview 1 p…" at bounding box center [530, 0] width 1060 height 0
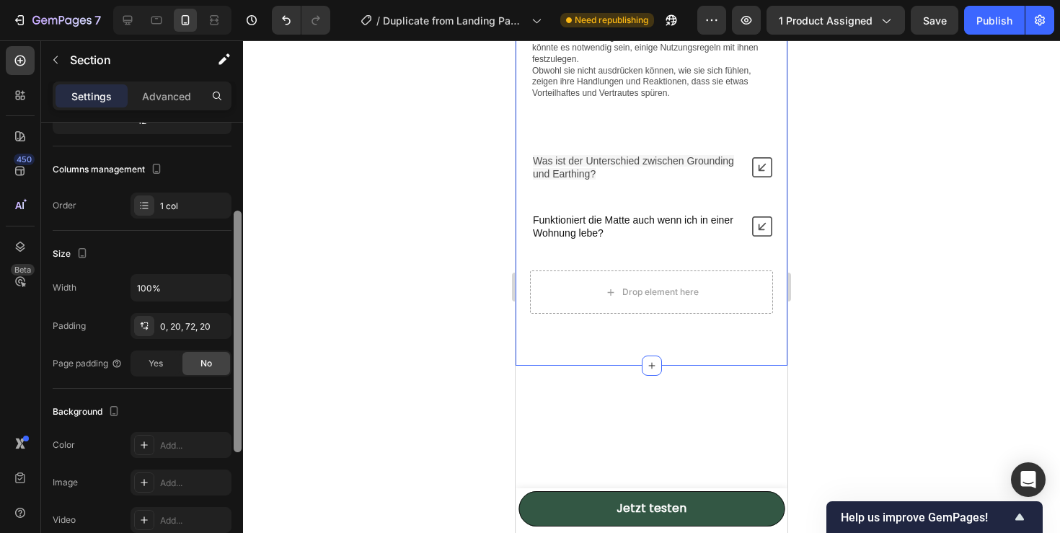
scroll to position [0, 0]
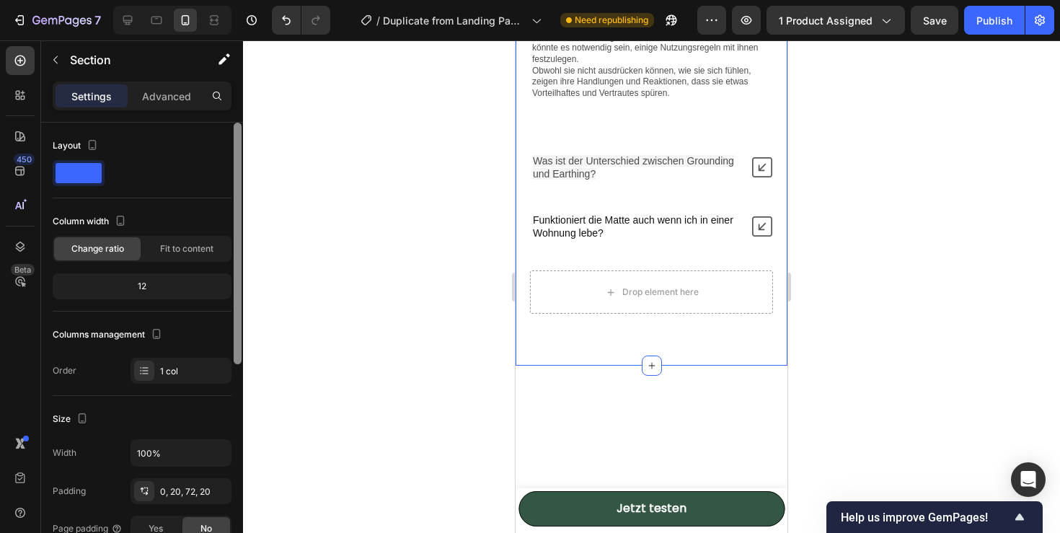
drag, startPoint x: 239, startPoint y: 475, endPoint x: 226, endPoint y: 181, distance: 294.3
click at [226, 181] on div "Layout Column width Change ratio Fit to content 12 Columns management Order 1 c…" at bounding box center [142, 348] width 202 height 451
click at [171, 85] on div "Advanced" at bounding box center [166, 95] width 72 height 23
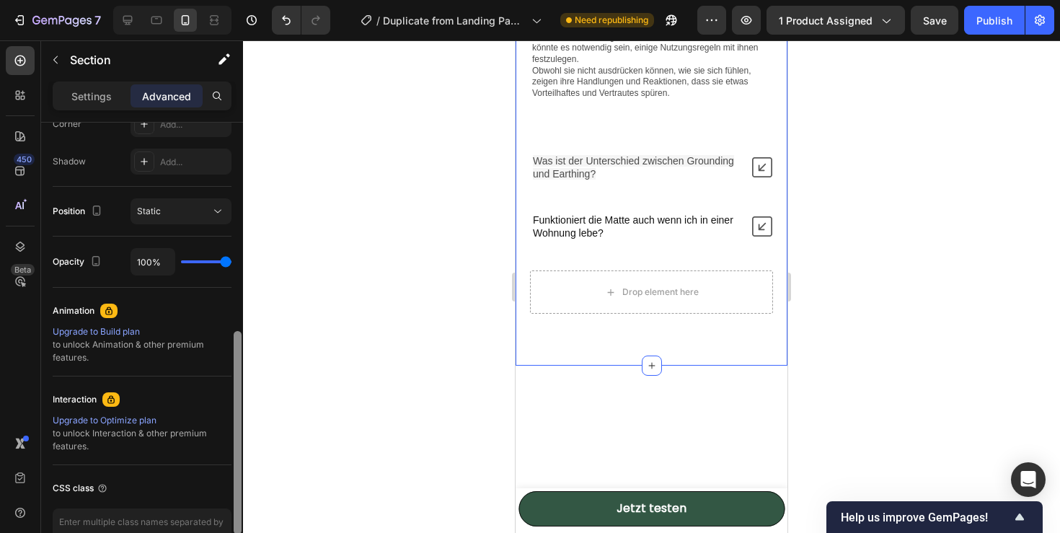
scroll to position [549, 0]
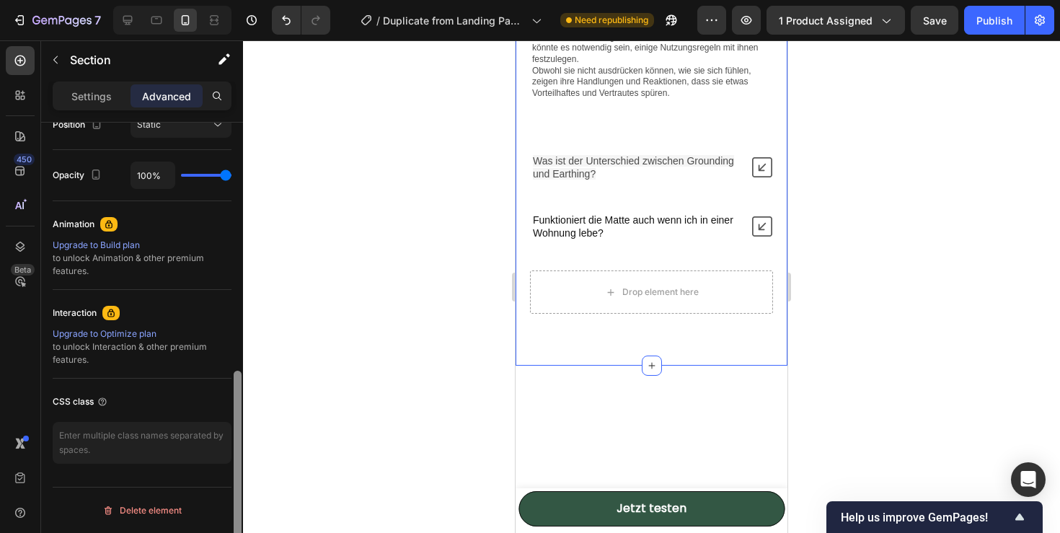
drag, startPoint x: 239, startPoint y: 168, endPoint x: 226, endPoint y: 494, distance: 326.0
click at [226, 494] on div "Display on Desktop Yes No Tablet Yes No Mobile Yes No Spacing (px) 0 0 0 0 0 20…" at bounding box center [142, 348] width 202 height 451
click at [724, 441] on div at bounding box center [651, 414] width 272 height 98
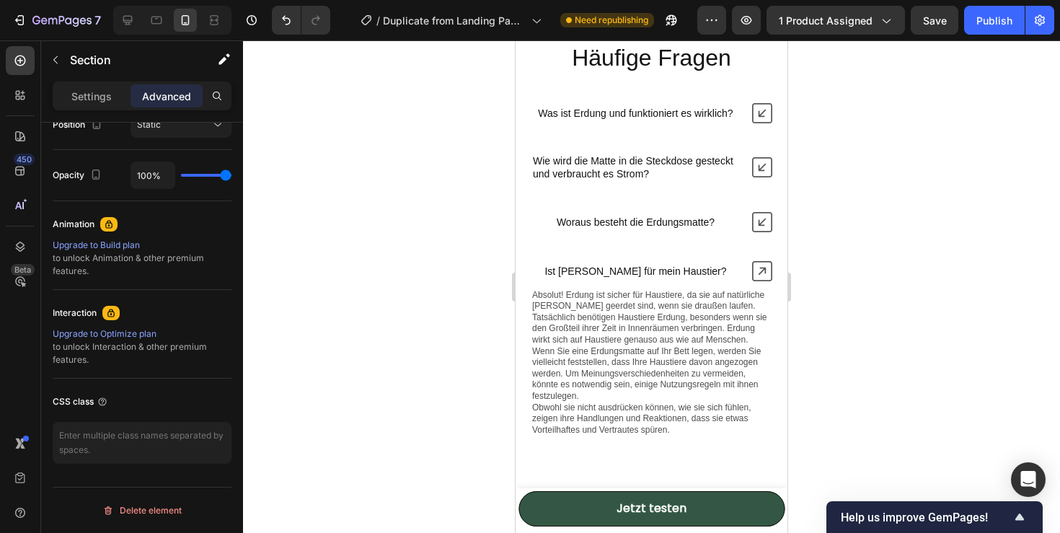
scroll to position [4623, 0]
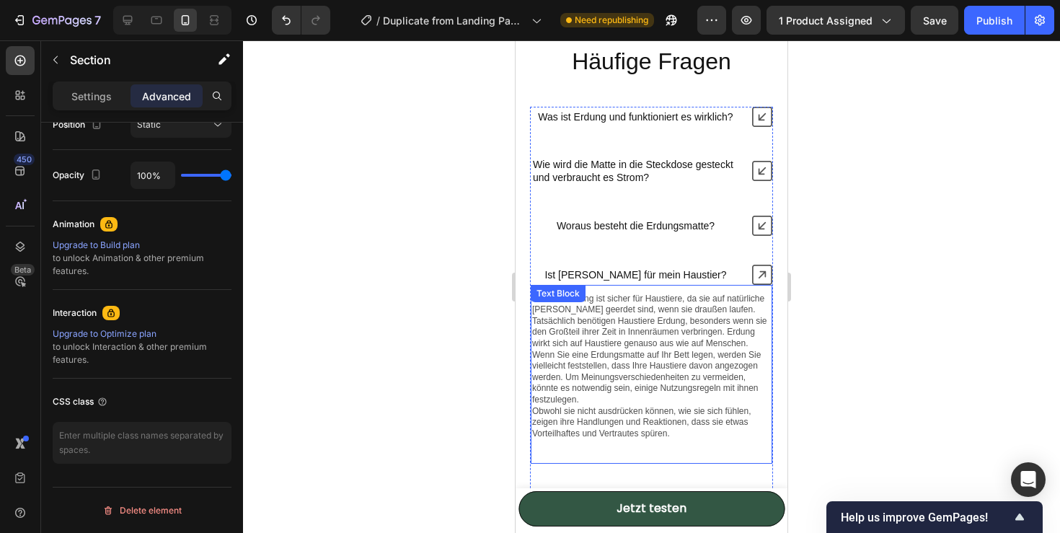
click at [759, 278] on icon at bounding box center [762, 275] width 20 height 20
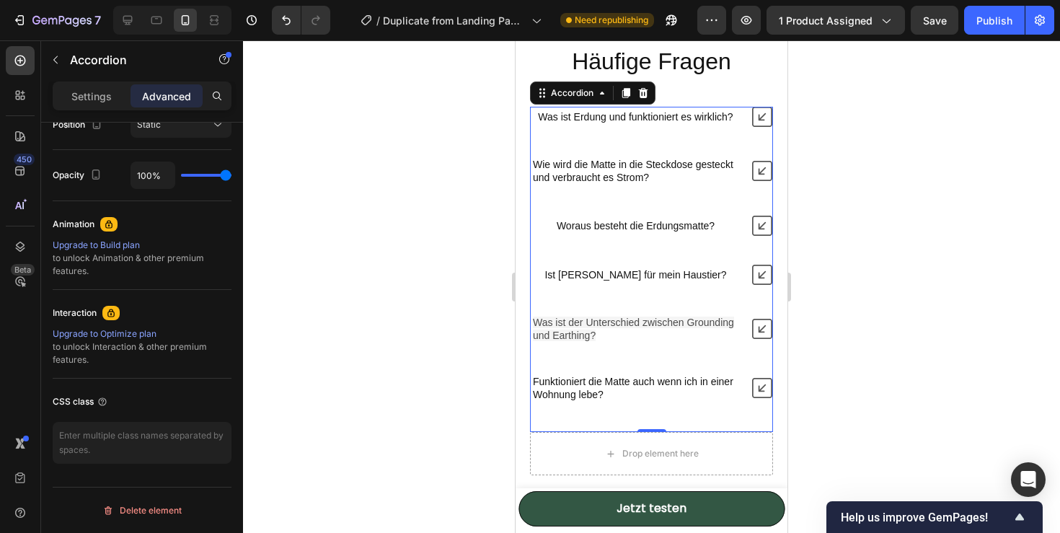
scroll to position [0, 0]
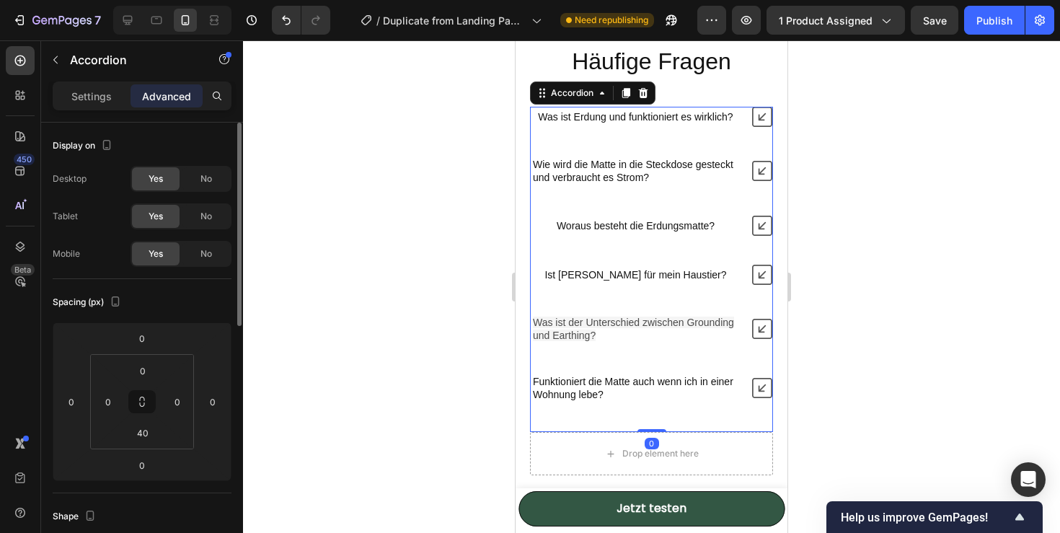
click at [764, 277] on icon at bounding box center [762, 275] width 20 height 20
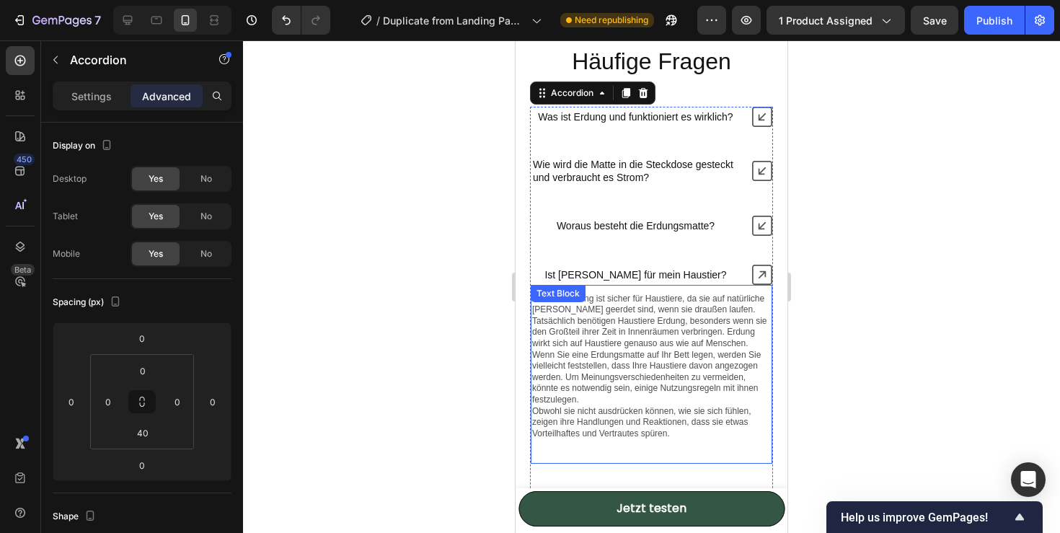
click at [570, 301] on div "Text Block" at bounding box center [558, 293] width 55 height 17
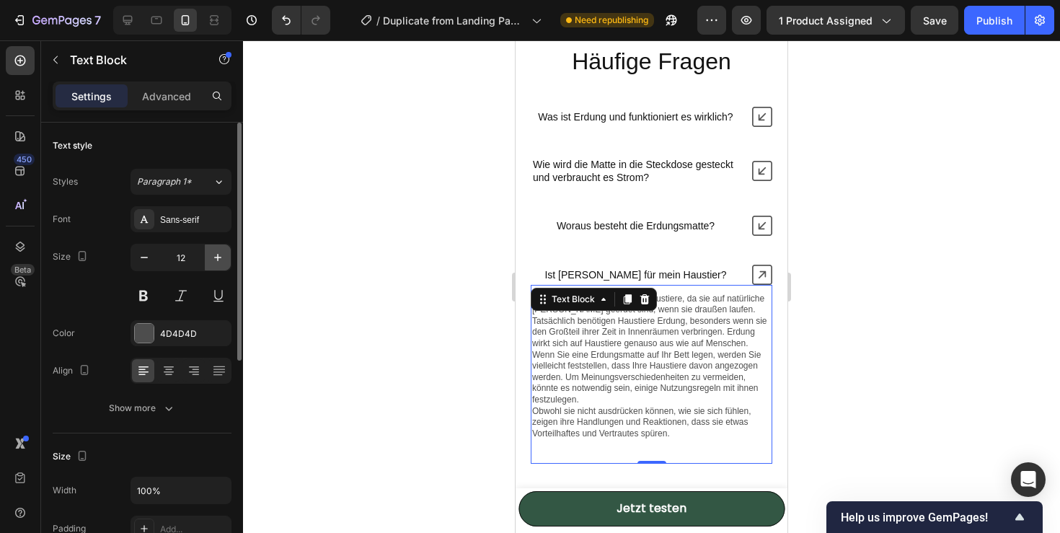
click at [216, 254] on icon "button" at bounding box center [217, 257] width 14 height 14
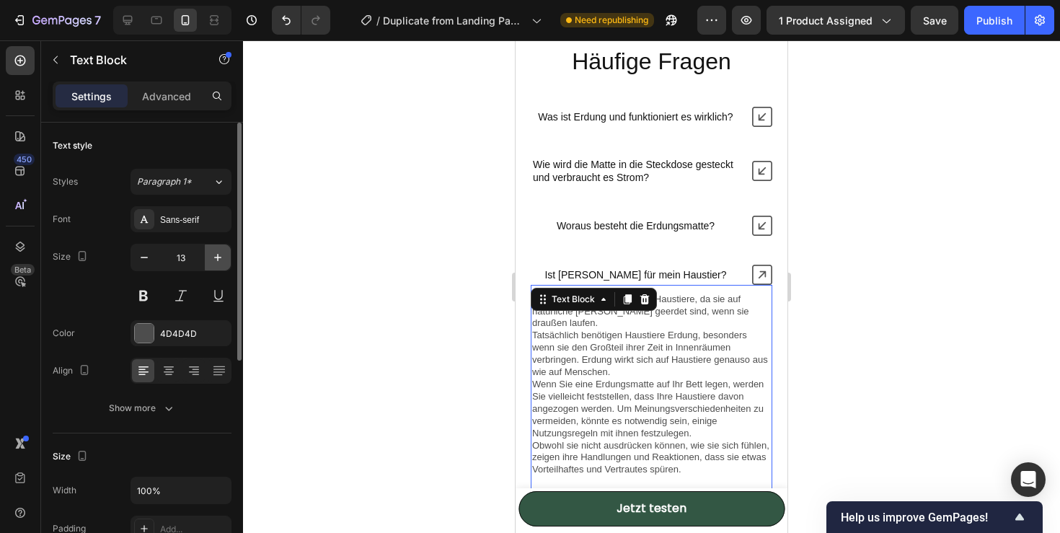
click at [217, 255] on icon "button" at bounding box center [217, 257] width 7 height 7
type input "14"
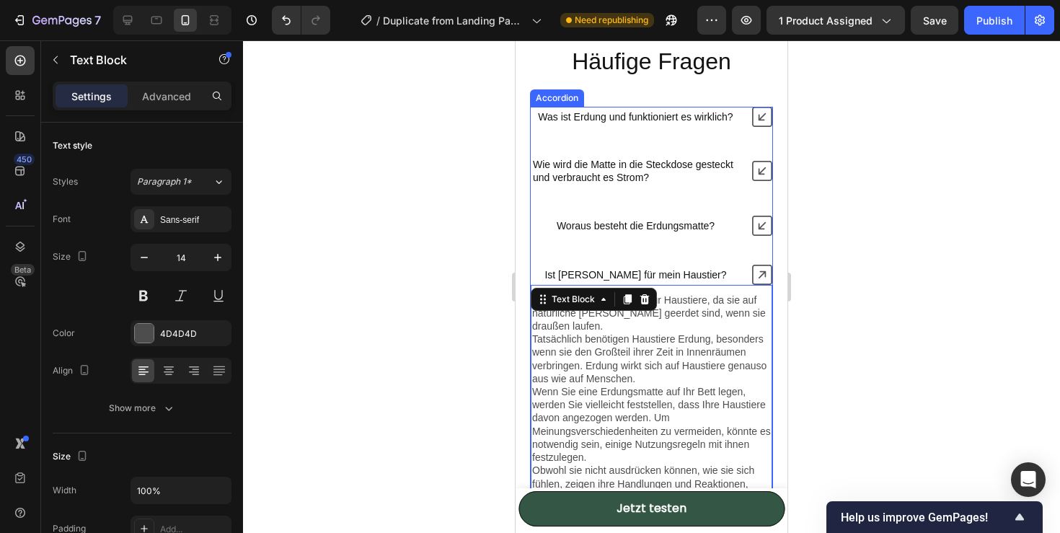
click at [760, 218] on icon at bounding box center [762, 226] width 20 height 20
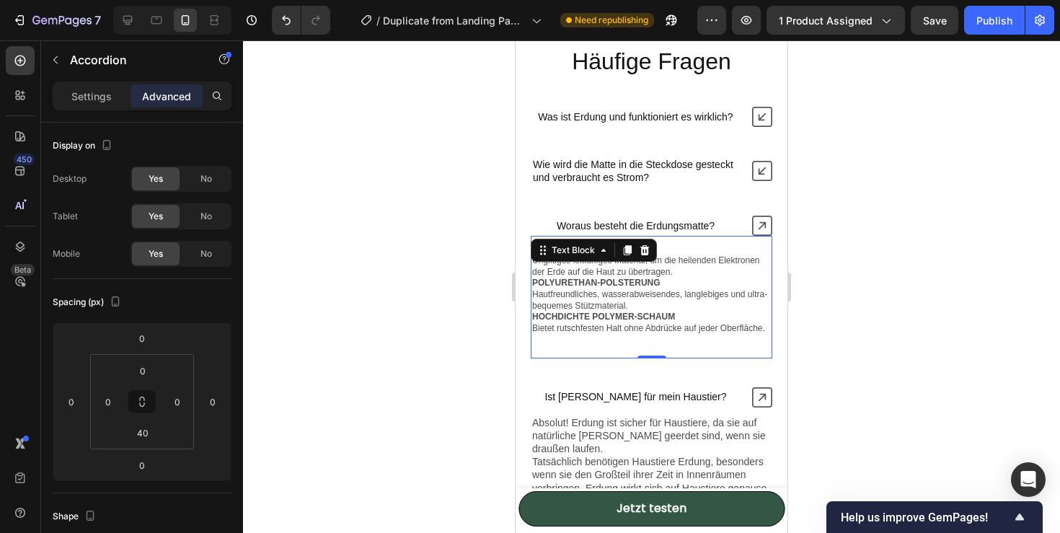
click at [626, 282] on strong "POLYURETHAN-POLSTERUNG" at bounding box center [596, 283] width 128 height 10
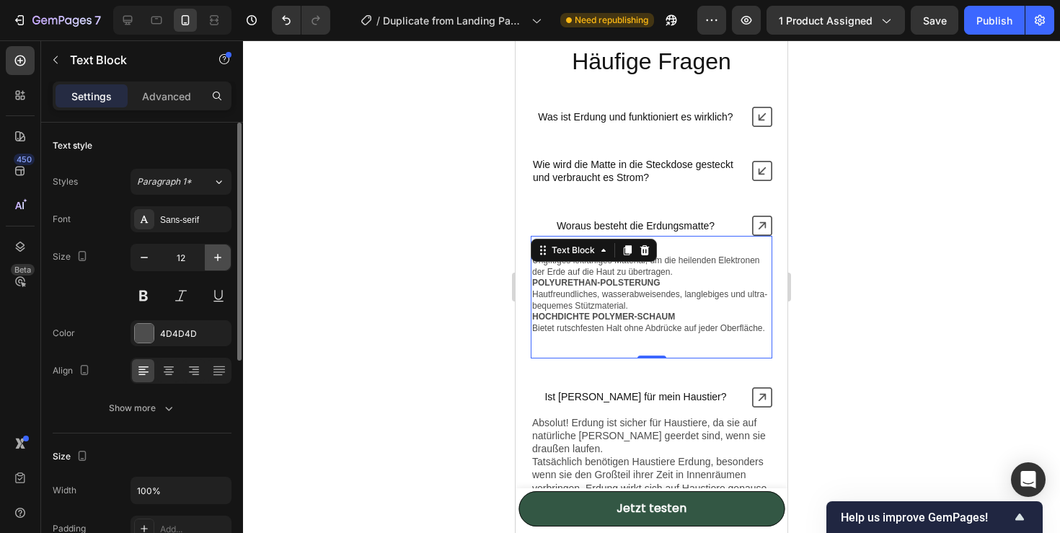
click at [214, 252] on icon "button" at bounding box center [217, 257] width 14 height 14
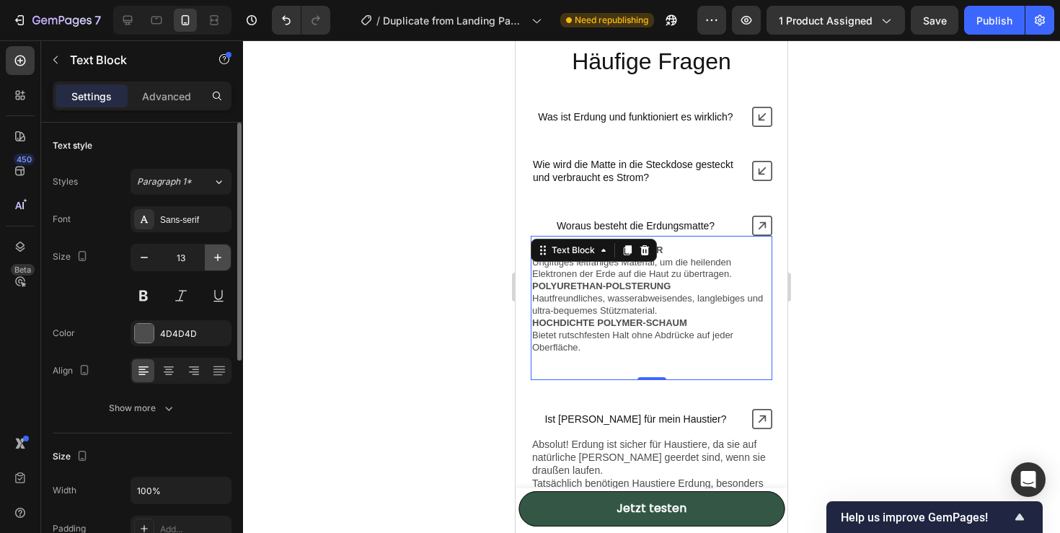
type input "14"
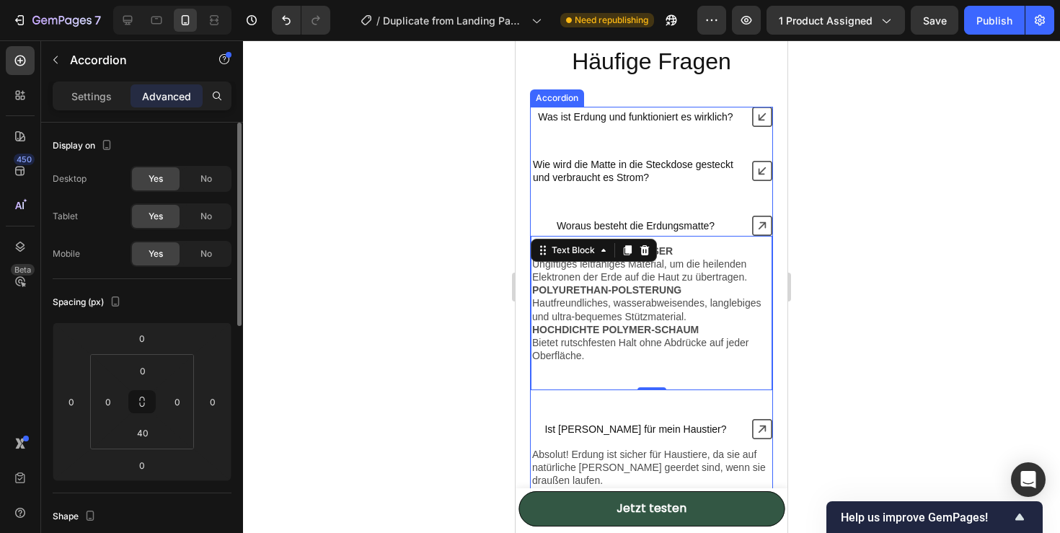
click at [766, 174] on icon at bounding box center [762, 171] width 20 height 20
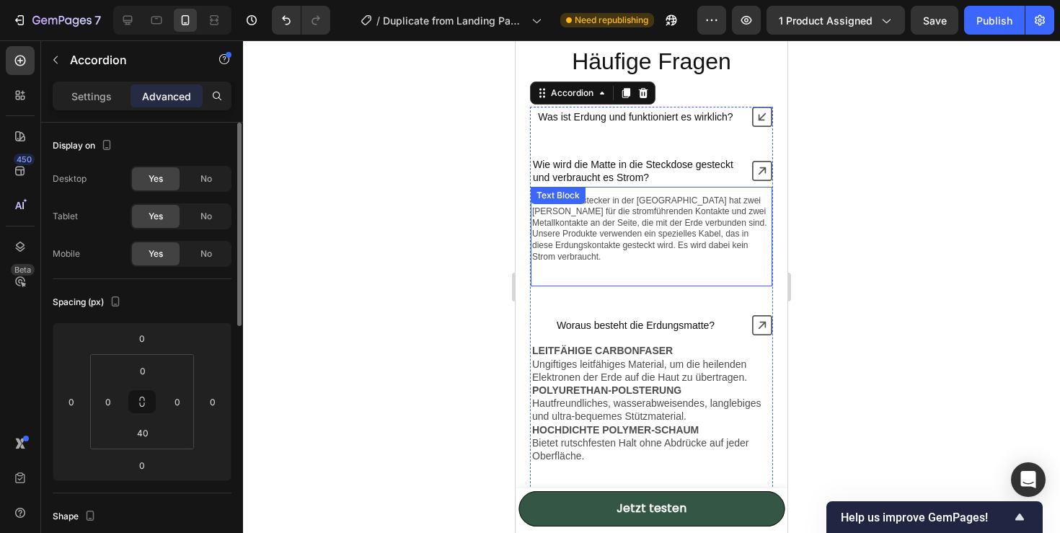
click at [593, 239] on p "Ein Standardstecker in der EU hat zwei Löcher für die stromführenden Kontakte u…" at bounding box center [651, 229] width 239 height 68
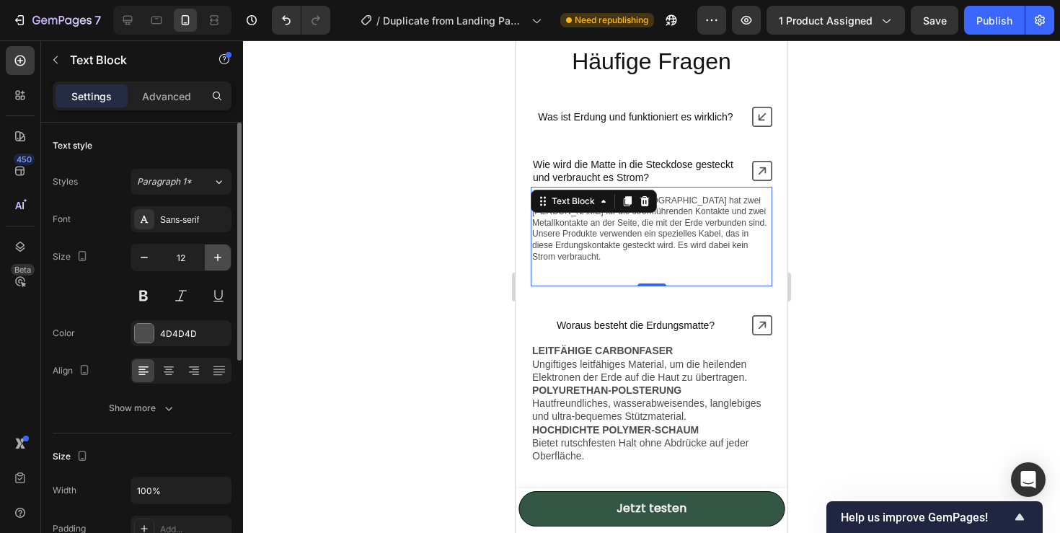
click at [216, 255] on icon "button" at bounding box center [217, 257] width 14 height 14
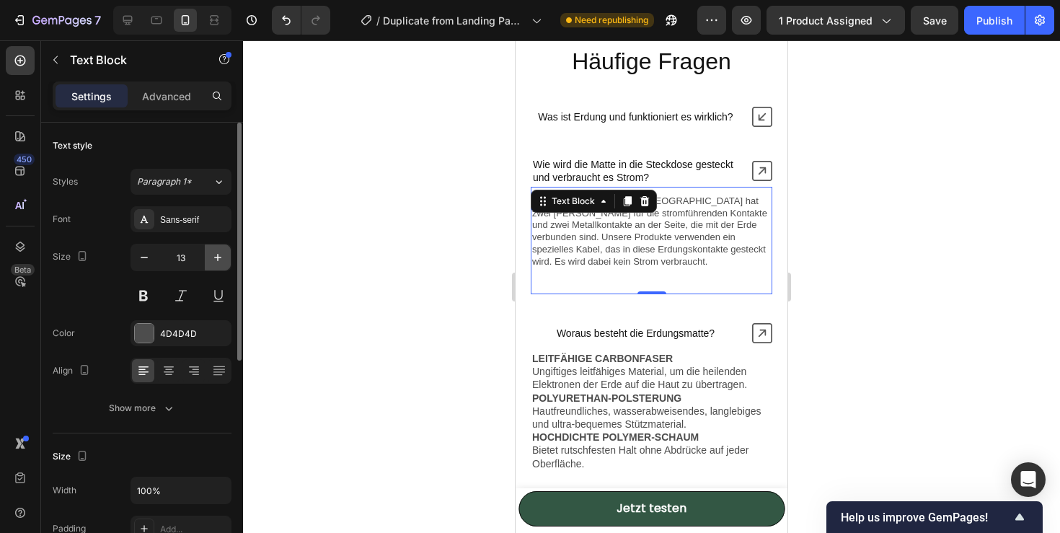
type input "14"
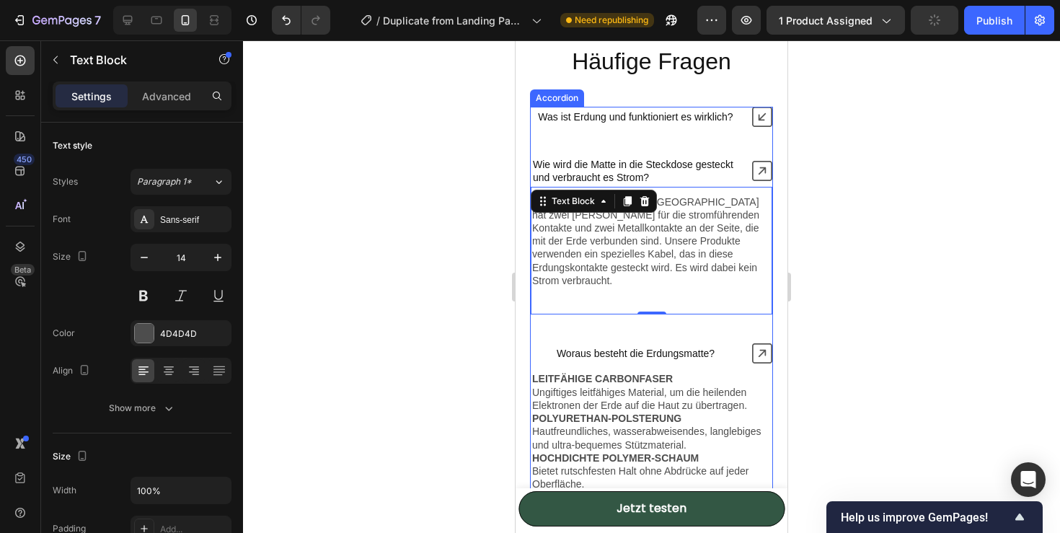
click at [763, 117] on icon at bounding box center [762, 117] width 20 height 20
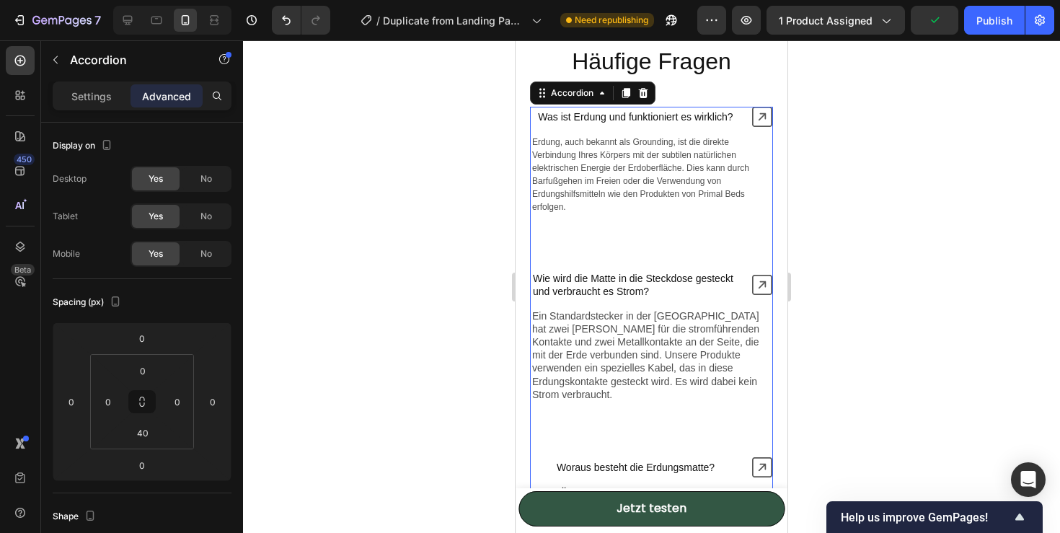
click at [589, 193] on p "Erdung, auch bekannt als Grounding, ist die direkte Verbindung Ihres Körpers mi…" at bounding box center [651, 175] width 239 height 78
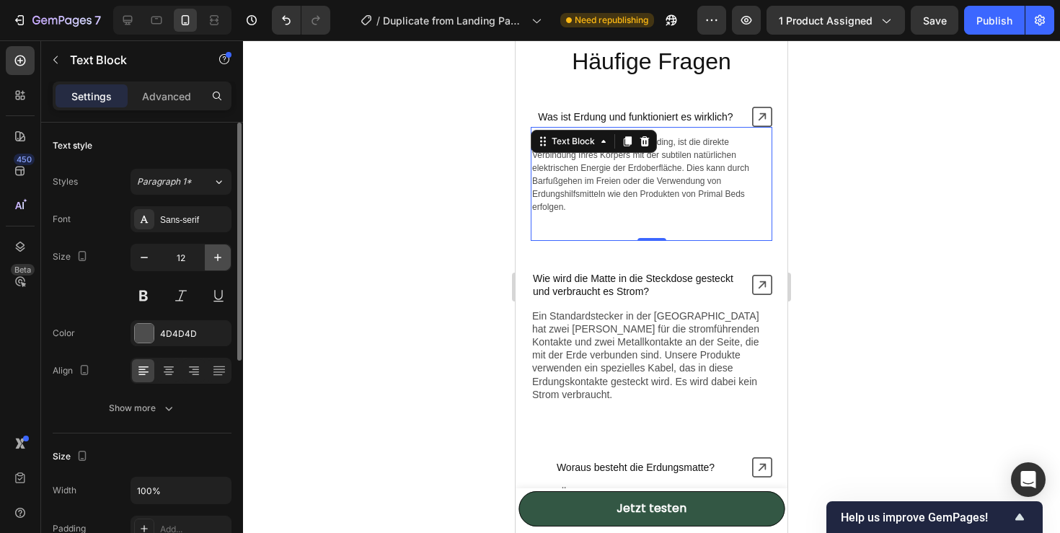
click at [213, 252] on icon "button" at bounding box center [217, 257] width 14 height 14
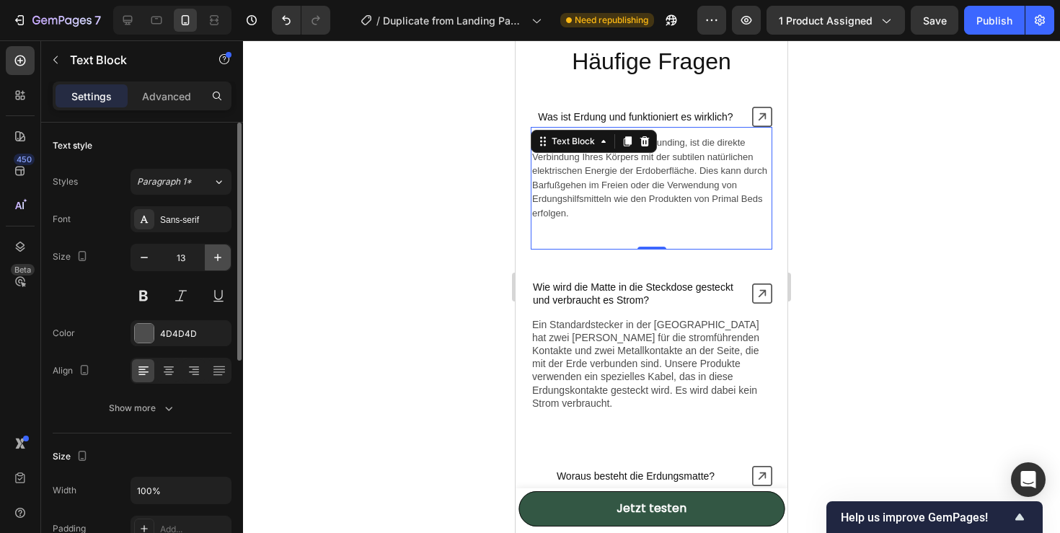
type input "14"
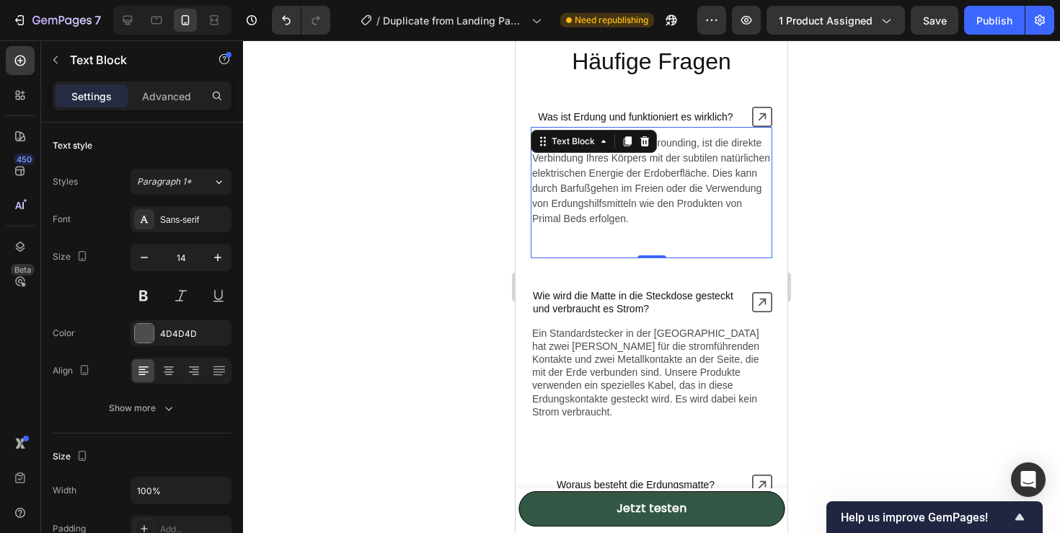
click at [719, 117] on p "Was ist Erdung und funktioniert es wirklich?" at bounding box center [635, 116] width 195 height 13
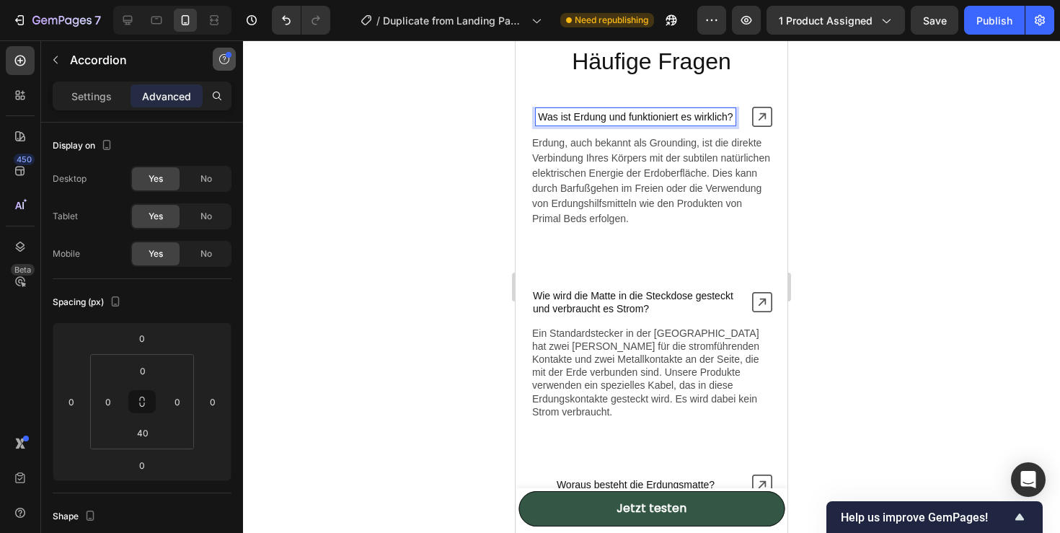
drag, startPoint x: 234, startPoint y: 181, endPoint x: 231, endPoint y: 58, distance: 122.6
click at [235, 65] on div "Sections(18) Elements(84) Section Element Hero Section Product Detail Brands Tr…" at bounding box center [142, 286] width 202 height 492
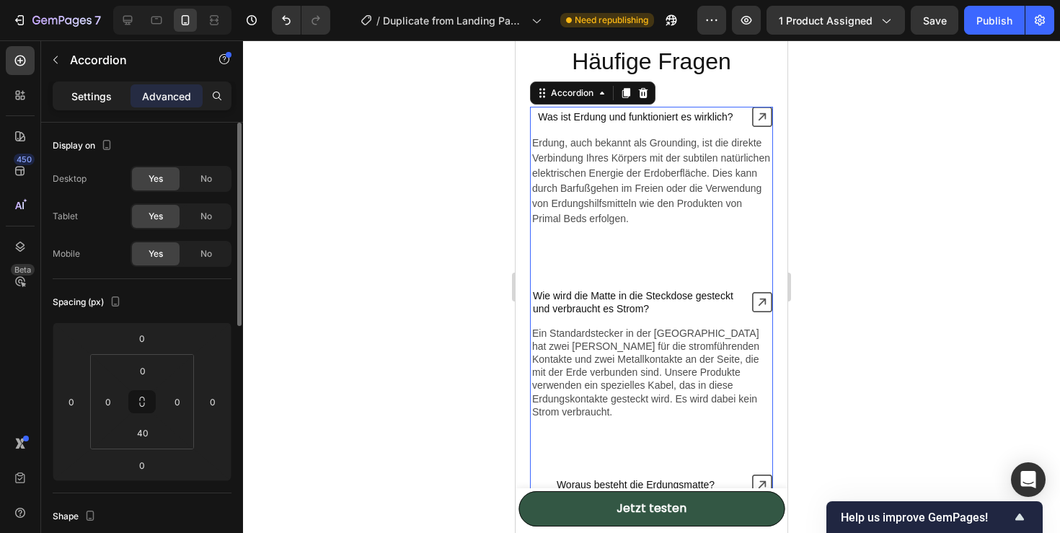
click at [97, 93] on p "Settings" at bounding box center [91, 96] width 40 height 15
type input "40"
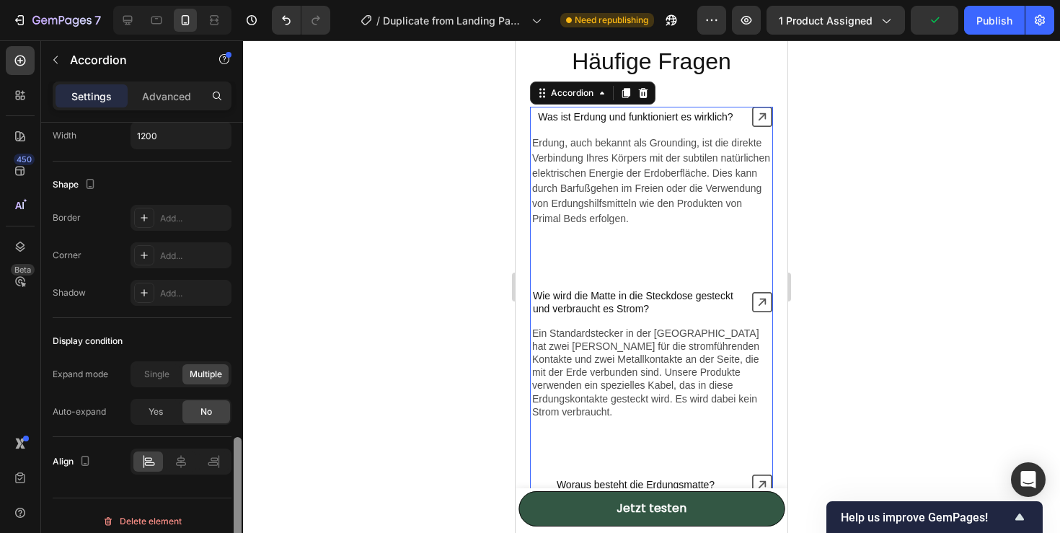
scroll to position [921, 0]
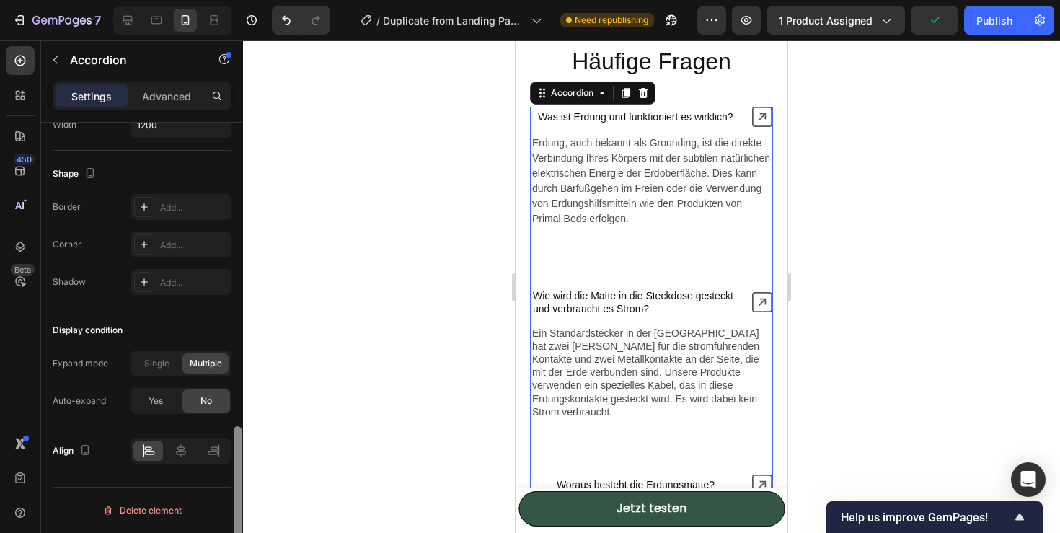
drag, startPoint x: 233, startPoint y: 304, endPoint x: 239, endPoint y: 514, distance: 209.8
click at [239, 514] on div at bounding box center [238, 500] width 8 height 148
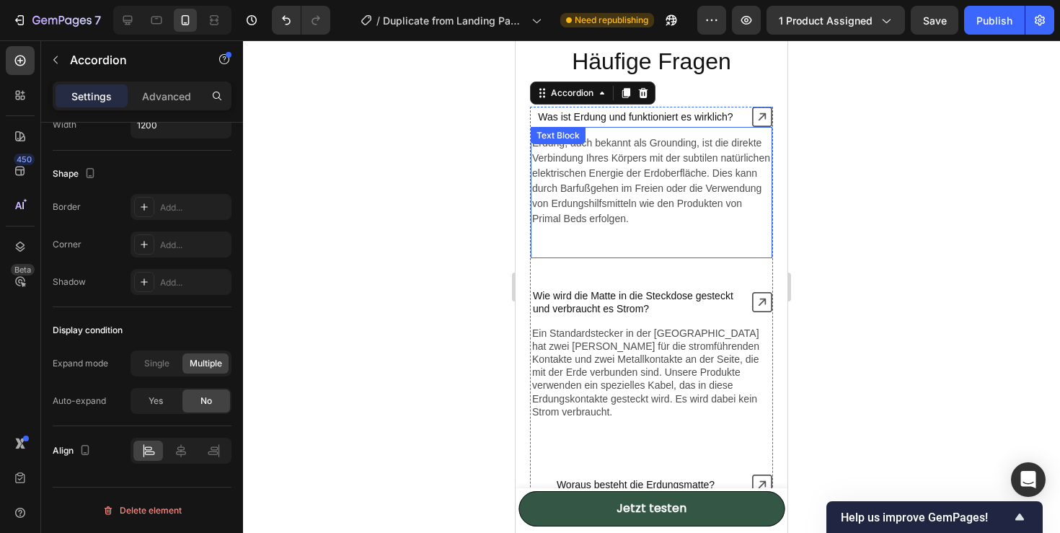
click at [653, 210] on p "Erdung, auch bekannt als Grounding, ist die direkte Verbindung Ihres Körpers mi…" at bounding box center [651, 181] width 239 height 91
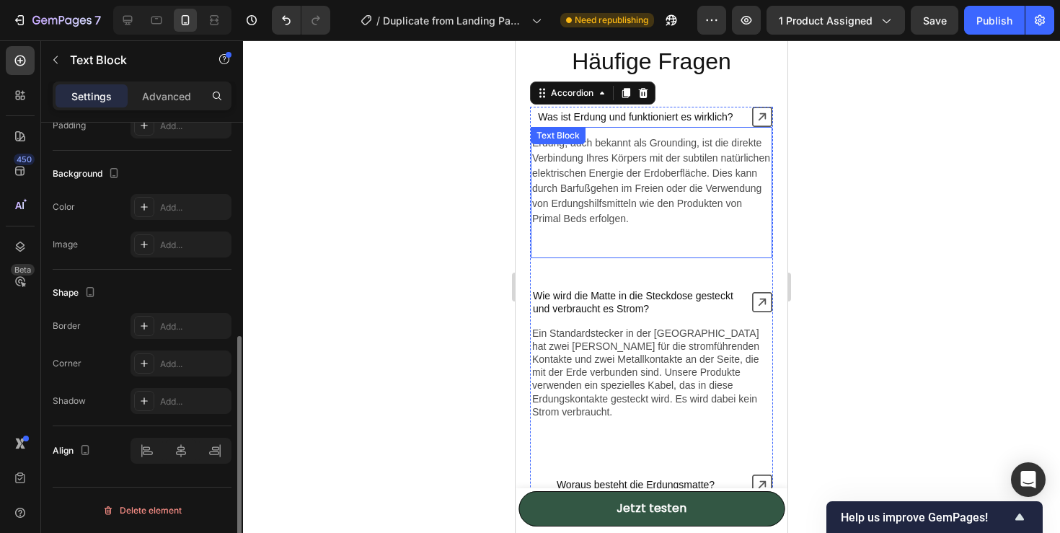
scroll to position [0, 0]
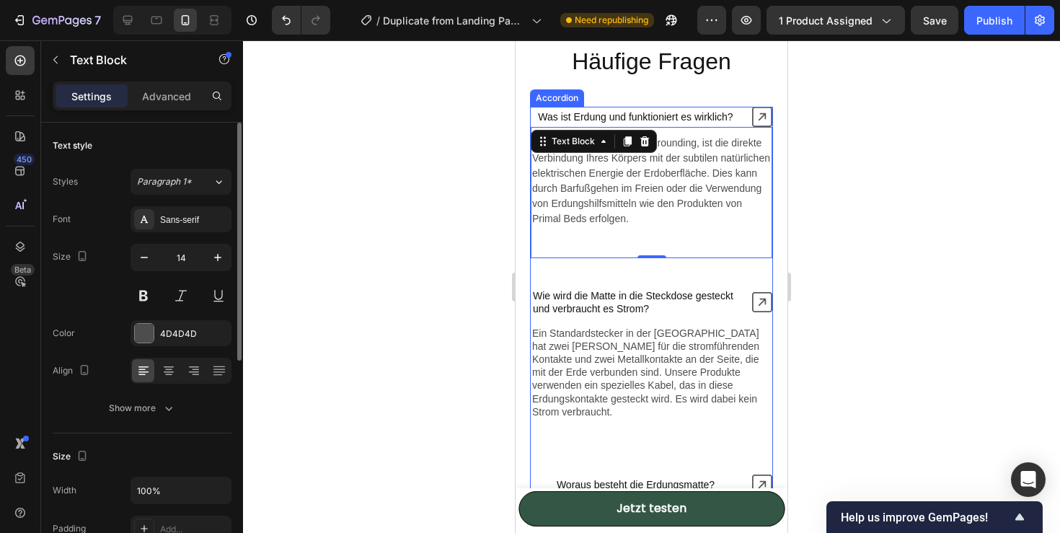
click at [762, 113] on icon at bounding box center [762, 117] width 20 height 20
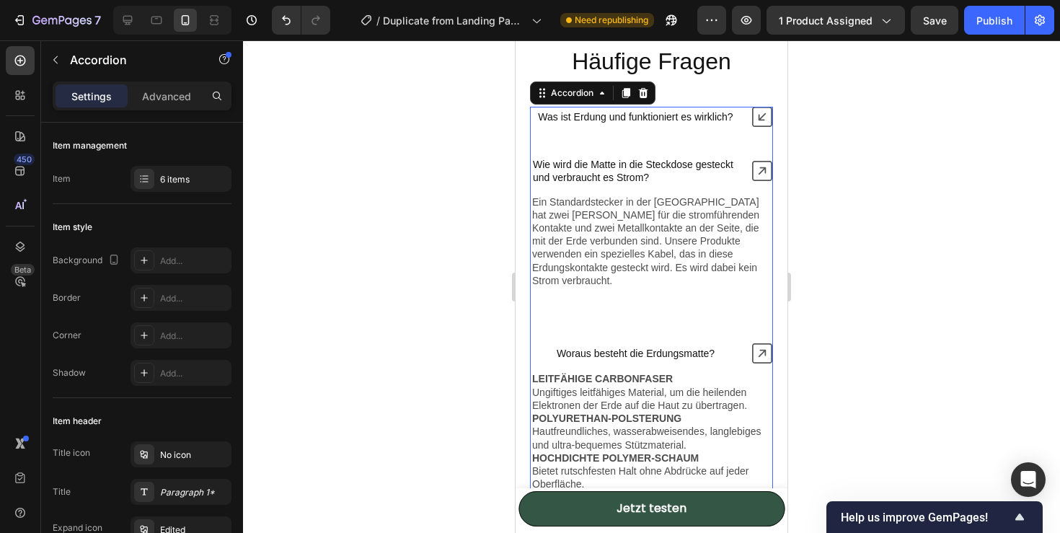
click at [761, 165] on icon at bounding box center [762, 171] width 20 height 20
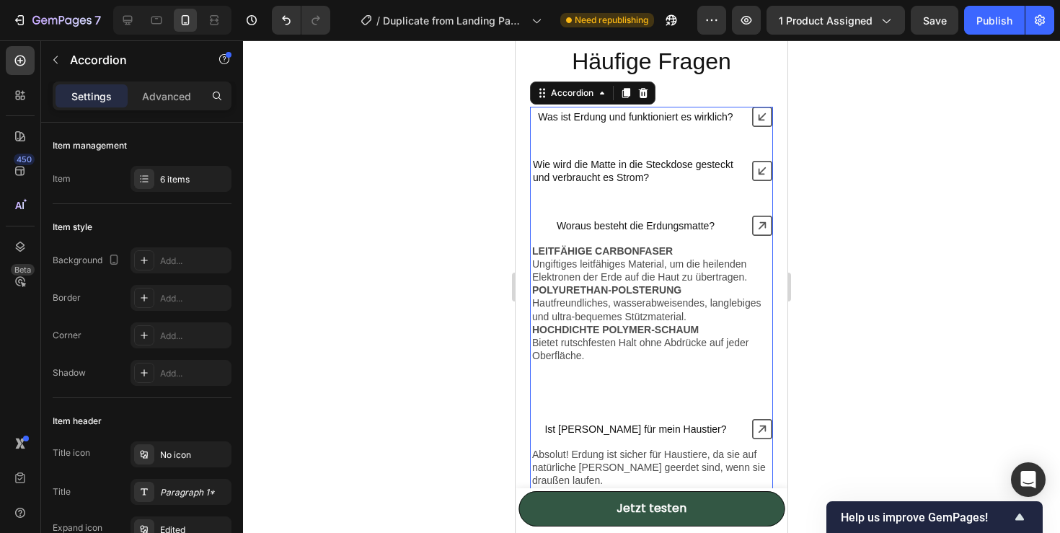
click at [762, 222] on icon at bounding box center [762, 226] width 20 height 20
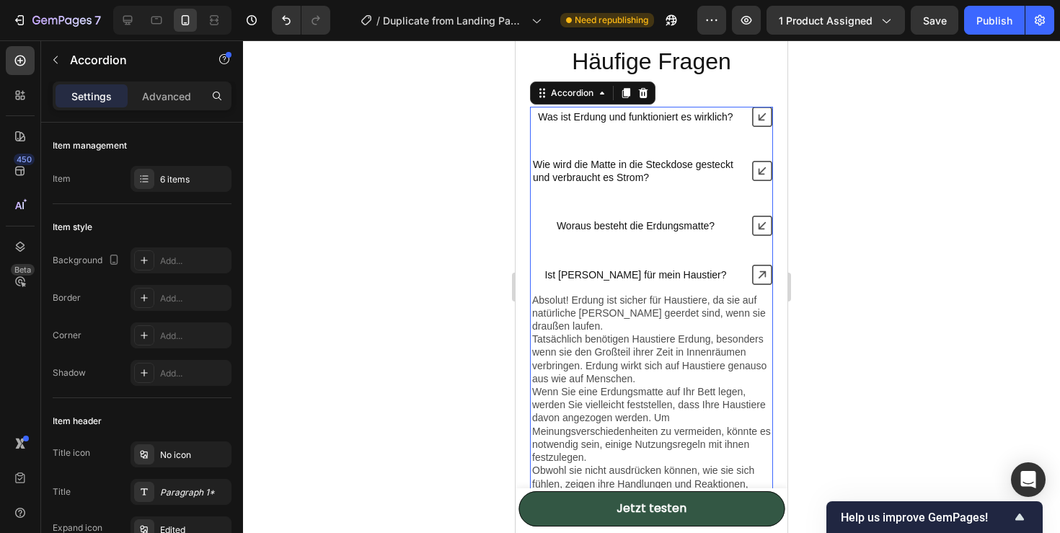
click at [765, 270] on icon at bounding box center [762, 275] width 20 height 20
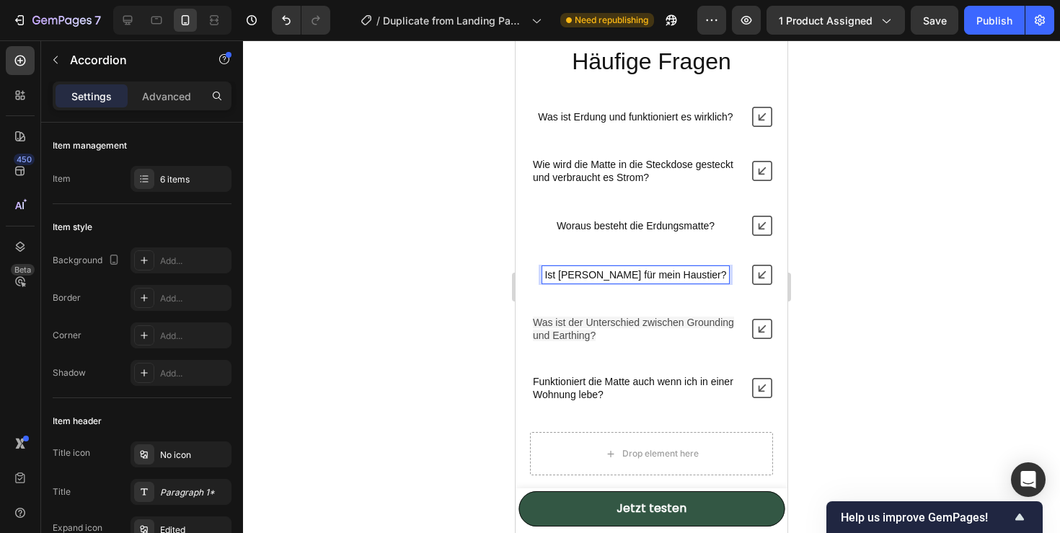
click at [701, 276] on p "Ist es sicher für mein Haustier?" at bounding box center [635, 274] width 182 height 13
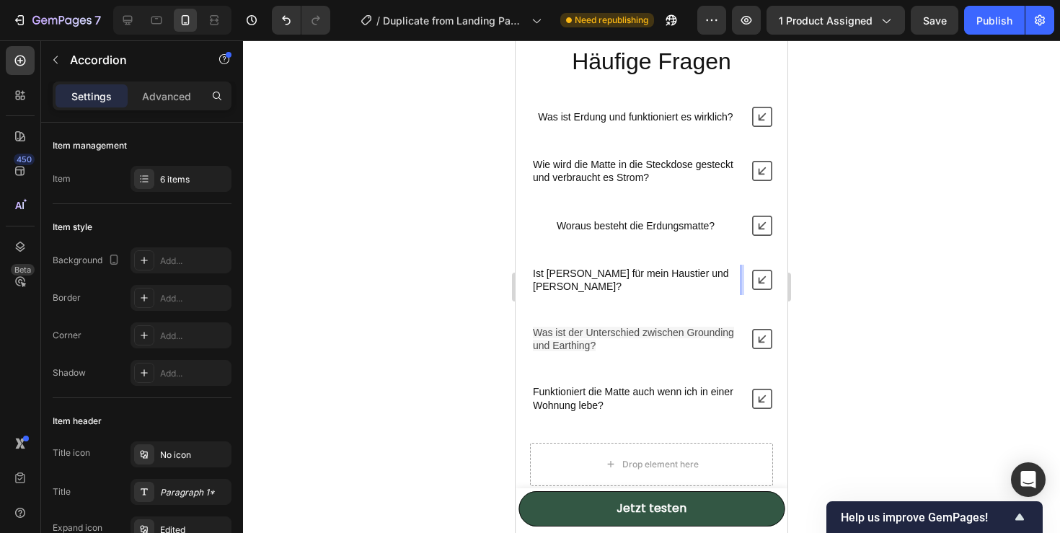
scroll to position [4622, 0]
click at [684, 328] on span "Was ist der Unterschied zwischen Grounding und Earthing?" at bounding box center [633, 340] width 201 height 25
click at [531, 330] on div "Was ist der Unterschied zwischen Grounding und Earthing?" at bounding box center [636, 340] width 210 height 30
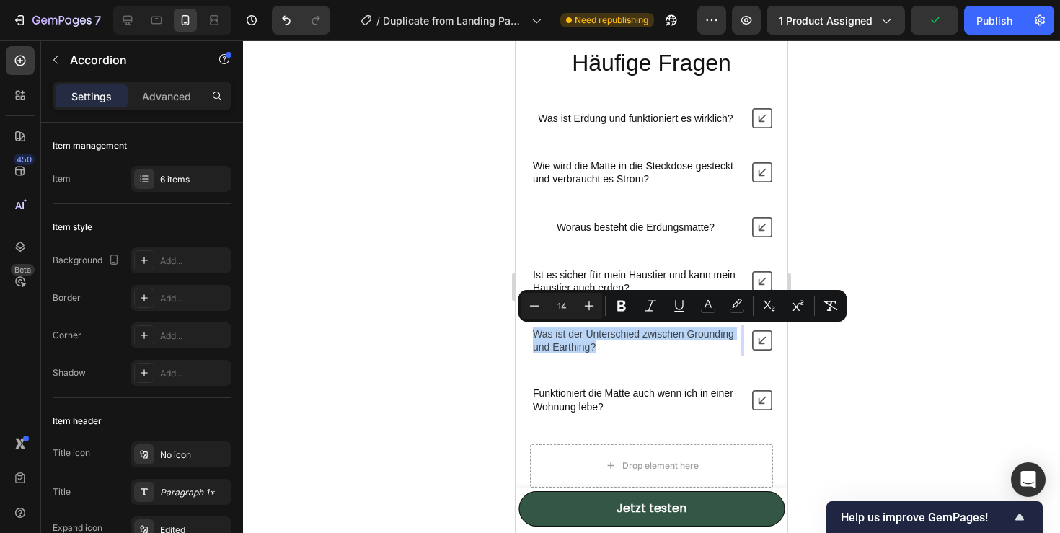
drag, startPoint x: 532, startPoint y: 331, endPoint x: 594, endPoint y: 349, distance: 64.6
click at [594, 349] on span "Was ist der Unterschied zwischen Grounding und Earthing?" at bounding box center [633, 340] width 201 height 25
click at [732, 310] on rect "Editor contextual toolbar" at bounding box center [737, 311] width 14 height 4
type input "121212"
type input "4"
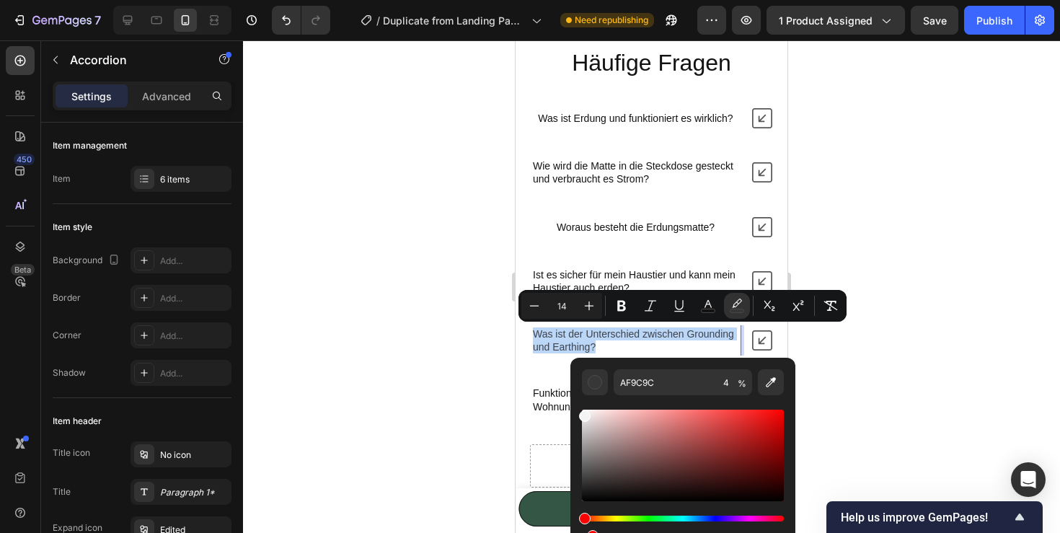
drag, startPoint x: 605, startPoint y: 438, endPoint x: 581, endPoint y: 413, distance: 34.2
click at [582, 413] on div "Editor contextual toolbar" at bounding box center [683, 455] width 202 height 92
type input "F4F4F4"
click at [555, 378] on div "Was ist Erdung und funktioniert es wirklich? Wie wird die Matte in die Steckdos…" at bounding box center [651, 261] width 243 height 307
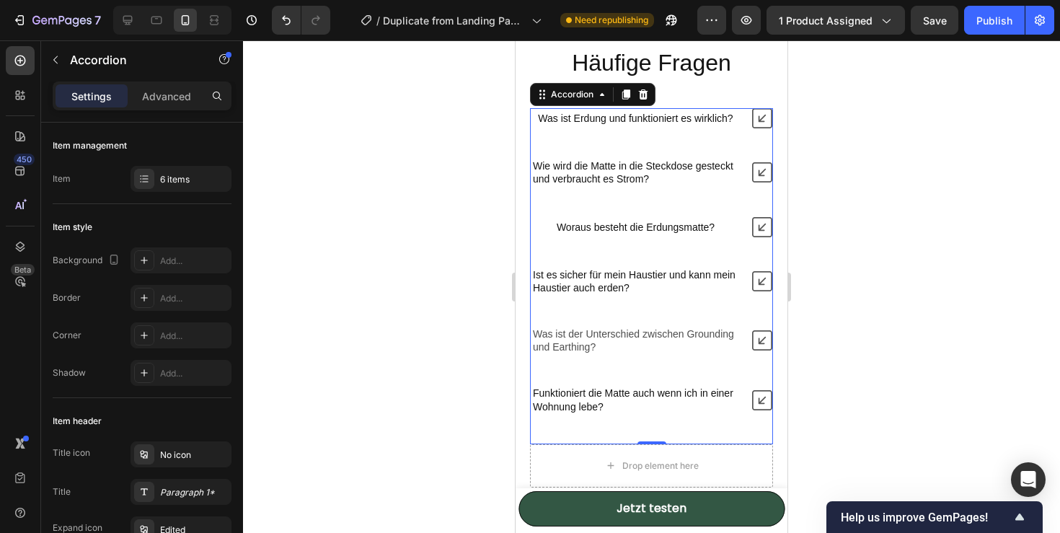
click at [578, 355] on div "Was ist Erdung und funktioniert es wirklich? Wie wird die Matte in die Steckdos…" at bounding box center [651, 261] width 243 height 307
click at [627, 352] on p "Was ist der Unterschied zwischen Grounding und Earthing?" at bounding box center [635, 340] width 205 height 26
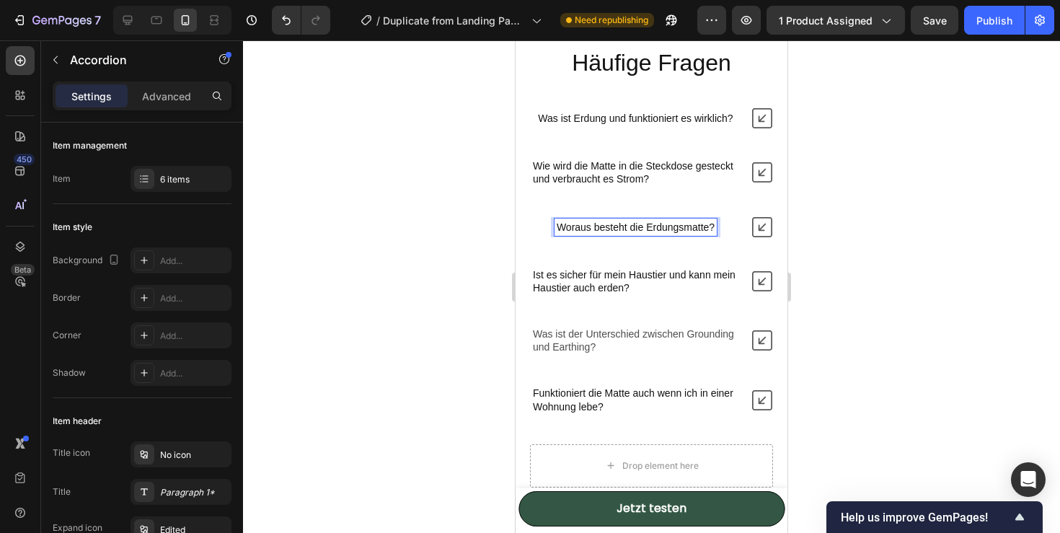
click at [710, 231] on p "Woraus besteht die Erdungsmatte?" at bounding box center [635, 227] width 158 height 13
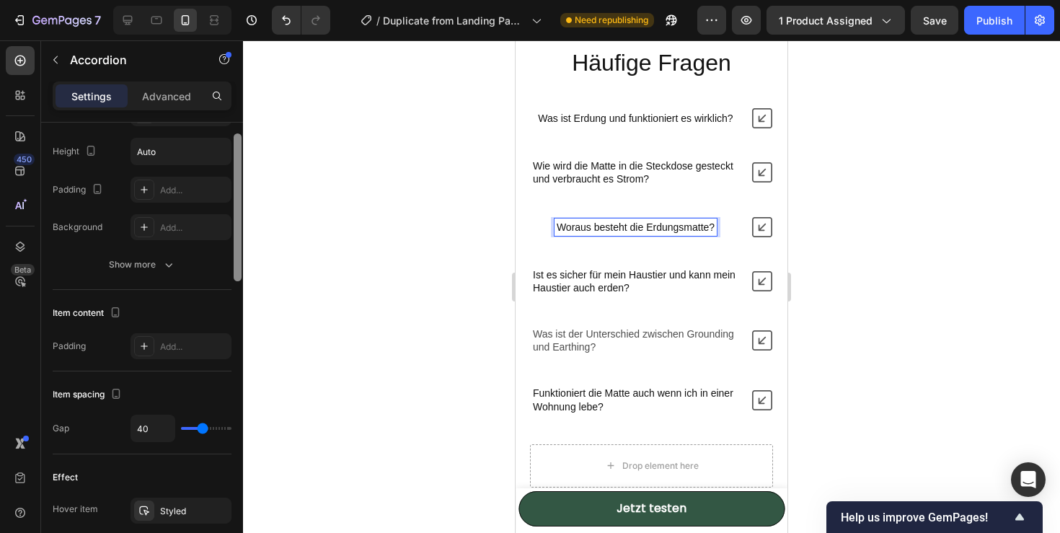
scroll to position [179, 0]
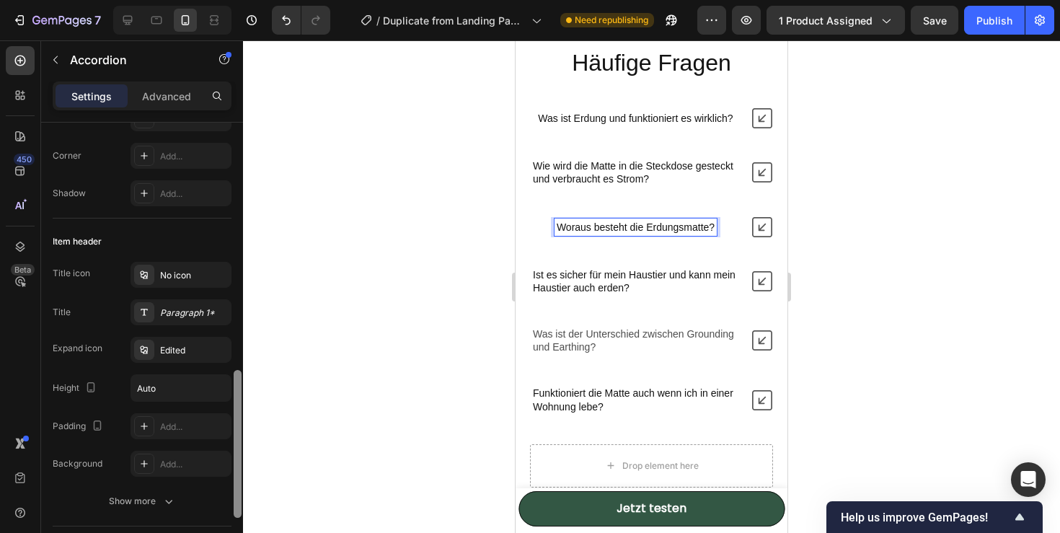
drag, startPoint x: 234, startPoint y: 211, endPoint x: 260, endPoint y: 60, distance: 153.6
click at [259, 0] on div "7 / Duplicate from Landing Page - [DATE] 14:32:35 Need republishing Preview 1 p…" at bounding box center [530, 0] width 1060 height 0
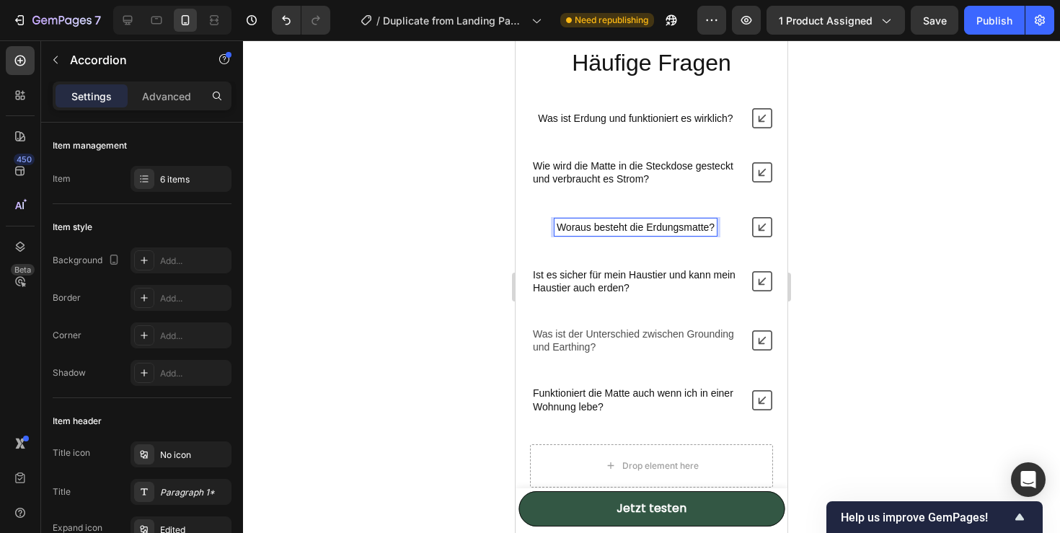
click at [708, 372] on div "Was ist Erdung und funktioniert es wirklich? Wie wird die Matte in die Steckdos…" at bounding box center [651, 261] width 243 height 307
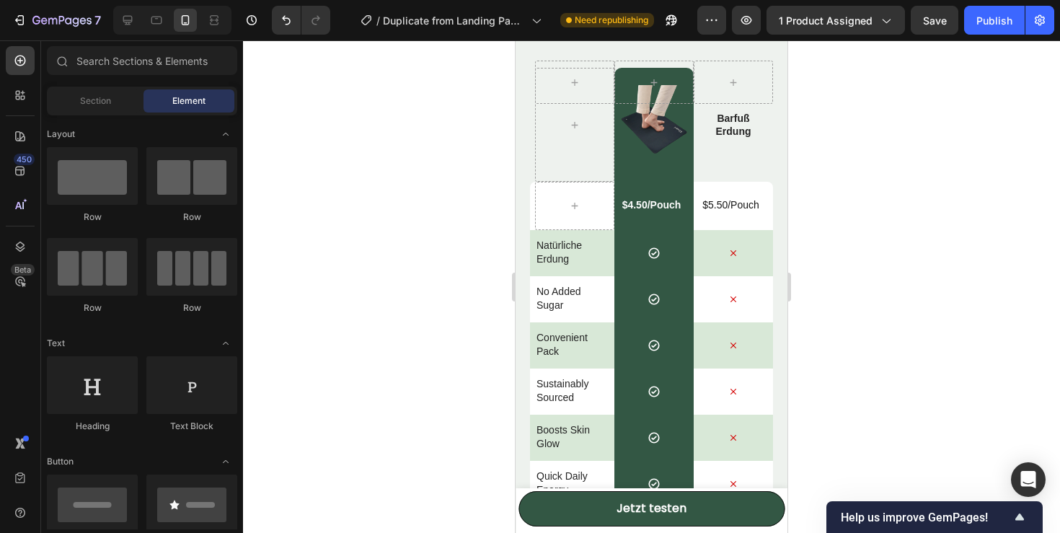
scroll to position [3903, 0]
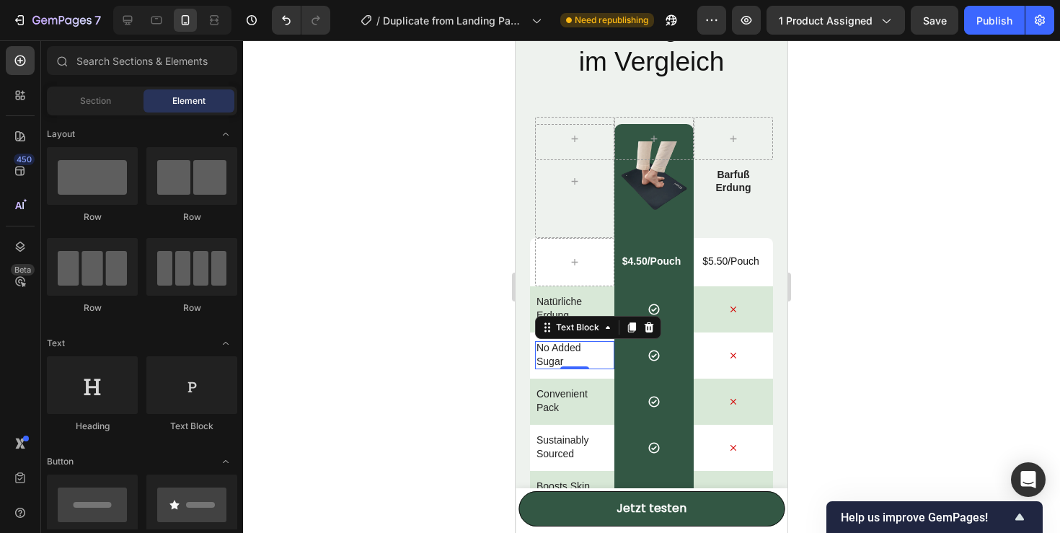
click at [564, 350] on p "No Added Sugar" at bounding box center [571, 354] width 71 height 26
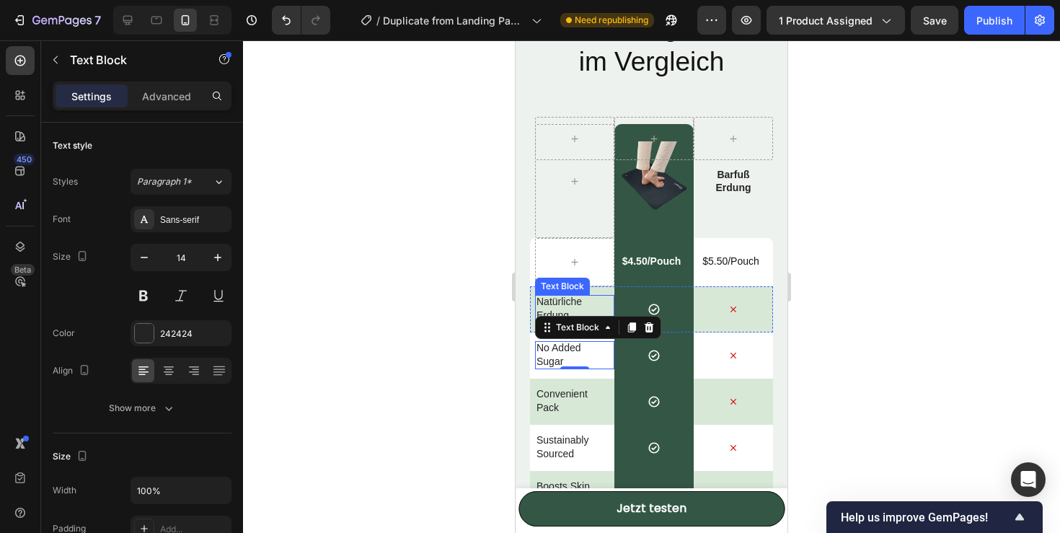
click at [565, 303] on p "Natürliche Erdung" at bounding box center [571, 308] width 71 height 26
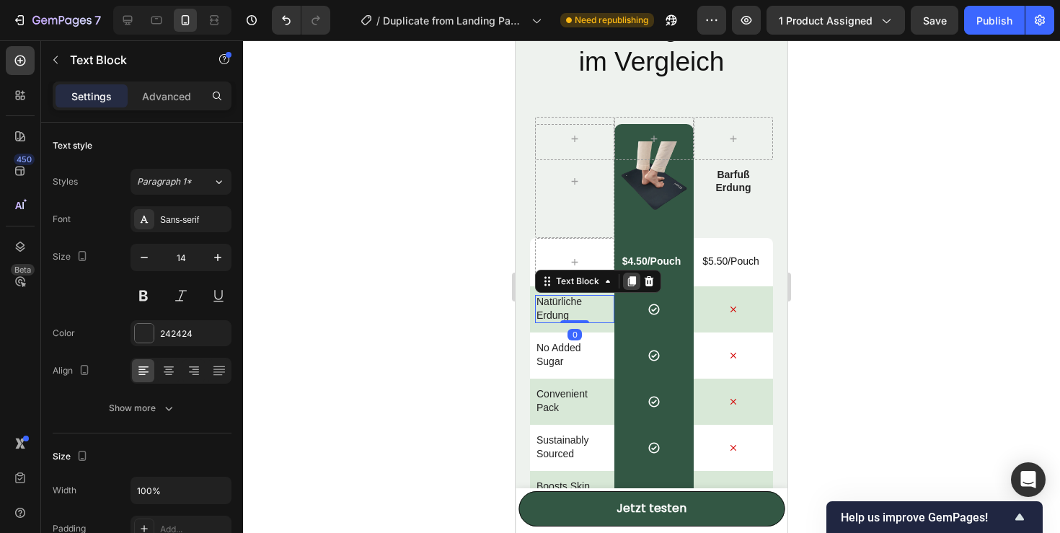
click at [635, 282] on icon at bounding box center [632, 282] width 8 height 10
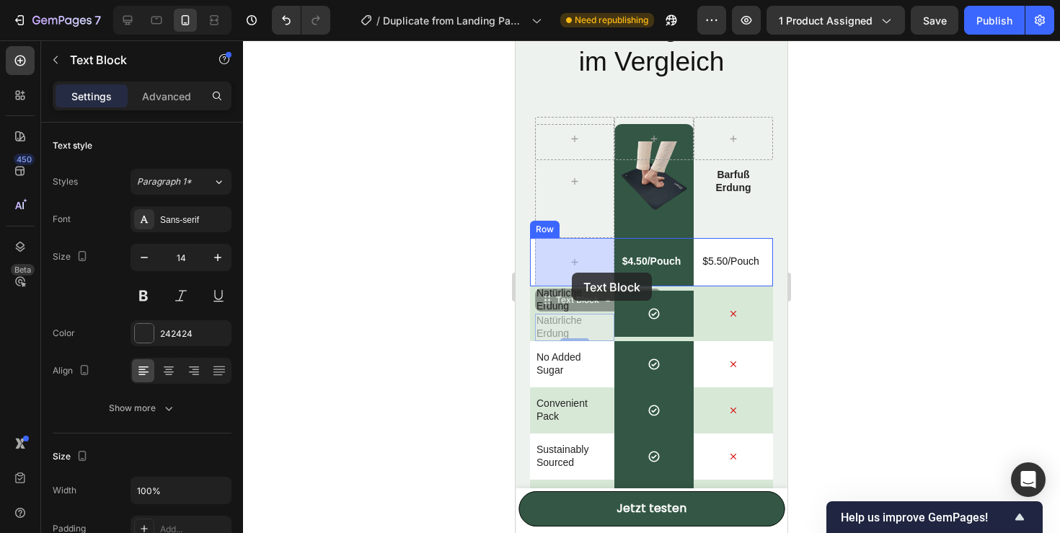
drag, startPoint x: 571, startPoint y: 301, endPoint x: 572, endPoint y: 271, distance: 29.6
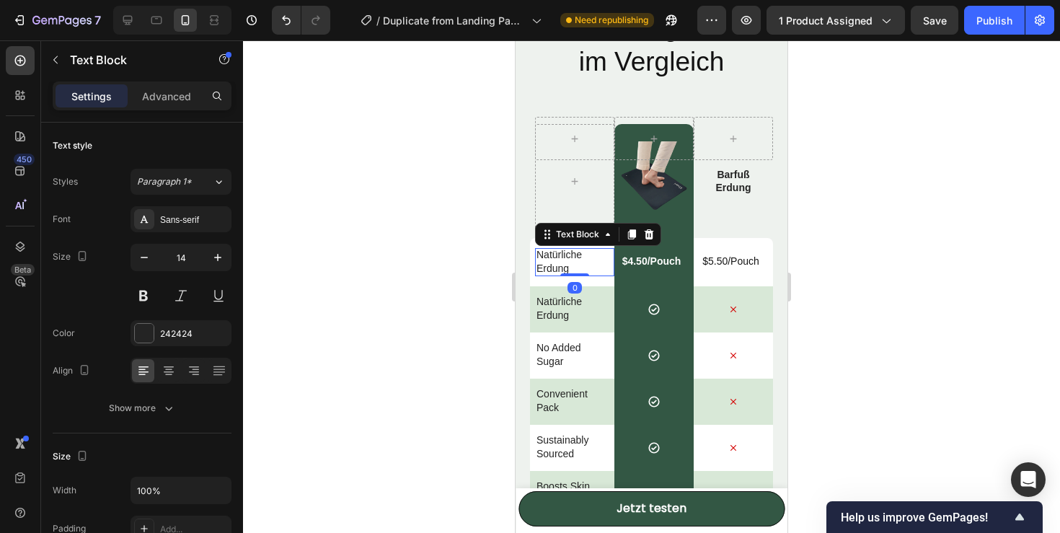
click at [639, 266] on p "$4.50/Pouch" at bounding box center [651, 260] width 59 height 13
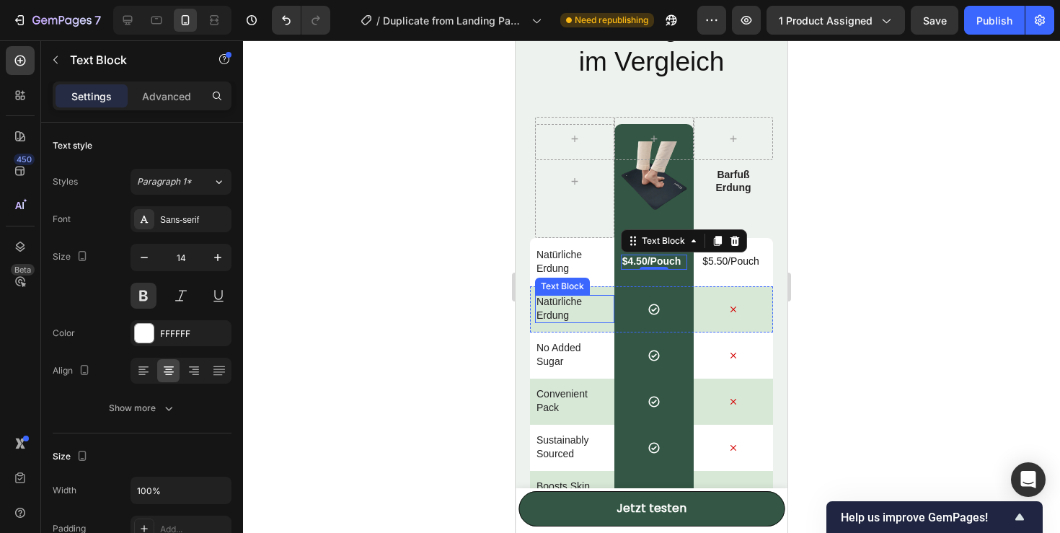
click at [562, 302] on p "Natürliche Erdung" at bounding box center [571, 308] width 71 height 26
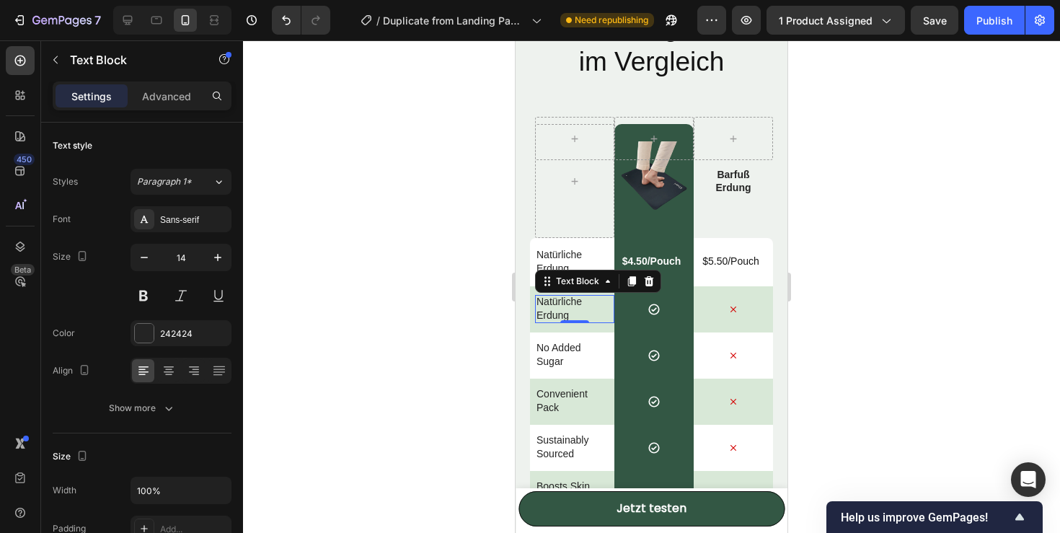
click at [565, 298] on p "Natürliche Erdung" at bounding box center [571, 308] width 71 height 26
drag, startPoint x: 570, startPoint y: 312, endPoint x: 538, endPoint y: 301, distance: 34.2
click at [538, 301] on p "Natürliche Erdung" at bounding box center [571, 308] width 71 height 26
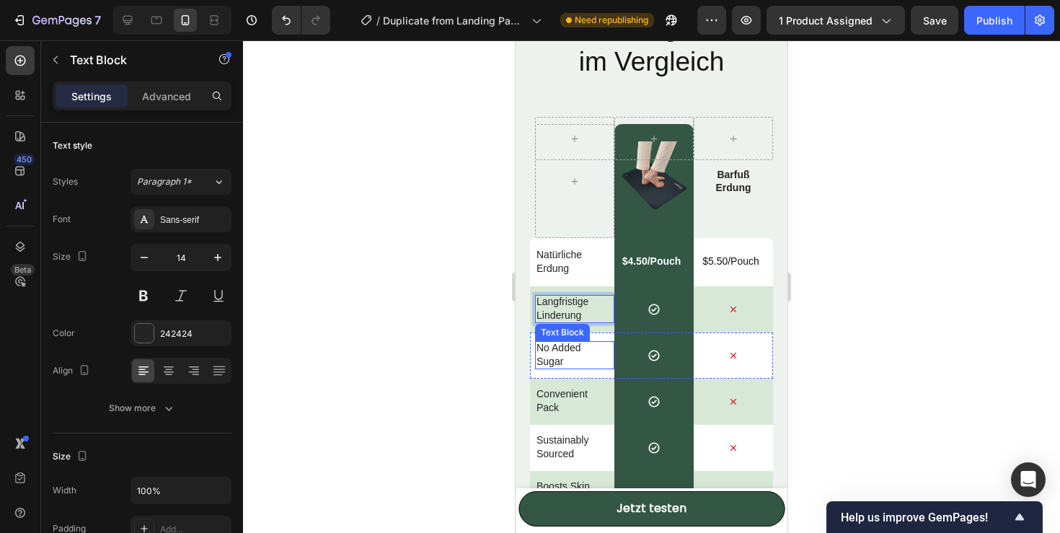
click at [563, 352] on p "No Added Sugar" at bounding box center [571, 354] width 71 height 26
click at [569, 365] on p "No Added Sugar" at bounding box center [571, 354] width 71 height 26
drag, startPoint x: 569, startPoint y: 365, endPoint x: 537, endPoint y: 351, distance: 34.8
click at [537, 351] on p "No Added Sugar" at bounding box center [571, 354] width 71 height 26
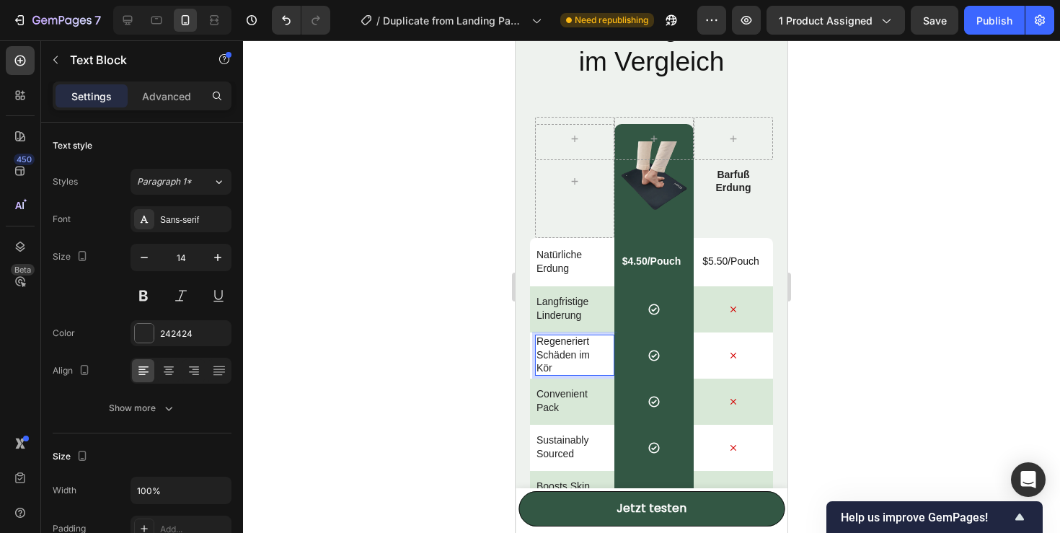
scroll to position [3897, 0]
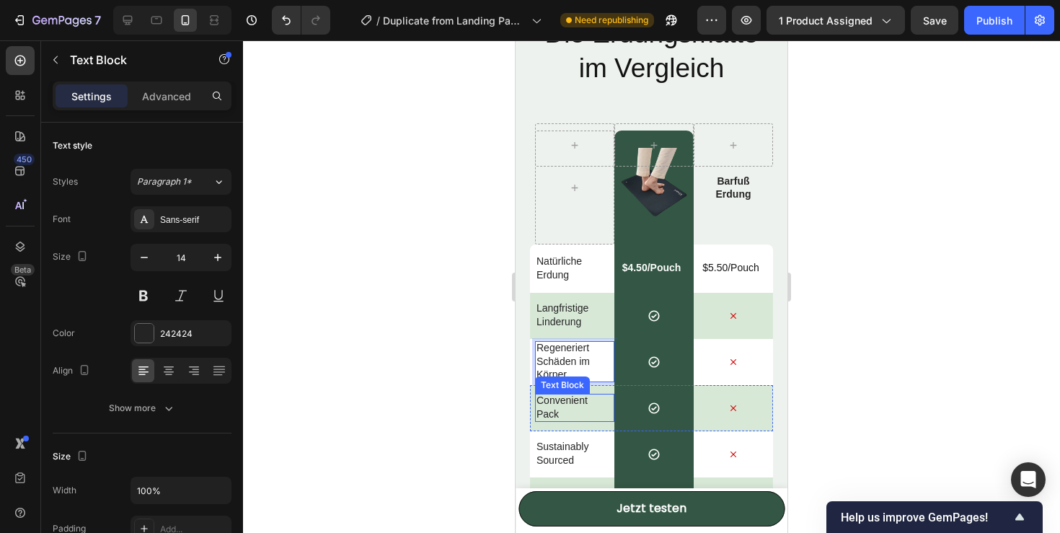
click at [540, 412] on p "Convenient Pack" at bounding box center [571, 407] width 71 height 26
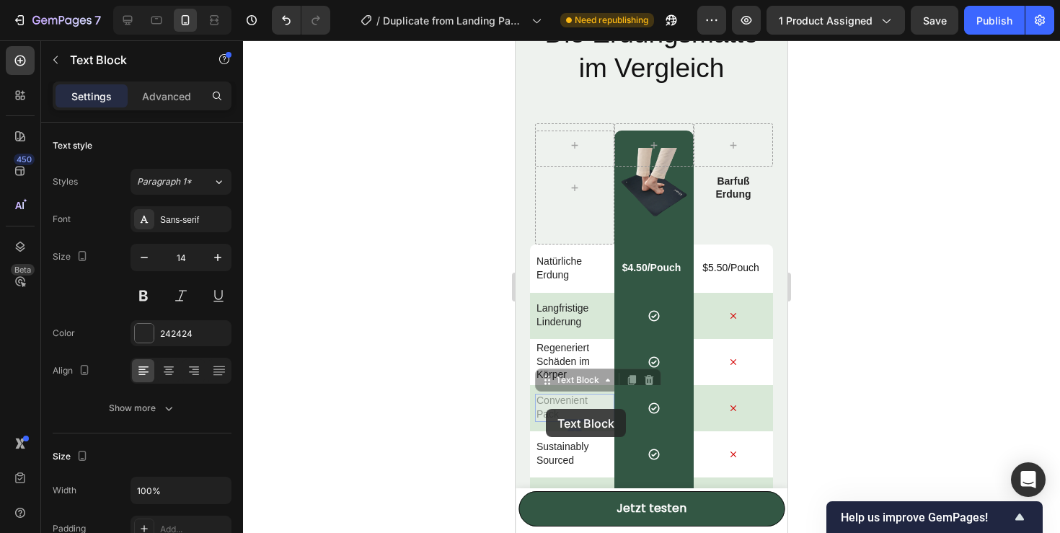
scroll to position [3887, 0]
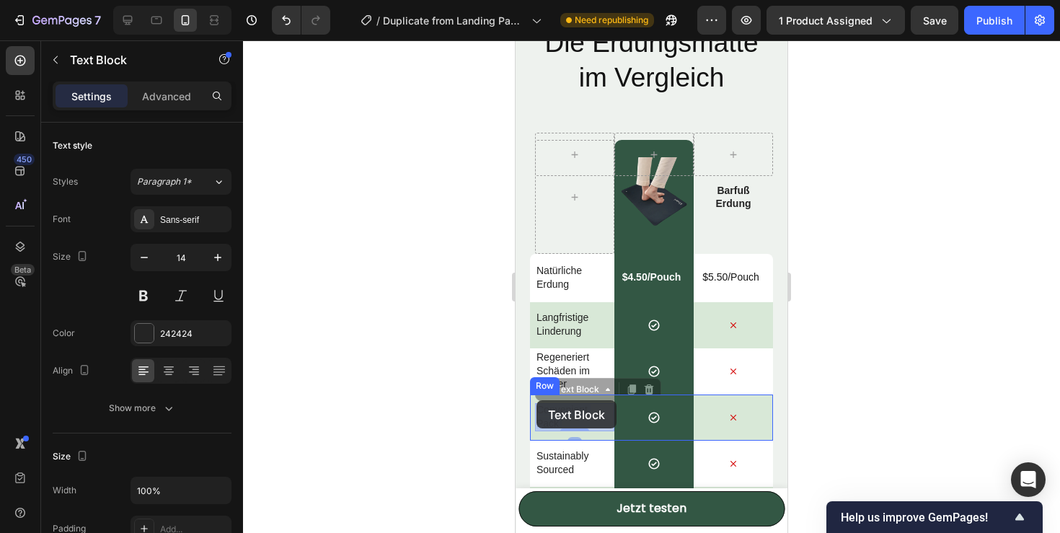
drag, startPoint x: 557, startPoint y: 414, endPoint x: 536, endPoint y: 399, distance: 26.0
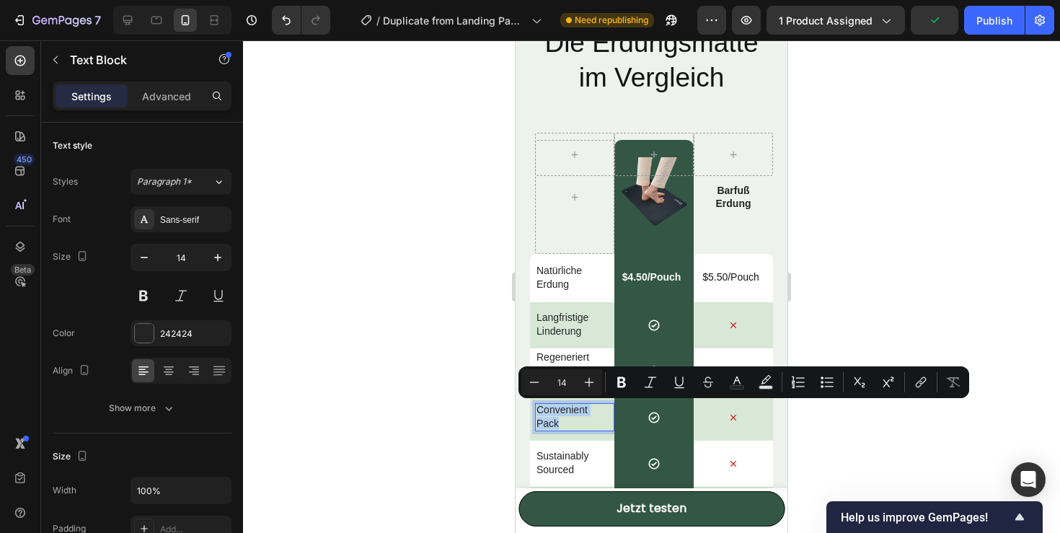
drag, startPoint x: 559, startPoint y: 425, endPoint x: 537, endPoint y: 412, distance: 24.9
click at [537, 412] on p "Convenient Pack" at bounding box center [571, 416] width 71 height 26
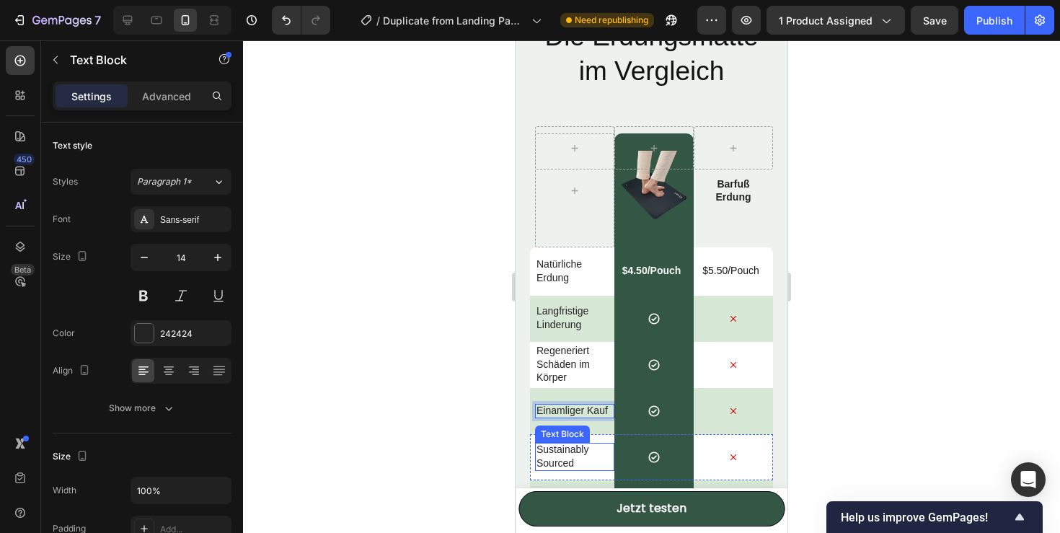
click at [564, 463] on p "Sustainably Sourced" at bounding box center [571, 456] width 71 height 26
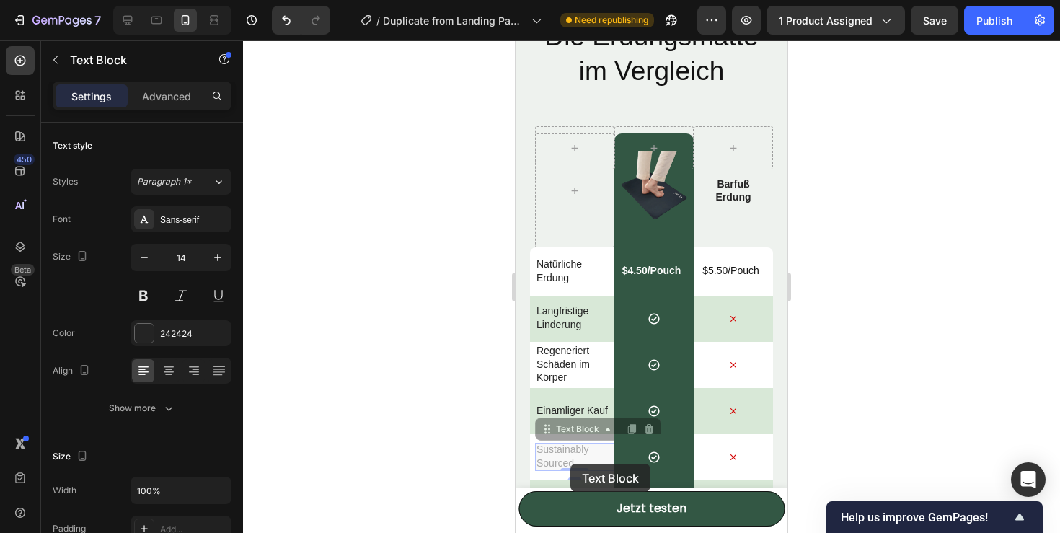
scroll to position [3884, 0]
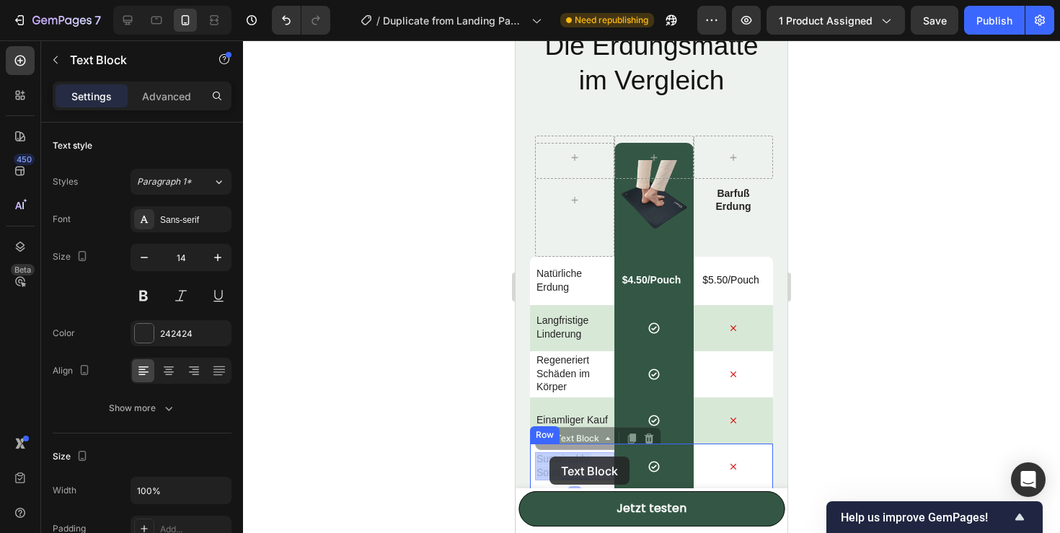
drag, startPoint x: 579, startPoint y: 463, endPoint x: 549, endPoint y: 456, distance: 31.3
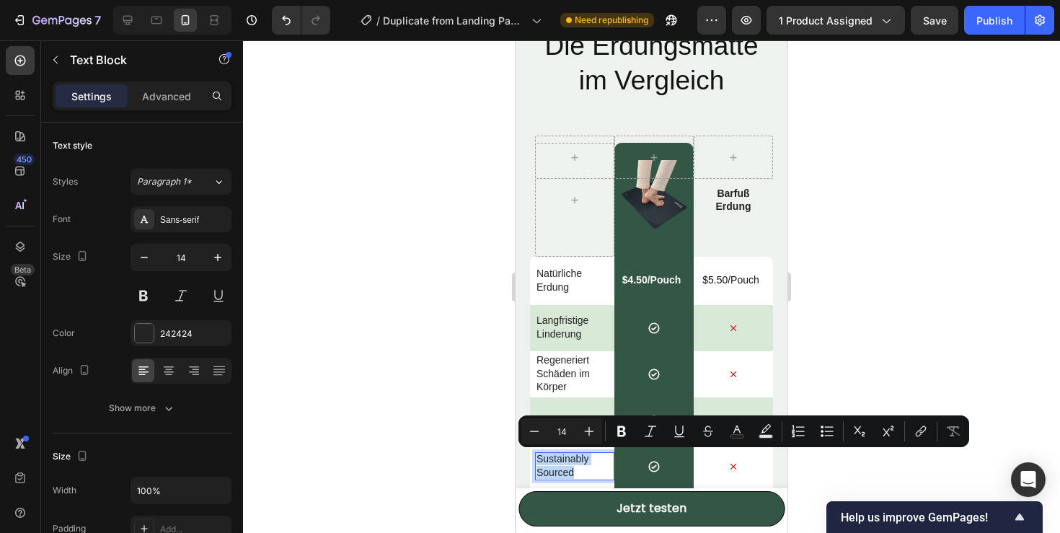
drag, startPoint x: 577, startPoint y: 471, endPoint x: 538, endPoint y: 460, distance: 41.3
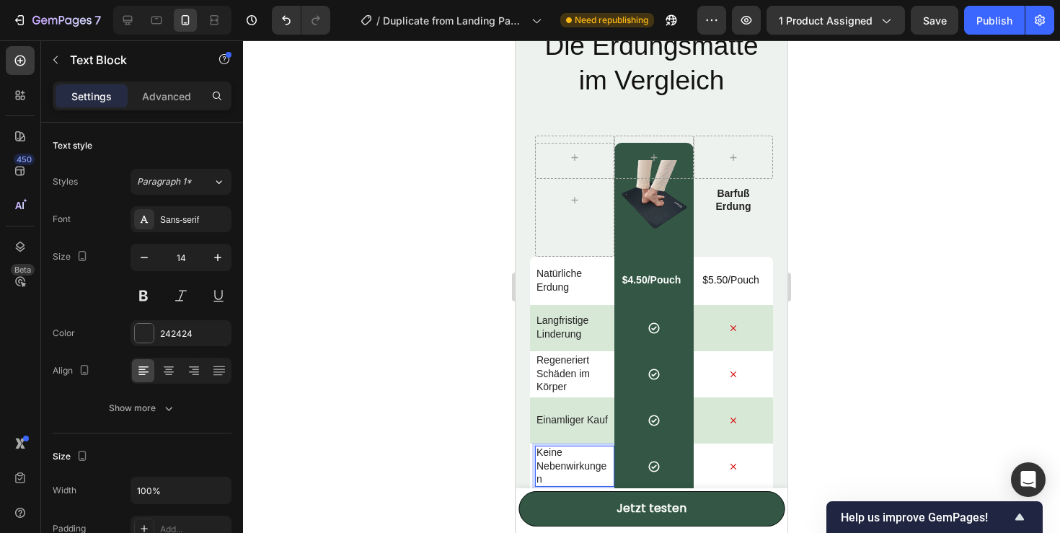
scroll to position [3878, 0]
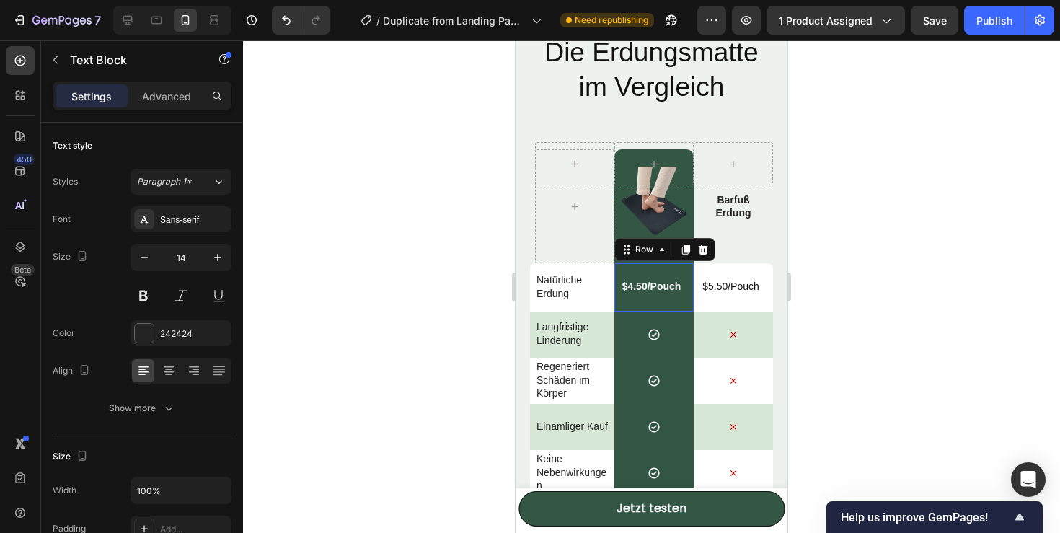
click at [652, 295] on div "$4.50/Pouch Text Block Row 0" at bounding box center [653, 287] width 79 height 48
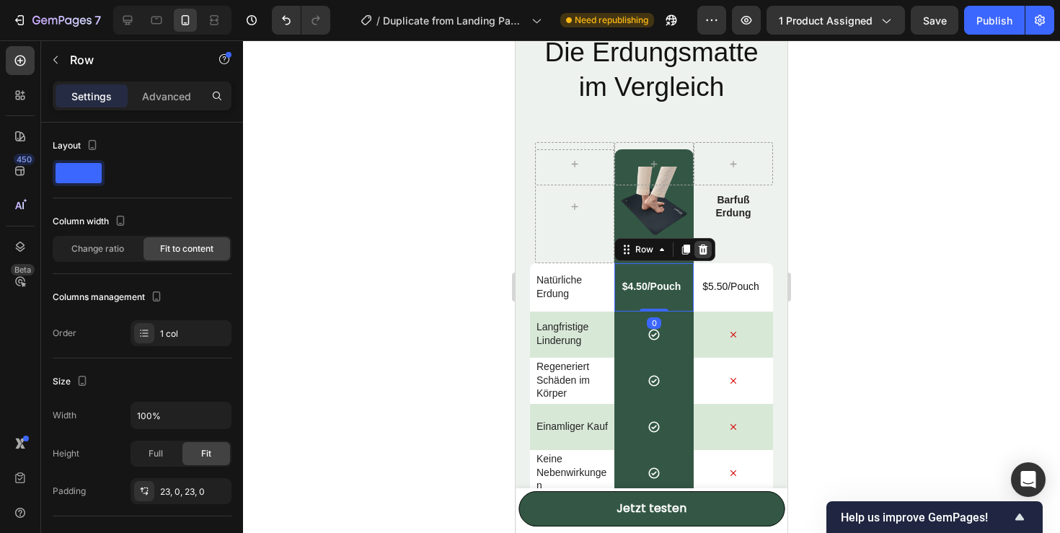
click at [697, 248] on icon at bounding box center [703, 250] width 12 height 12
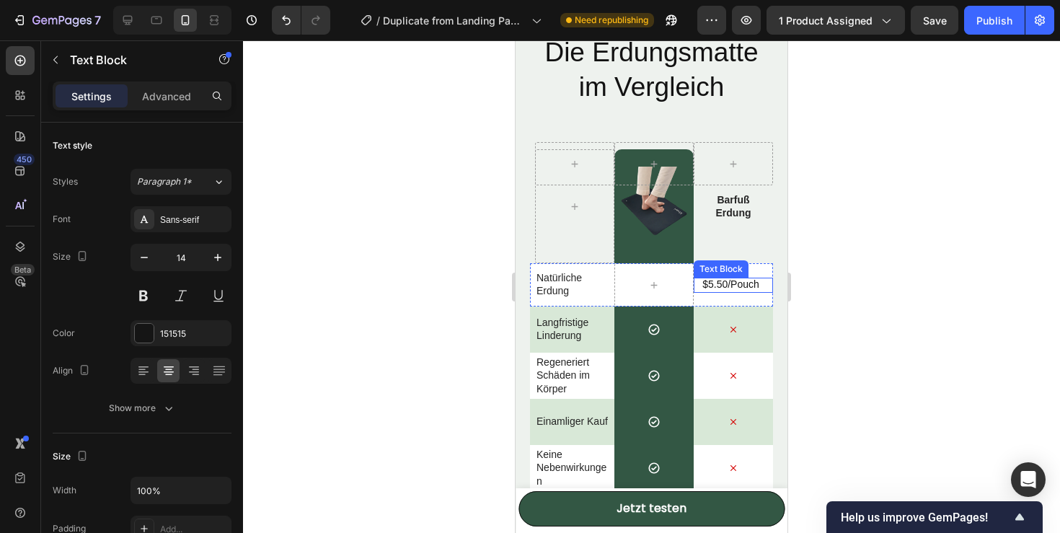
click at [731, 283] on p "$5.50/Pouch" at bounding box center [730, 284] width 71 height 13
click at [783, 267] on div at bounding box center [789, 263] width 17 height 17
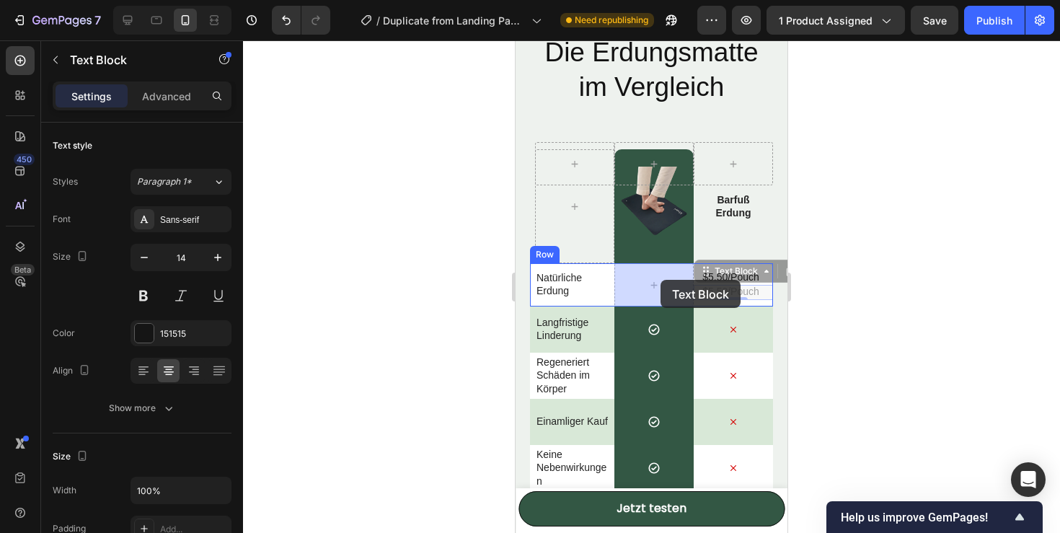
drag, startPoint x: 706, startPoint y: 280, endPoint x: 659, endPoint y: 280, distance: 46.9
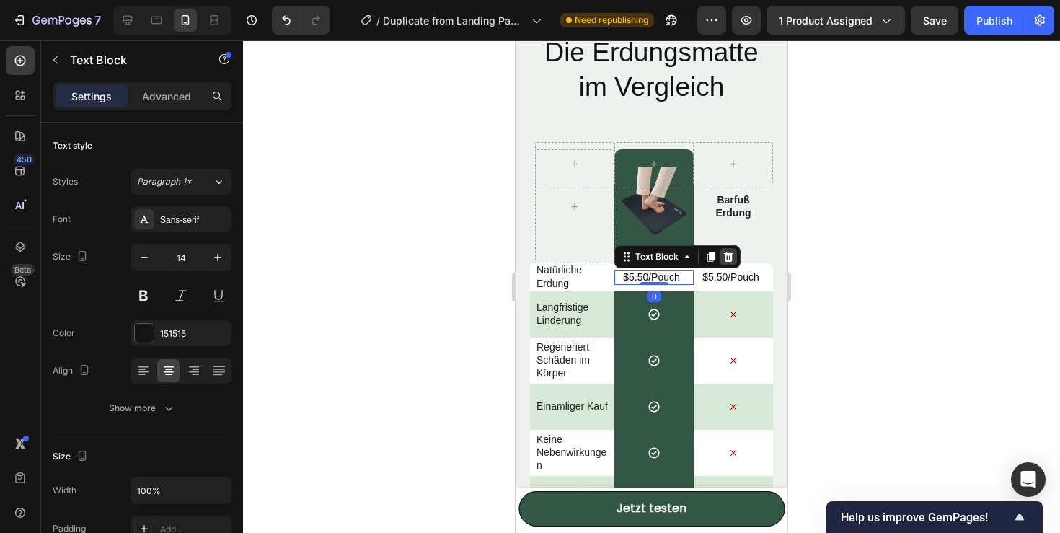
click at [722, 260] on icon at bounding box center [728, 257] width 12 height 12
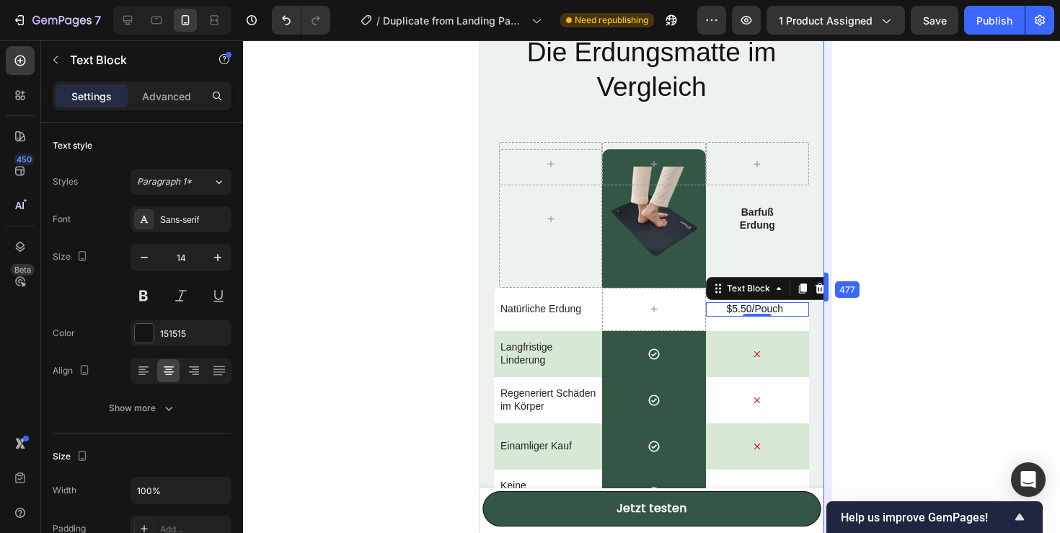
drag, startPoint x: 794, startPoint y: 285, endPoint x: 866, endPoint y: 291, distance: 72.3
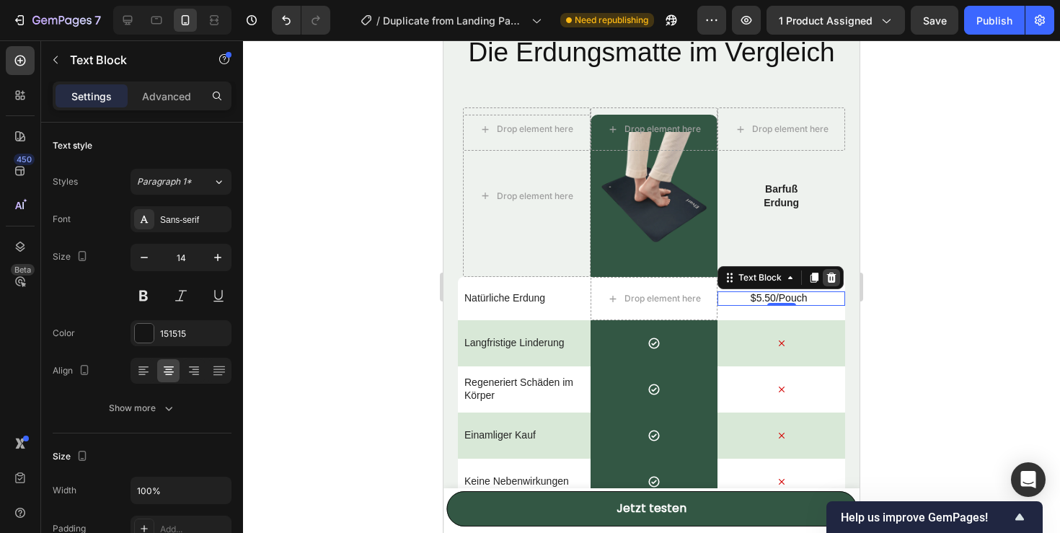
click at [835, 280] on icon at bounding box center [831, 278] width 12 height 12
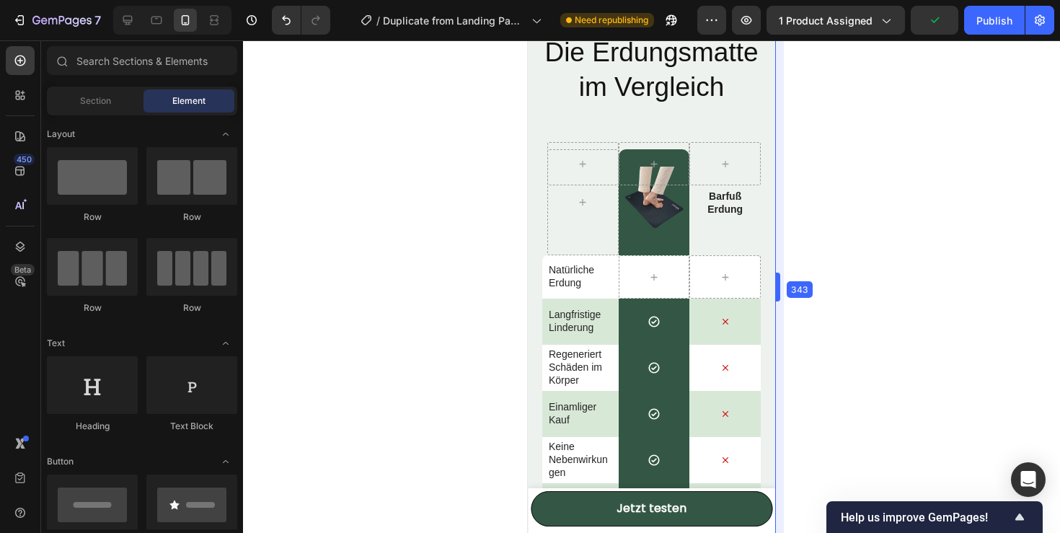
drag, startPoint x: 864, startPoint y: 284, endPoint x: 768, endPoint y: 295, distance: 97.2
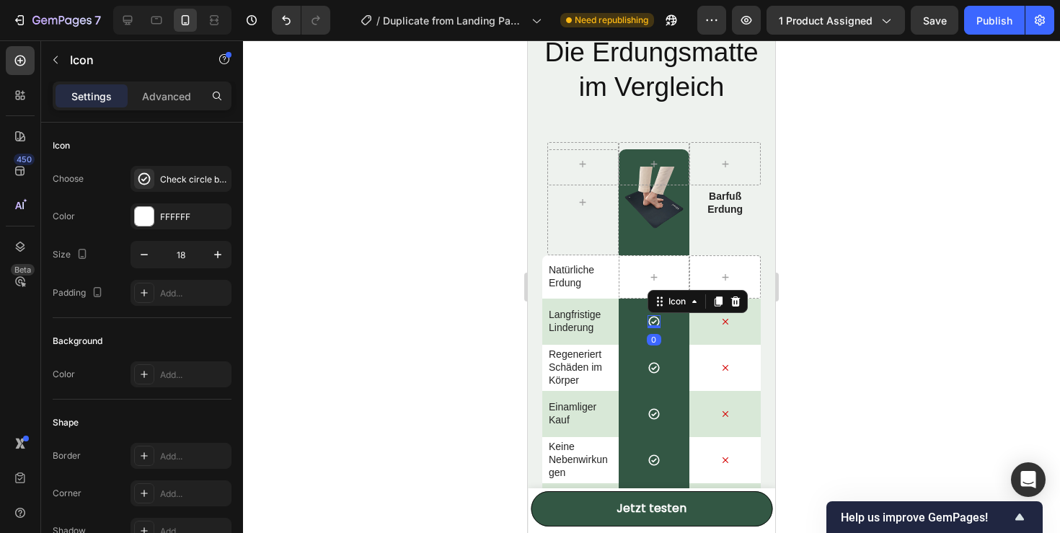
click at [657, 319] on icon at bounding box center [653, 321] width 13 height 13
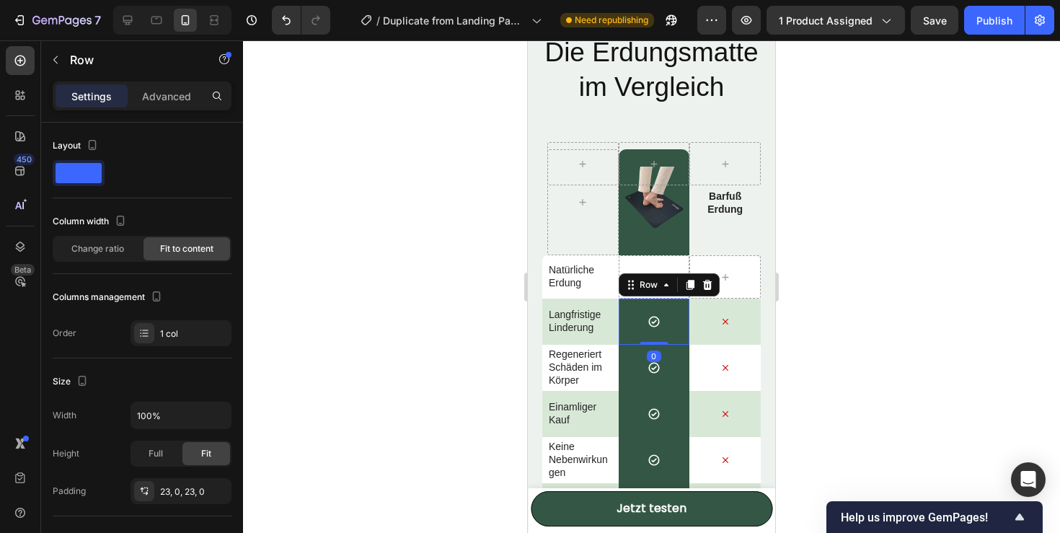
click at [679, 330] on div "Icon Row 0" at bounding box center [653, 321] width 71 height 46
click at [688, 287] on icon at bounding box center [689, 285] width 8 height 10
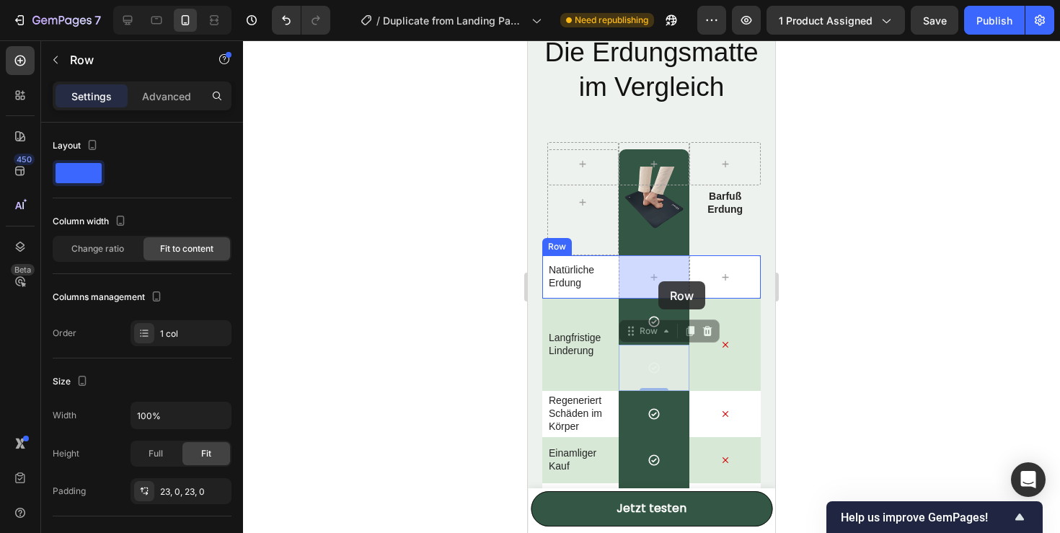
drag, startPoint x: 659, startPoint y: 329, endPoint x: 658, endPoint y: 281, distance: 48.3
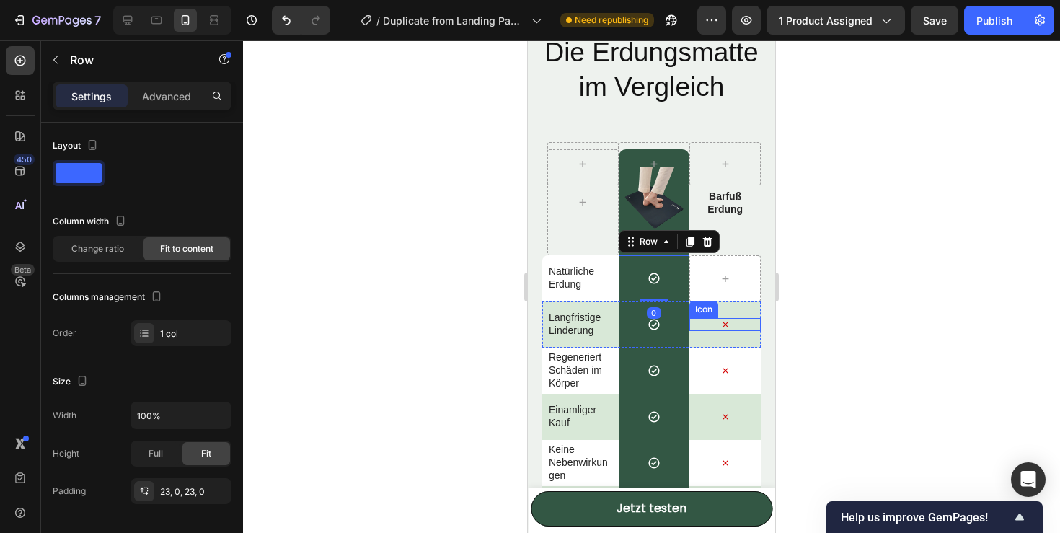
click at [716, 327] on div "Icon" at bounding box center [724, 324] width 71 height 13
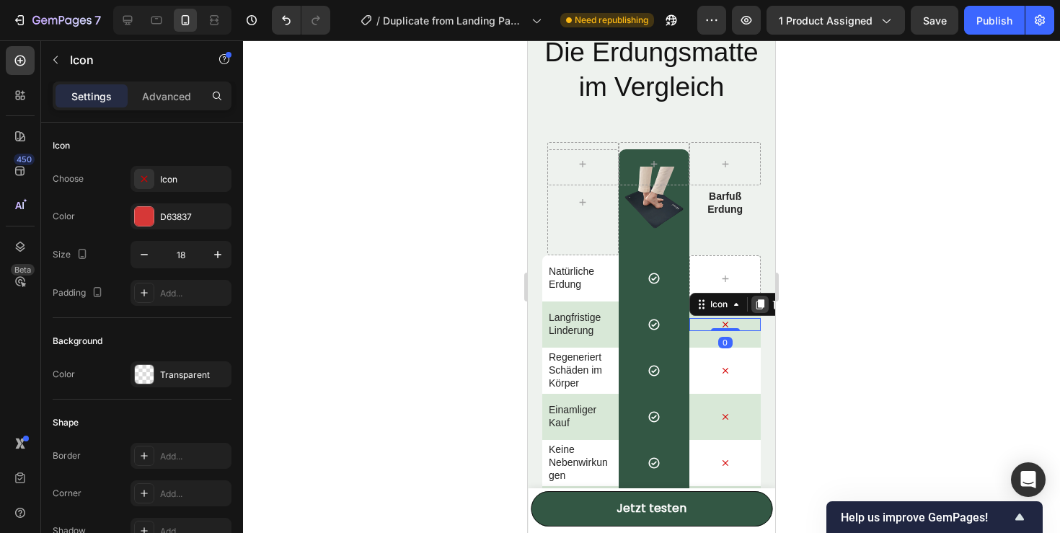
click at [759, 307] on icon at bounding box center [760, 304] width 8 height 10
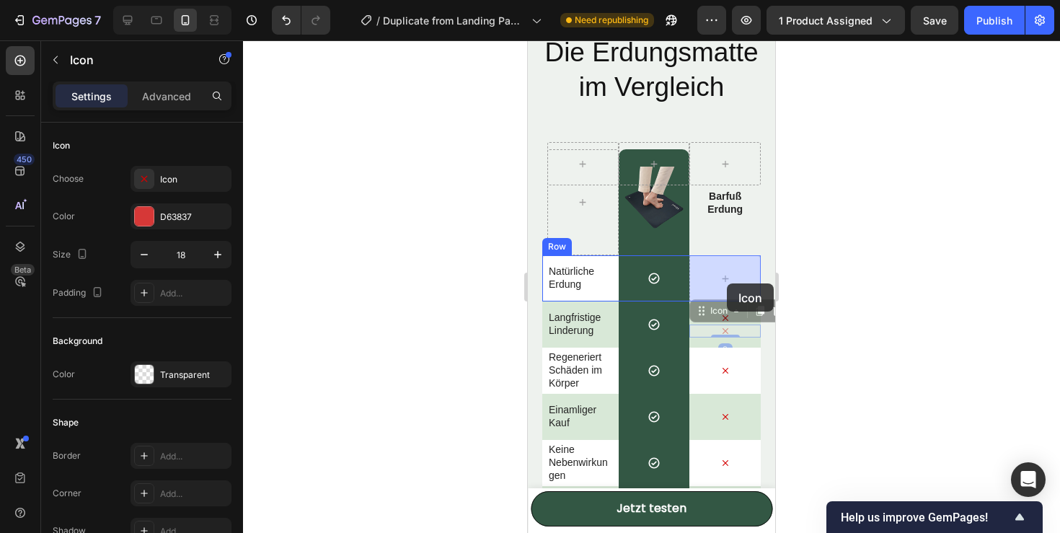
drag, startPoint x: 726, startPoint y: 314, endPoint x: 727, endPoint y: 283, distance: 31.0
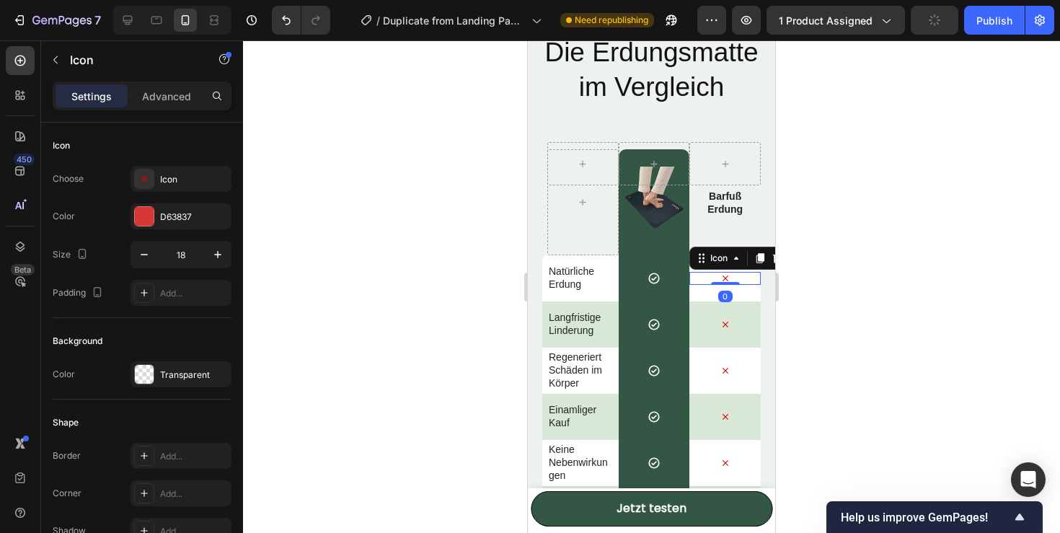
click at [804, 340] on div at bounding box center [651, 286] width 817 height 492
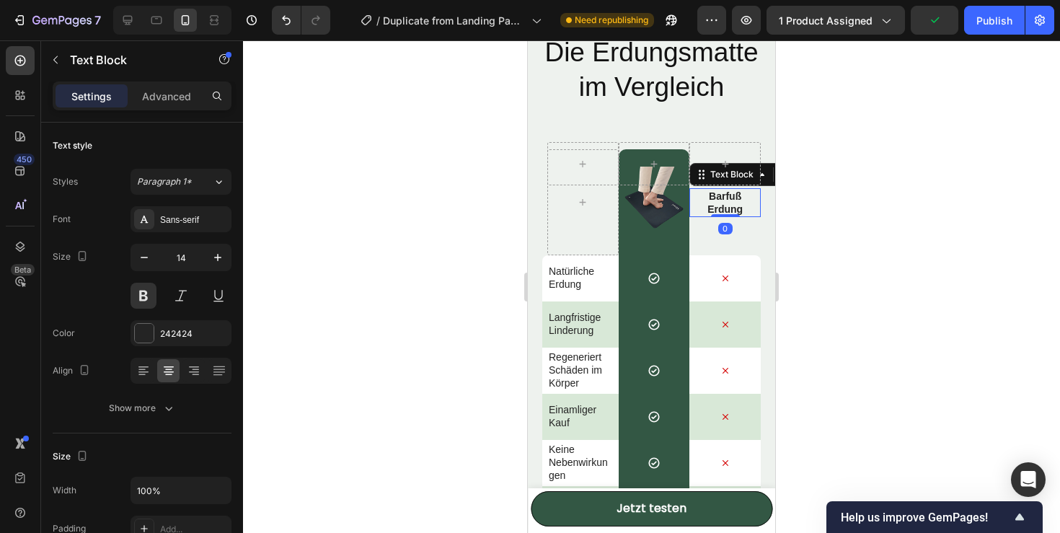
click at [734, 198] on p "Barfuß" at bounding box center [725, 196] width 68 height 13
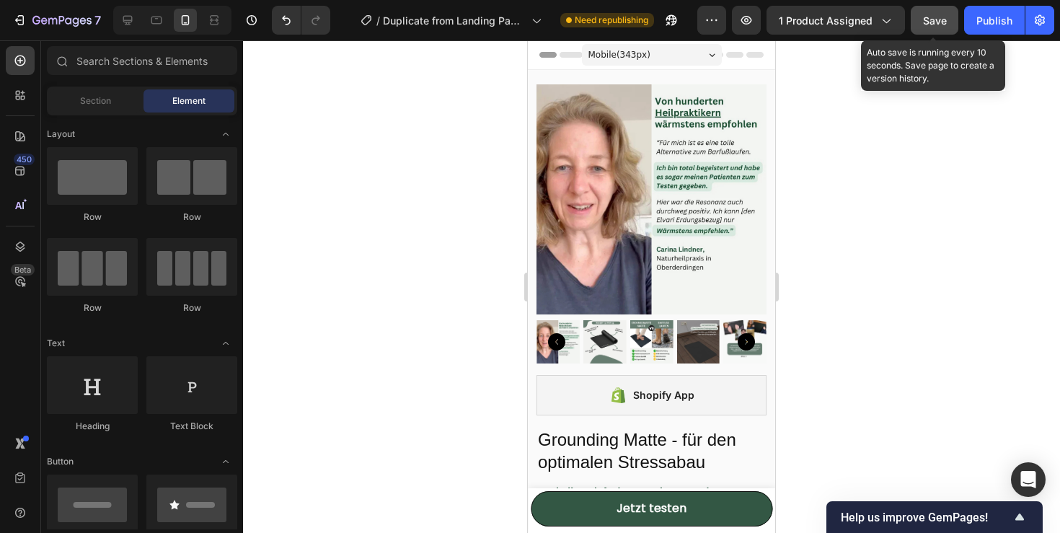
click at [950, 30] on button "Save" at bounding box center [934, 20] width 48 height 29
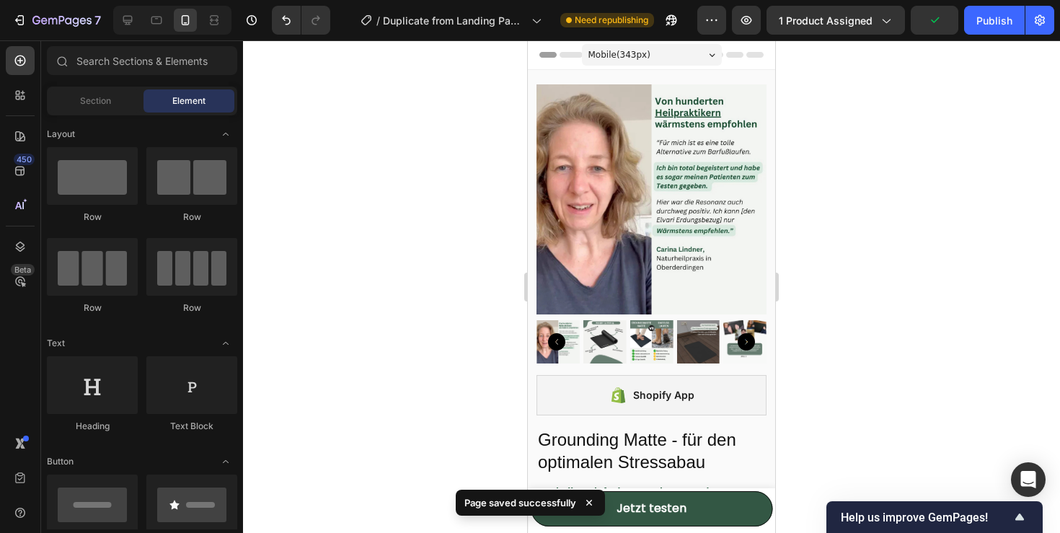
click at [1009, 36] on div "7 / Duplicate from Landing Page - [DATE] 14:32:35 Need republishing Preview 1 p…" at bounding box center [530, 20] width 1060 height 41
click at [1004, 29] on button "Publish" at bounding box center [994, 20] width 61 height 29
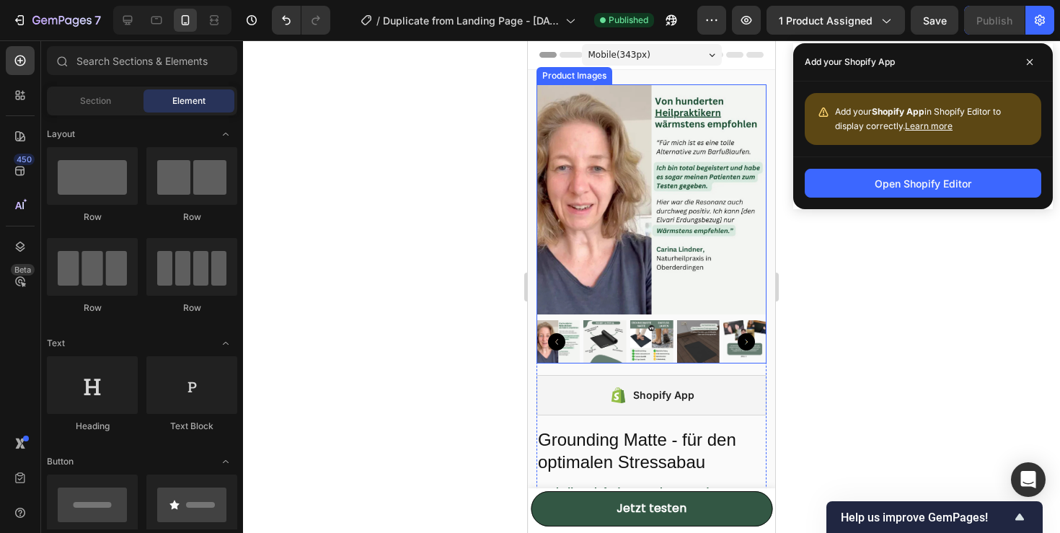
click at [598, 226] on img at bounding box center [651, 199] width 230 height 230
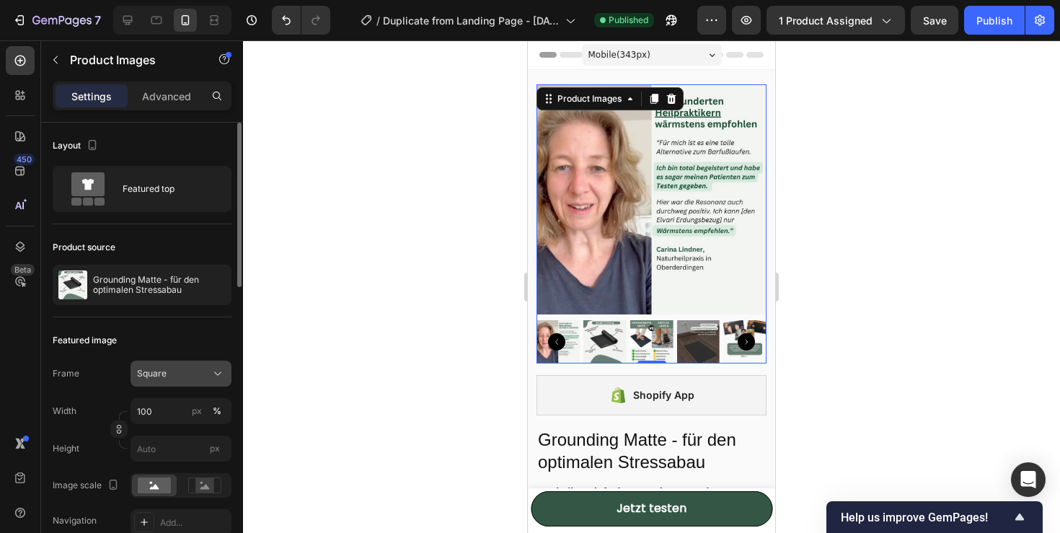
click at [181, 374] on div "Square" at bounding box center [172, 373] width 71 height 13
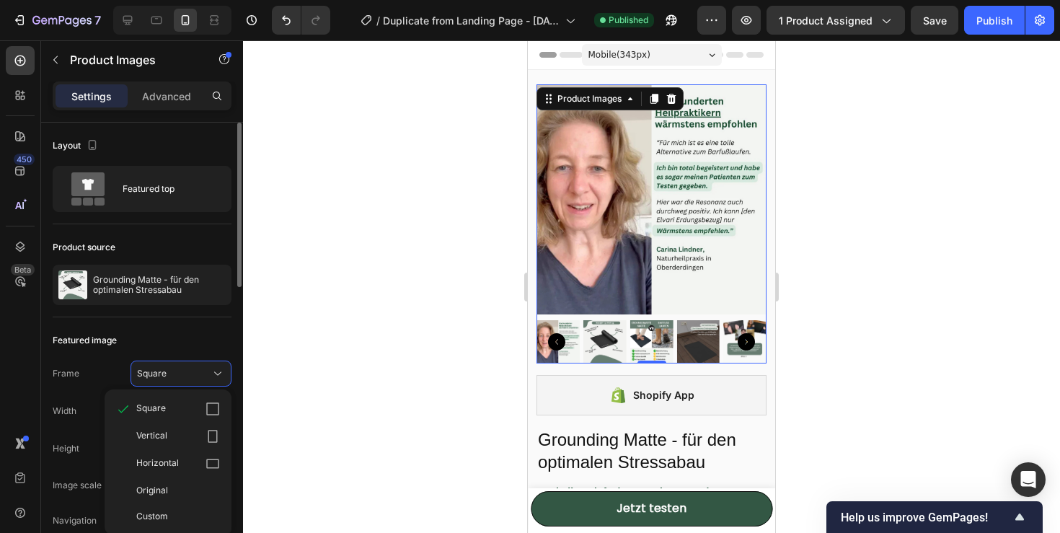
click at [208, 326] on div "Featured image Frame Square Square Vertical Horizontal Original Custom Width 10…" at bounding box center [142, 450] width 179 height 267
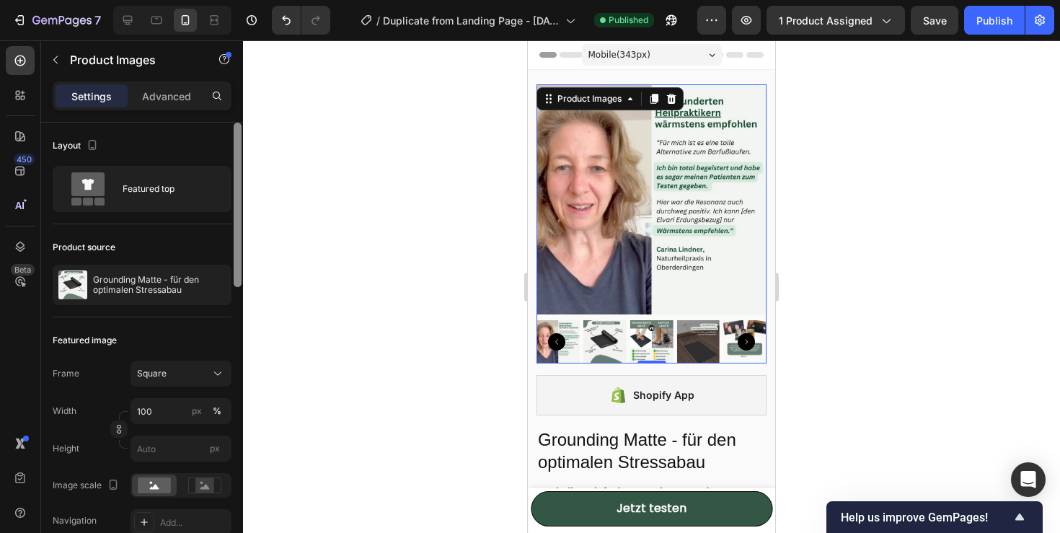
scroll to position [451, 0]
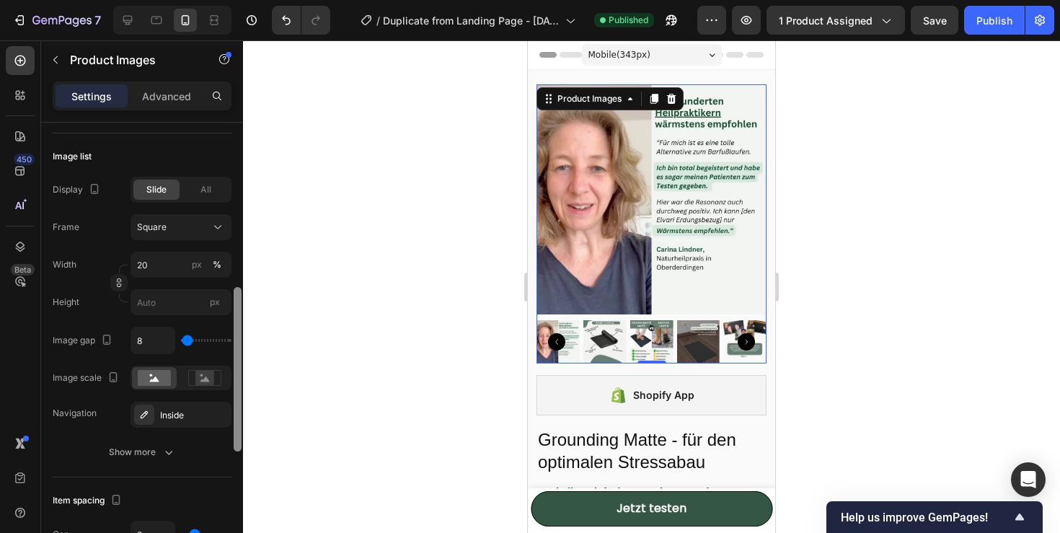
click at [232, 279] on div at bounding box center [237, 348] width 11 height 451
click at [200, 379] on rect at bounding box center [204, 377] width 19 height 14
type input "0"
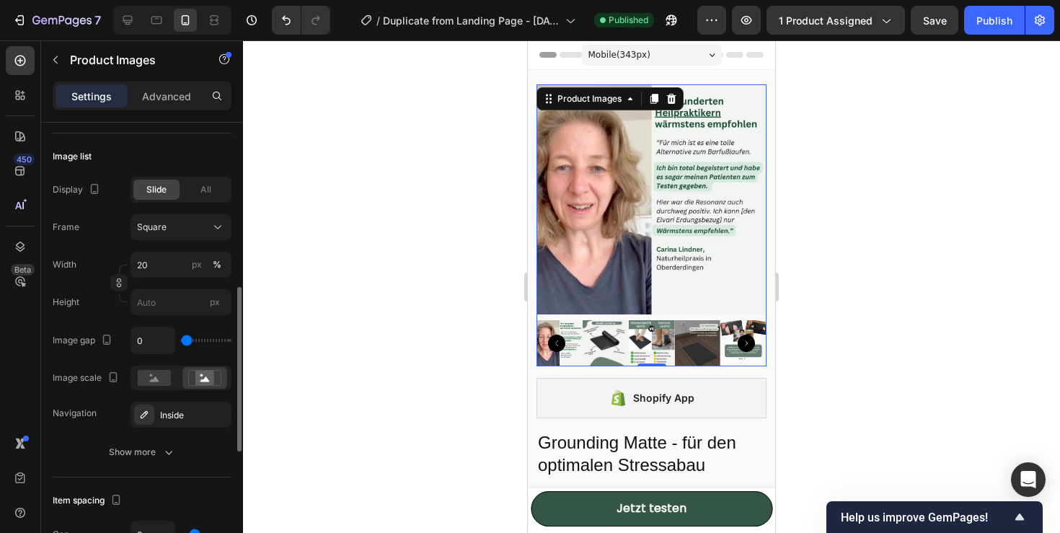
type input "0"
click at [181, 342] on input "range" at bounding box center [206, 340] width 50 height 3
click at [180, 344] on div "0" at bounding box center [180, 340] width 101 height 27
type input "14"
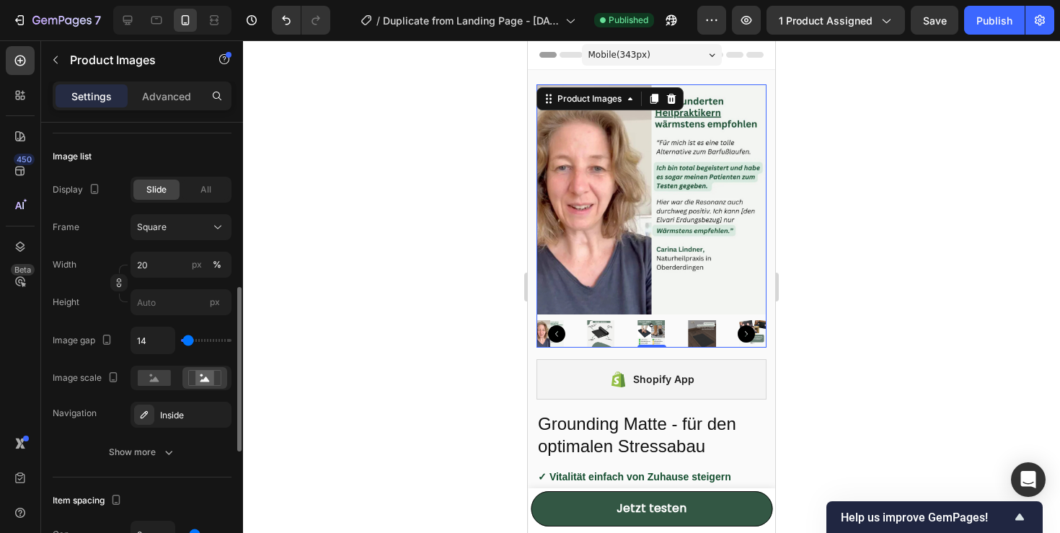
type input "32"
type input "34"
type input "5"
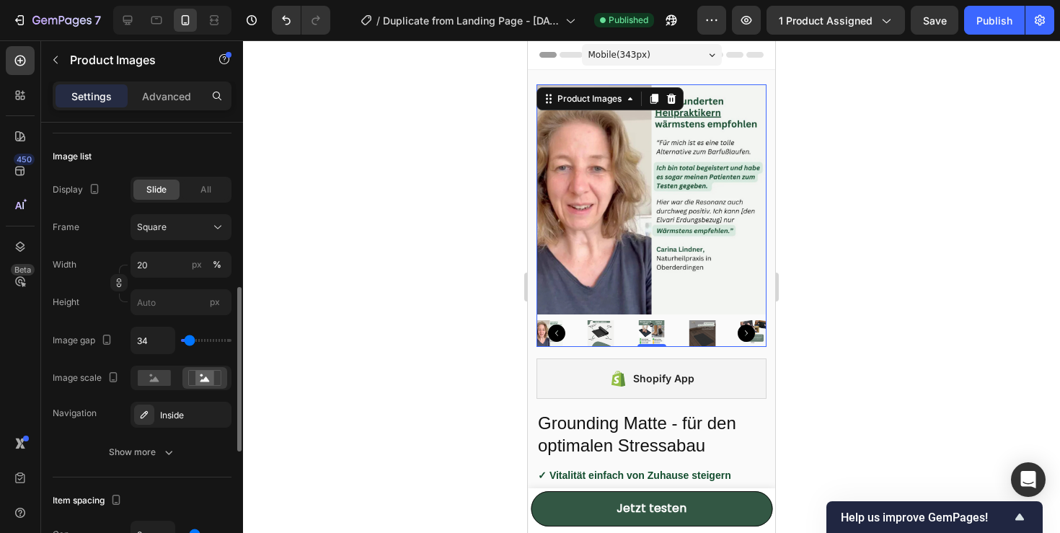
type input "5"
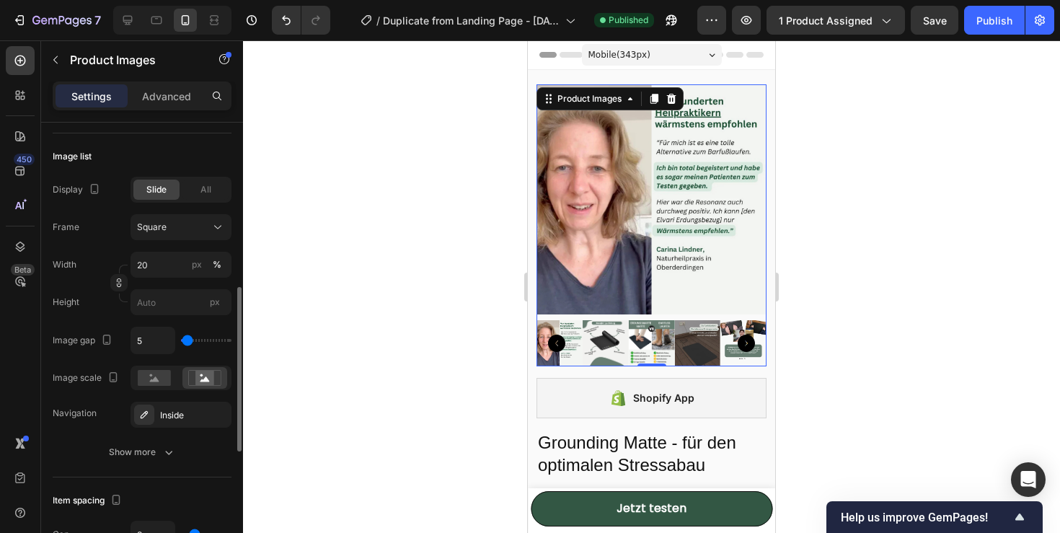
type input "0"
type input "7"
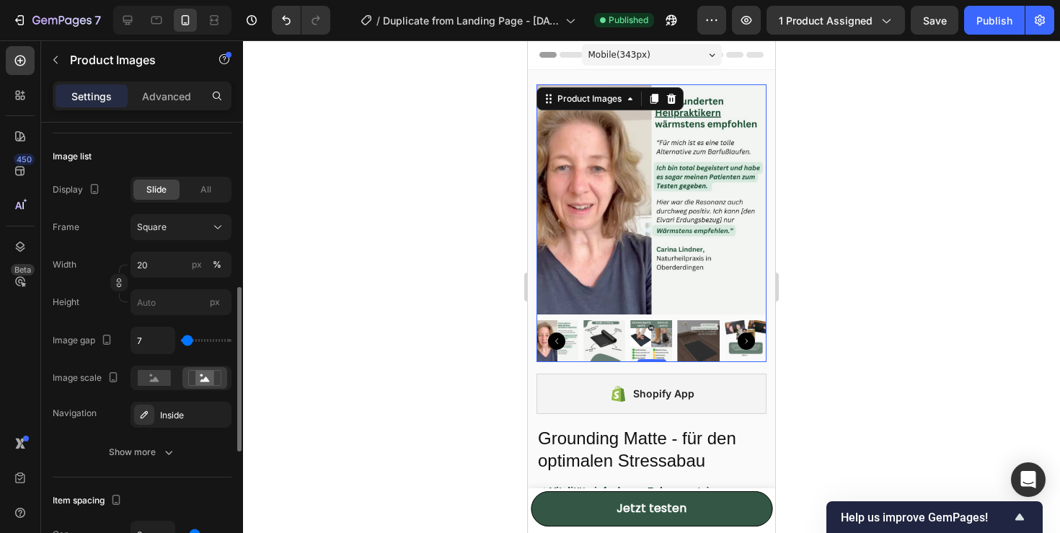
type input "11"
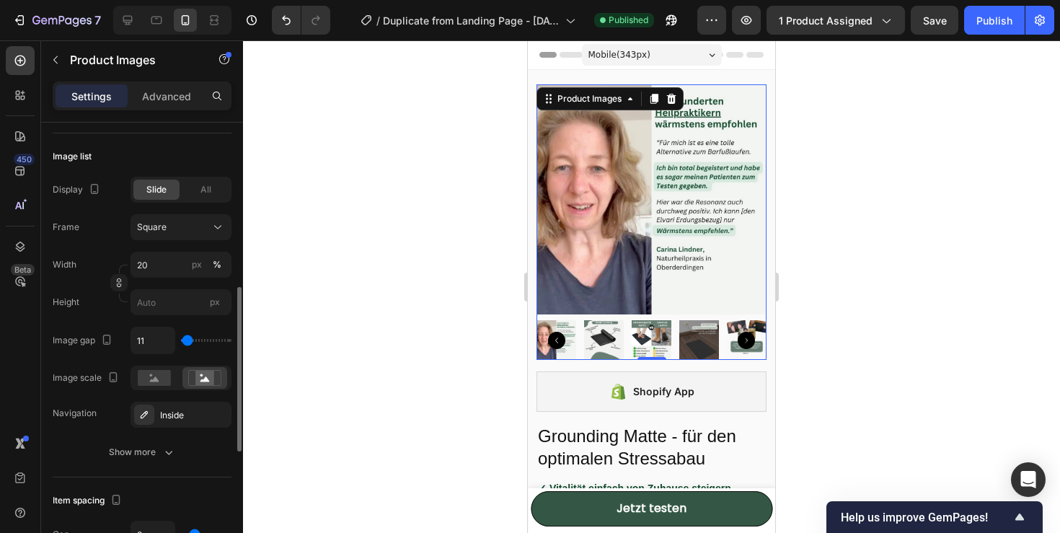
type input "9"
type input "4"
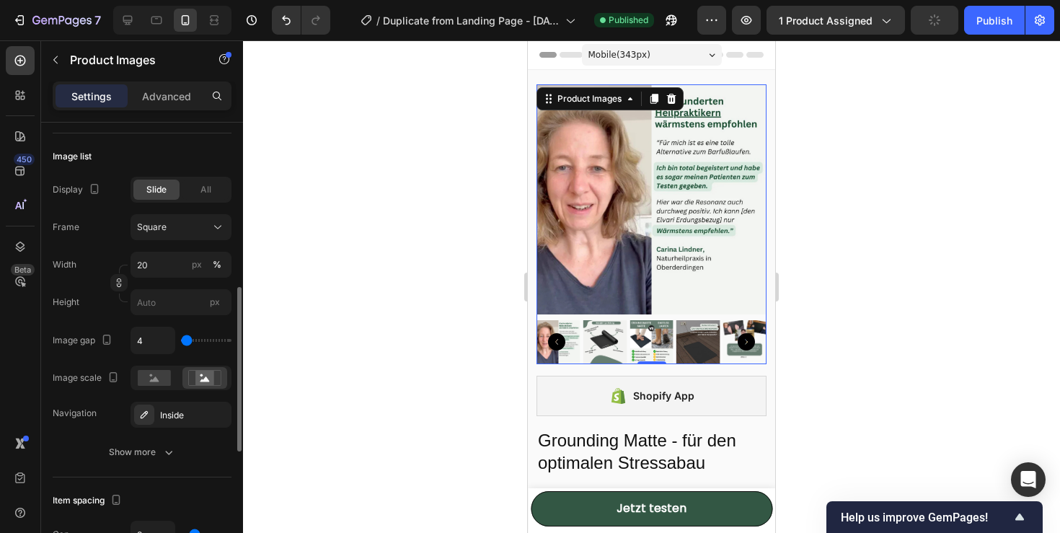
type input "4"
click at [187, 341] on input "range" at bounding box center [206, 340] width 50 height 3
type input "40"
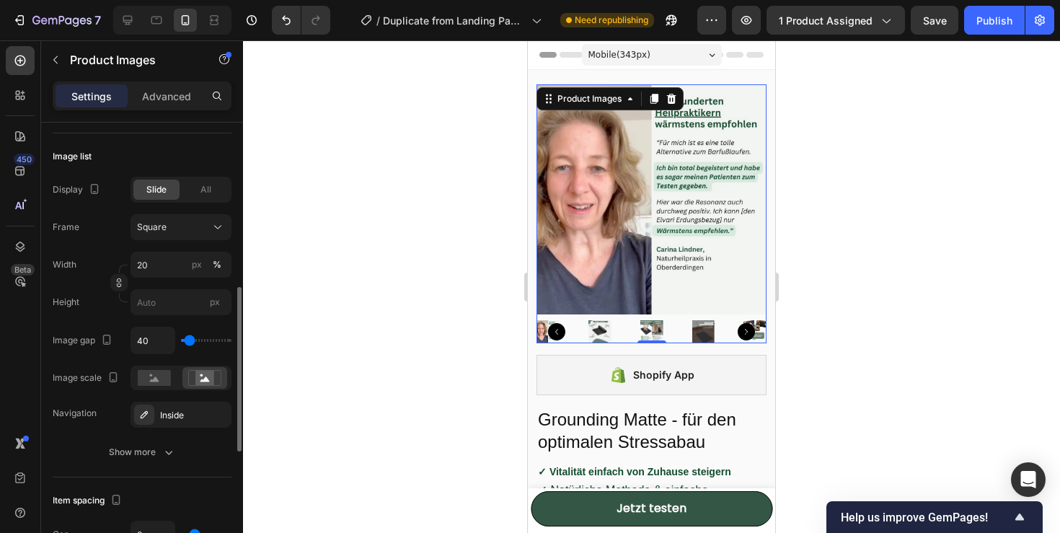
type input "22"
type input "15"
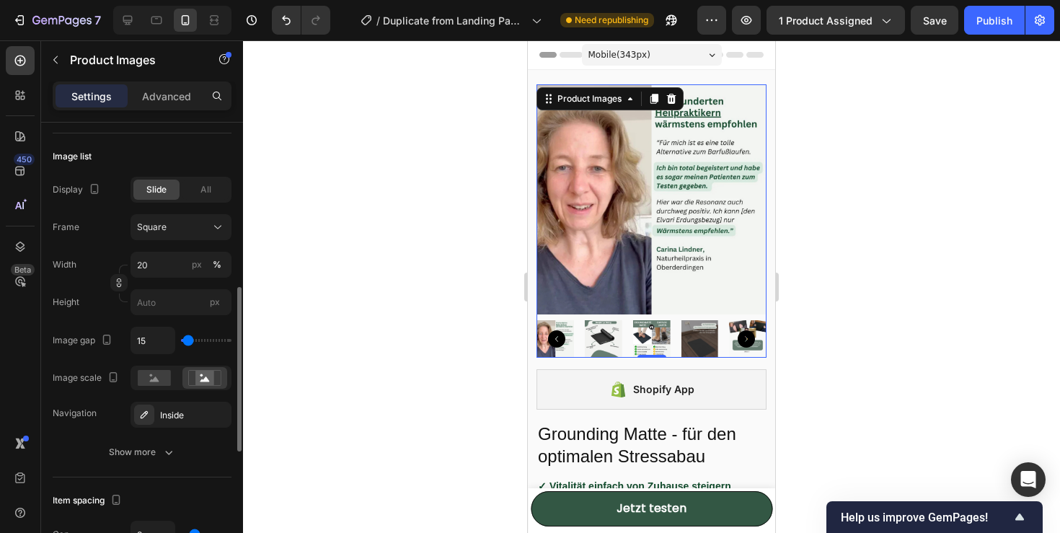
type input "13"
type input "11"
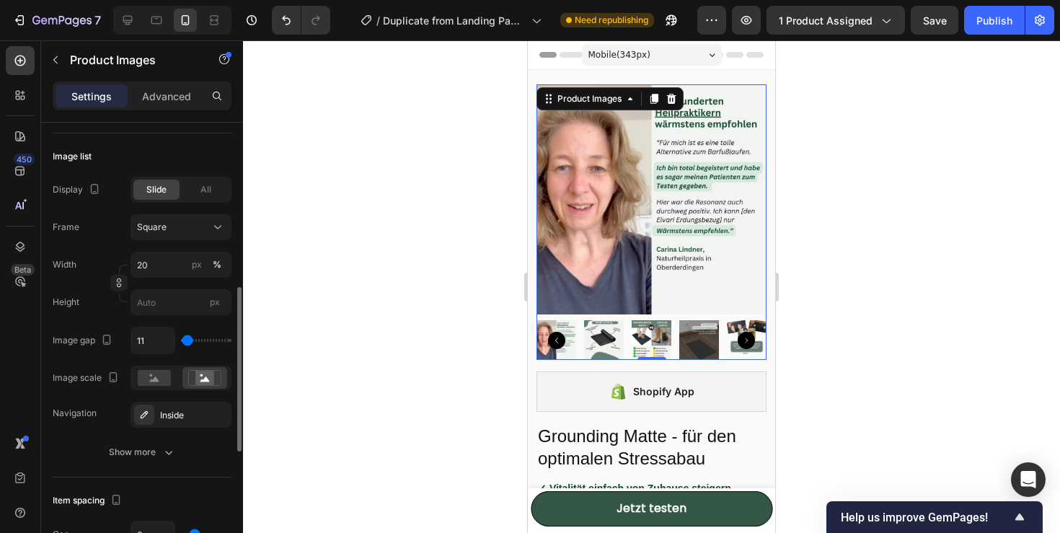
type input "6"
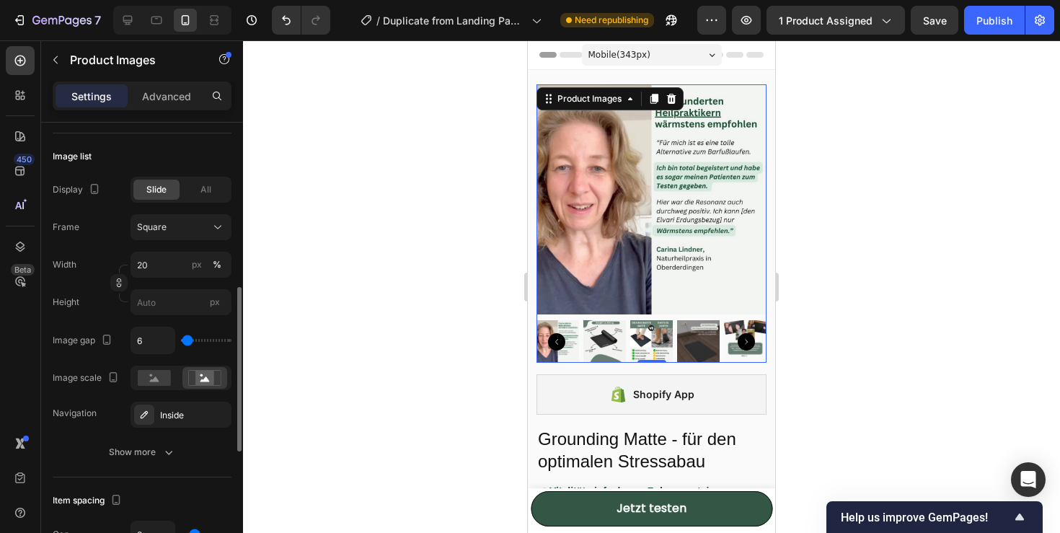
type input "6"
click at [187, 340] on input "range" at bounding box center [206, 340] width 50 height 3
click at [149, 340] on input "6" at bounding box center [152, 340] width 43 height 26
type input "8"
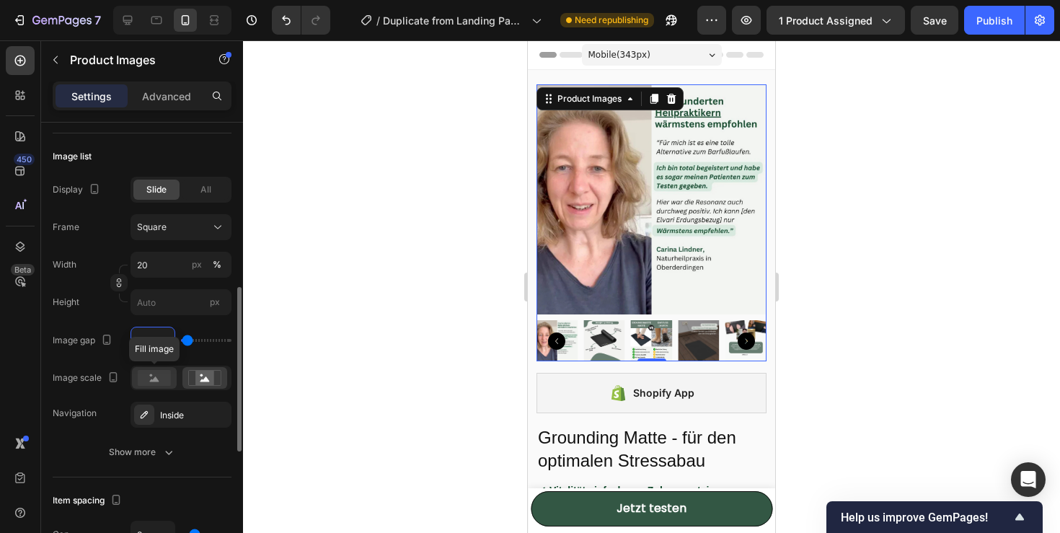
type input "8"
click at [162, 381] on rect at bounding box center [154, 378] width 33 height 16
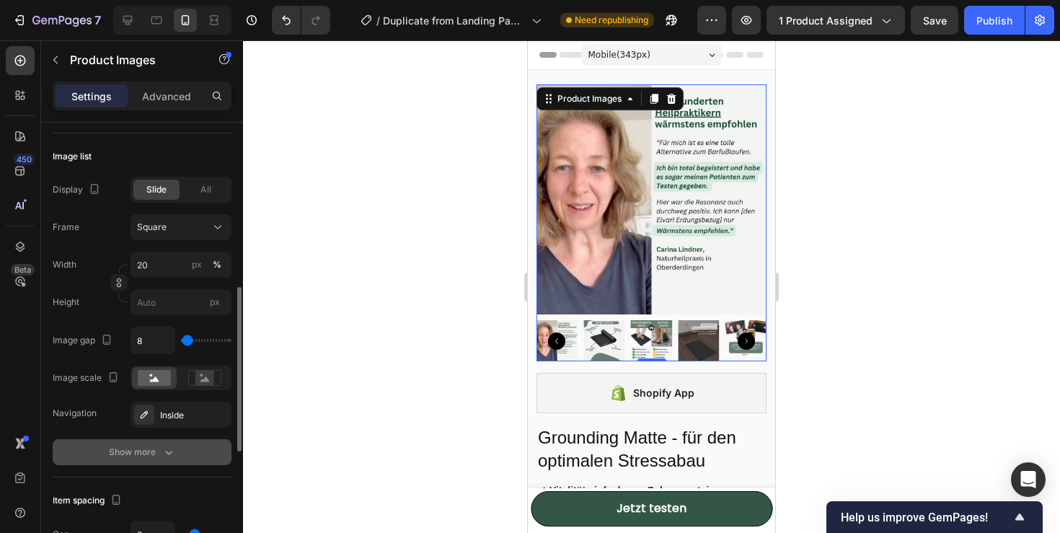
click at [178, 456] on button "Show more" at bounding box center [142, 452] width 179 height 26
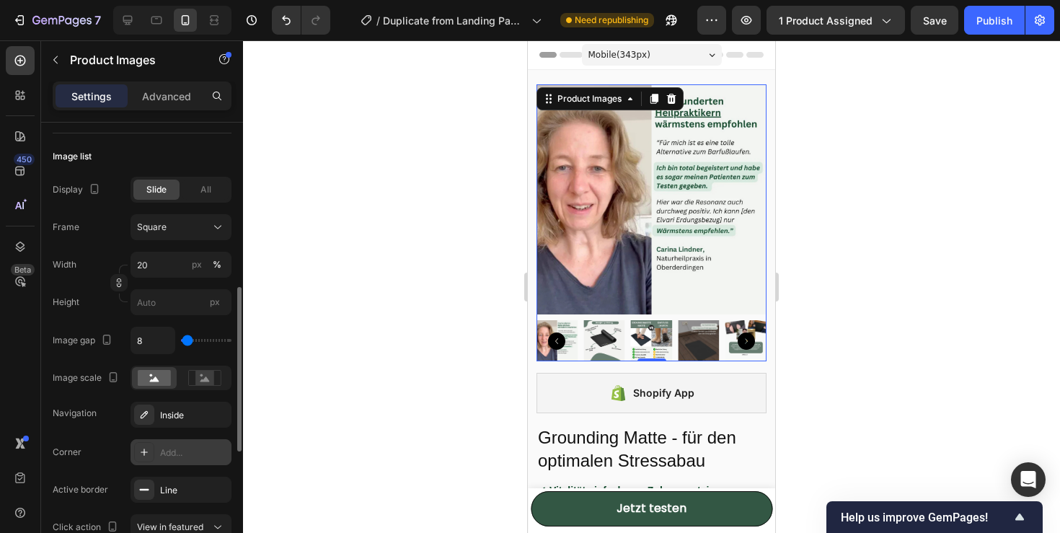
click at [159, 456] on div "Add..." at bounding box center [180, 452] width 101 height 26
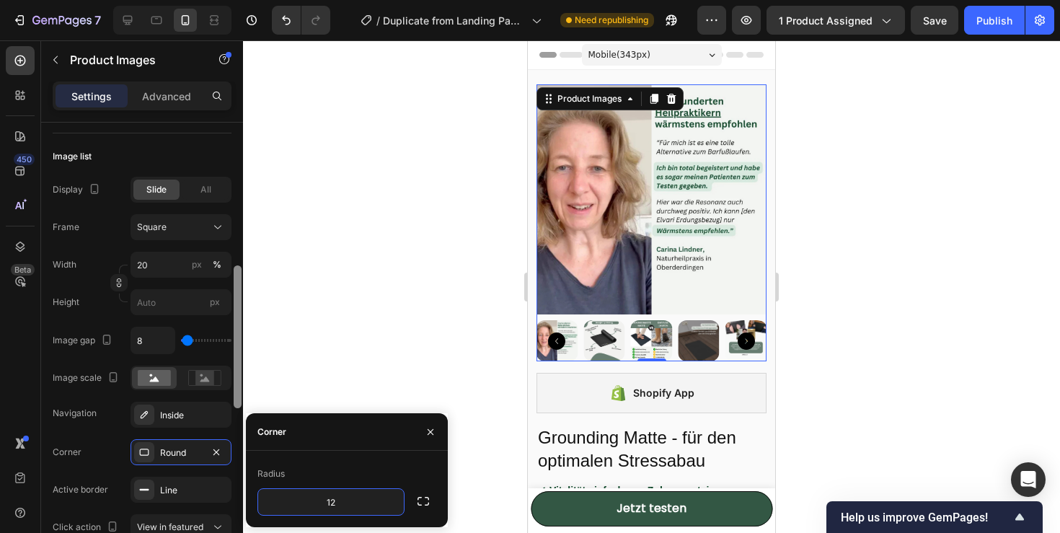
type input "12"
click at [236, 423] on div at bounding box center [237, 348] width 11 height 451
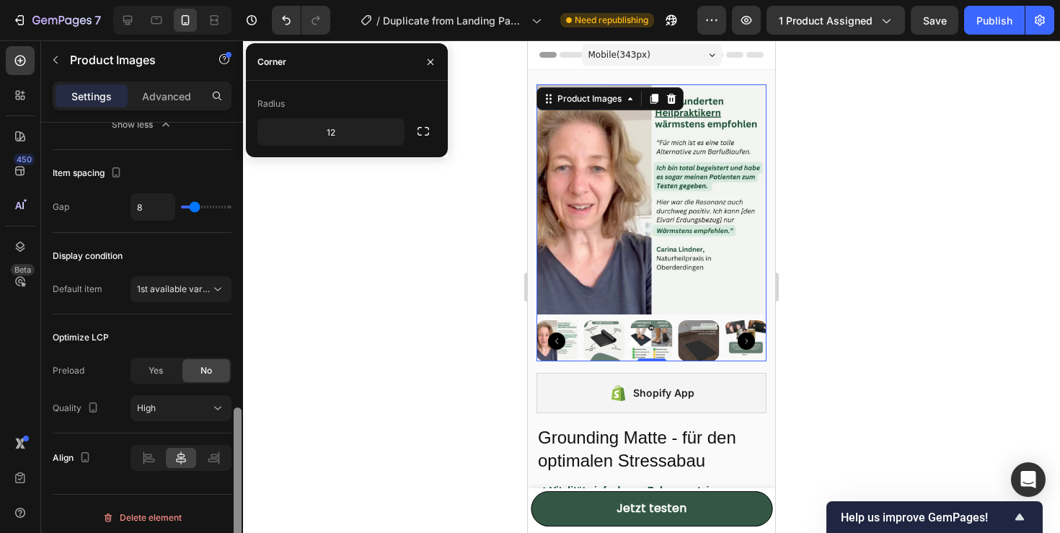
scroll to position [973, 0]
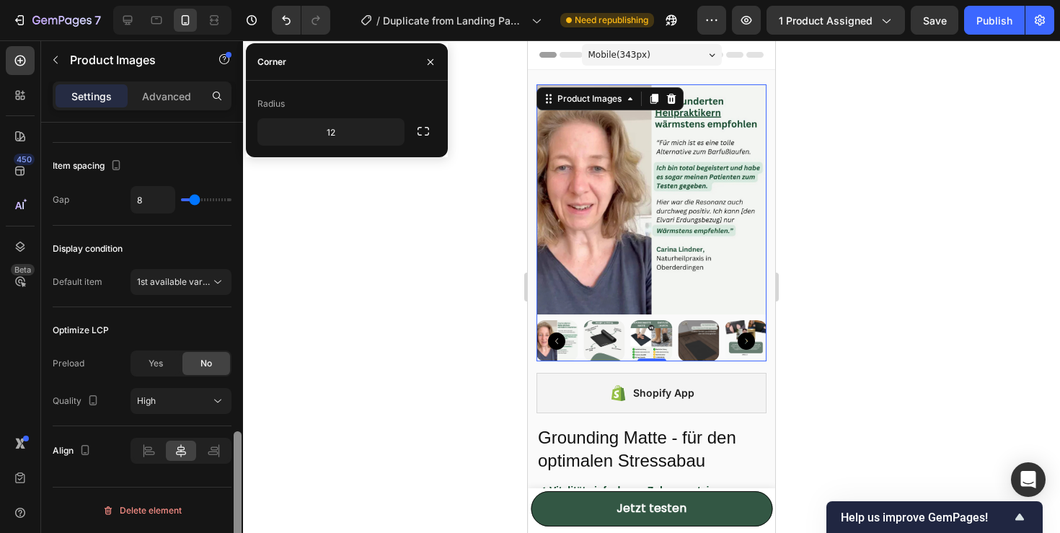
drag, startPoint x: 234, startPoint y: 430, endPoint x: 243, endPoint y: 464, distance: 35.0
click at [243, 0] on div "7 / Duplicate from Landing Page - [DATE] 14:32:35 Need republishing Preview 1 p…" at bounding box center [530, 0] width 1060 height 0
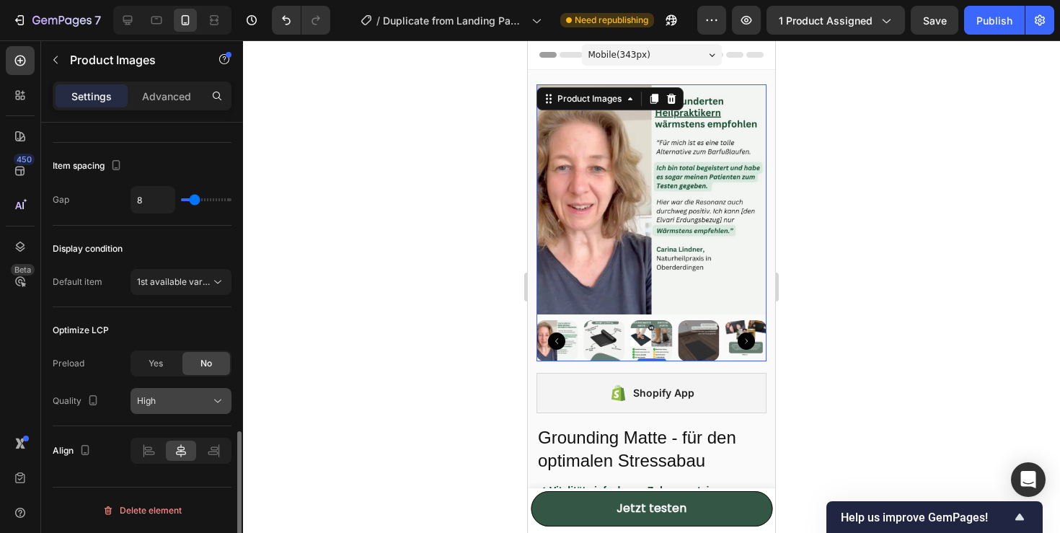
click at [200, 400] on div "High" at bounding box center [174, 400] width 74 height 13
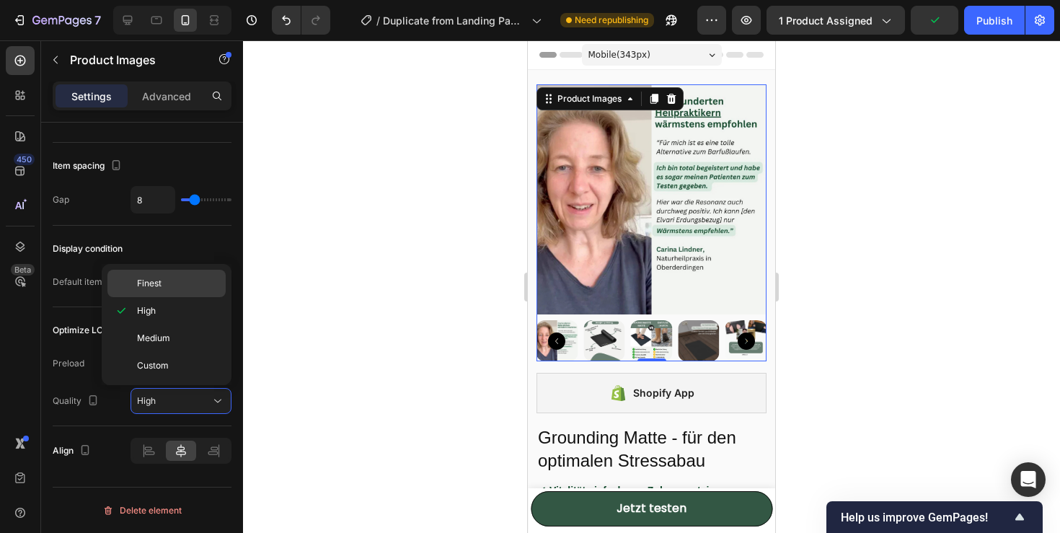
click at [158, 286] on span "Finest" at bounding box center [149, 283] width 25 height 13
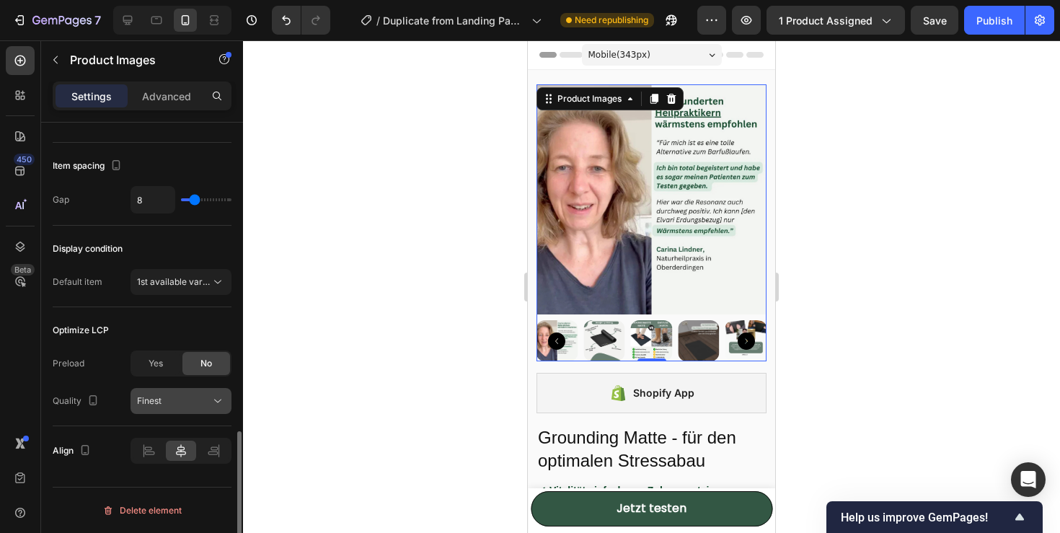
click at [178, 401] on div "Finest" at bounding box center [174, 400] width 74 height 13
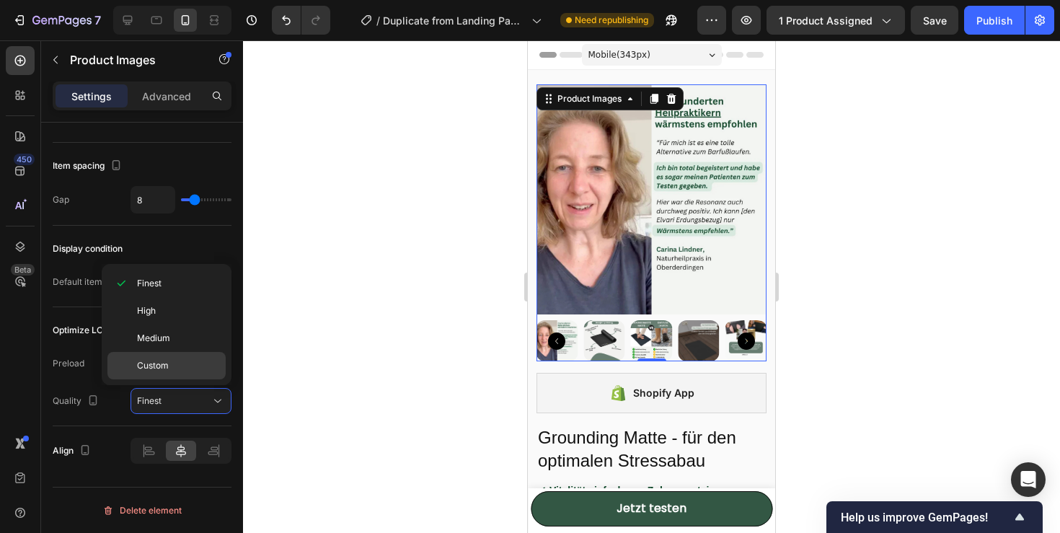
click at [167, 366] on span "Custom" at bounding box center [153, 365] width 32 height 13
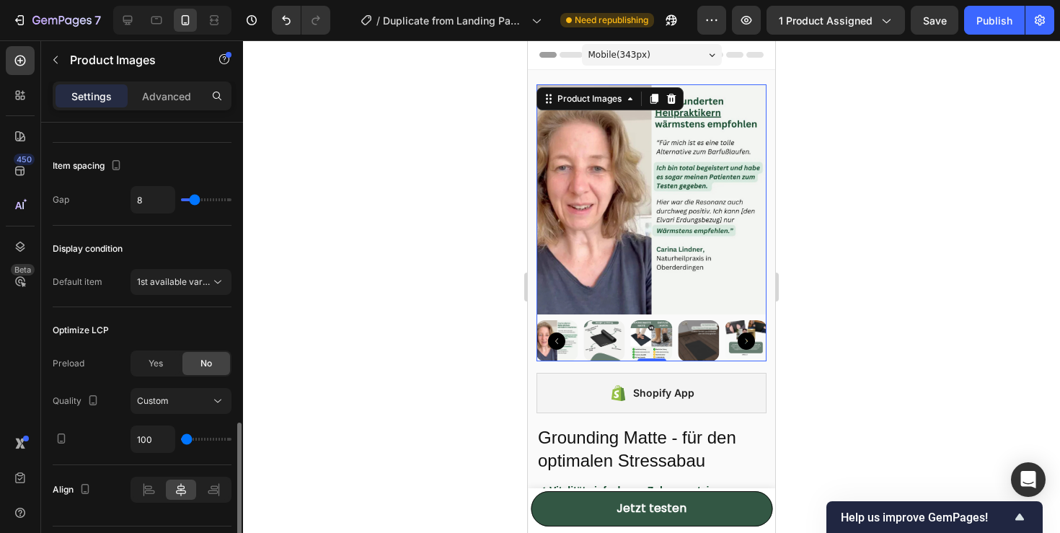
type input "250"
type input "300"
type input "350"
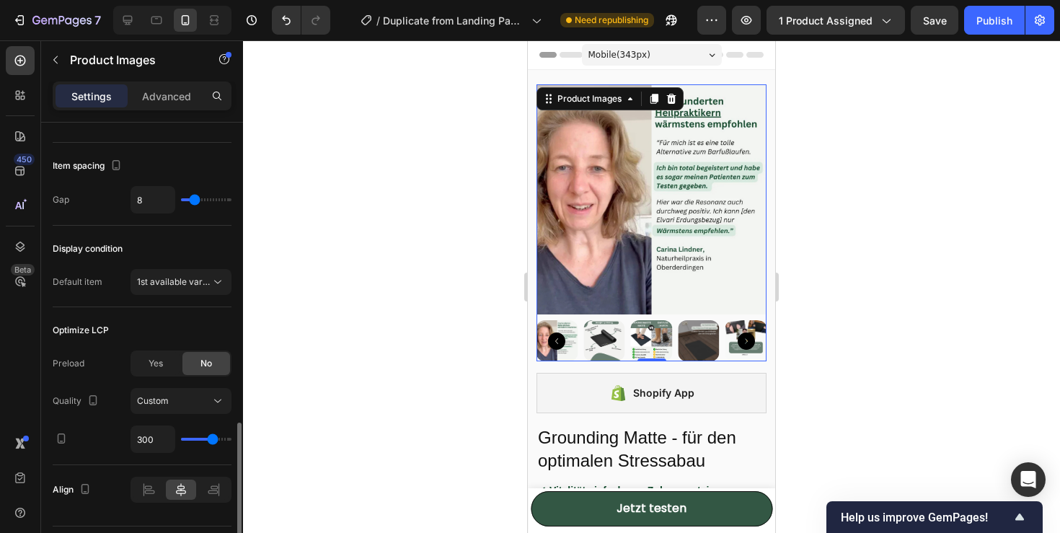
type input "350"
type input "400"
drag, startPoint x: 183, startPoint y: 438, endPoint x: 241, endPoint y: 438, distance: 58.4
type input "400"
click at [231, 438] on input "range" at bounding box center [206, 439] width 50 height 3
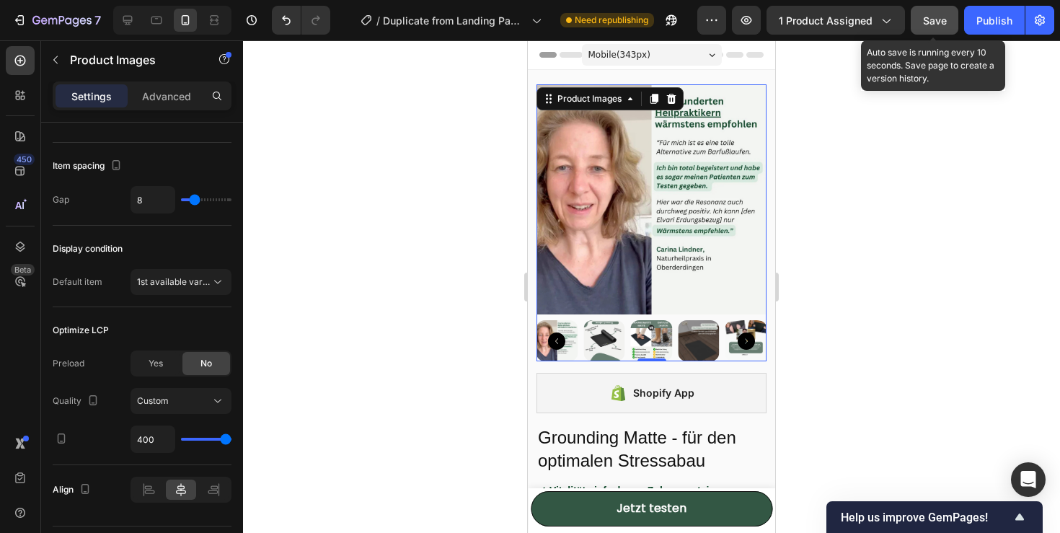
click at [949, 30] on button "Save" at bounding box center [934, 20] width 48 height 29
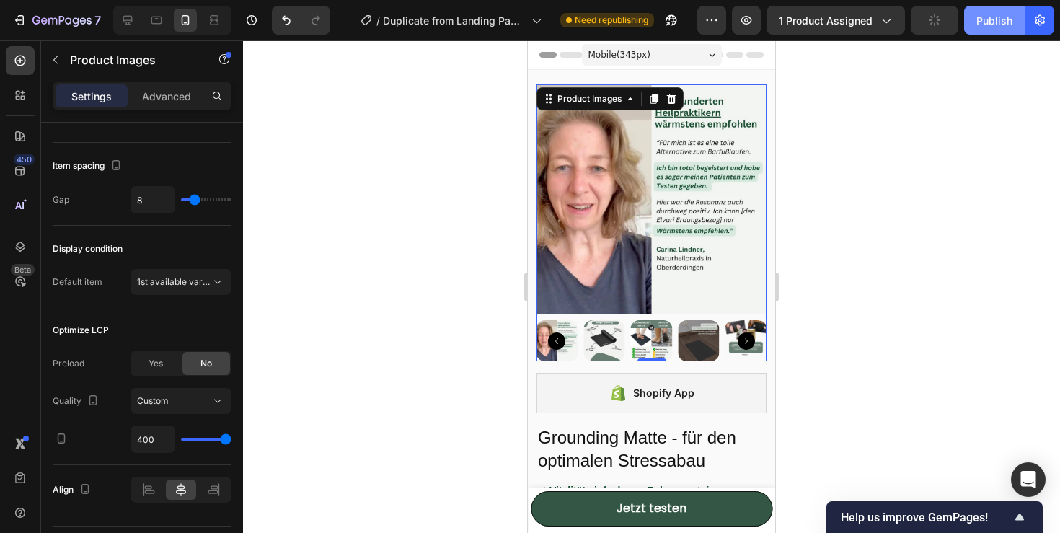
click at [987, 28] on button "Publish" at bounding box center [994, 20] width 61 height 29
click at [685, 438] on h2 "Grounding Matte - für den optimalen Stressabau" at bounding box center [651, 449] width 230 height 48
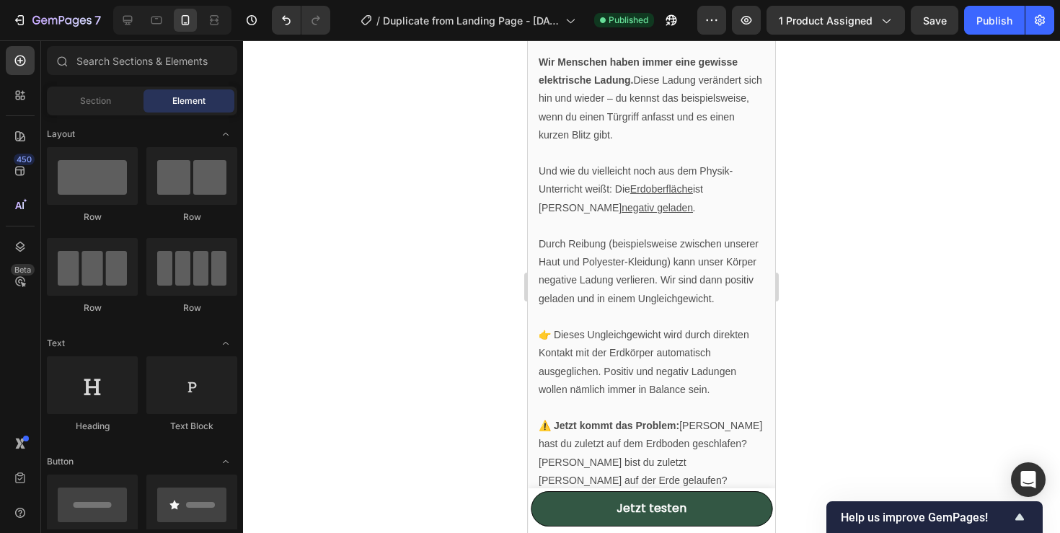
scroll to position [1801, 0]
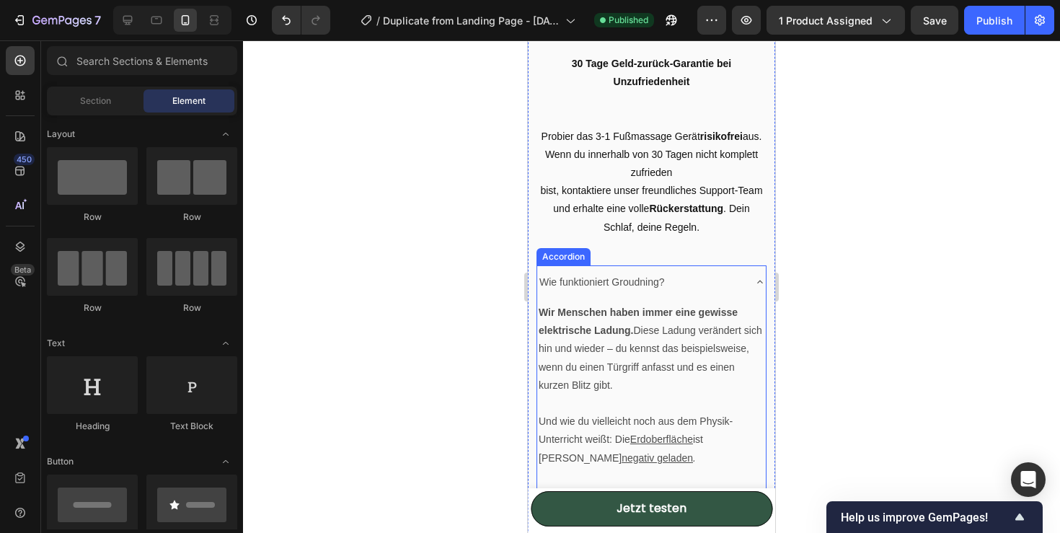
click at [722, 271] on div "Wie funktioniert Groudning?" at bounding box center [639, 282] width 205 height 22
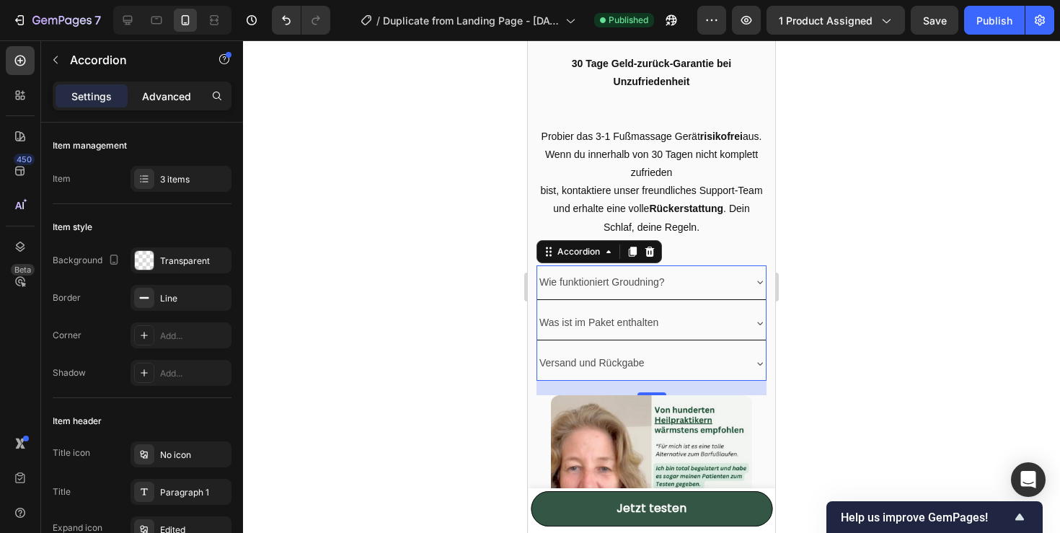
click at [182, 89] on p "Advanced" at bounding box center [166, 96] width 49 height 15
type input "100%"
type input "100"
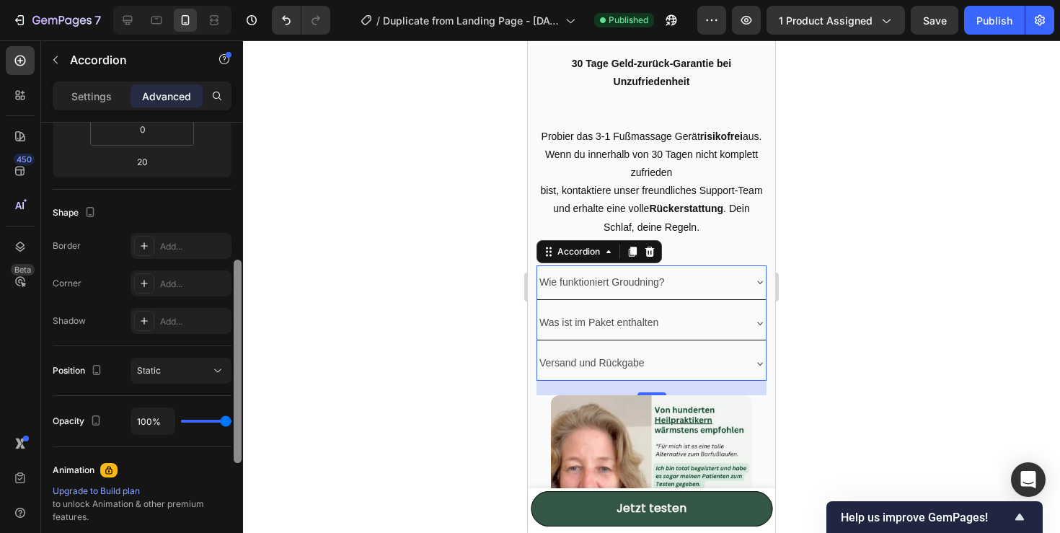
scroll to position [0, 0]
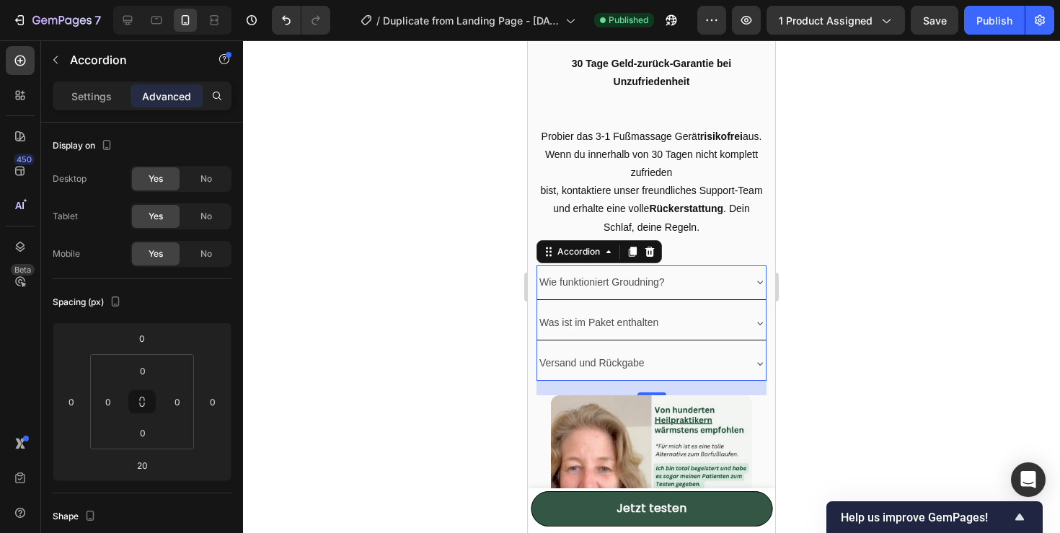
drag, startPoint x: 236, startPoint y: 192, endPoint x: 254, endPoint y: 76, distance: 117.6
click at [254, 0] on div "7 / Duplicate from Landing Page - [DATE] 14:32:35 Published Preview 1 product a…" at bounding box center [530, 0] width 1060 height 0
click at [94, 79] on div "Accordion" at bounding box center [123, 60] width 164 height 41
click at [84, 95] on p "Settings" at bounding box center [91, 96] width 40 height 15
type input "8"
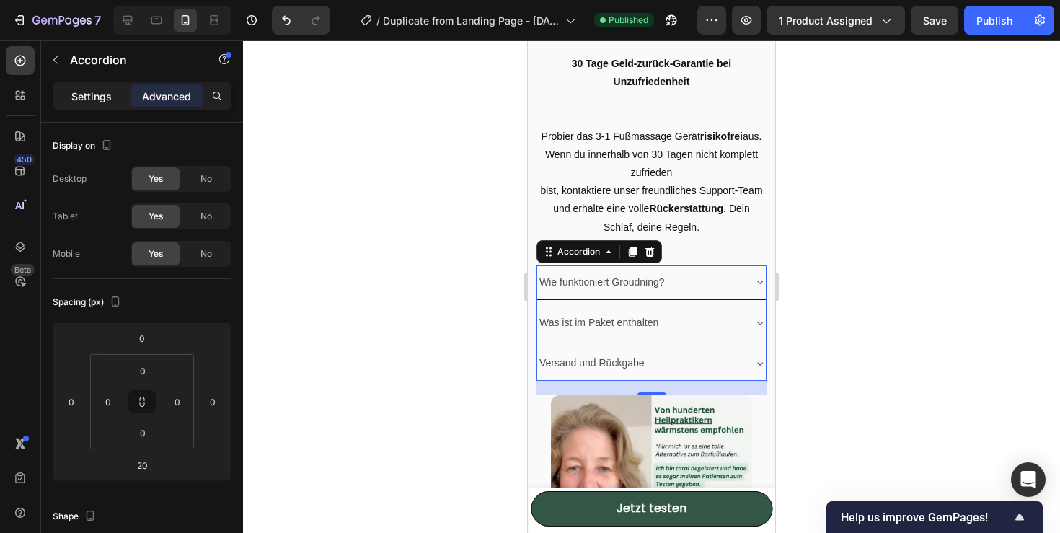
type input "8"
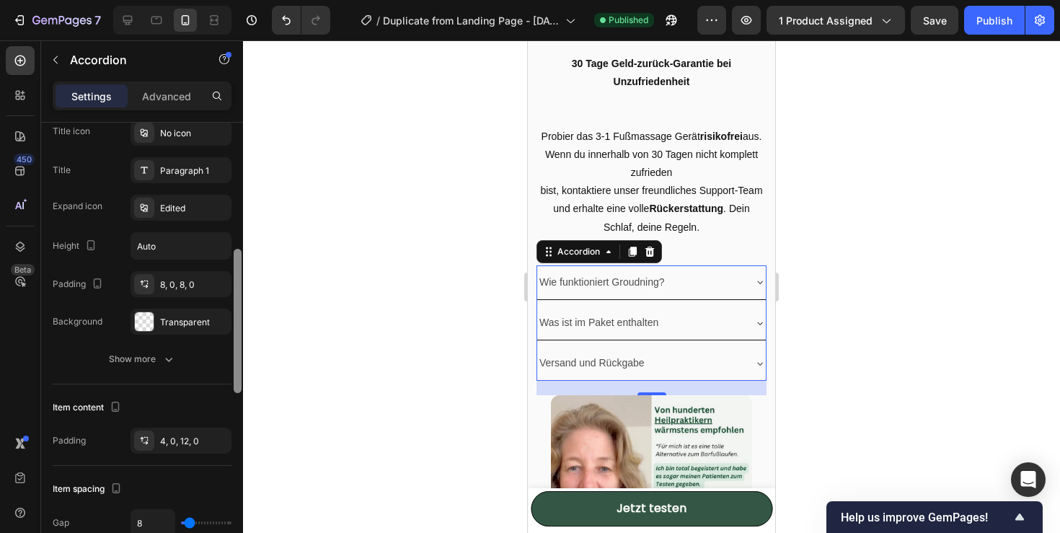
scroll to position [342, 0]
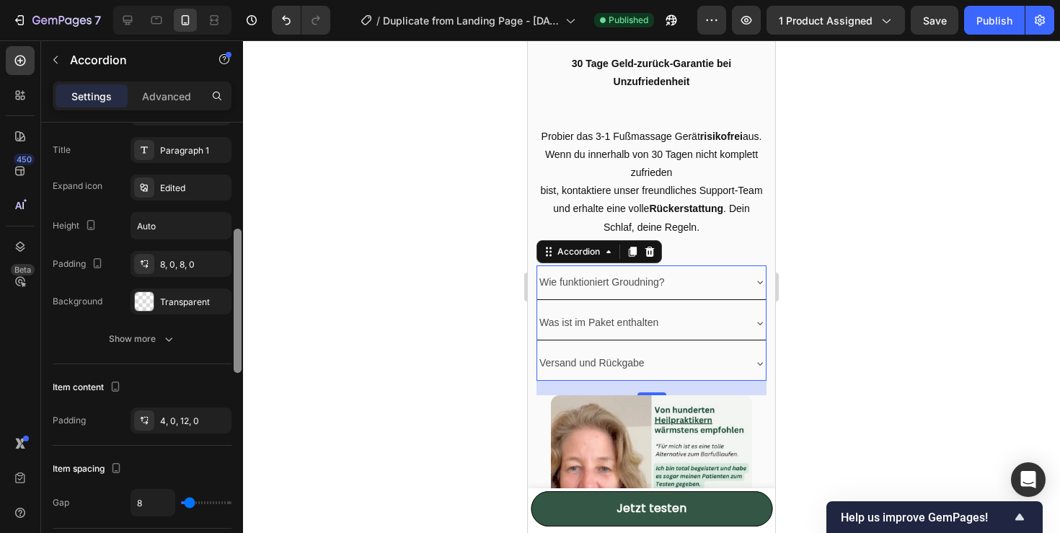
drag, startPoint x: 236, startPoint y: 219, endPoint x: 234, endPoint y: 329, distance: 109.6
click at [234, 329] on div at bounding box center [238, 300] width 8 height 144
click at [156, 359] on div "Item header Title icon No icon Title Paragraph 1 Expand icon Edited Height Auto…" at bounding box center [142, 210] width 179 height 308
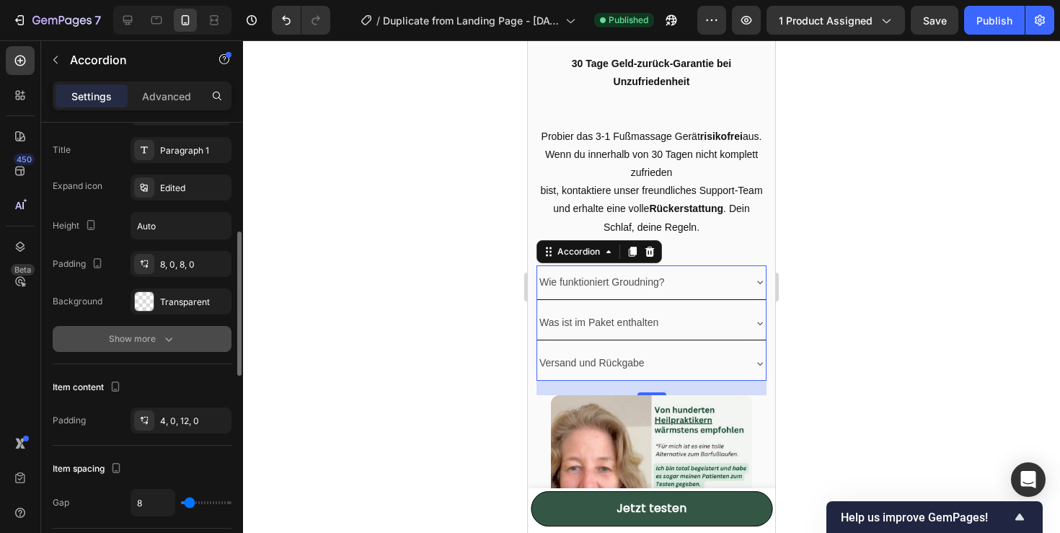
click at [161, 326] on button "Show more" at bounding box center [142, 339] width 179 height 26
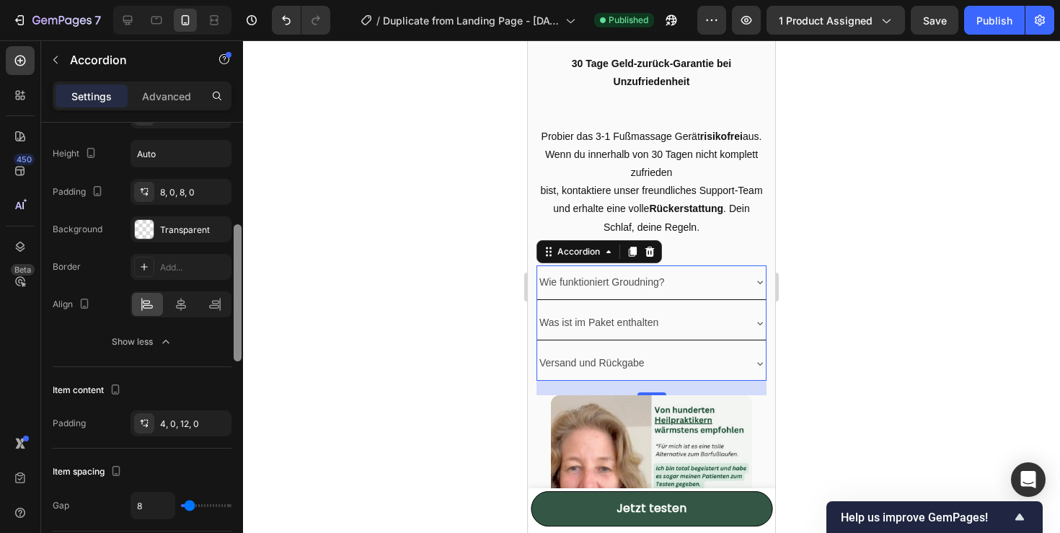
drag, startPoint x: 238, startPoint y: 296, endPoint x: 237, endPoint y: 319, distance: 23.1
click at [237, 319] on div at bounding box center [238, 292] width 8 height 137
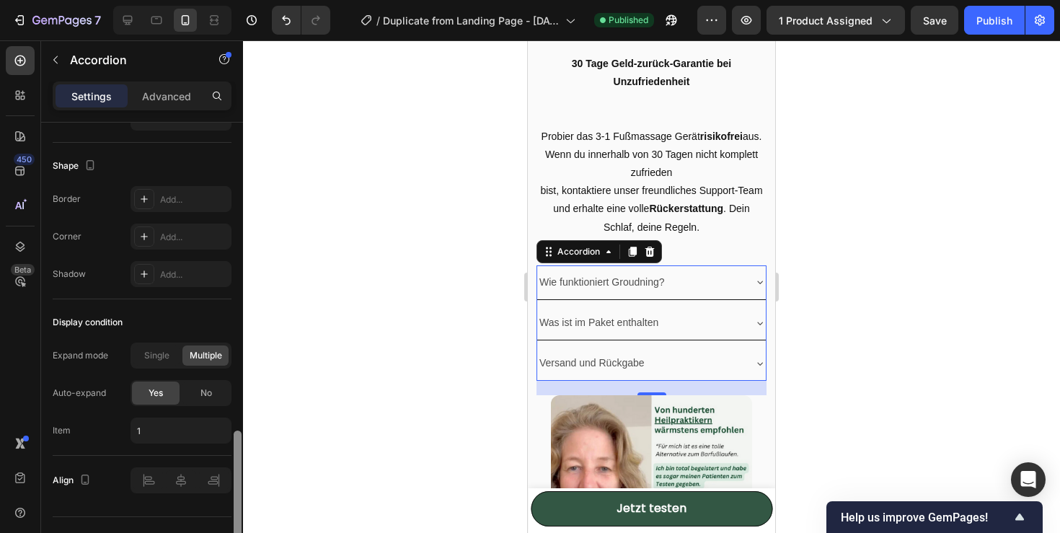
scroll to position [1006, 0]
drag, startPoint x: 237, startPoint y: 319, endPoint x: 240, endPoint y: 498, distance: 178.8
click at [240, 498] on div at bounding box center [238, 495] width 8 height 137
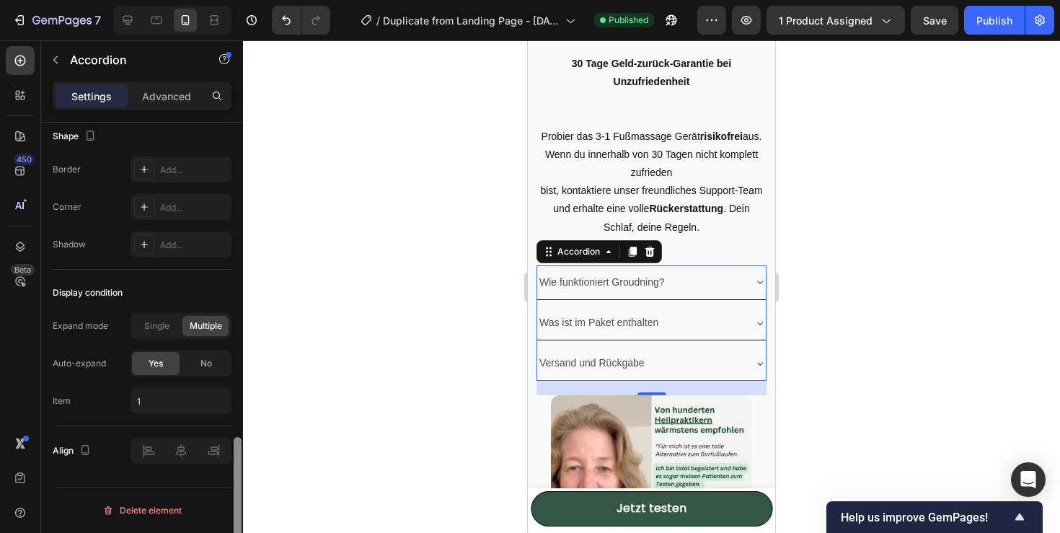
drag, startPoint x: 236, startPoint y: 456, endPoint x: 235, endPoint y: 512, distance: 56.2
click at [235, 512] on div at bounding box center [238, 505] width 8 height 137
click at [201, 367] on span "No" at bounding box center [206, 363] width 12 height 13
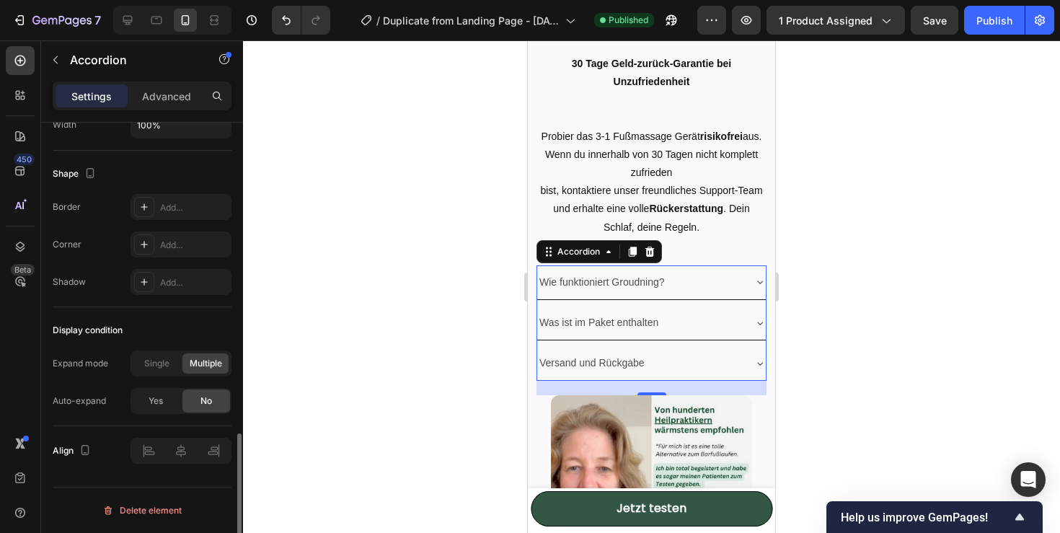
scroll to position [996, 0]
click at [639, 273] on p "Wie funktioniert Groudning?" at bounding box center [601, 282] width 125 height 18
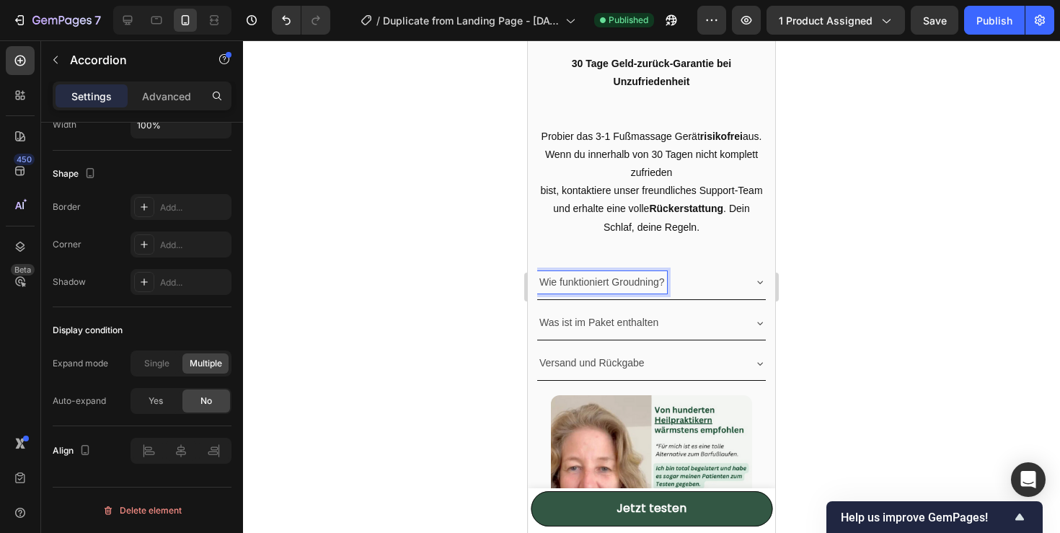
click at [696, 271] on div "Wie funktioniert Groudning?" at bounding box center [639, 282] width 205 height 22
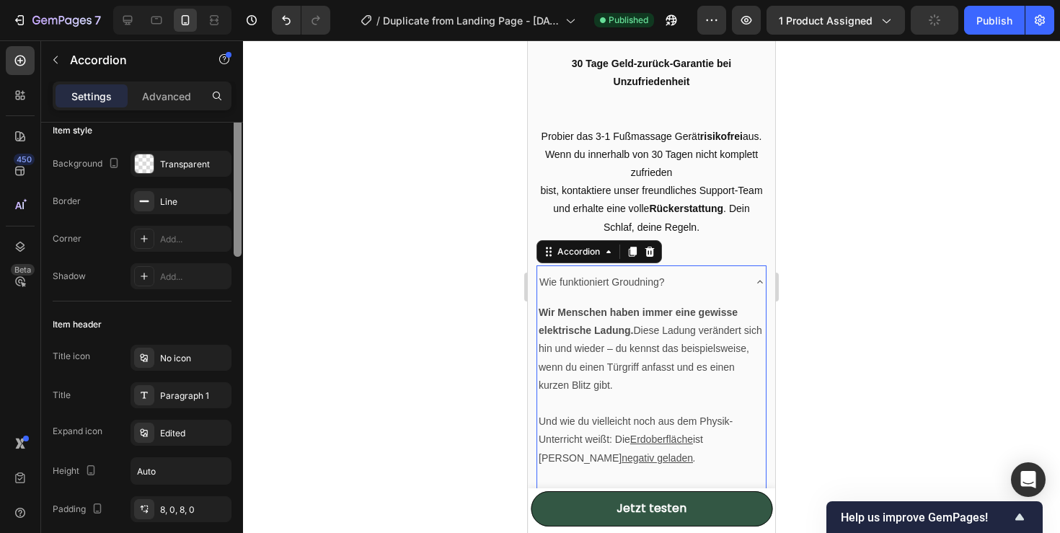
drag, startPoint x: 236, startPoint y: 468, endPoint x: 238, endPoint y: 174, distance: 293.4
click at [236, 176] on div at bounding box center [238, 186] width 8 height 141
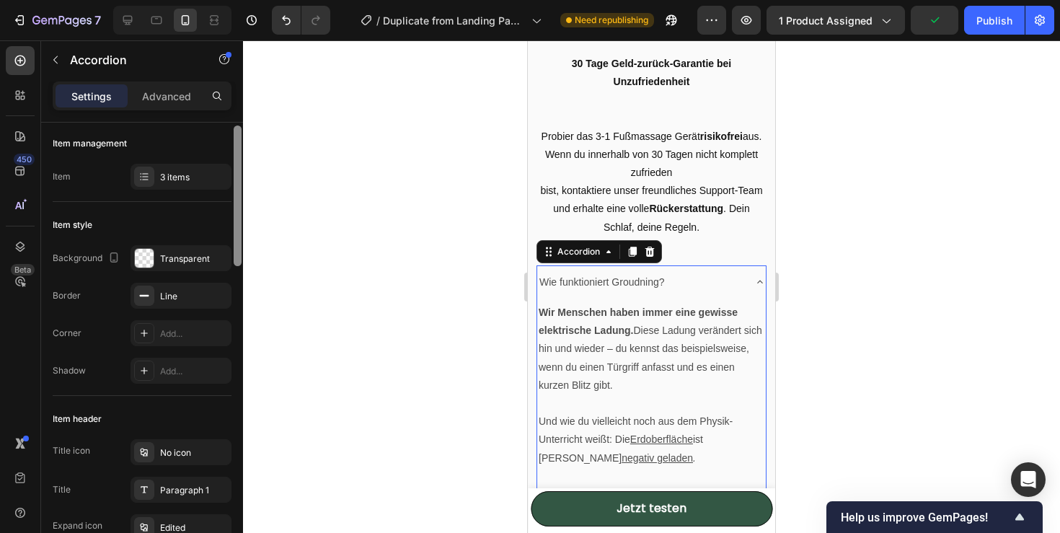
scroll to position [0, 0]
drag, startPoint x: 238, startPoint y: 174, endPoint x: 256, endPoint y: 98, distance: 78.5
click at [254, 0] on div "7 / Duplicate from Landing Page - [DATE] 14:32:35 Need republishing Preview 1 p…" at bounding box center [530, 0] width 1060 height 0
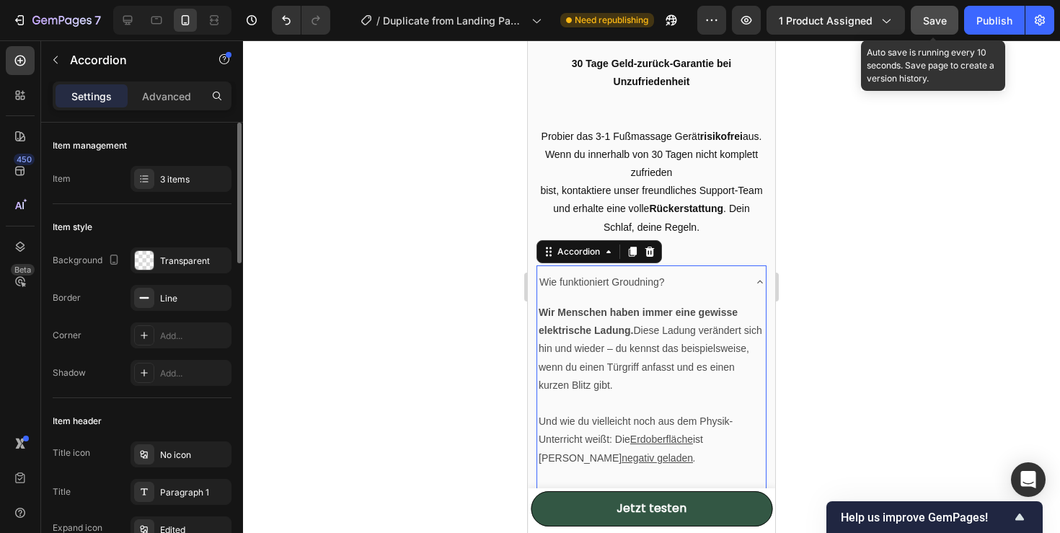
click at [937, 21] on span "Save" at bounding box center [935, 20] width 24 height 12
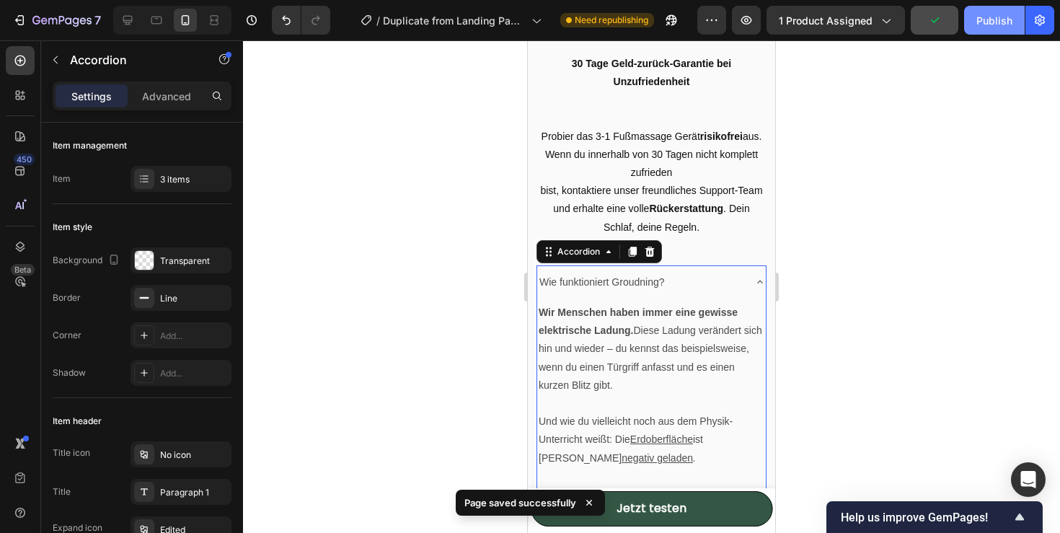
click at [1006, 21] on div "Publish" at bounding box center [994, 20] width 36 height 15
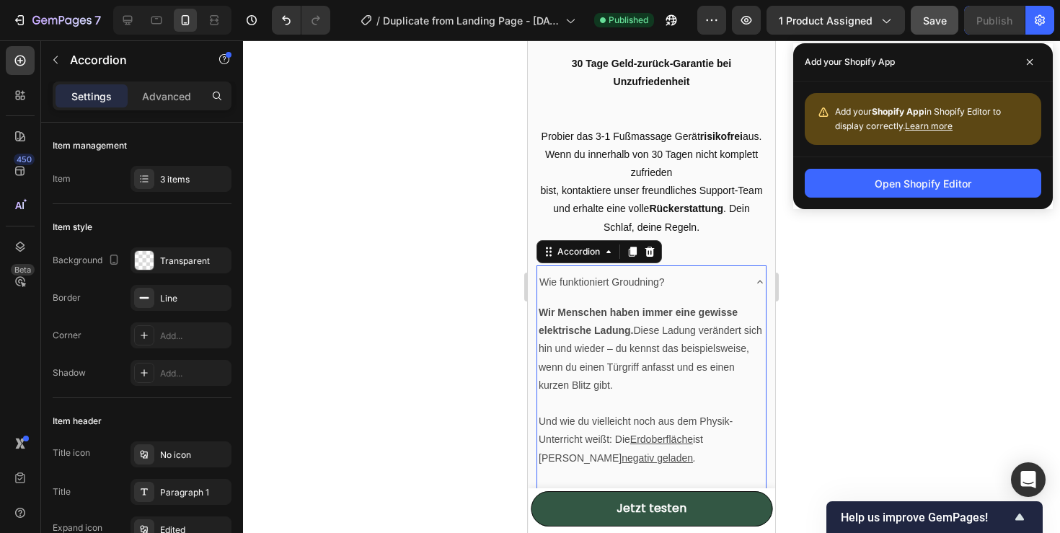
click at [717, 271] on div "Wie funktioniert Groudning?" at bounding box center [639, 282] width 205 height 22
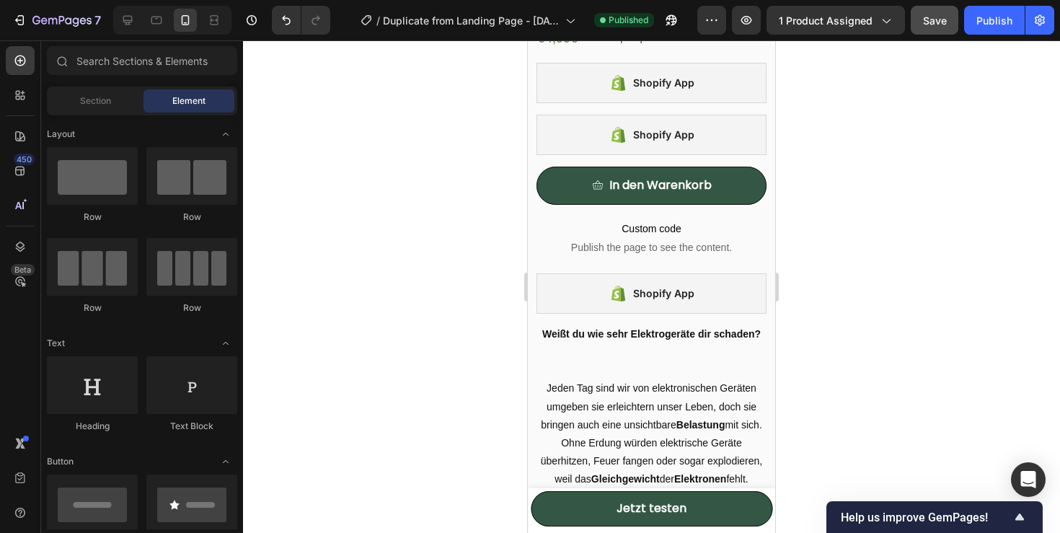
scroll to position [512, 0]
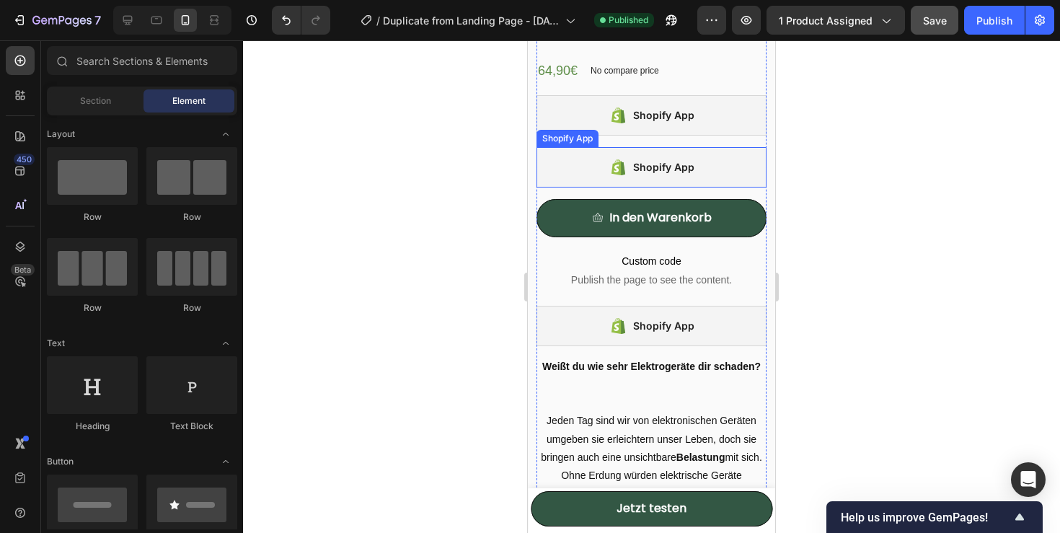
click at [618, 174] on icon at bounding box center [618, 167] width 18 height 17
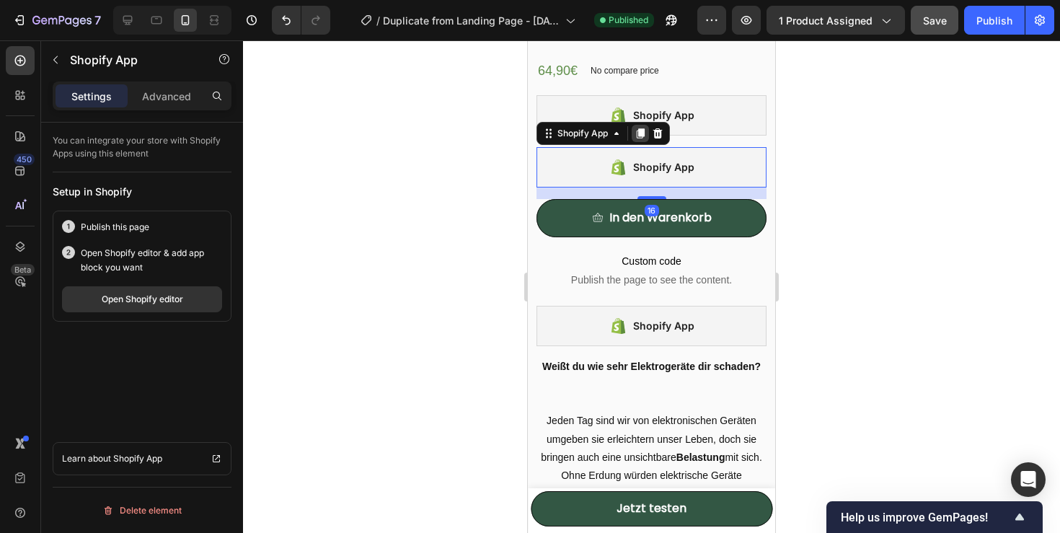
click at [639, 132] on icon at bounding box center [640, 133] width 8 height 10
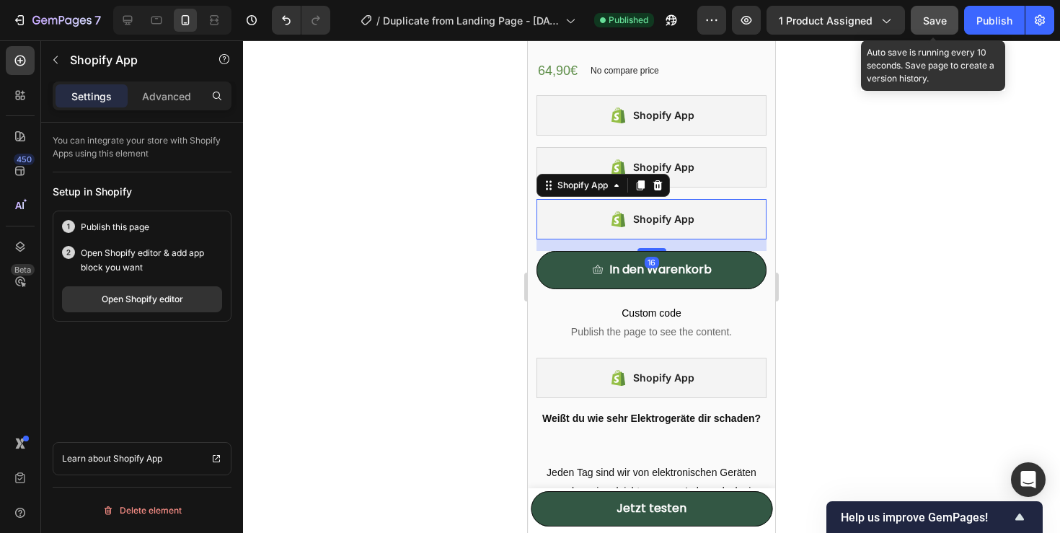
click at [937, 27] on div "Save" at bounding box center [935, 20] width 24 height 15
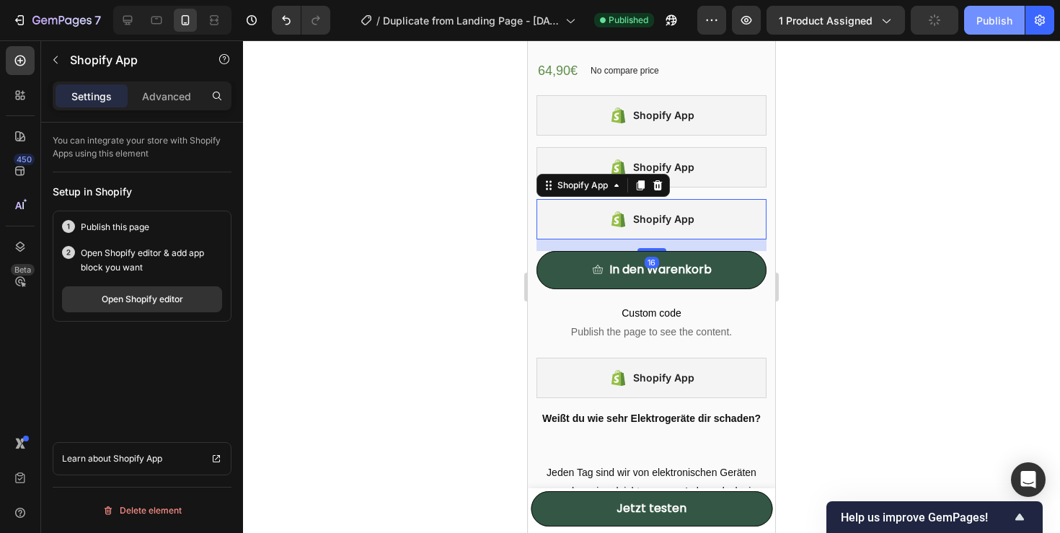
click at [981, 27] on div "Publish" at bounding box center [994, 20] width 36 height 15
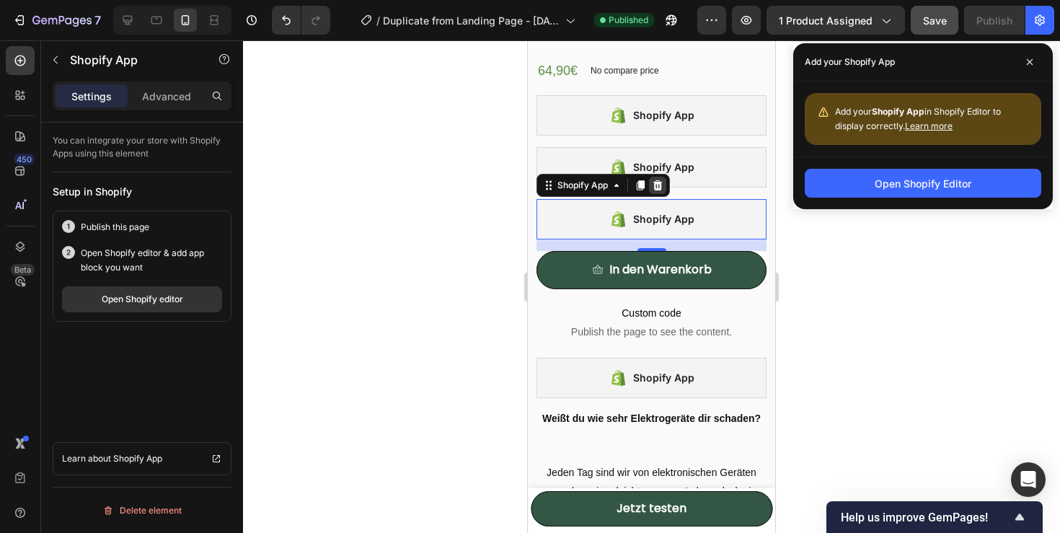
click at [656, 185] on icon at bounding box center [658, 185] width 12 height 12
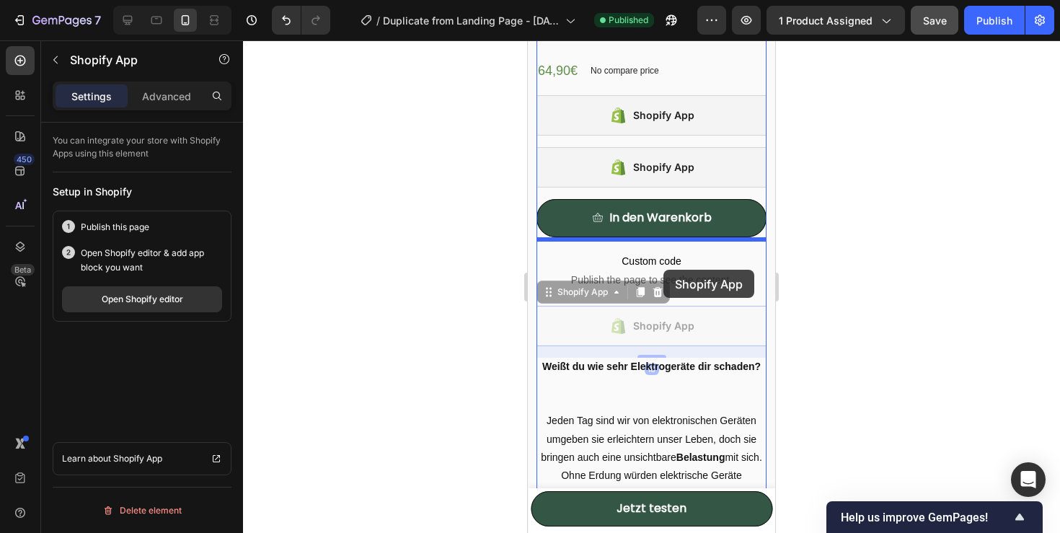
drag, startPoint x: 663, startPoint y: 319, endPoint x: 663, endPoint y: 270, distance: 49.0
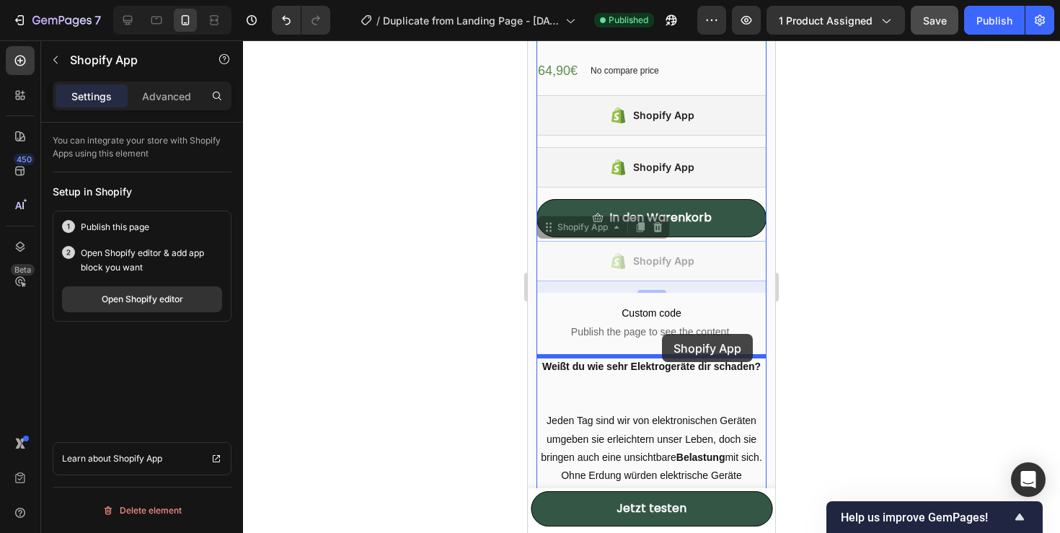
drag, startPoint x: 663, startPoint y: 270, endPoint x: 662, endPoint y: 334, distance: 64.2
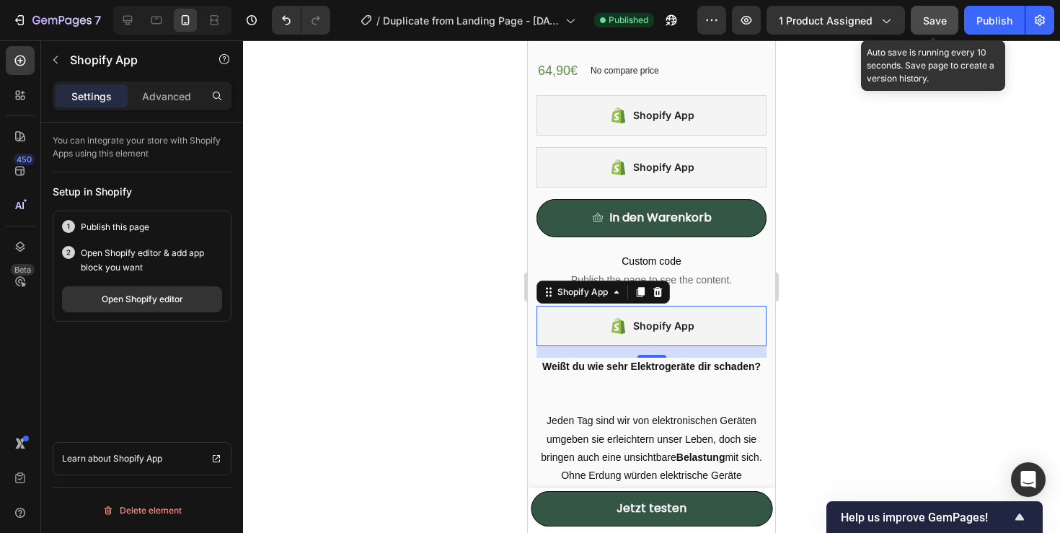
click at [949, 24] on button "Save" at bounding box center [934, 20] width 48 height 29
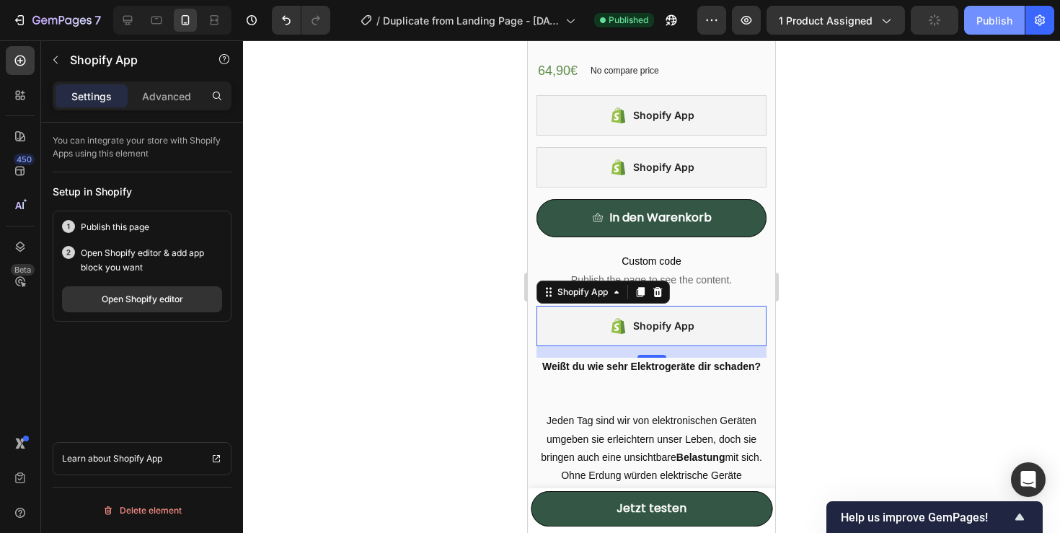
click at [977, 22] on div "Publish" at bounding box center [994, 20] width 36 height 15
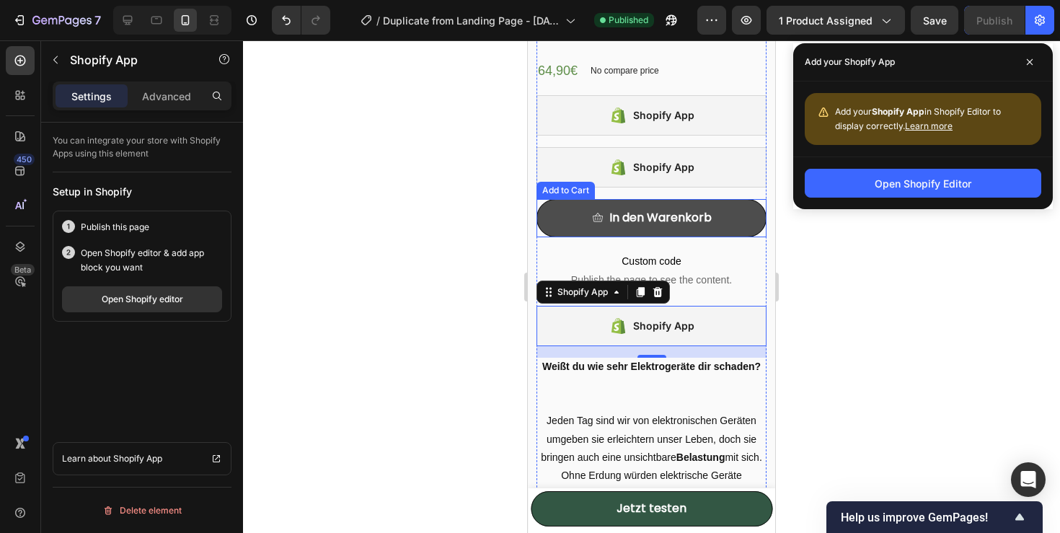
click at [744, 230] on button "In den Warenkorb" at bounding box center [651, 218] width 230 height 38
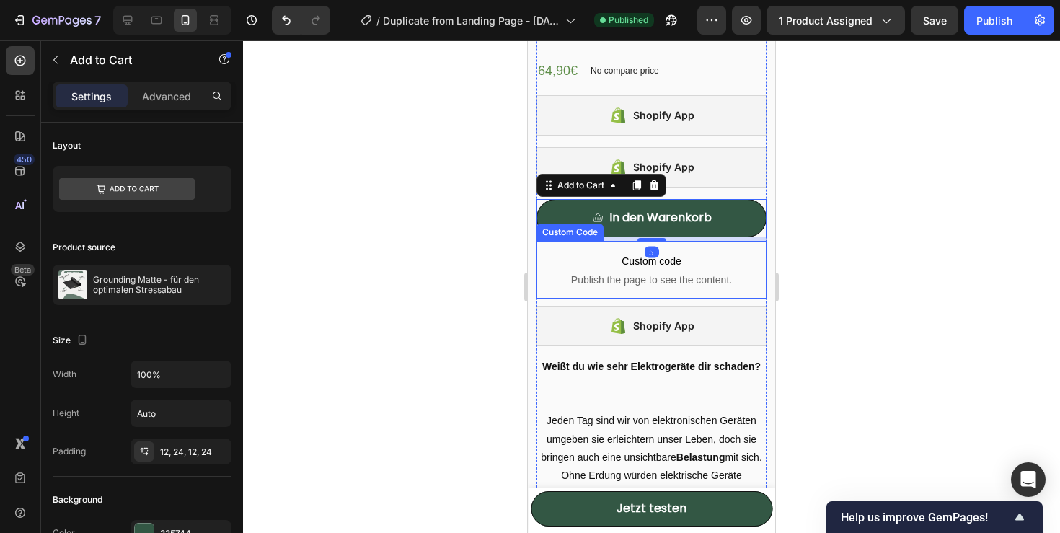
click at [704, 253] on span "Custom code" at bounding box center [651, 260] width 230 height 17
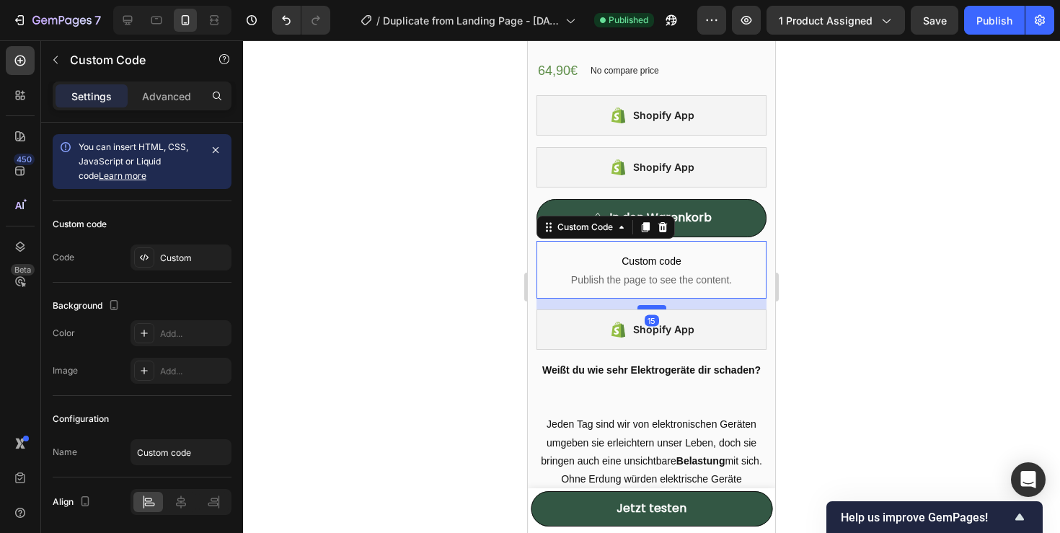
click at [653, 306] on div at bounding box center [651, 307] width 29 height 4
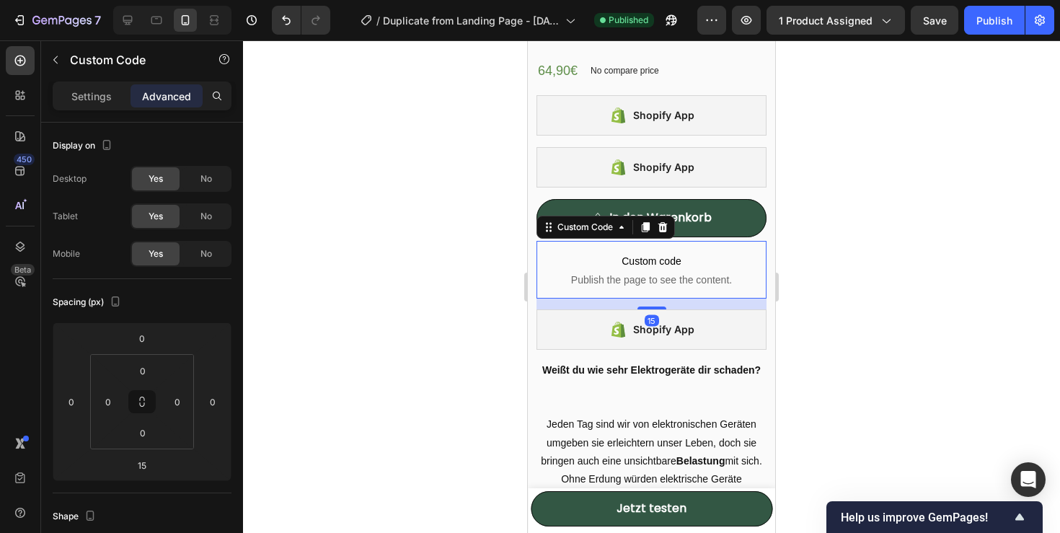
click at [669, 241] on p "Custom code Publish the page to see the content." at bounding box center [651, 270] width 230 height 58
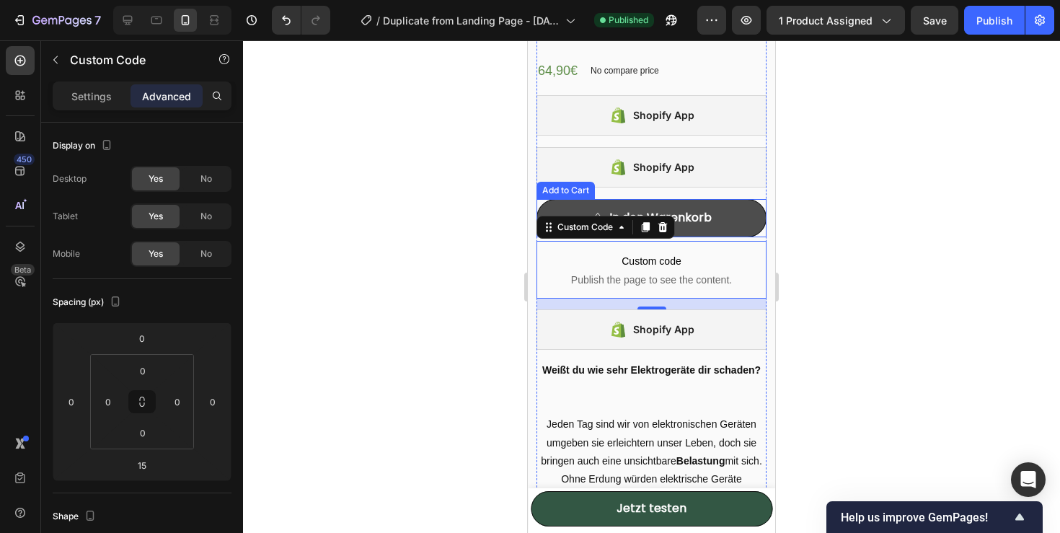
click at [697, 234] on button "In den Warenkorb" at bounding box center [651, 218] width 230 height 38
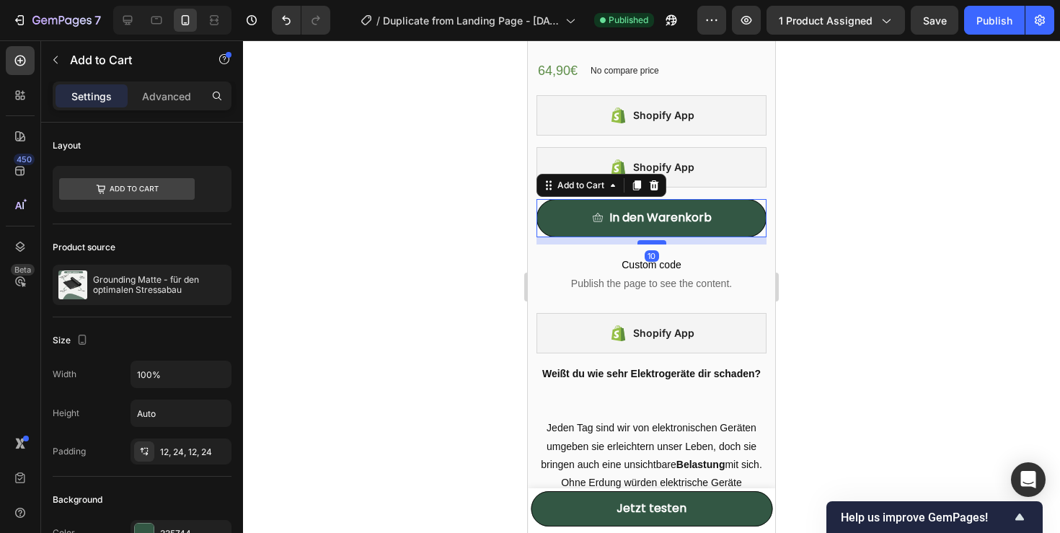
click at [652, 241] on div at bounding box center [651, 242] width 29 height 4
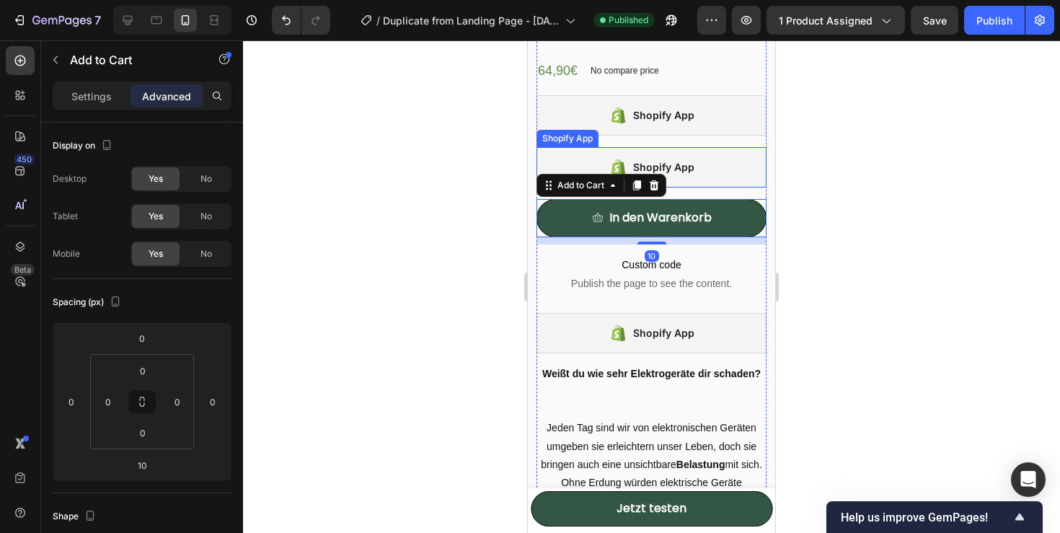
click at [723, 174] on div "Shopify App" at bounding box center [651, 167] width 230 height 40
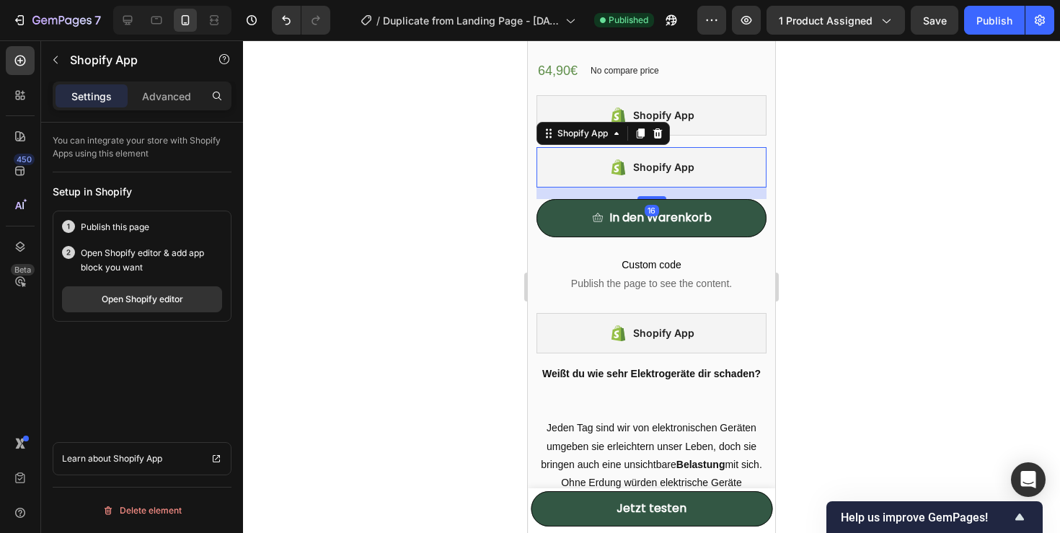
click at [652, 192] on div "16" at bounding box center [651, 193] width 230 height 12
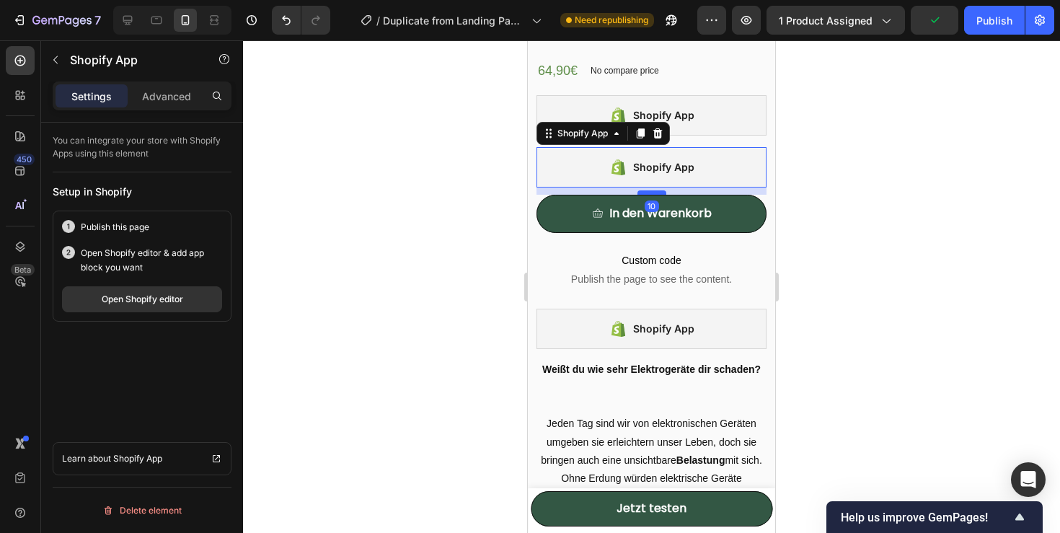
click at [652, 190] on div at bounding box center [651, 192] width 29 height 4
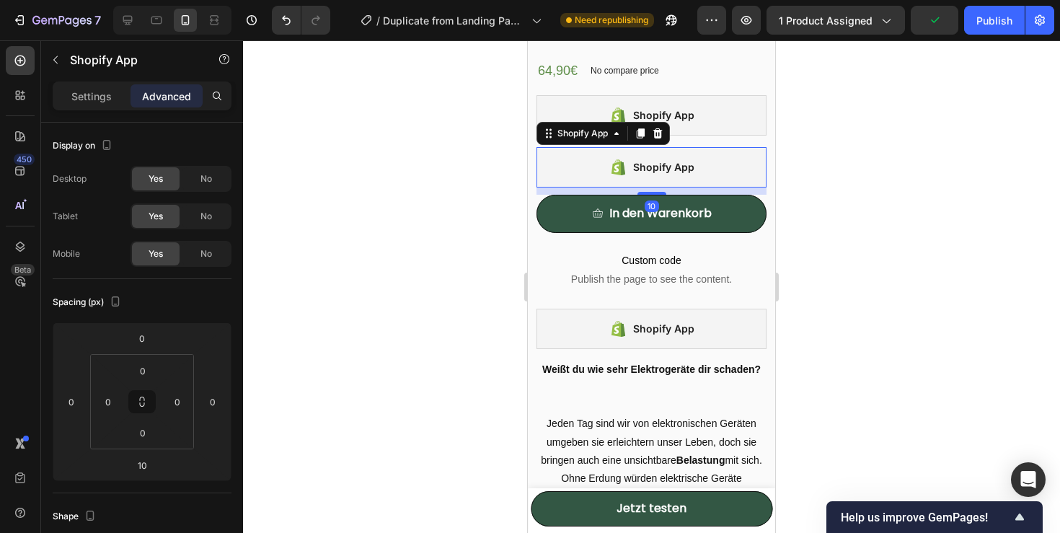
click at [941, 22] on icon "button" at bounding box center [934, 20] width 14 height 14
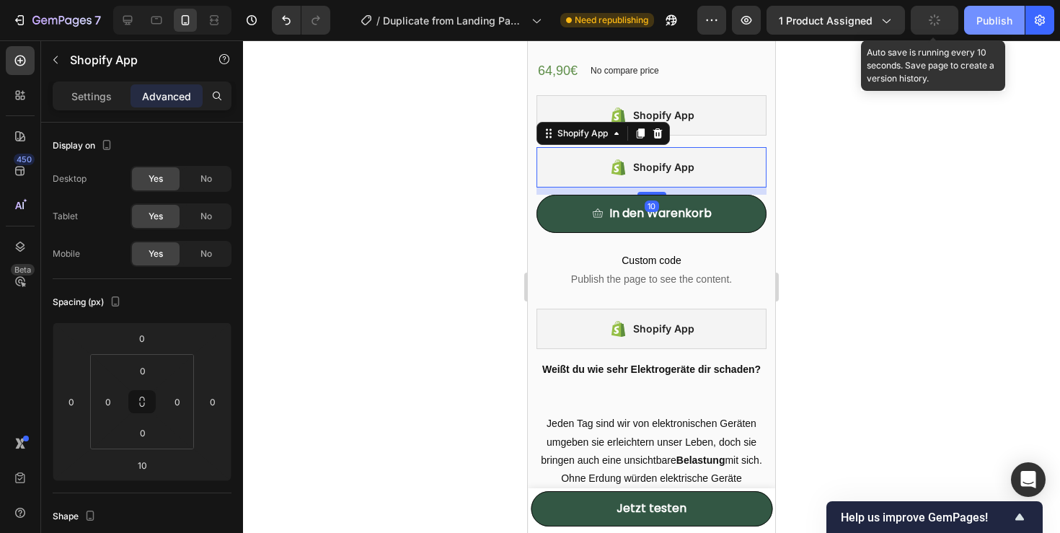
click at [978, 23] on div "Publish" at bounding box center [994, 20] width 36 height 15
